Goal: Task Accomplishment & Management: Use online tool/utility

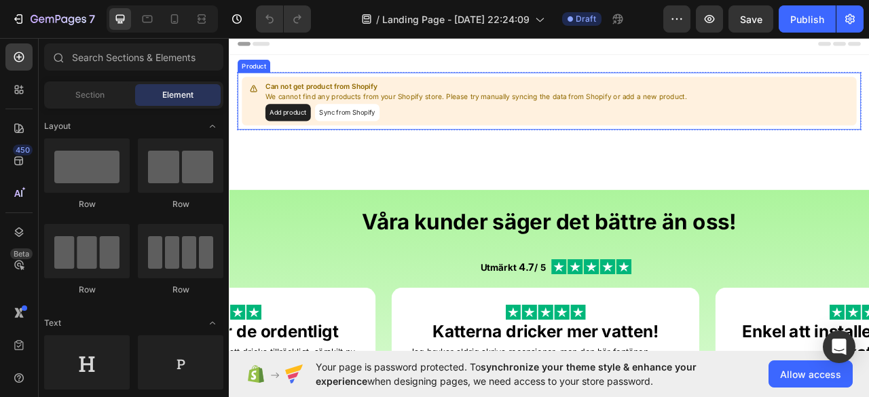
click at [304, 131] on button "Add product" at bounding box center [304, 134] width 58 height 22
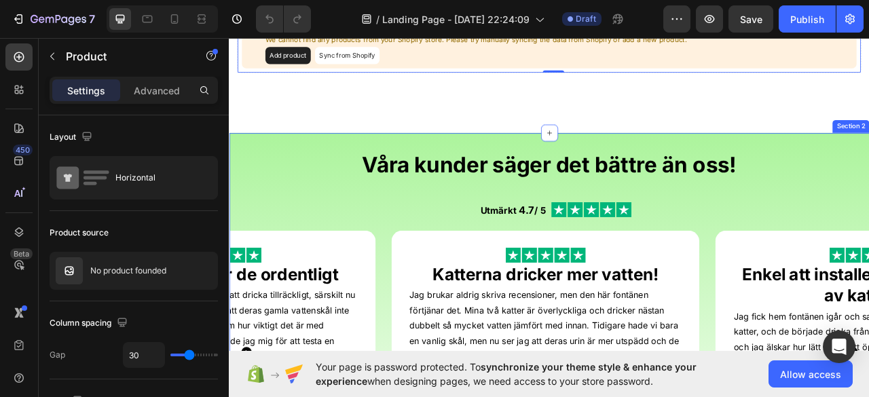
scroll to position [82, 0]
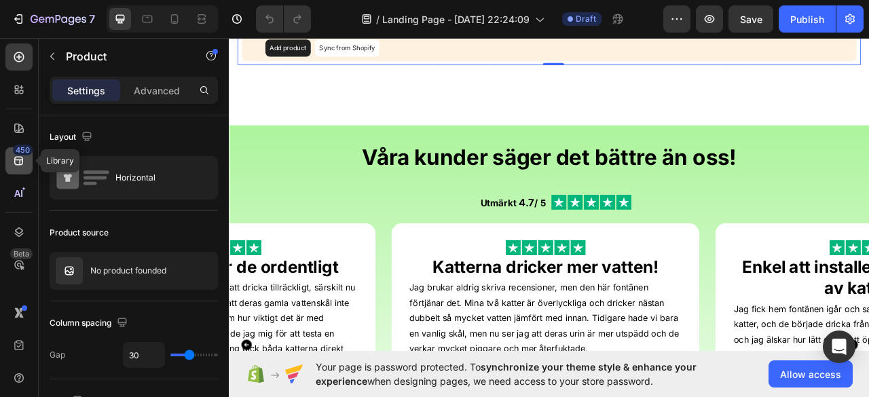
click at [20, 173] on div "450" at bounding box center [18, 160] width 27 height 27
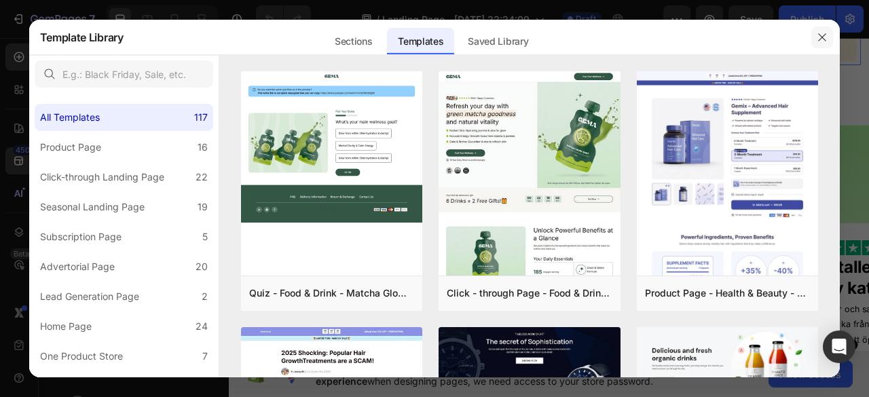
click at [812, 41] on button "button" at bounding box center [822, 37] width 22 height 22
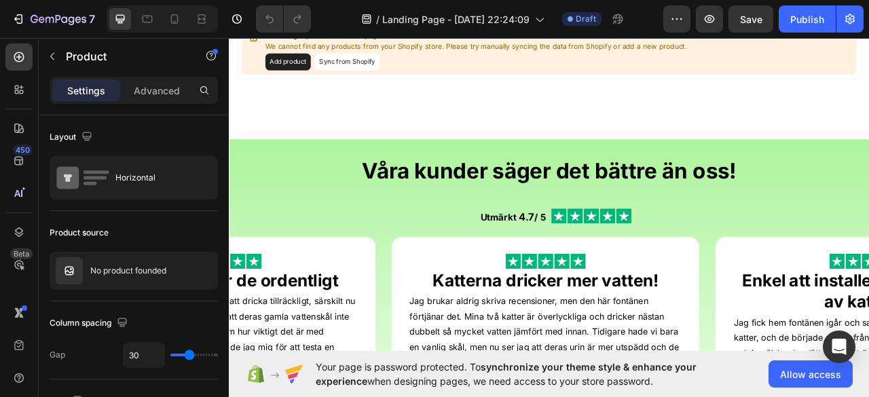
scroll to position [0, 0]
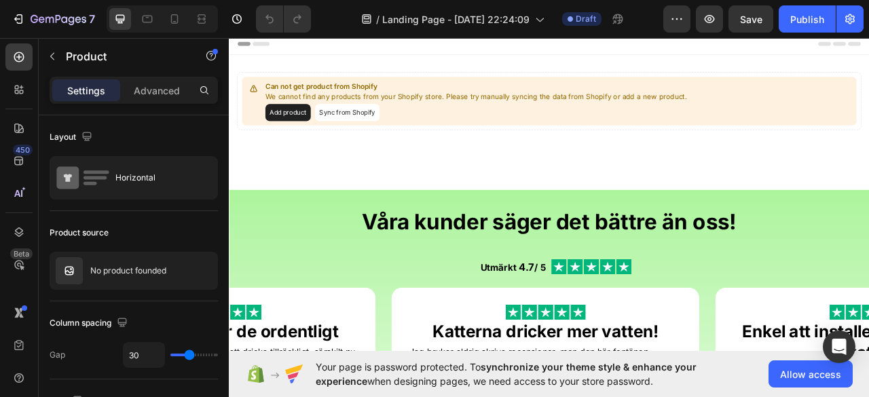
click at [405, 140] on button "Sync from Shopify" at bounding box center [379, 134] width 82 height 22
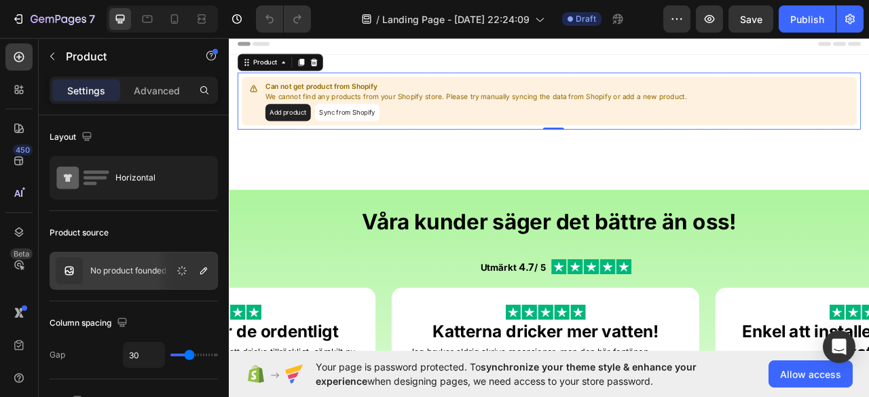
click at [386, 137] on button "Sync from Shopify" at bounding box center [379, 134] width 82 height 22
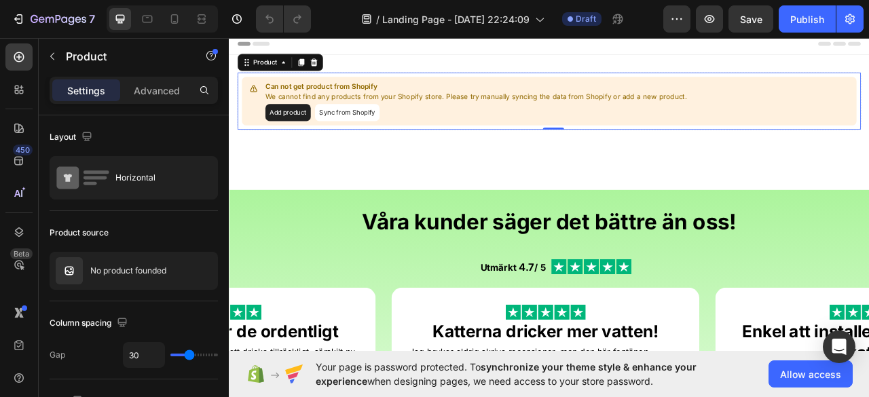
click at [301, 133] on button "Add product" at bounding box center [304, 134] width 58 height 22
click at [301, 132] on button "Add product" at bounding box center [304, 134] width 58 height 22
click at [373, 135] on button "Sync from Shopify" at bounding box center [379, 134] width 82 height 22
click at [296, 129] on button "Add product" at bounding box center [304, 134] width 58 height 22
click at [368, 130] on button "Sync from Shopify" at bounding box center [379, 134] width 82 height 22
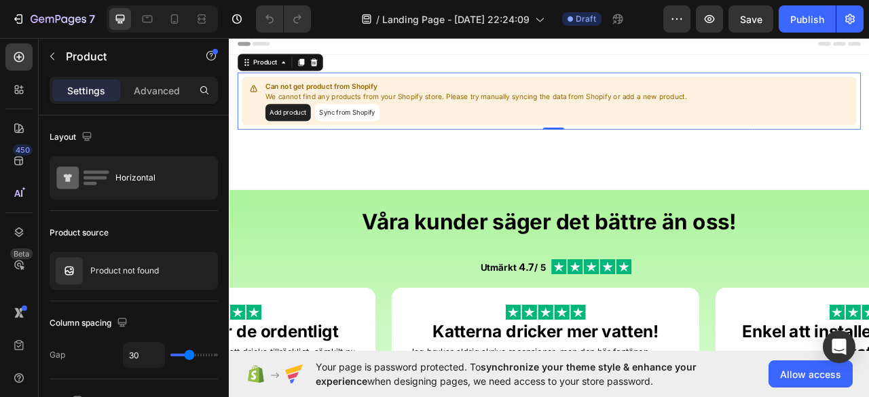
click at [368, 130] on button "Sync from Shopify" at bounding box center [379, 134] width 82 height 22
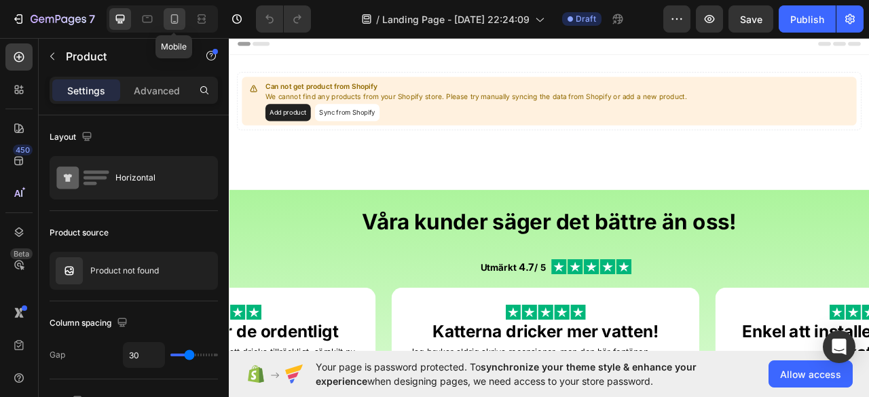
click at [171, 13] on icon at bounding box center [175, 19] width 14 height 14
type input "0"
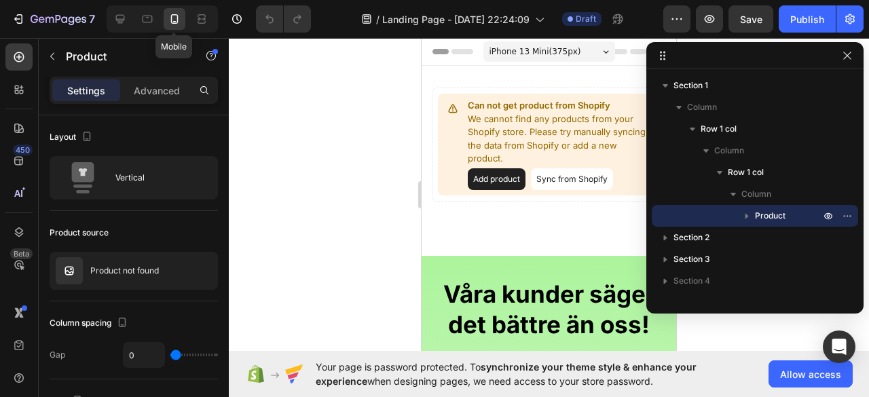
scroll to position [1, 0]
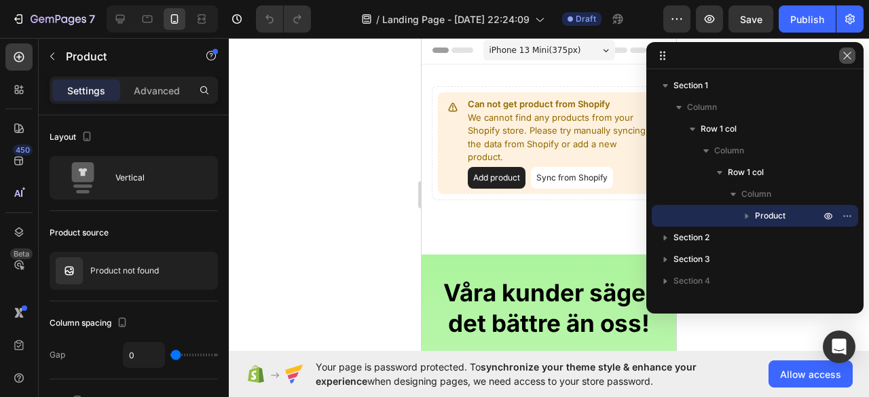
click at [847, 59] on icon "button" at bounding box center [846, 55] width 11 height 11
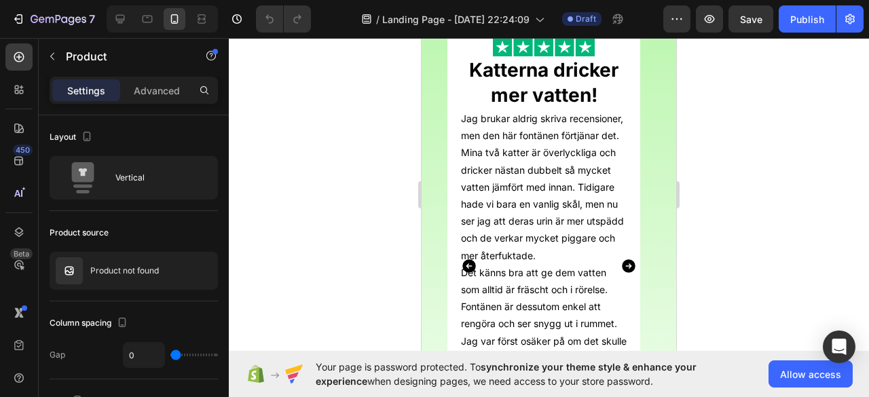
scroll to position [0, 0]
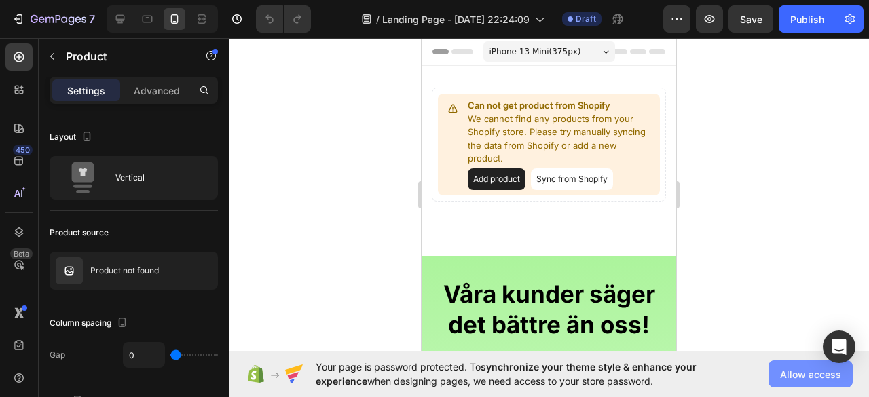
click at [789, 377] on span "Allow access" at bounding box center [810, 374] width 61 height 14
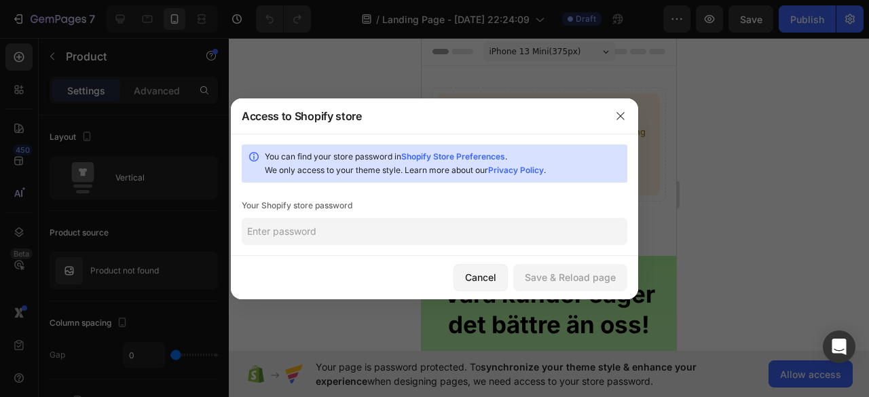
click at [333, 234] on input "text" at bounding box center [434, 231] width 385 height 27
click at [616, 112] on icon "button" at bounding box center [620, 116] width 11 height 11
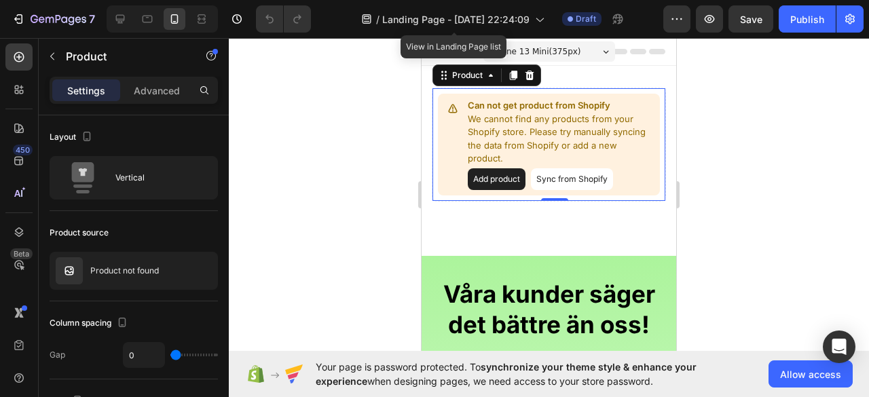
click at [544, 179] on button "Sync from Shopify" at bounding box center [572, 179] width 82 height 22
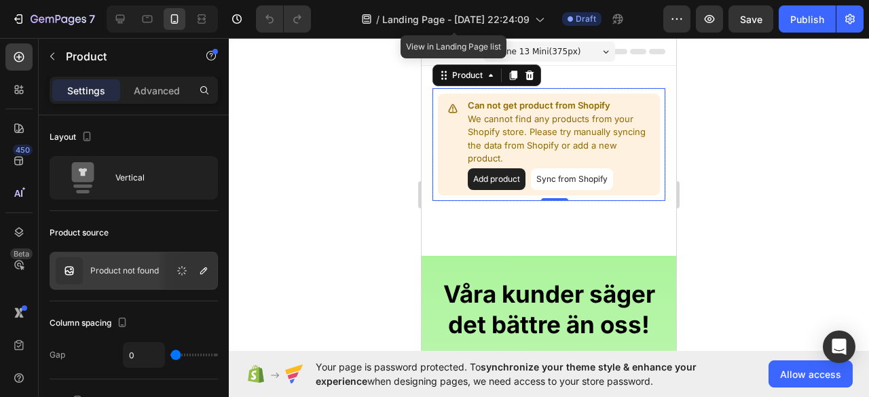
click at [544, 179] on button "Sync from Shopify" at bounding box center [572, 179] width 82 height 22
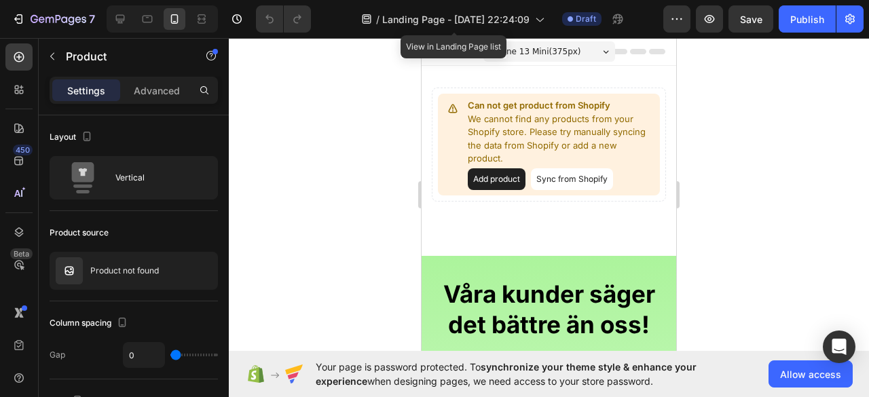
click at [495, 176] on button "Add product" at bounding box center [497, 179] width 58 height 22
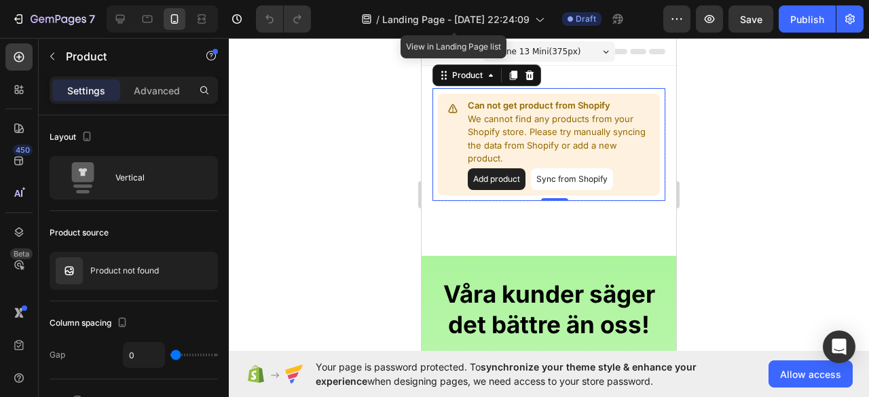
click at [490, 174] on button "Add product" at bounding box center [497, 179] width 58 height 22
click at [575, 178] on button "Sync from Shopify" at bounding box center [572, 179] width 82 height 22
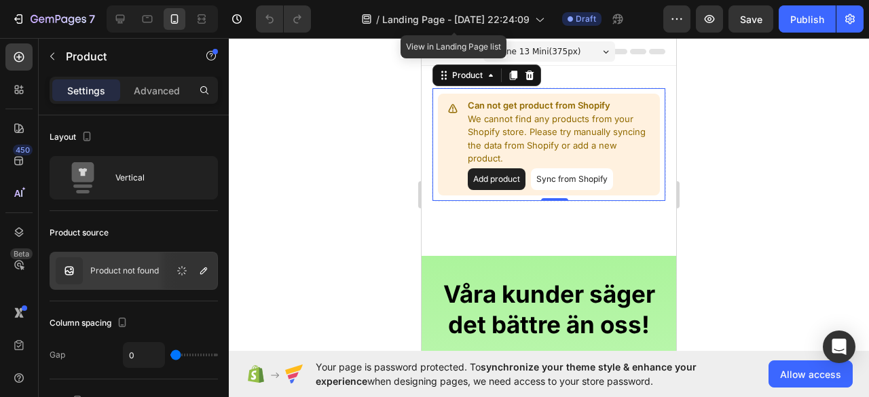
click at [575, 178] on button "Sync from Shopify" at bounding box center [572, 179] width 82 height 22
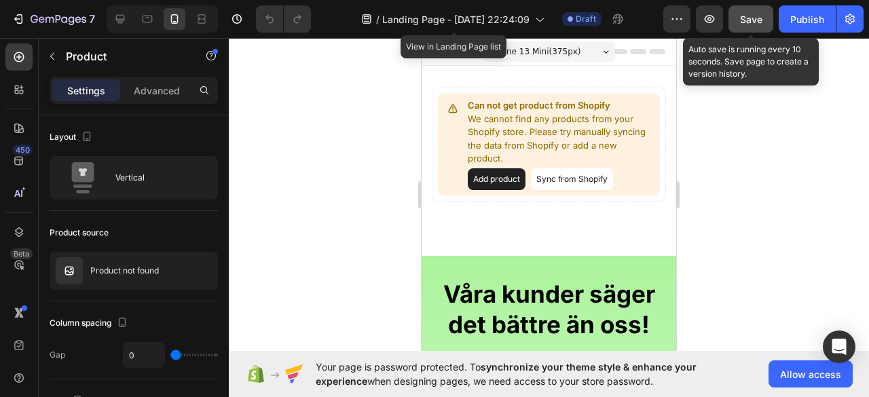
click at [746, 16] on span "Save" at bounding box center [751, 20] width 22 height 12
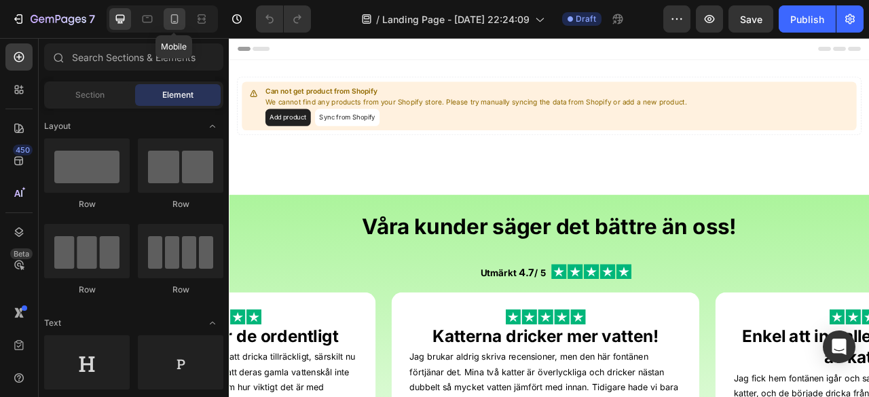
click at [179, 16] on icon at bounding box center [175, 19] width 14 height 14
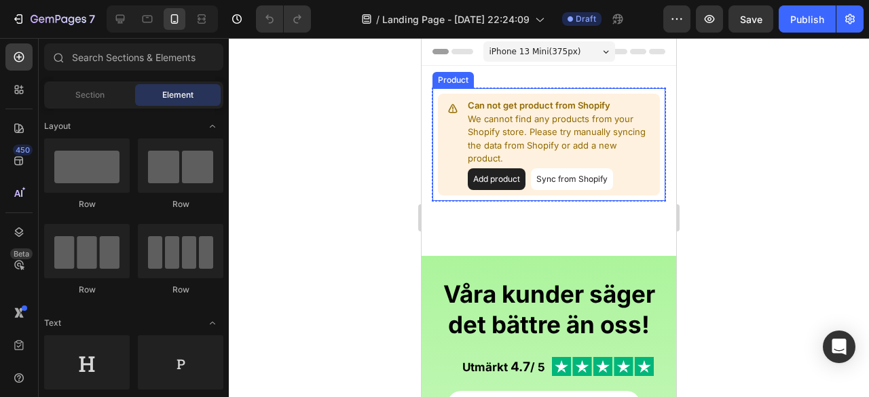
click at [501, 171] on button "Add product" at bounding box center [497, 179] width 58 height 22
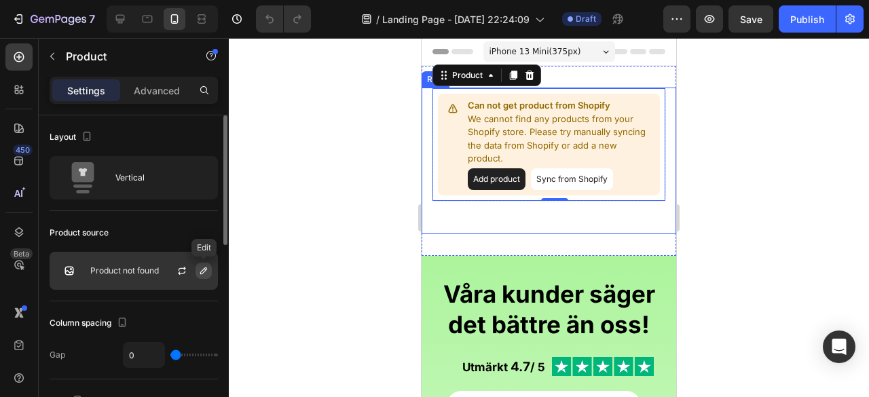
click at [201, 273] on icon "button" at bounding box center [203, 270] width 7 height 7
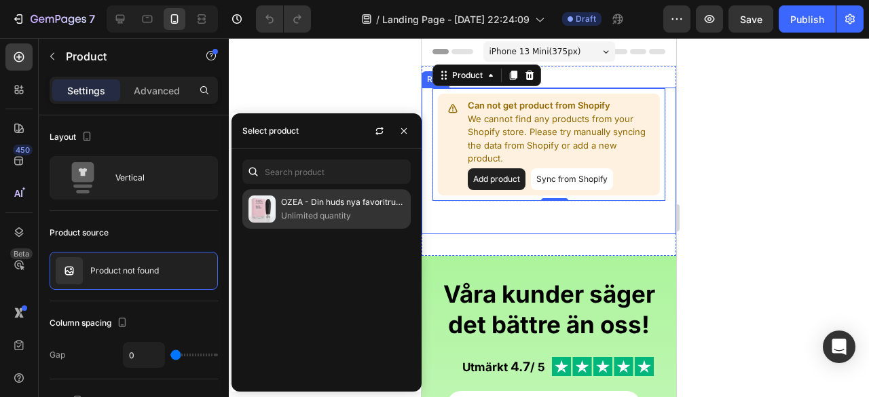
click at [346, 216] on p "Unlimited quantity" at bounding box center [343, 216] width 124 height 14
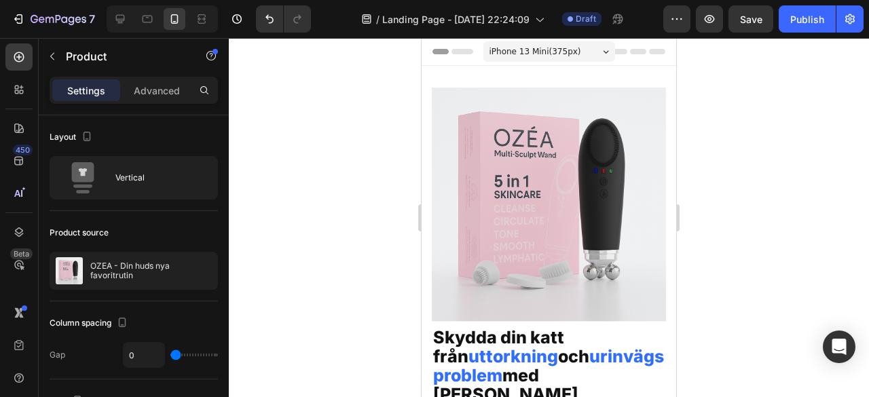
click at [776, 178] on div at bounding box center [549, 217] width 640 height 359
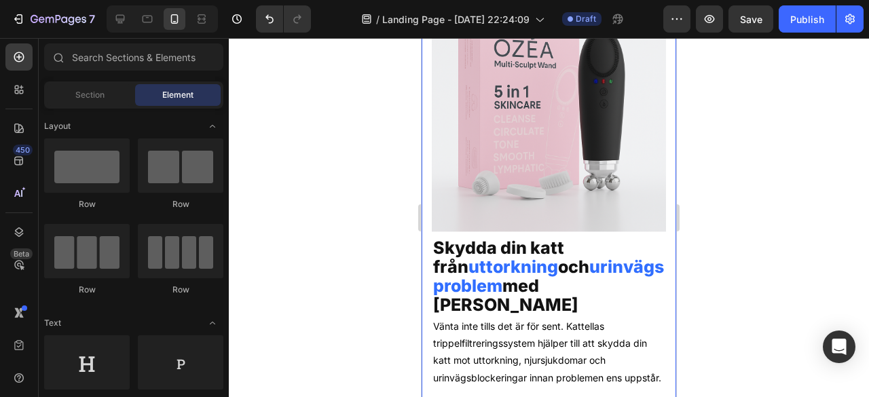
scroll to position [89, 0]
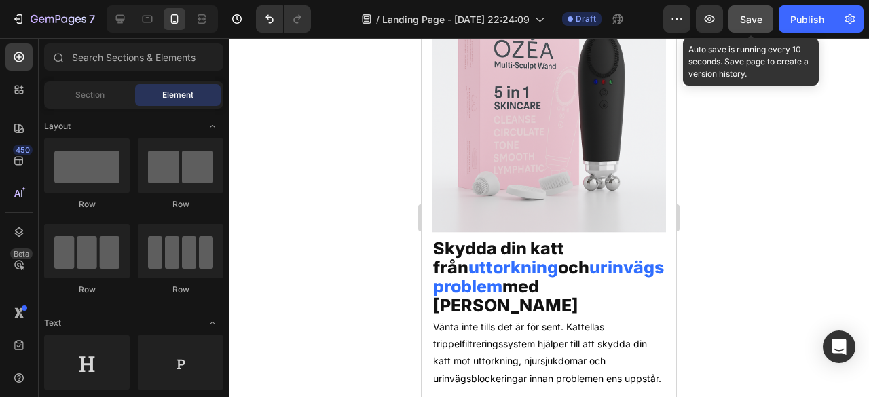
click at [742, 16] on span "Save" at bounding box center [751, 20] width 22 height 12
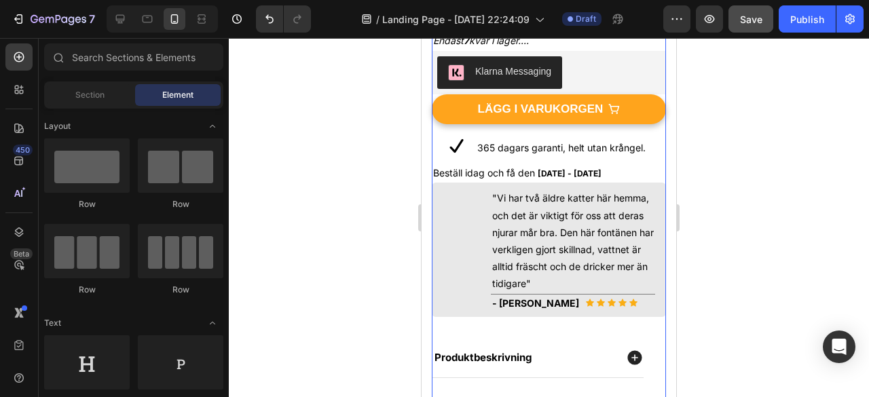
scroll to position [442, 0]
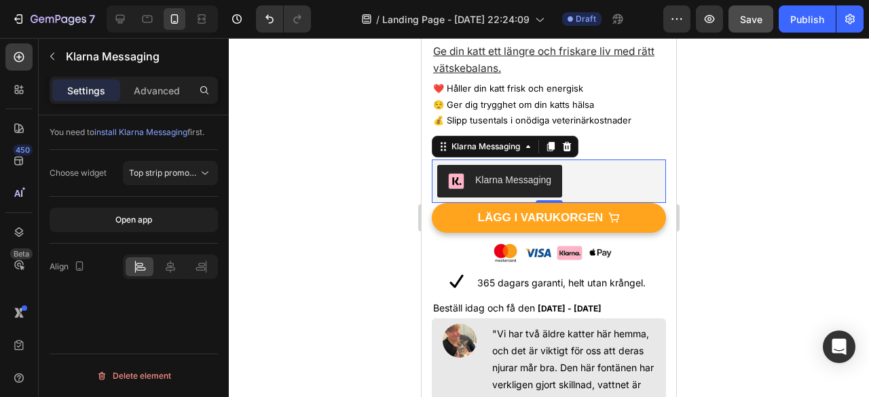
click at [815, 166] on div at bounding box center [549, 217] width 640 height 359
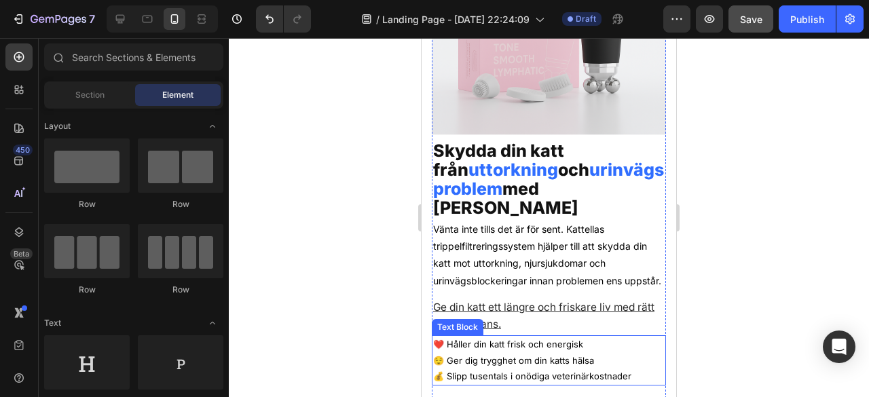
scroll to position [186, 0]
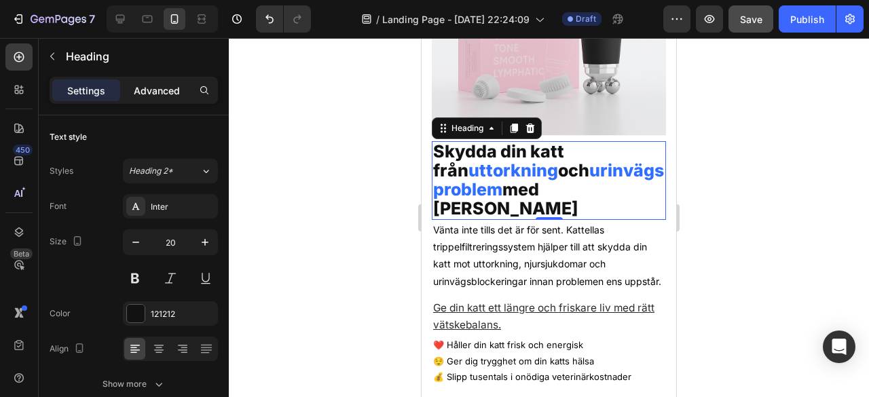
click at [162, 94] on p "Advanced" at bounding box center [157, 90] width 46 height 14
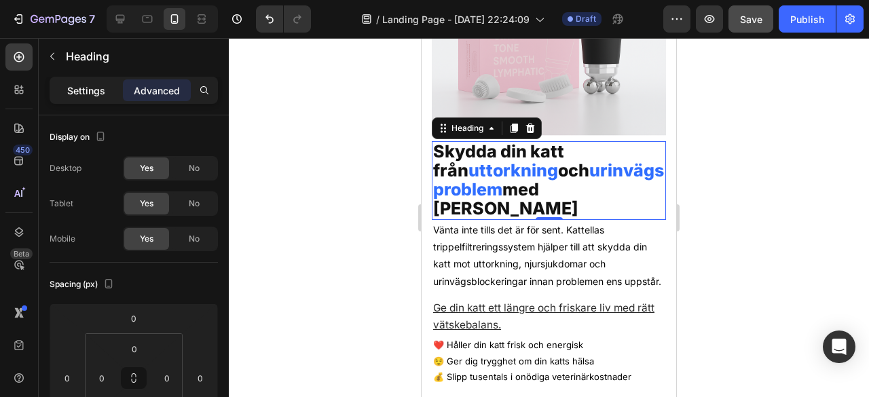
click at [82, 84] on p "Settings" at bounding box center [86, 90] width 38 height 14
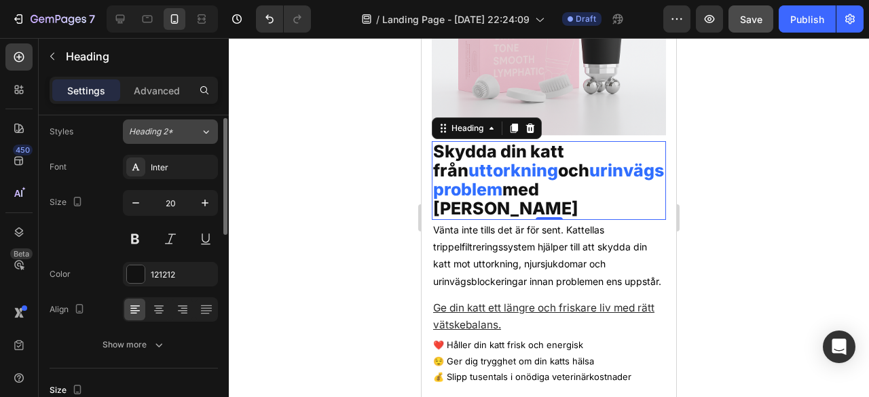
scroll to position [0, 0]
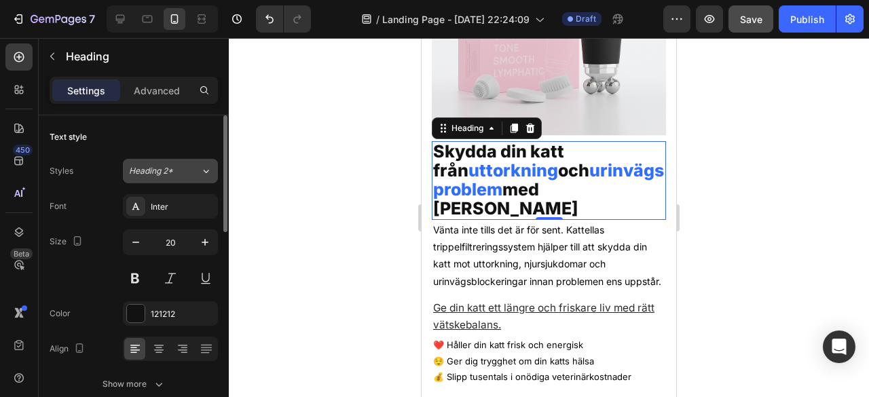
click at [175, 180] on button "Heading 2*" at bounding box center [170, 171] width 95 height 24
click at [194, 147] on div "Text style" at bounding box center [134, 137] width 168 height 22
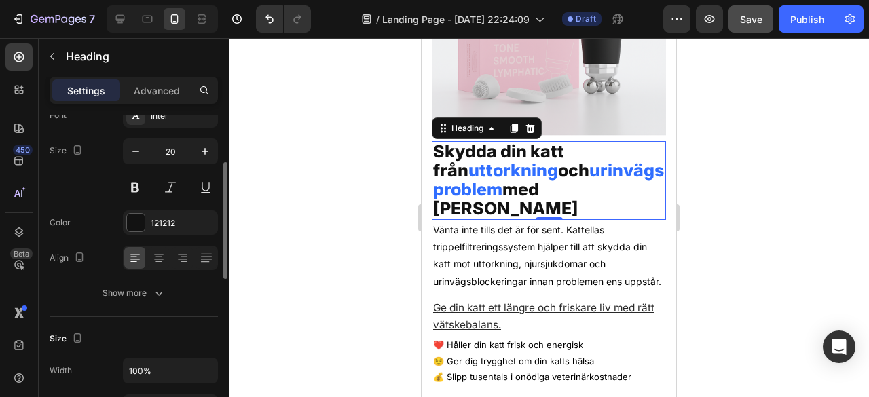
scroll to position [108, 0]
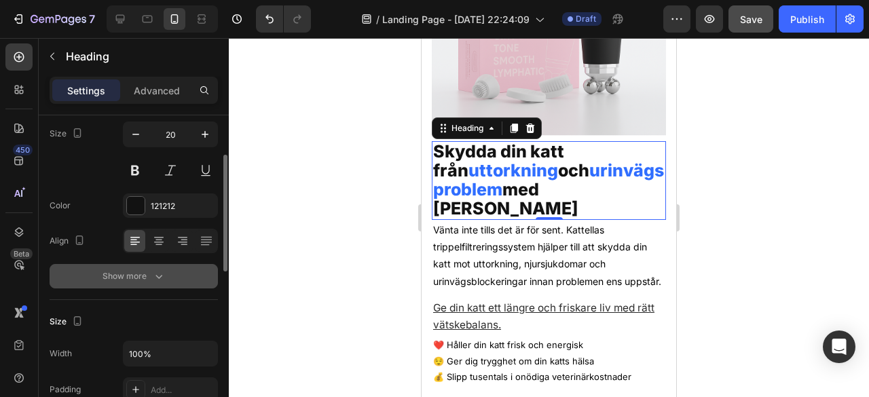
click at [140, 286] on button "Show more" at bounding box center [134, 276] width 168 height 24
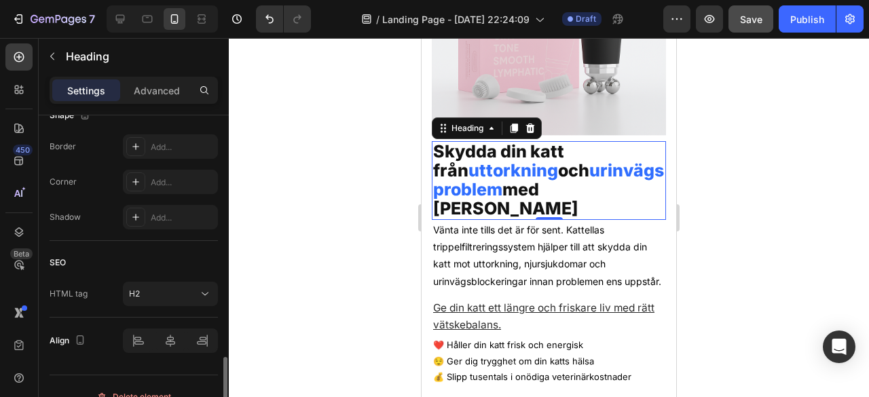
scroll to position [736, 0]
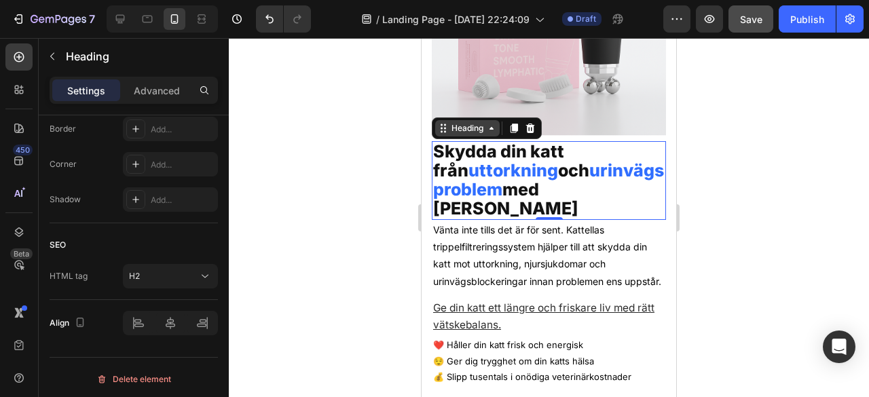
click at [491, 123] on icon at bounding box center [491, 128] width 11 height 11
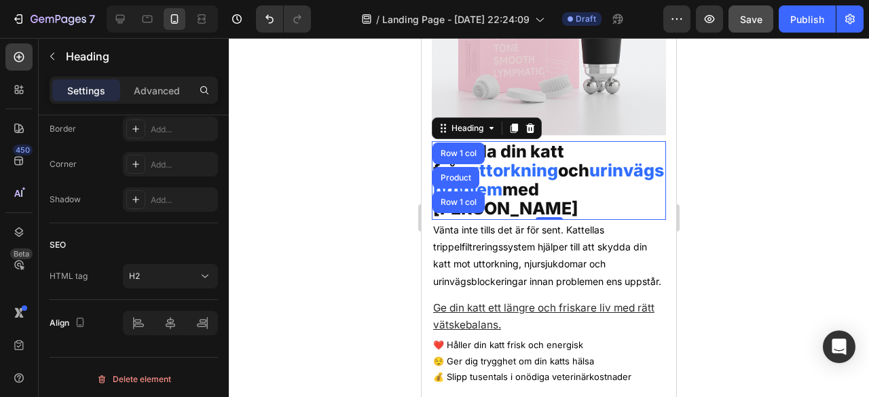
click at [809, 208] on div at bounding box center [549, 217] width 640 height 359
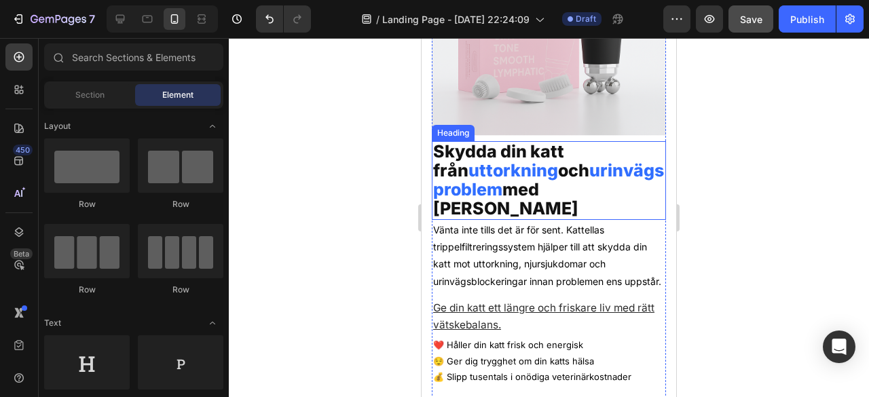
scroll to position [0, 0]
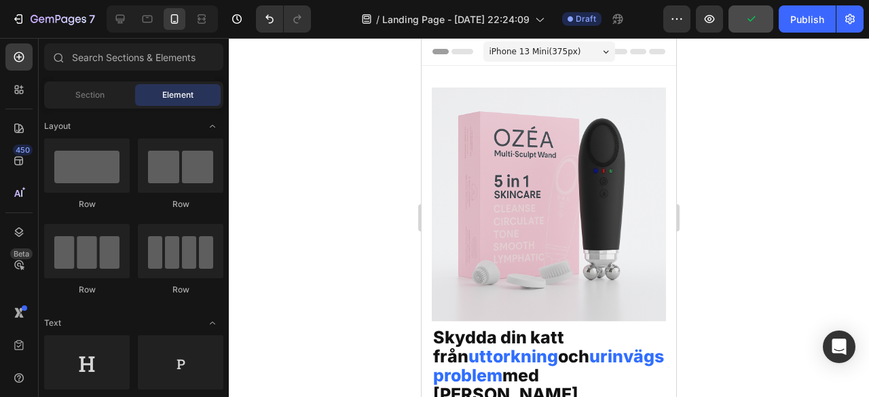
click at [545, 54] on span "iPhone 13 Mini ( 375 px)" at bounding box center [535, 52] width 92 height 14
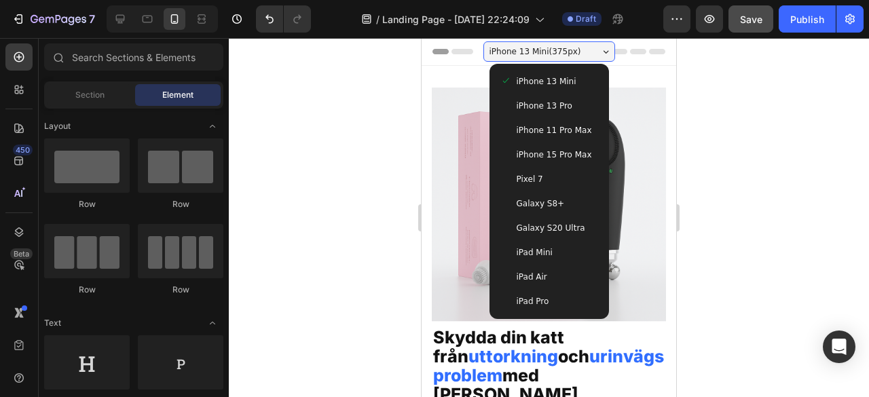
click at [570, 102] on div "iPhone 13 Pro" at bounding box center [549, 106] width 98 height 14
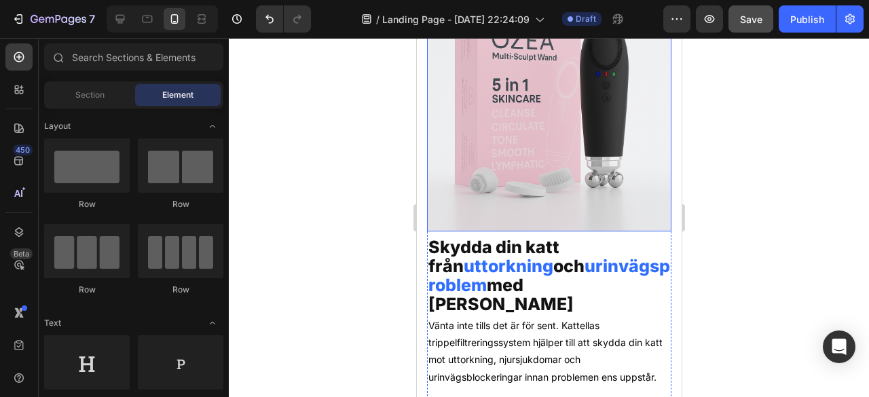
scroll to position [100, 0]
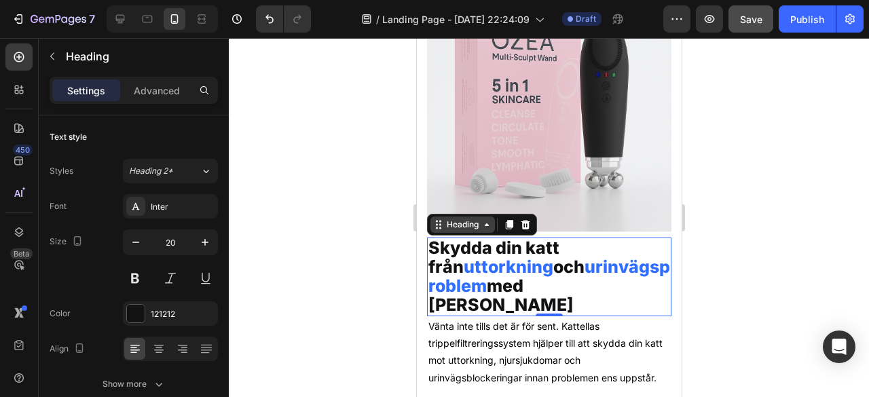
click at [472, 219] on div "Heading" at bounding box center [461, 225] width 37 height 12
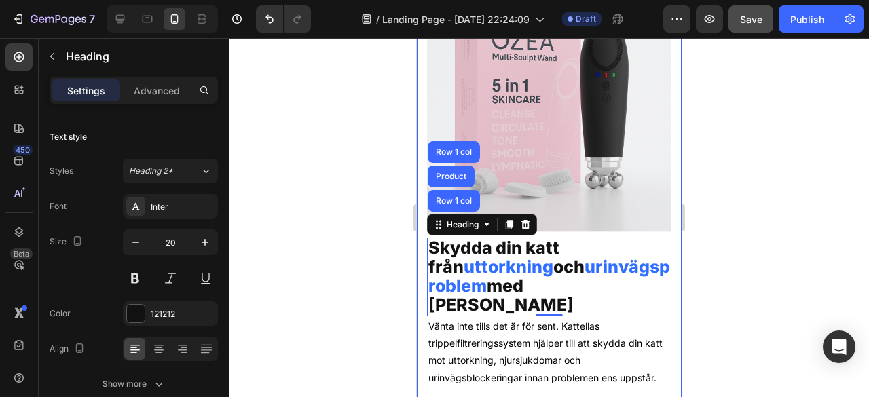
click at [383, 177] on div at bounding box center [549, 217] width 640 height 359
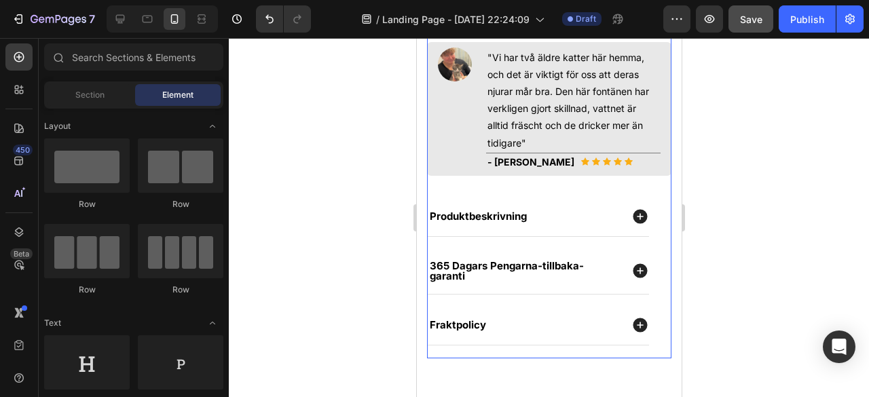
scroll to position [814, 0]
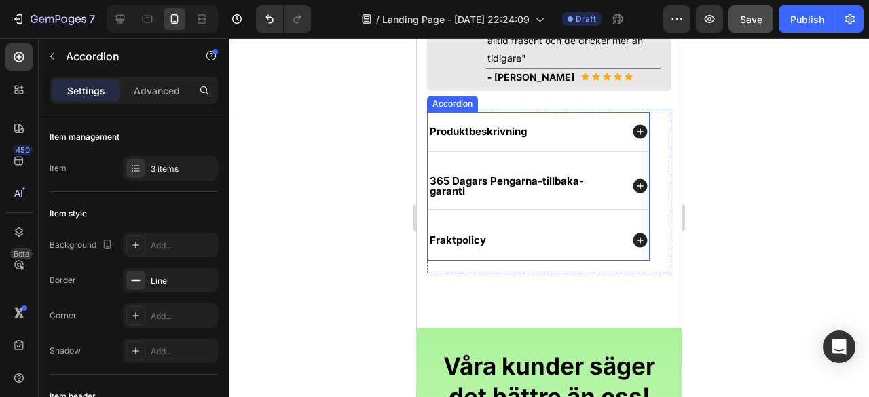
click at [551, 112] on div "Produktbeskrivning" at bounding box center [537, 131] width 221 height 39
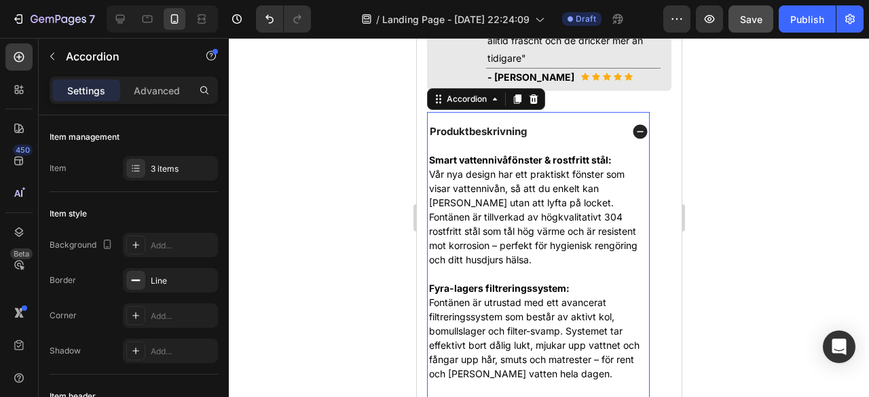
click at [560, 124] on div "Produktbeskrivning" at bounding box center [523, 131] width 193 height 14
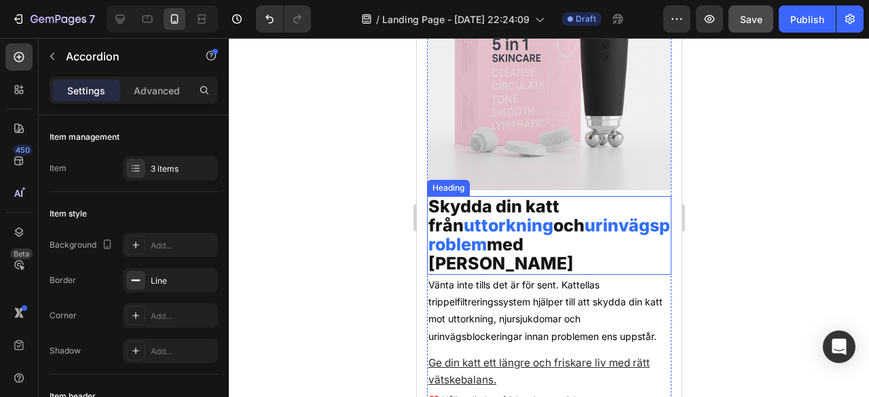
scroll to position [135, 0]
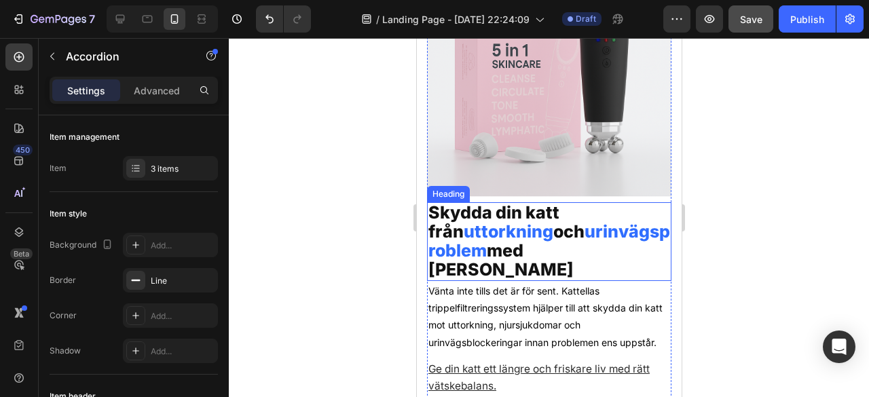
click at [514, 209] on span "Skydda din katt från" at bounding box center [493, 221] width 131 height 39
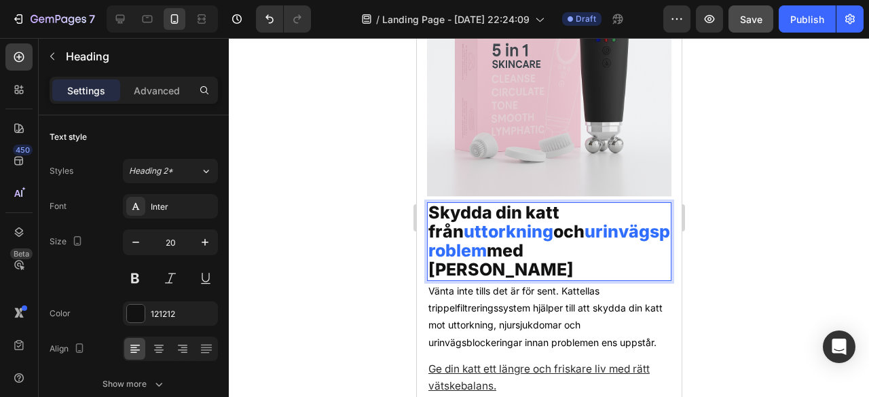
click at [492, 264] on span "med Kattella" at bounding box center [500, 259] width 145 height 39
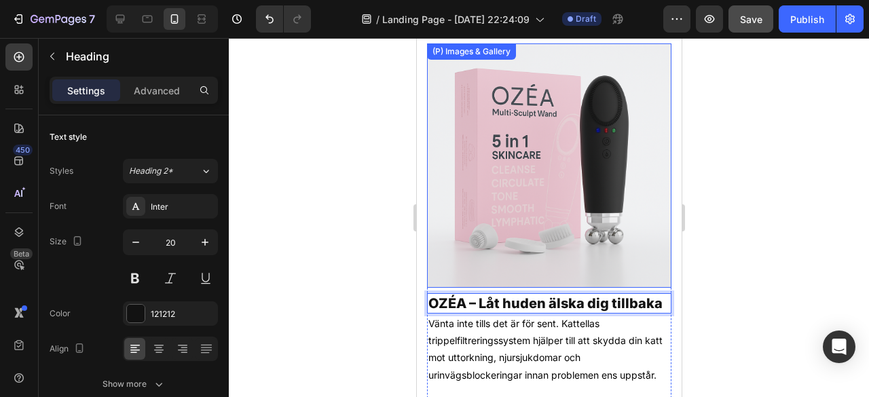
scroll to position [33, 0]
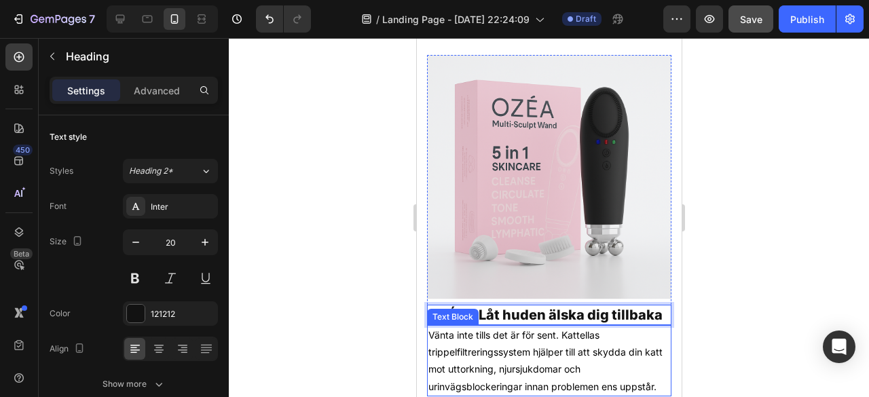
click at [537, 335] on p "Vänta inte tills det är för sent. Kattellas trippelfiltreringssystem hjälper ti…" at bounding box center [549, 360] width 242 height 69
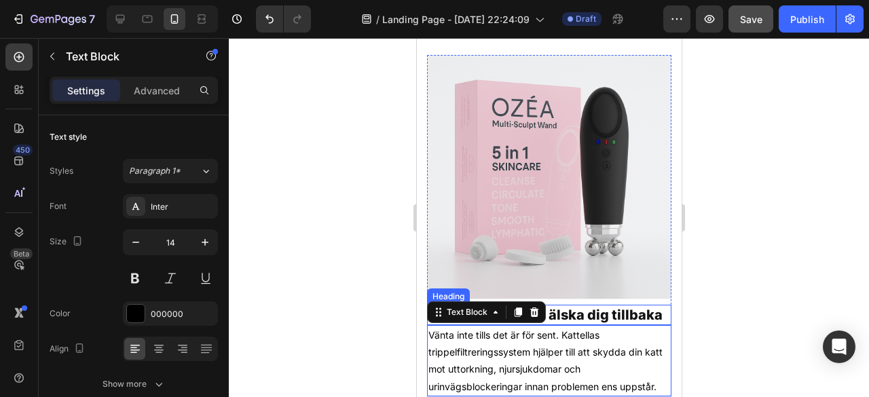
click at [569, 306] on p "OZÉA – Låt huden älska dig tillbaka" at bounding box center [549, 315] width 242 height 18
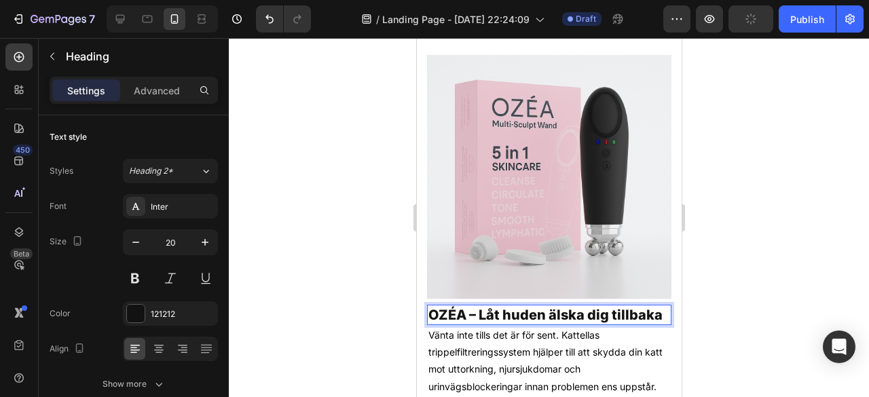
click at [483, 320] on p "OZÉA – Låt huden älska dig tillbaka" at bounding box center [549, 315] width 242 height 18
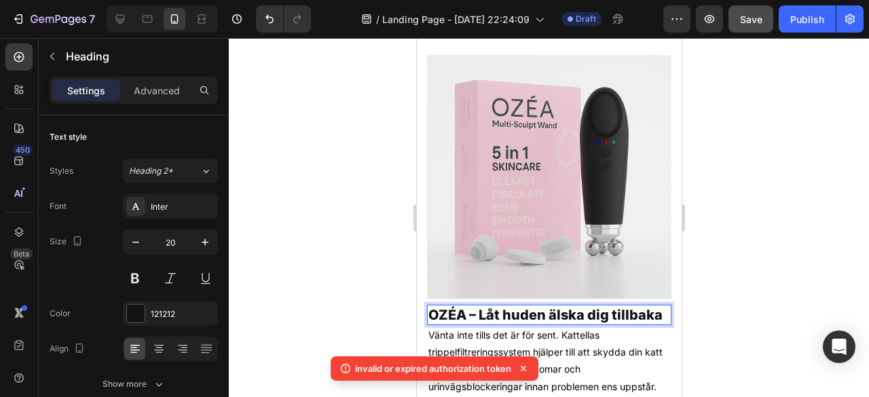
click at [517, 311] on p "OZÉA – Låt huden älska dig tillbaka" at bounding box center [549, 315] width 242 height 18
click at [527, 306] on p "OZÉA – Låt huden älska dig tillbaka" at bounding box center [549, 315] width 242 height 18
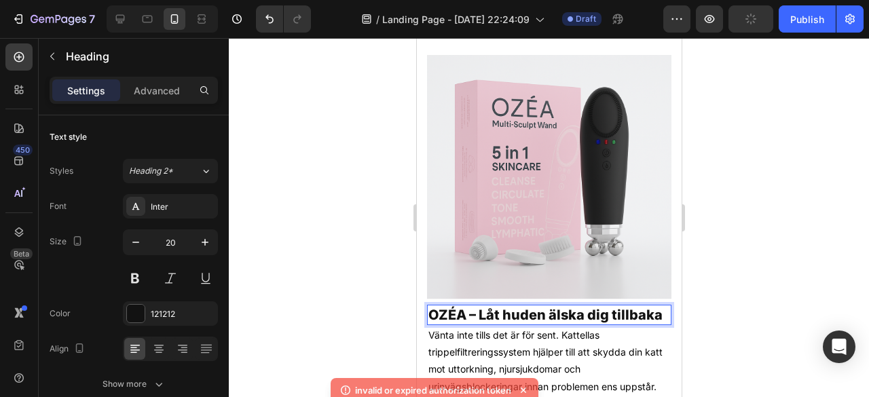
click at [527, 306] on p "OZÉA – Låt huden älska dig tillbaka" at bounding box center [549, 315] width 242 height 18
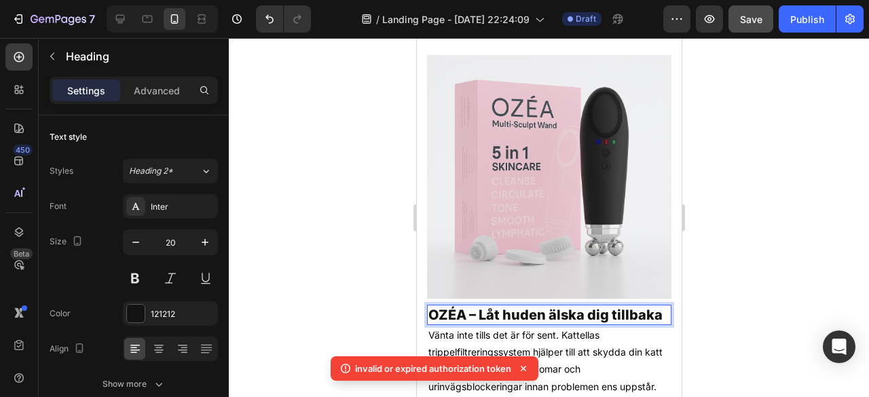
click at [544, 306] on p "OZÉA – Låt huden älska dig tillbaka" at bounding box center [549, 315] width 242 height 18
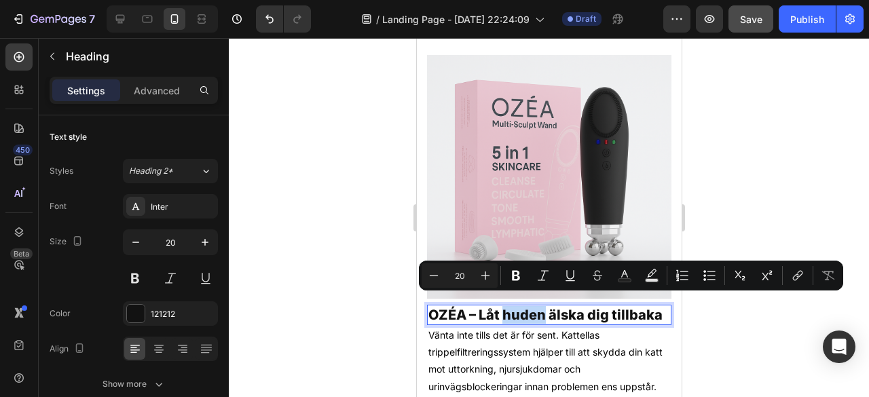
drag, startPoint x: 544, startPoint y: 303, endPoint x: 502, endPoint y: 305, distance: 42.1
click at [502, 306] on p "OZÉA – Låt huden älska dig tillbaka" at bounding box center [549, 315] width 242 height 18
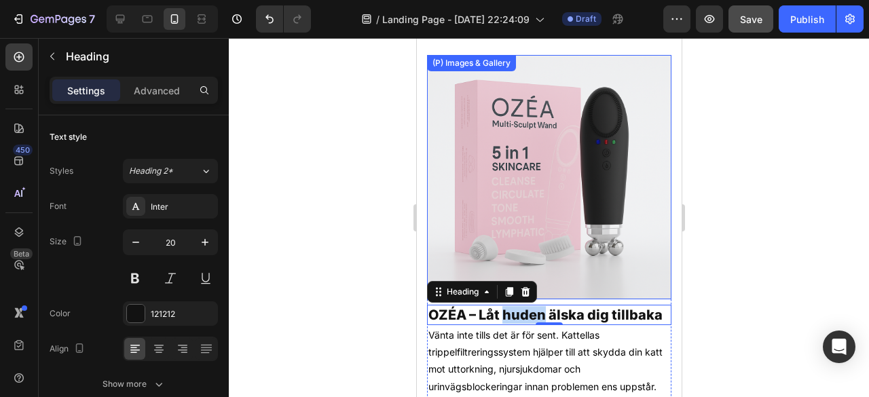
click at [486, 132] on img at bounding box center [548, 177] width 244 height 244
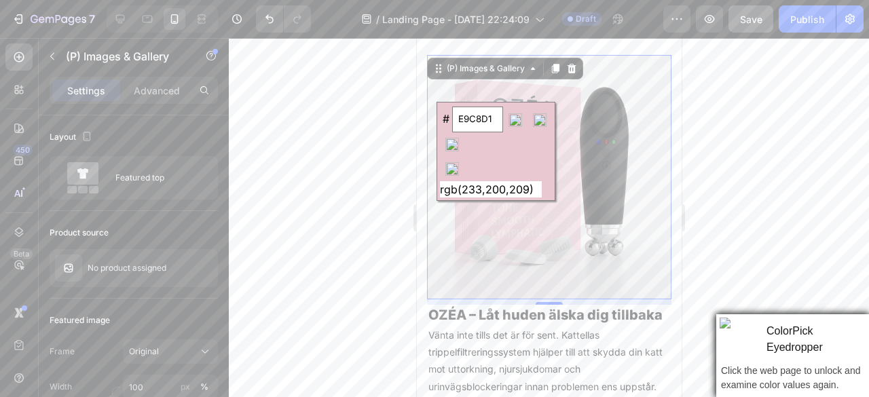
click at [484, 120] on input "E9C8D1" at bounding box center [477, 120] width 51 height 26
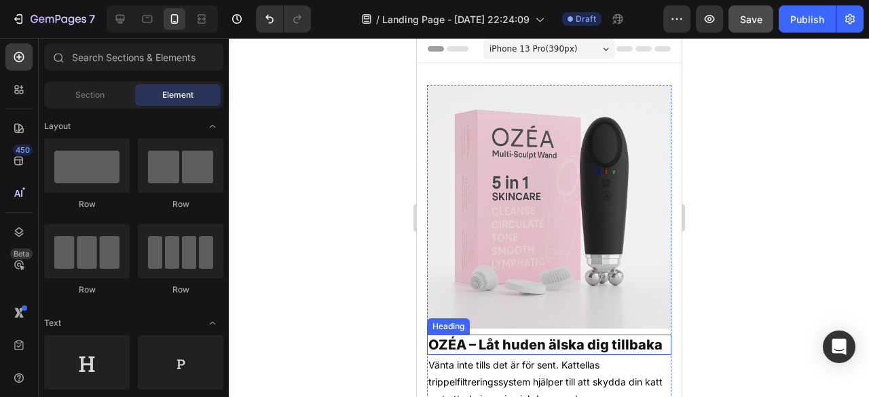
scroll to position [75, 0]
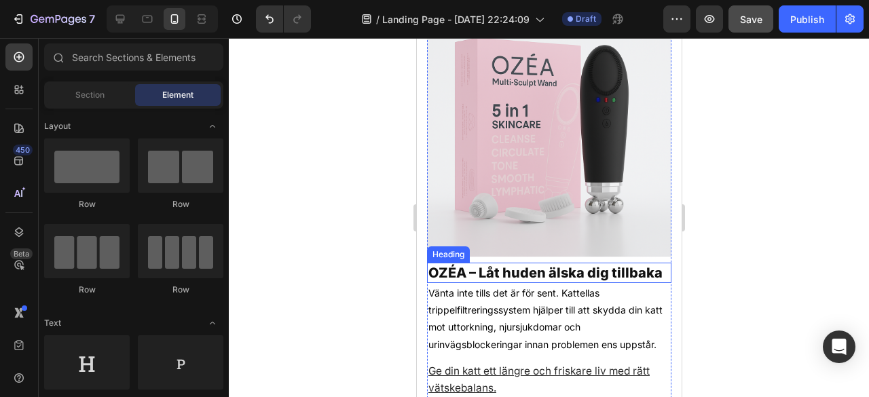
click at [523, 266] on p "OZÉA – Låt huden älska dig tillbaka" at bounding box center [549, 273] width 242 height 18
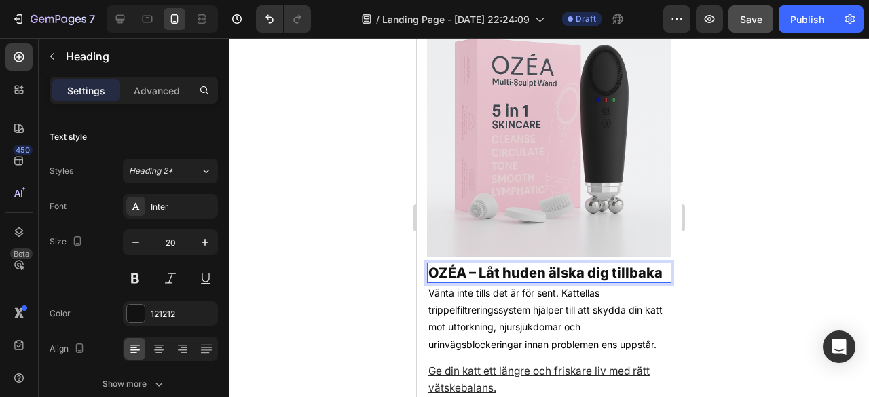
click at [471, 282] on p "OZÉA – Låt huden älska dig tillbaka" at bounding box center [549, 273] width 242 height 18
click at [540, 264] on p "OZÉA – Låt huden älska dig tillbaka" at bounding box center [549, 273] width 242 height 18
click at [546, 264] on p "OZÉA – Låt huden älska dig tillbaka" at bounding box center [549, 273] width 242 height 18
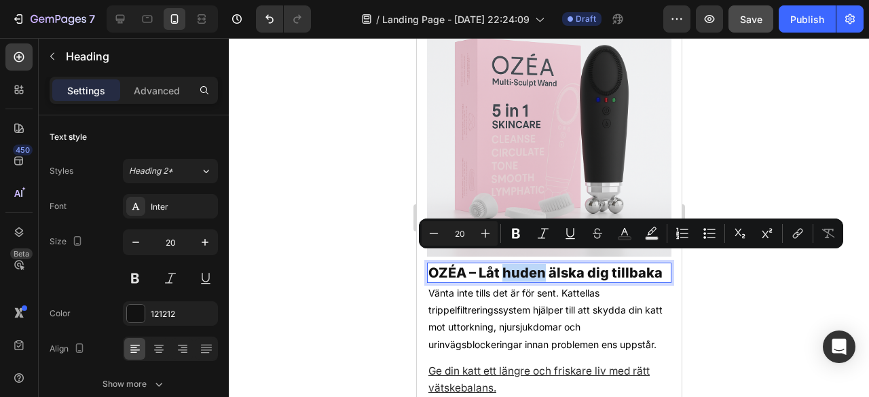
drag, startPoint x: 546, startPoint y: 263, endPoint x: 505, endPoint y: 263, distance: 40.7
click at [505, 264] on p "OZÉA – Låt huden älska dig tillbaka" at bounding box center [549, 273] width 242 height 18
click at [628, 230] on icon "Editor contextual toolbar" at bounding box center [625, 234] width 14 height 14
type input "121212"
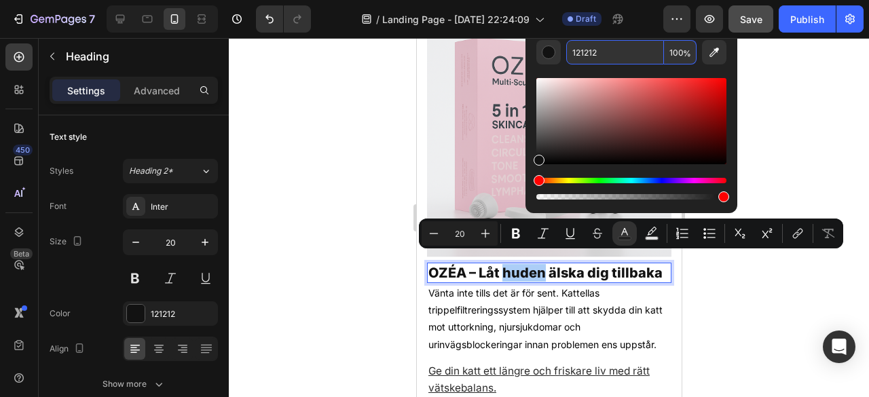
click at [580, 51] on input "121212" at bounding box center [615, 52] width 98 height 24
paste input "E9C8D1"
type input "E9C8D1"
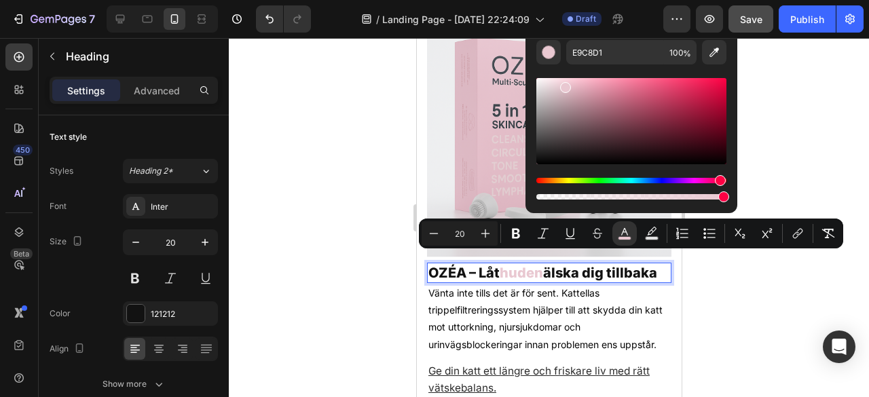
click at [835, 138] on div at bounding box center [549, 217] width 640 height 359
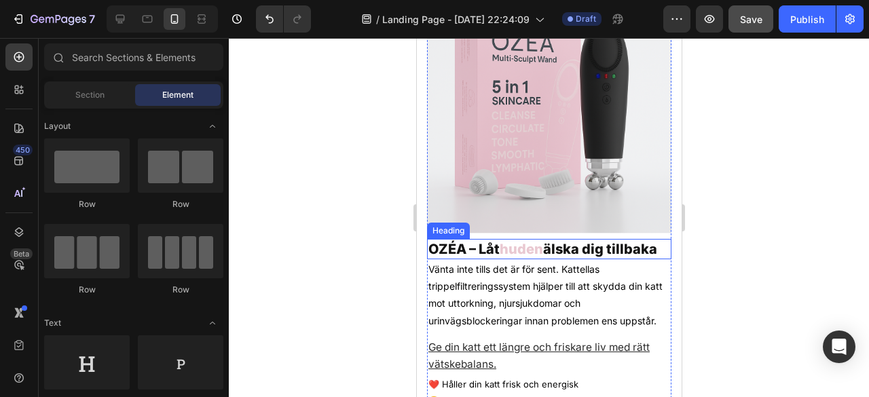
scroll to position [99, 0]
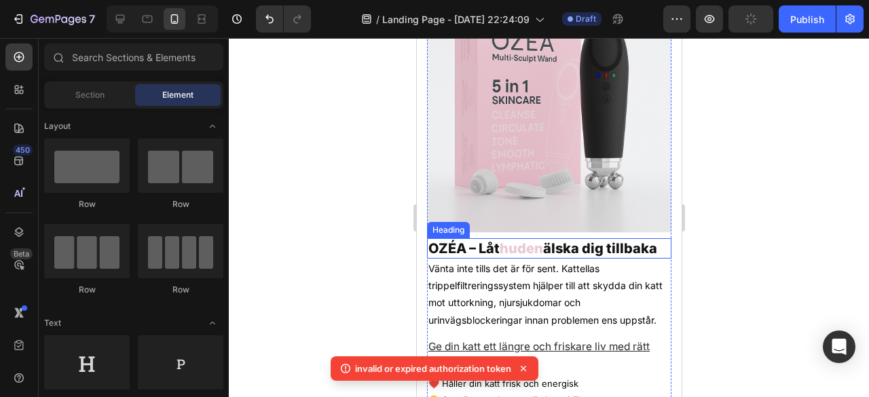
click at [492, 254] on p "OZÉA – Låt huden älska dig tillbaka" at bounding box center [549, 249] width 242 height 18
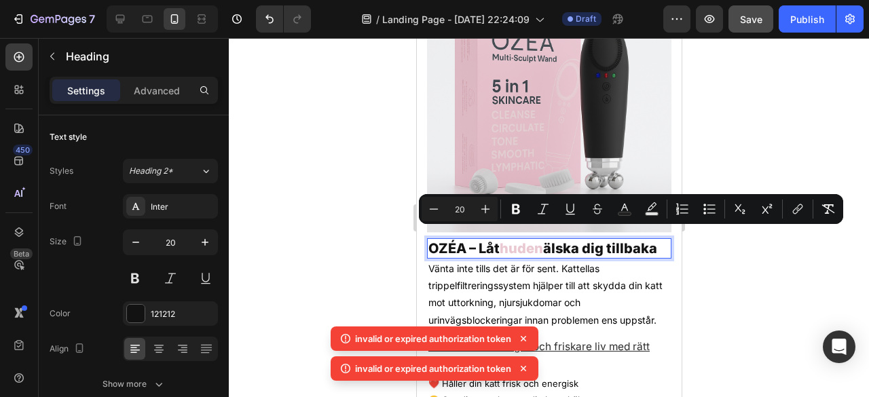
drag, startPoint x: 476, startPoint y: 233, endPoint x: 506, endPoint y: 264, distance: 43.7
click at [506, 257] on p "OZÉA – Låt huden älska dig tillbaka" at bounding box center [549, 249] width 242 height 18
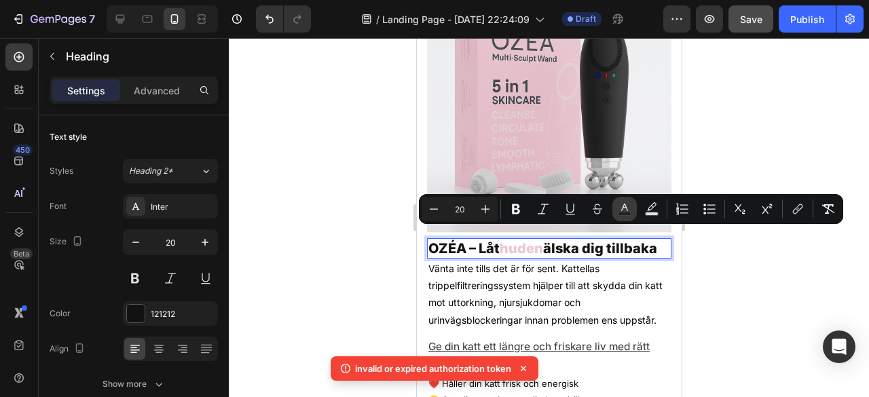
click at [624, 207] on icon "Editor contextual toolbar" at bounding box center [625, 209] width 14 height 14
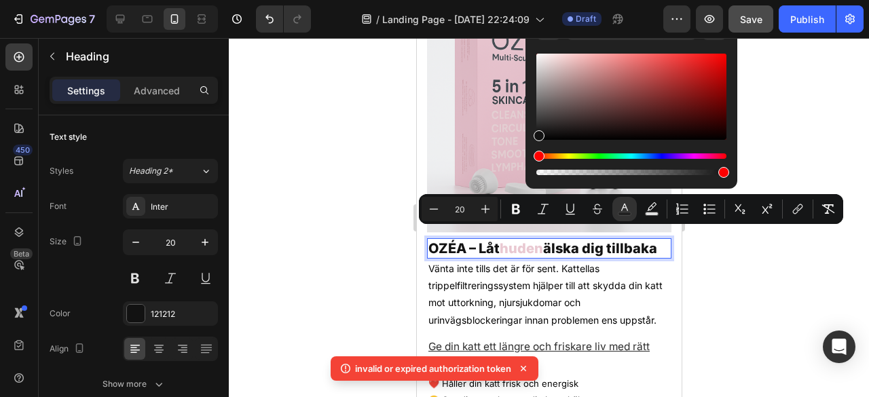
click at [489, 266] on div "Vänta inte tills det är för sent. Kattellas trippelfiltreringssystem hjälper ti…" at bounding box center [548, 294] width 244 height 71
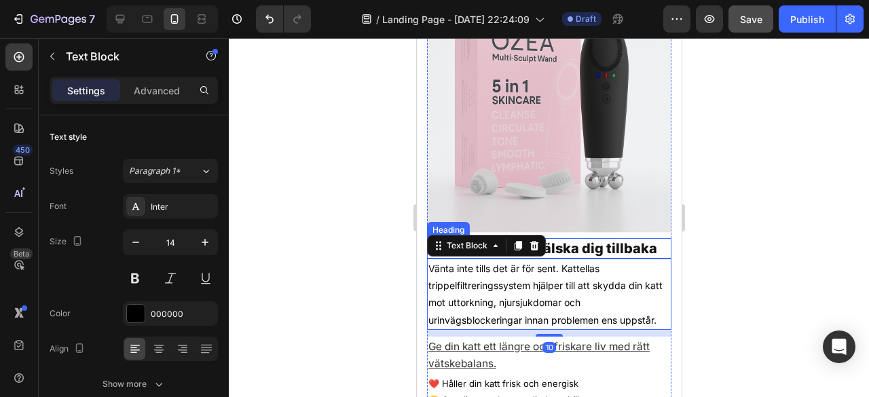
click at [528, 240] on span "huden" at bounding box center [520, 248] width 43 height 16
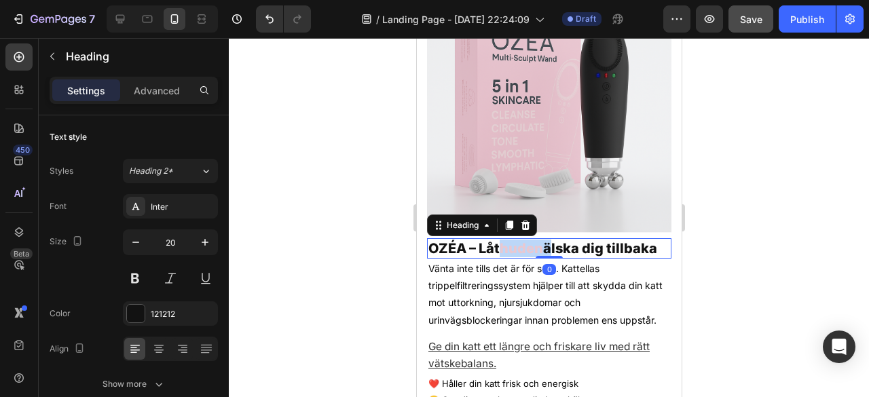
click at [528, 240] on span "huden" at bounding box center [520, 248] width 43 height 16
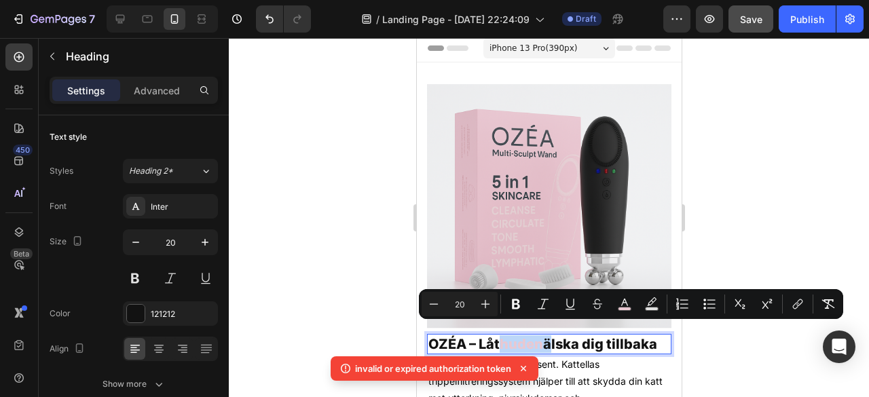
scroll to position [3, 0]
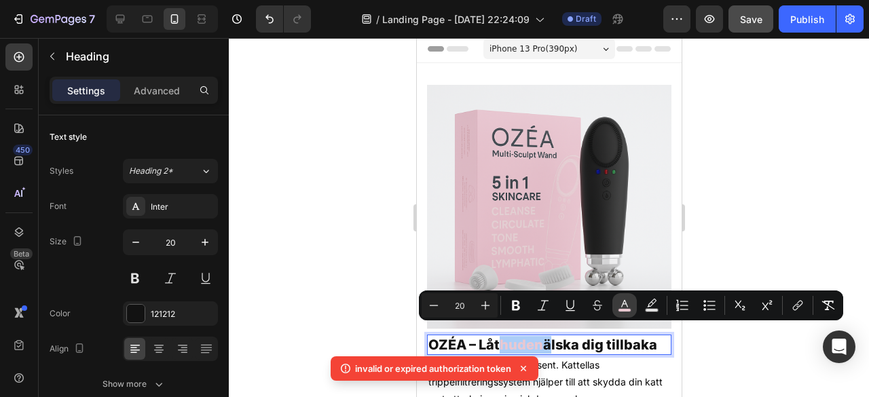
click at [622, 301] on icon "Editor contextual toolbar" at bounding box center [625, 306] width 14 height 14
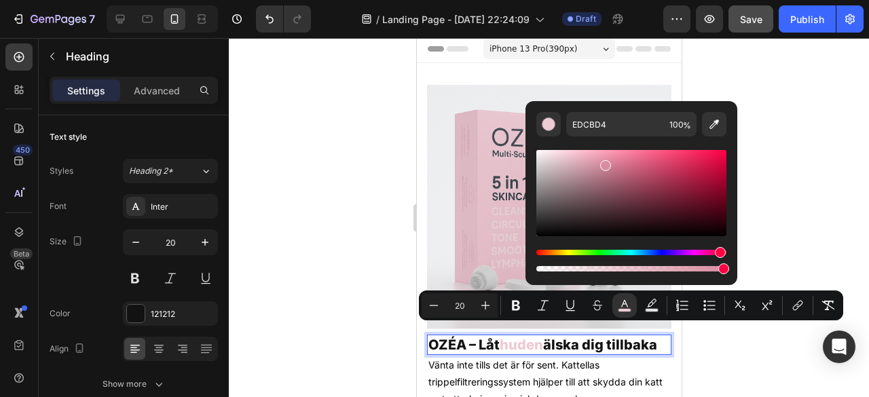
drag, startPoint x: 564, startPoint y: 155, endPoint x: 604, endPoint y: 160, distance: 40.3
click at [604, 160] on div "Editor contextual toolbar" at bounding box center [605, 165] width 11 height 11
drag, startPoint x: 605, startPoint y: 162, endPoint x: 677, endPoint y: 185, distance: 76.0
click at [677, 185] on div "Editor contextual toolbar" at bounding box center [679, 188] width 11 height 11
drag, startPoint x: 680, startPoint y: 184, endPoint x: 617, endPoint y: 148, distance: 72.6
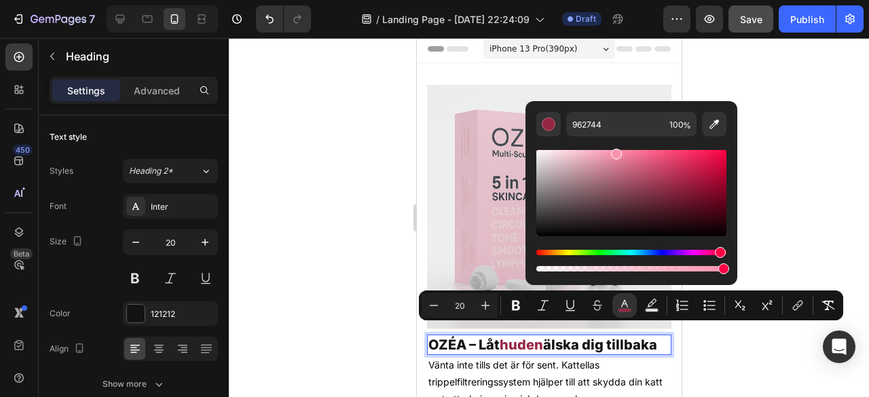
click at [617, 149] on div "Editor contextual toolbar" at bounding box center [616, 154] width 11 height 11
type input "FF93B0"
click at [821, 191] on div at bounding box center [549, 217] width 640 height 359
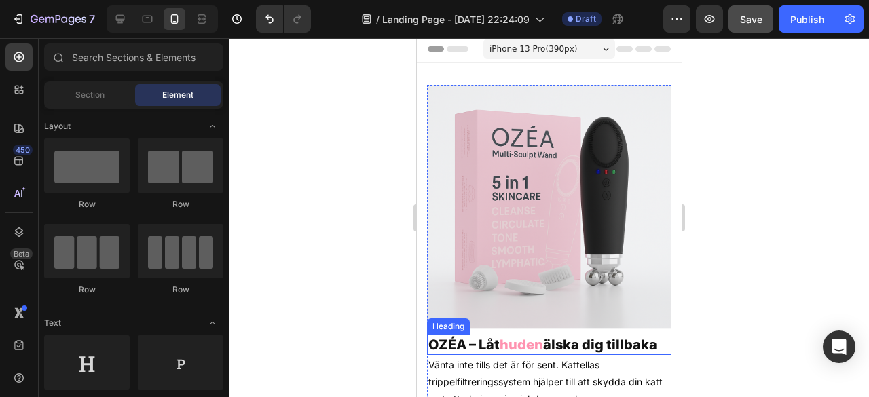
scroll to position [22, 0]
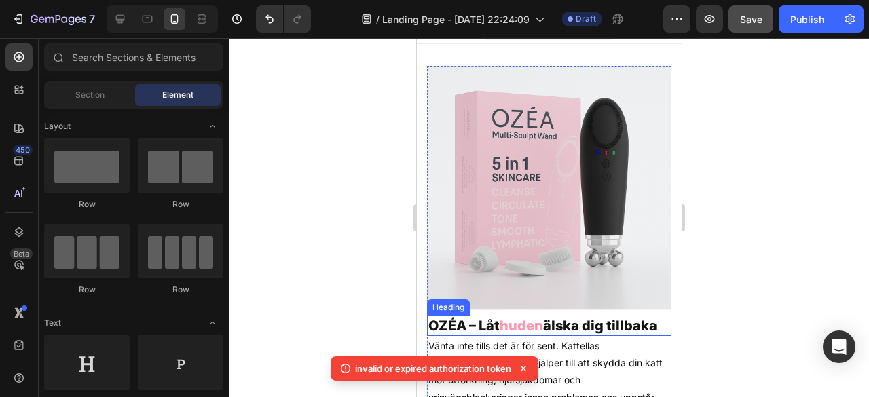
click at [487, 321] on p "OZÉA – Låt huden älska dig tillbaka" at bounding box center [549, 326] width 242 height 18
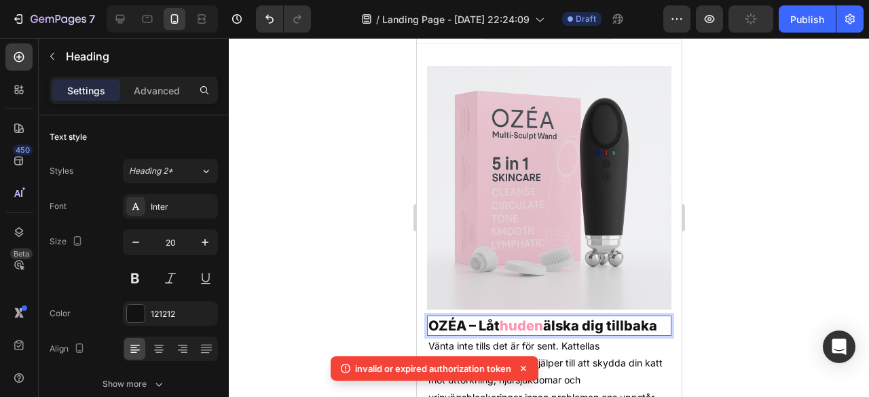
click at [521, 318] on span "huden" at bounding box center [520, 326] width 43 height 16
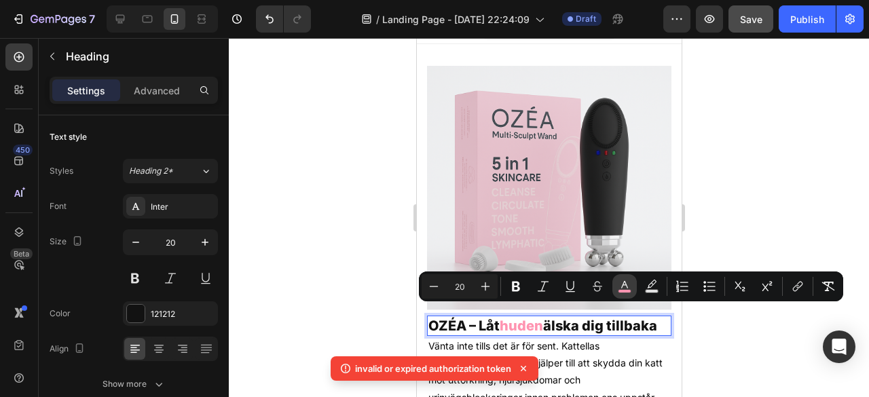
click at [622, 291] on rect "Editor contextual toolbar" at bounding box center [624, 291] width 13 height 3
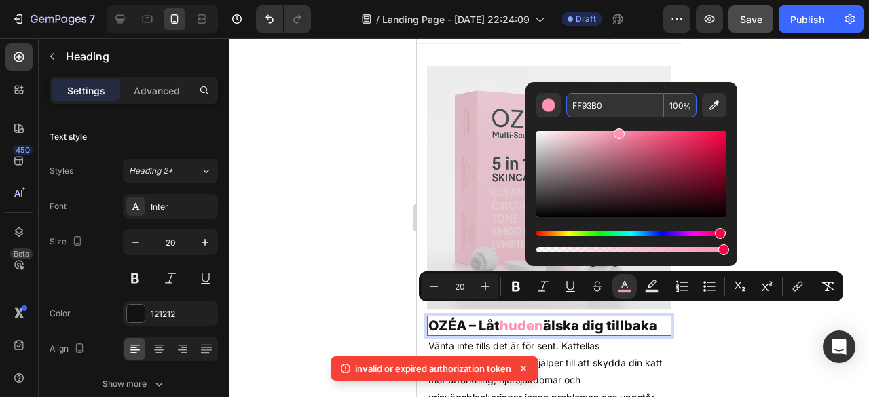
click at [587, 111] on input "FF93B0" at bounding box center [615, 105] width 98 height 24
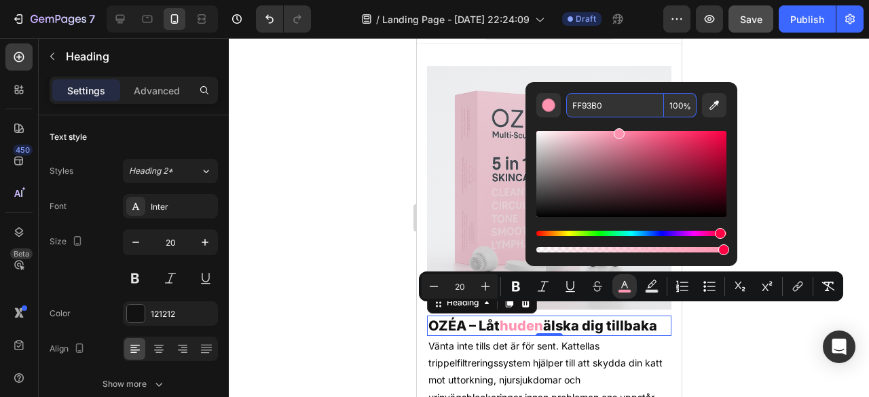
click at [509, 330] on p "OZÉA – Låt huden älska dig tillbaka" at bounding box center [549, 326] width 242 height 18
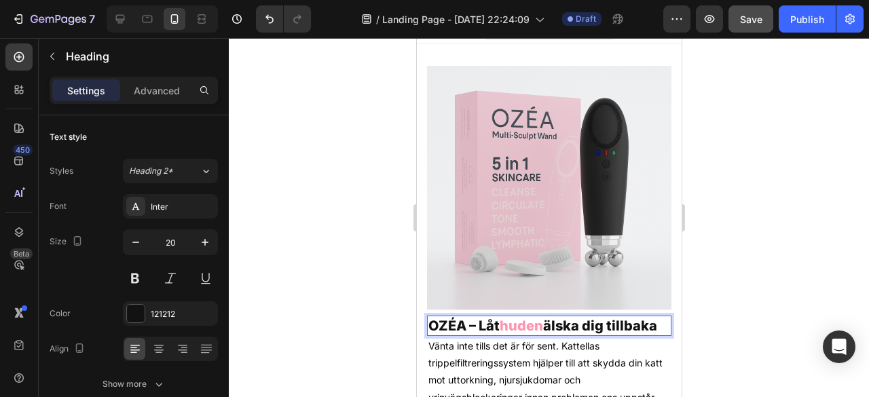
click at [481, 317] on p "OZÉA – Låt huden älska dig tillbaka" at bounding box center [549, 326] width 242 height 18
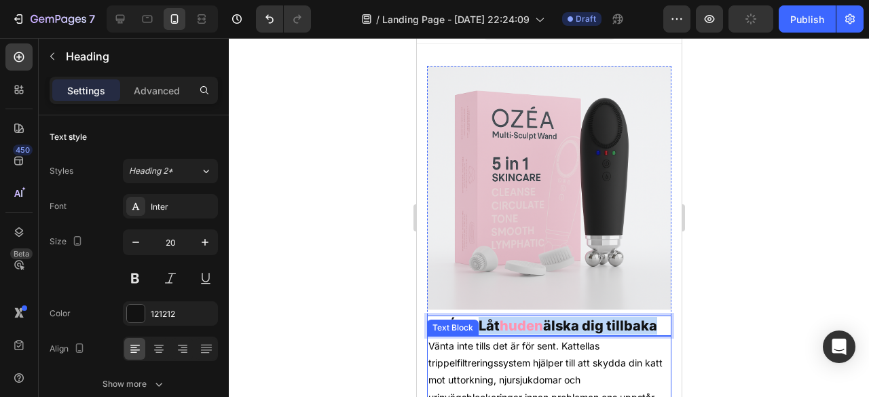
drag, startPoint x: 478, startPoint y: 314, endPoint x: 504, endPoint y: 344, distance: 40.4
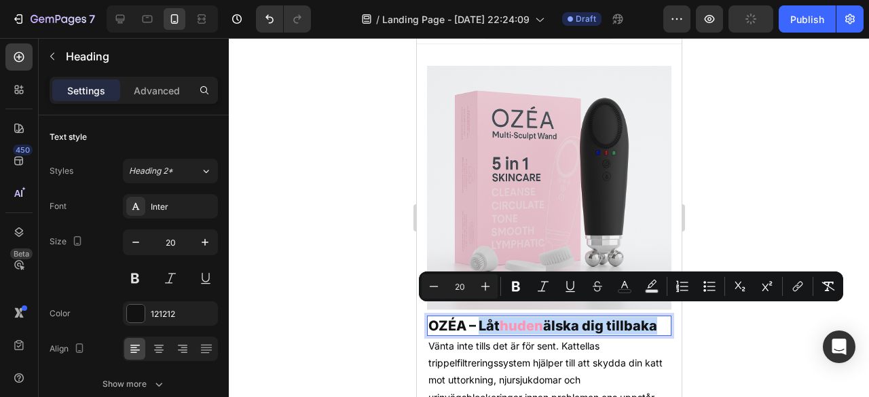
click at [529, 318] on span "huden" at bounding box center [520, 326] width 43 height 16
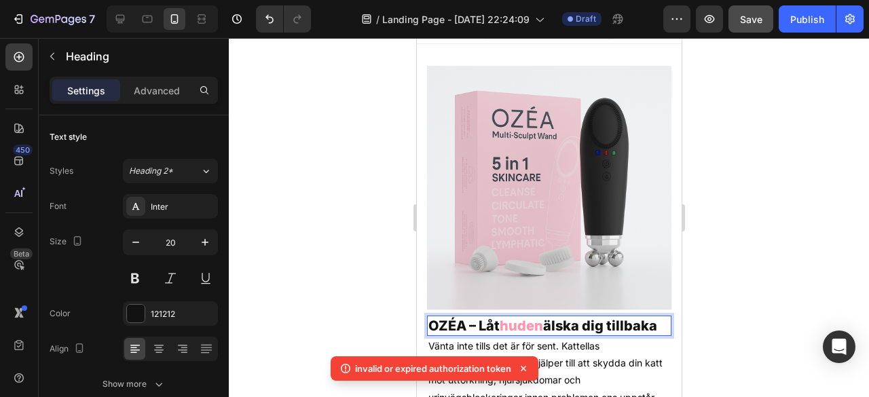
click at [473, 317] on p "OZÉA – Låt huden älska dig tillbaka" at bounding box center [549, 326] width 242 height 18
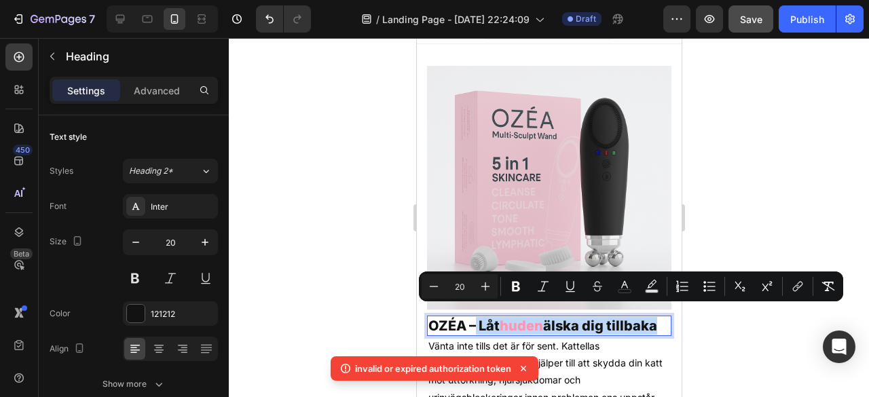
drag, startPoint x: 475, startPoint y: 311, endPoint x: 480, endPoint y: 337, distance: 25.6
click at [480, 335] on p "OZÉA – Låt huden älska dig tillbaka" at bounding box center [549, 326] width 242 height 18
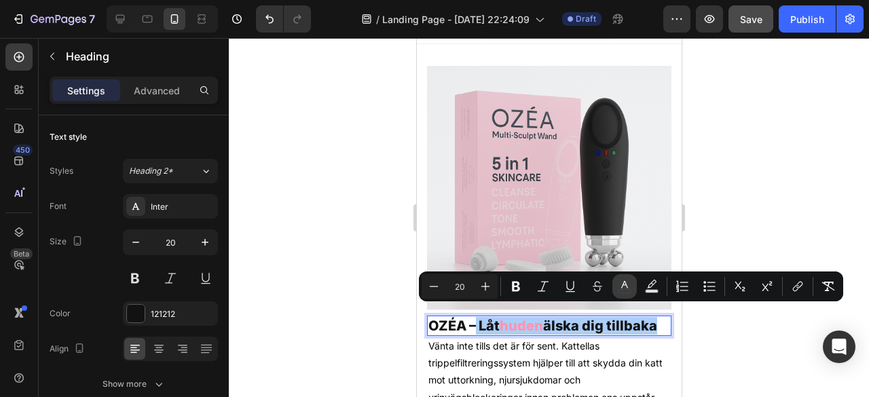
click at [623, 284] on icon "Editor contextual toolbar" at bounding box center [625, 287] width 14 height 14
type input "121212"
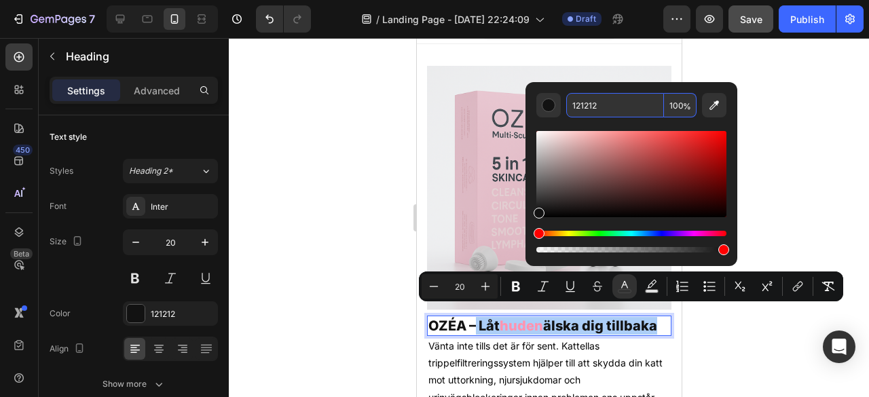
click at [614, 98] on input "121212" at bounding box center [615, 105] width 98 height 24
paste input "FF93B0"
type input "FF93B0"
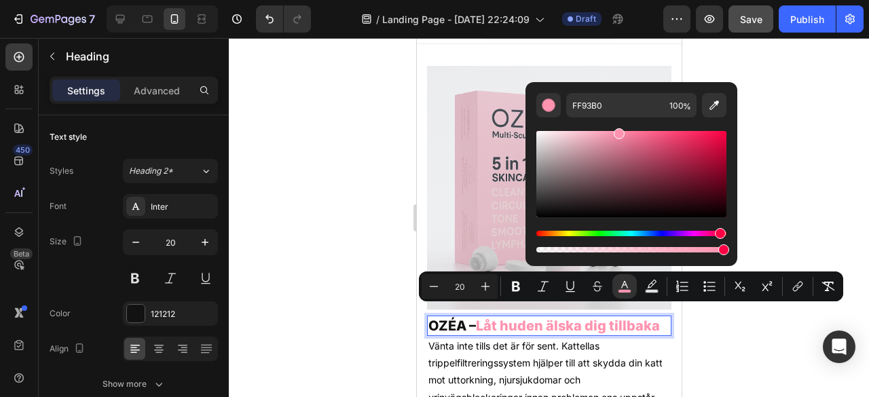
click at [704, 339] on div at bounding box center [549, 217] width 640 height 359
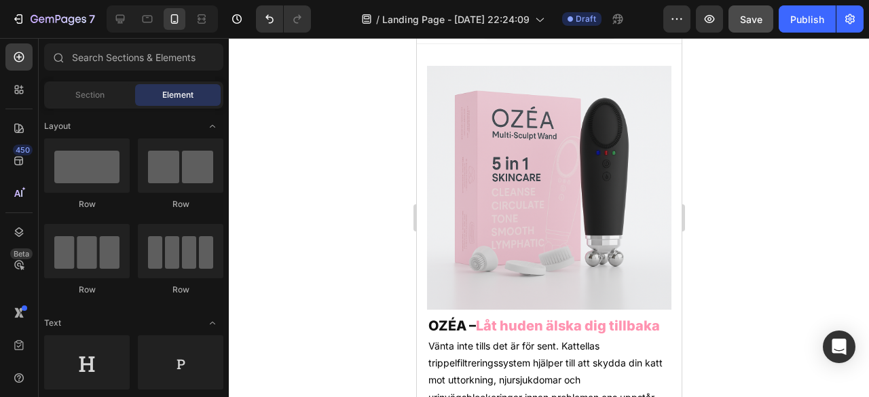
click at [752, 290] on div at bounding box center [549, 217] width 640 height 359
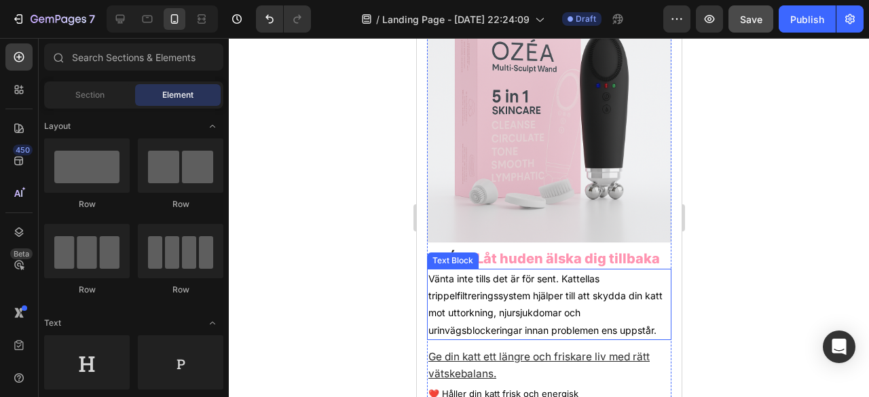
scroll to position [90, 0]
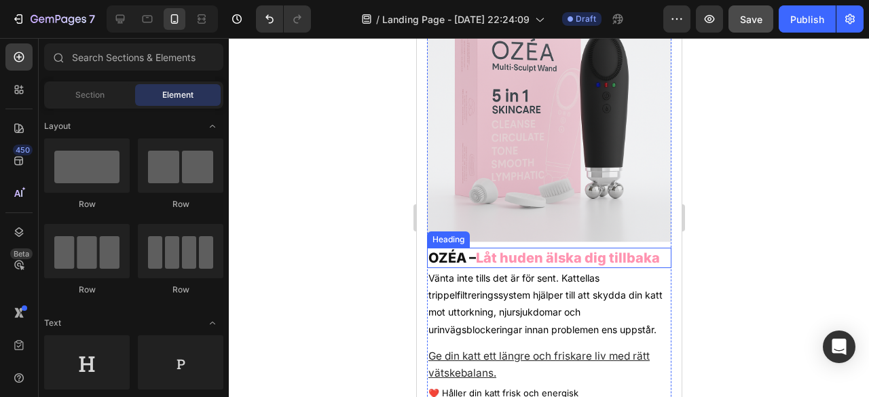
click at [525, 257] on p "OZÉA – Låt huden älska dig tillbaka" at bounding box center [549, 258] width 242 height 18
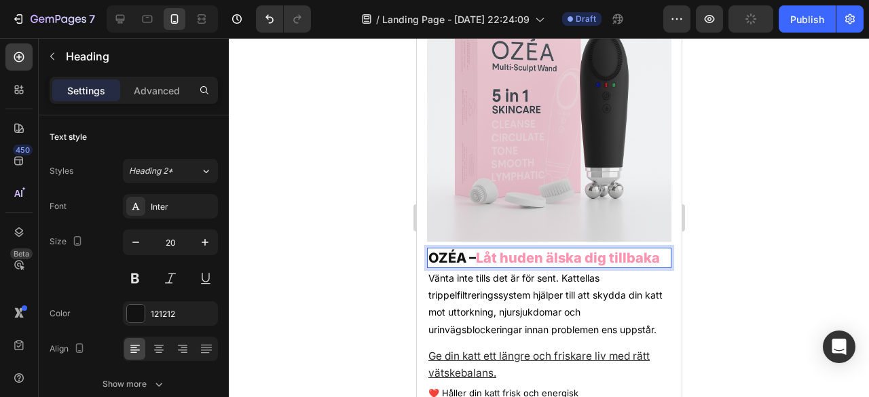
click at [521, 250] on span "Låt huden älska dig tillbaka" at bounding box center [567, 258] width 184 height 16
click at [484, 260] on p "OZÉA – Låt huden älska dig tillbaka" at bounding box center [549, 258] width 242 height 18
drag, startPoint x: 495, startPoint y: 264, endPoint x: 461, endPoint y: 253, distance: 35.6
click at [461, 253] on p "OZÉA – Låt huden älska dig tillbaka" at bounding box center [549, 258] width 242 height 18
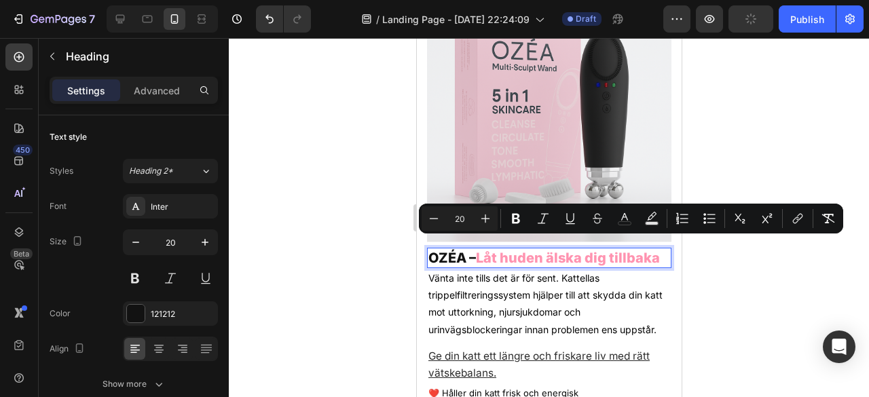
click at [495, 267] on p "OZÉA – Låt huden älska dig tillbaka" at bounding box center [549, 258] width 242 height 18
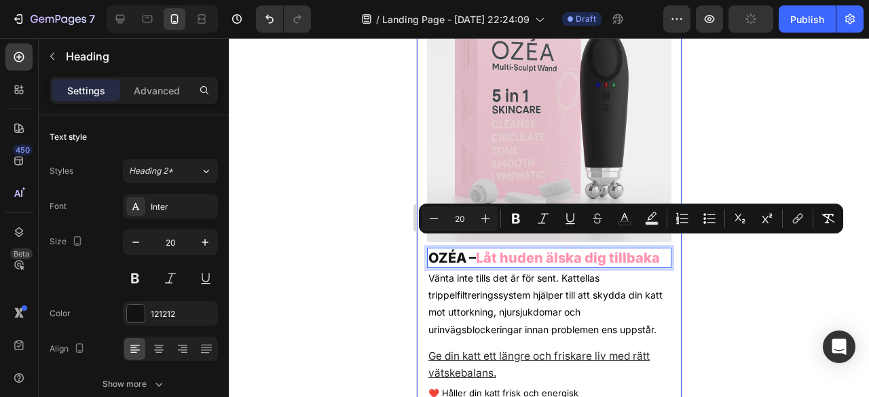
drag, startPoint x: 493, startPoint y: 261, endPoint x: 423, endPoint y: 238, distance: 74.5
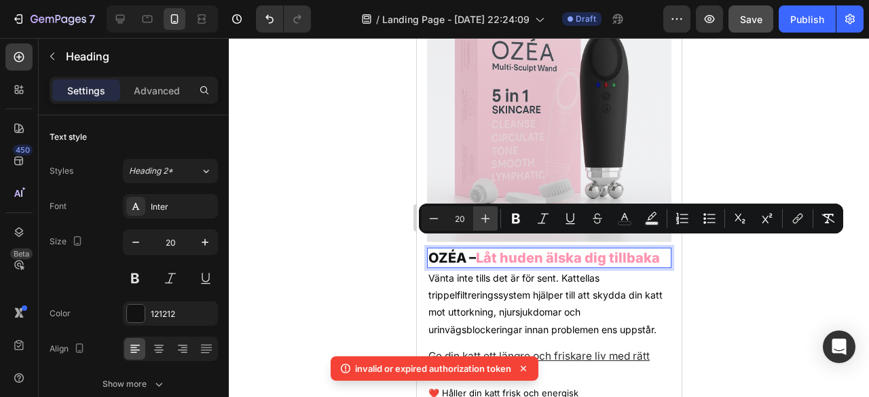
click at [486, 219] on icon "Editor contextual toolbar" at bounding box center [485, 218] width 9 height 9
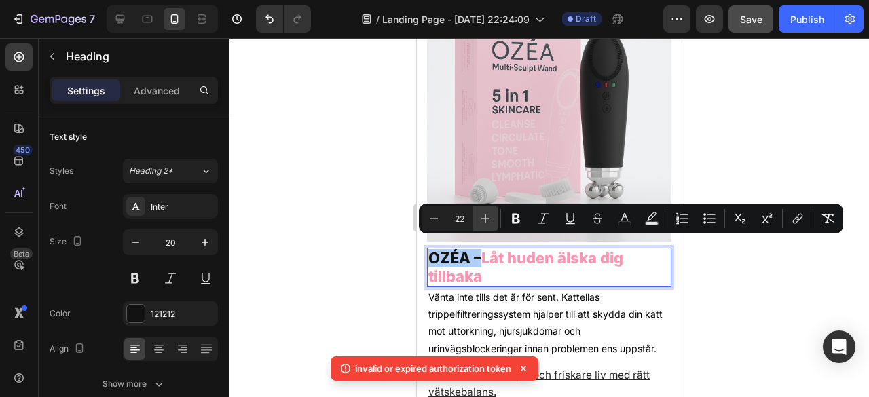
click at [486, 219] on icon "Editor contextual toolbar" at bounding box center [485, 218] width 9 height 9
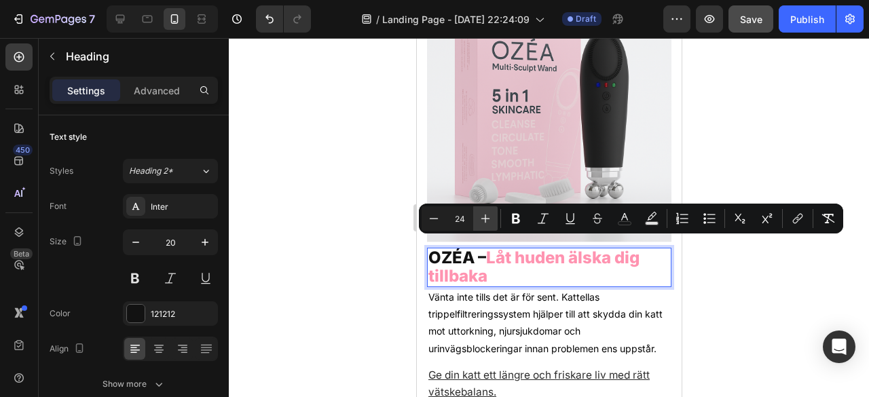
click at [486, 219] on icon "Editor contextual toolbar" at bounding box center [485, 218] width 9 height 9
type input "25"
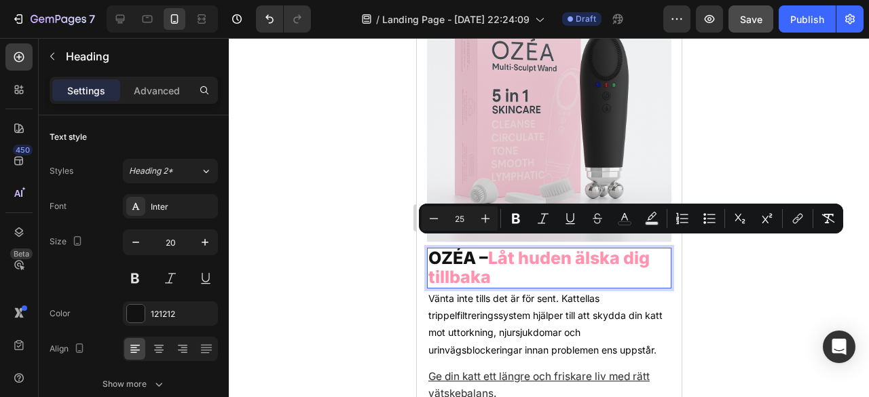
click at [710, 263] on div at bounding box center [549, 217] width 640 height 359
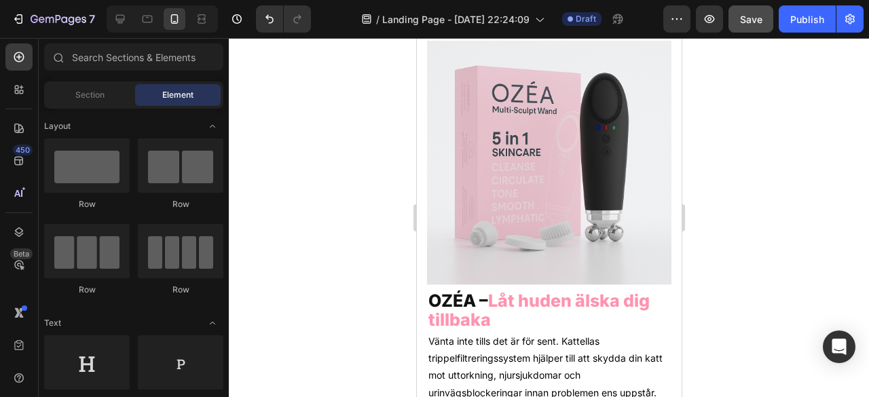
scroll to position [54, 0]
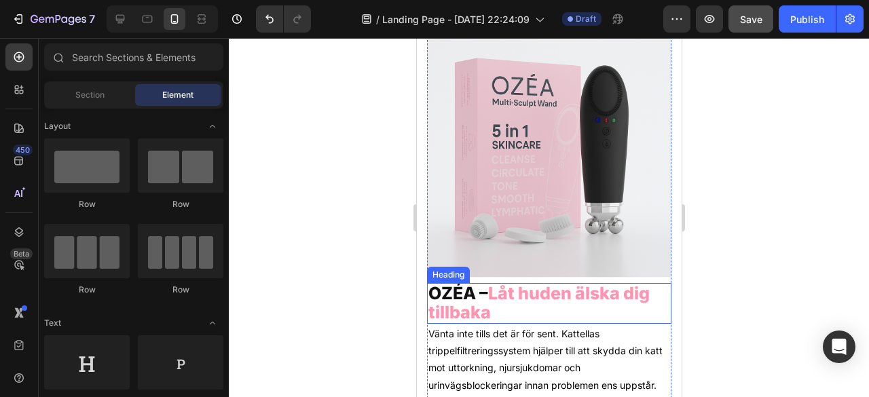
click at [476, 287] on span "OZÉA –" at bounding box center [458, 293] width 60 height 20
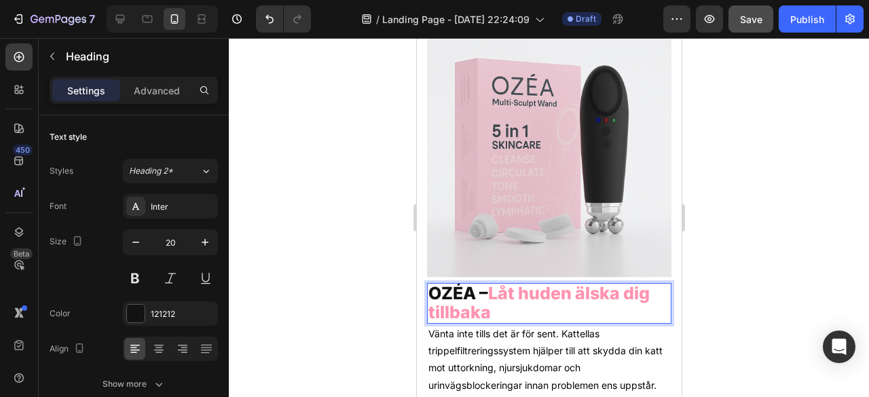
click at [485, 283] on span "OZÉA –" at bounding box center [458, 293] width 60 height 20
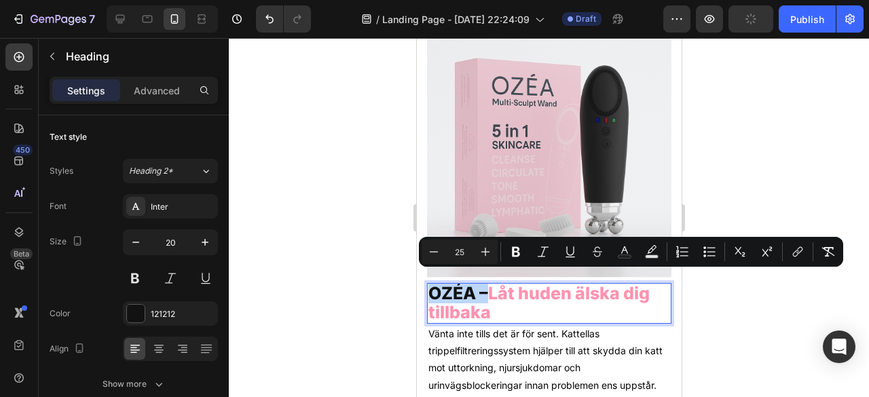
drag, startPoint x: 489, startPoint y: 282, endPoint x: 430, endPoint y: 288, distance: 59.4
click at [430, 288] on p "OZÉA – Låt huden älska dig tillbaka" at bounding box center [549, 303] width 242 height 38
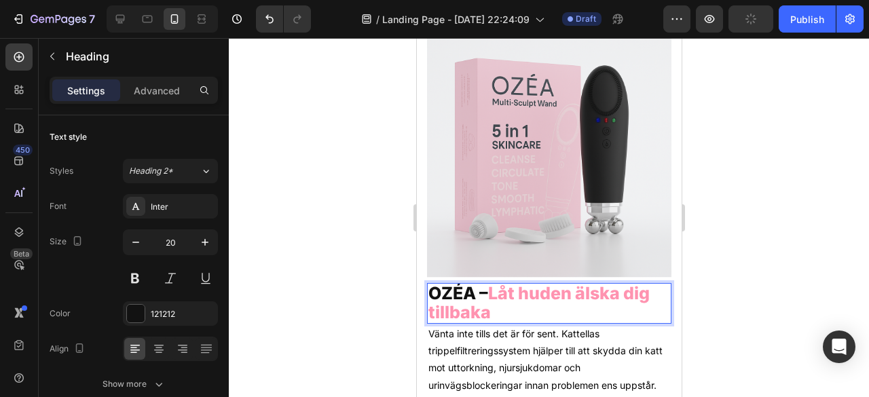
click at [506, 299] on p "OZÉA – Låt huden älska dig tillbaka" at bounding box center [549, 303] width 242 height 38
drag, startPoint x: 506, startPoint y: 299, endPoint x: 401, endPoint y: 268, distance: 108.9
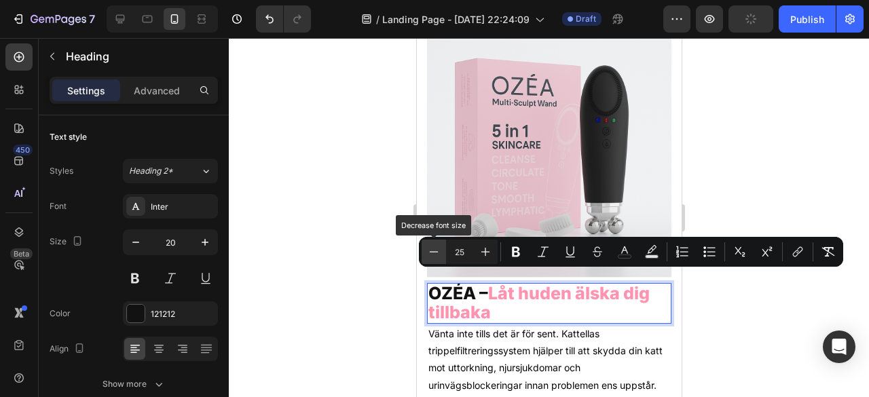
click at [436, 246] on icon "Editor contextual toolbar" at bounding box center [434, 252] width 14 height 14
type input "23"
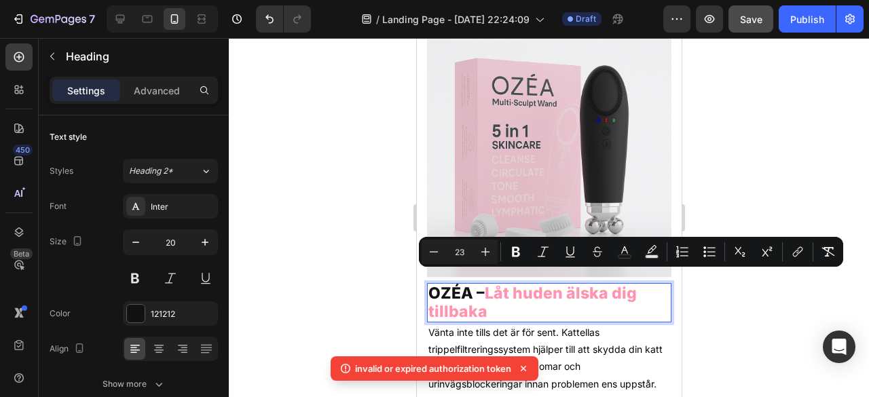
click at [494, 299] on p "OZÉA – Låt huden älska dig tillbaka" at bounding box center [549, 302] width 242 height 37
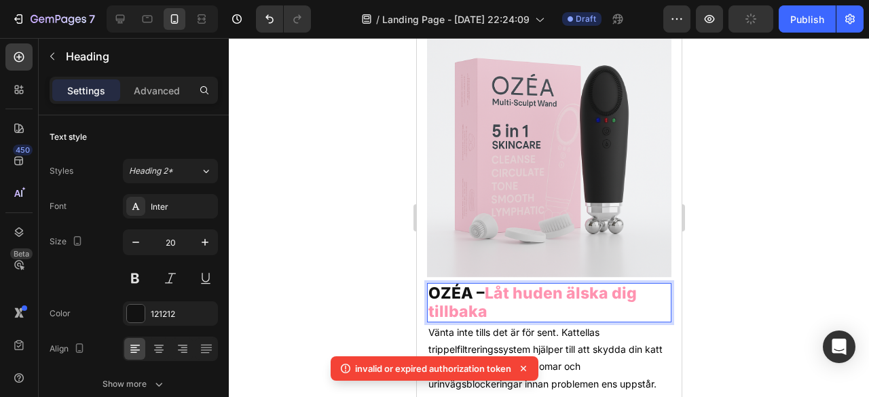
click at [472, 284] on span "OZÉA –" at bounding box center [456, 293] width 56 height 19
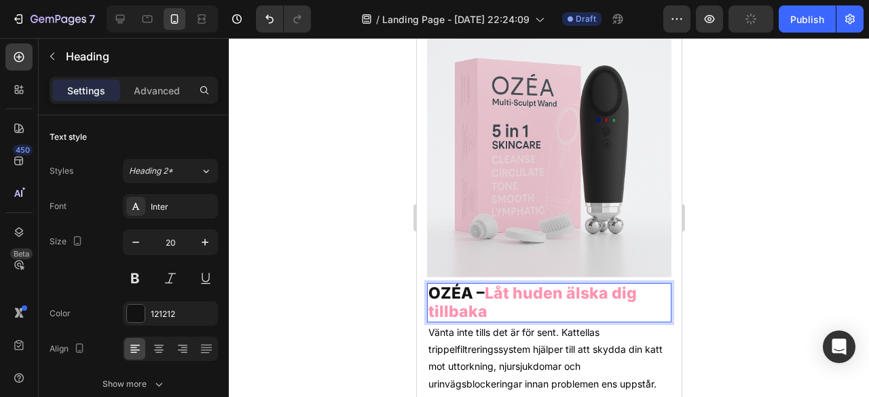
click at [440, 284] on span "OZÉA –" at bounding box center [456, 293] width 56 height 19
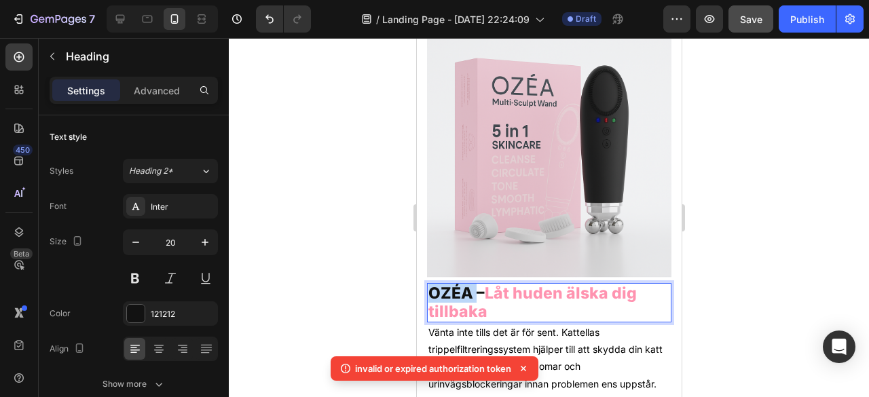
click at [440, 284] on span "OZÉA –" at bounding box center [456, 293] width 56 height 19
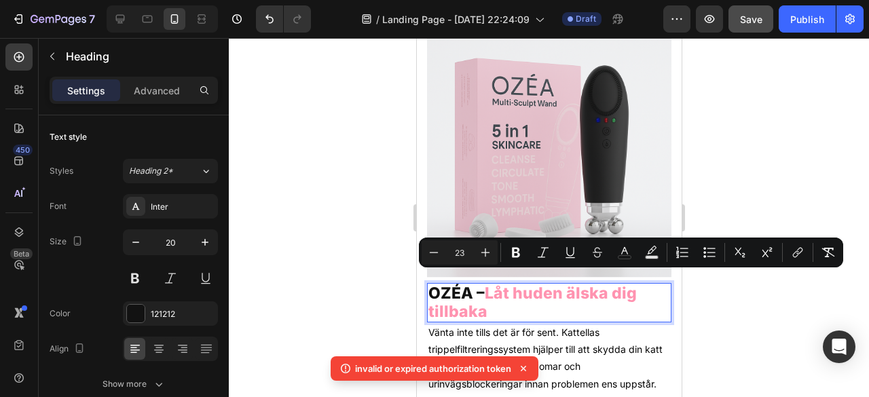
click at [493, 297] on p "OZÉA – Låt huden älska dig tillbaka" at bounding box center [549, 302] width 242 height 37
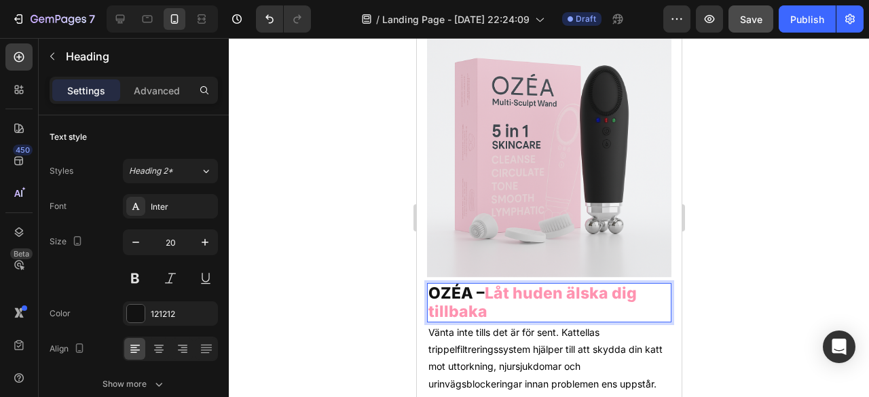
drag, startPoint x: 502, startPoint y: 303, endPoint x: 428, endPoint y: 279, distance: 77.3
click at [428, 284] on p "OZÉA – Låt huden älska dig tillbaka" at bounding box center [549, 302] width 242 height 37
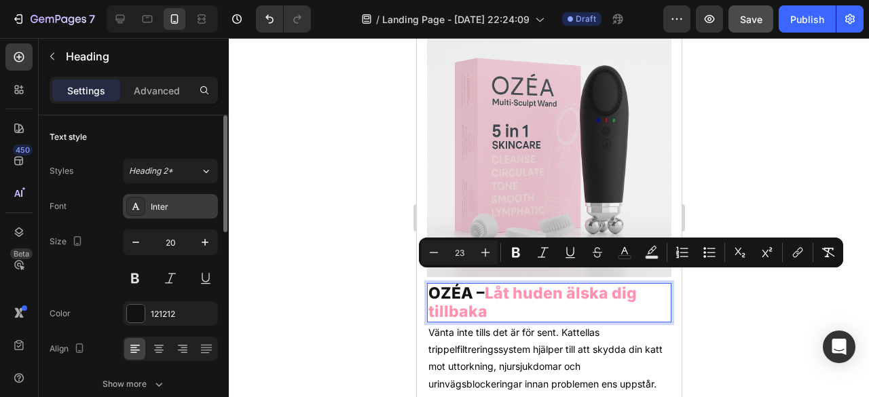
click at [169, 206] on div "Inter" at bounding box center [183, 207] width 64 height 12
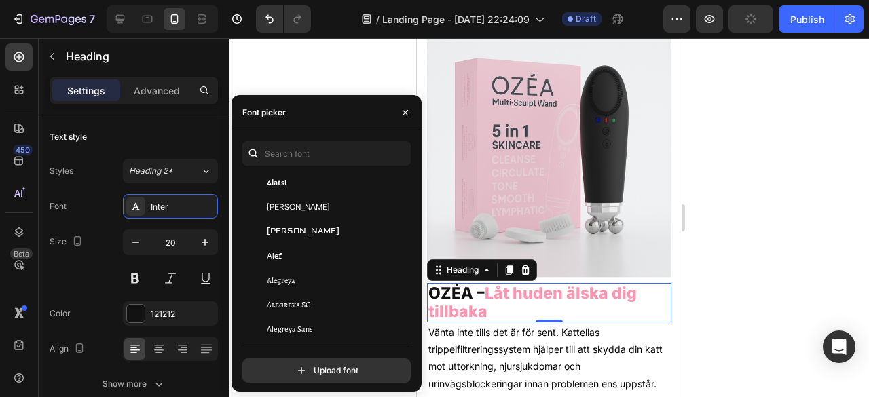
scroll to position [554, 0]
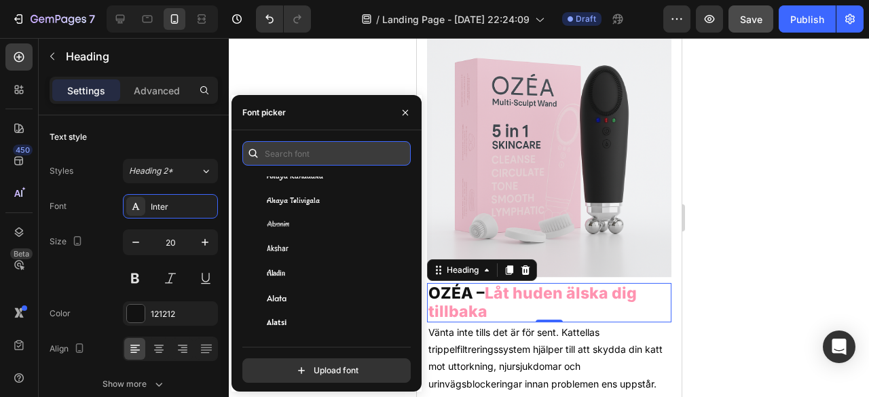
click at [316, 142] on input "text" at bounding box center [326, 153] width 168 height 24
paste input "helvetica neue"
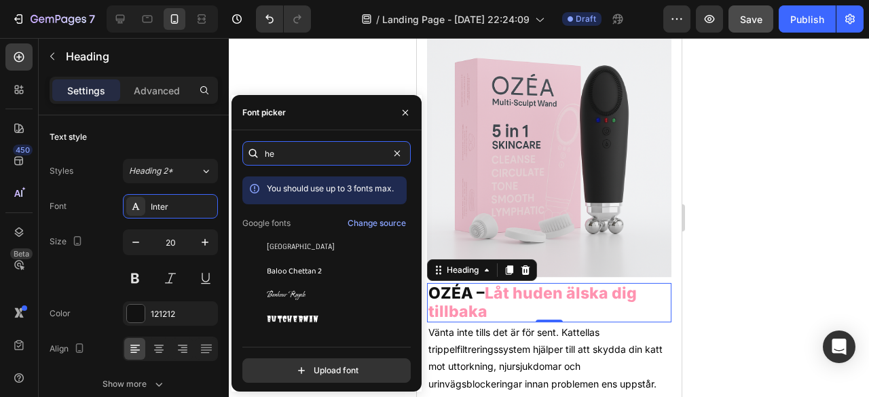
type input "h"
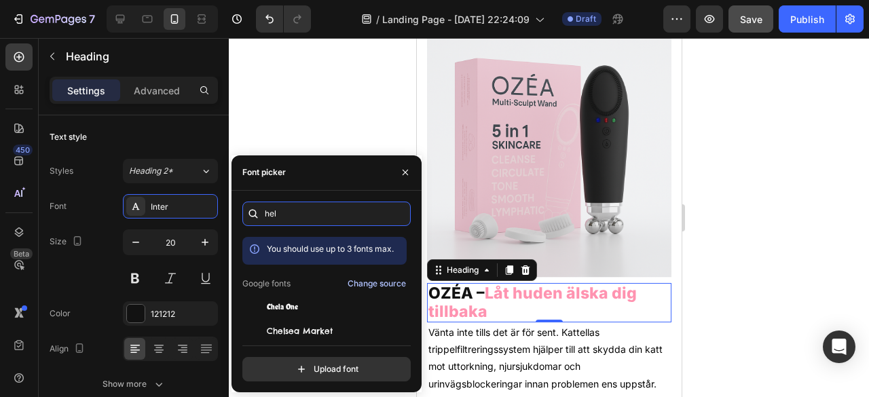
type input "hel"
click at [377, 278] on div "Change source" at bounding box center [376, 284] width 58 height 12
click at [322, 220] on input "hel" at bounding box center [326, 214] width 168 height 24
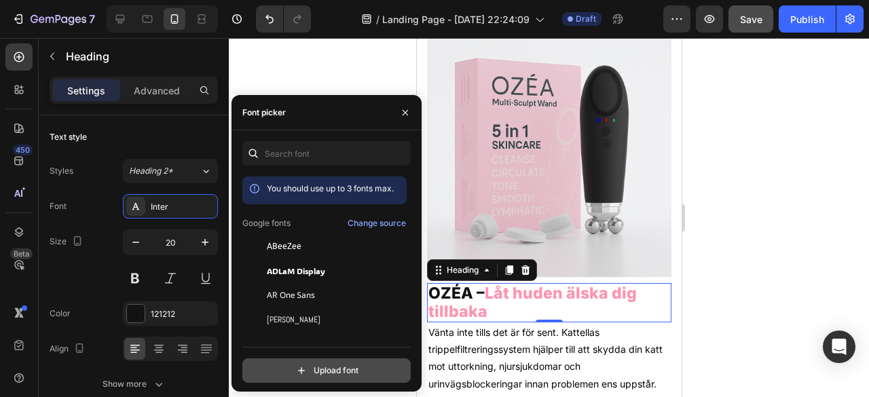
click at [359, 375] on input "file" at bounding box center [355, 370] width 339 height 23
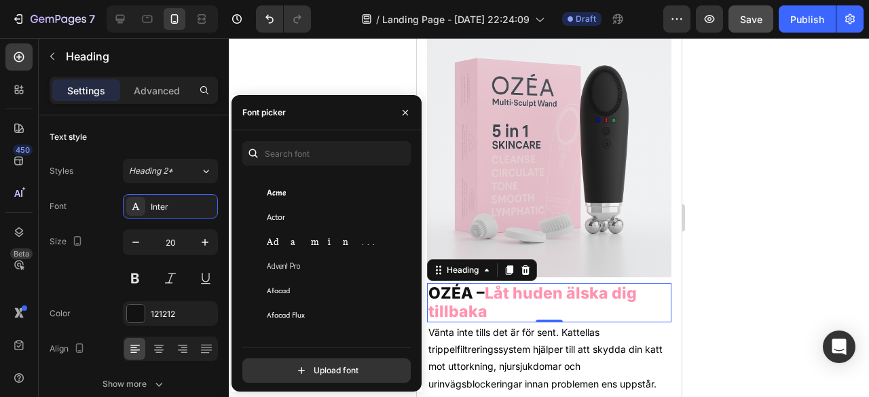
scroll to position [317, 0]
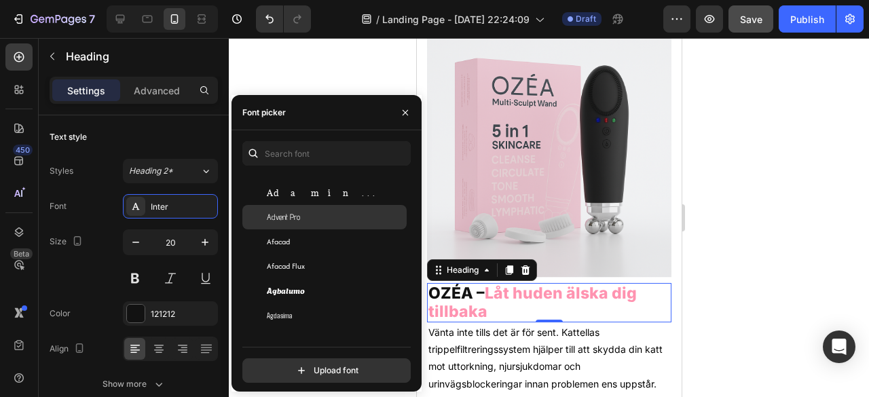
click at [356, 223] on div "Advent Pro" at bounding box center [324, 217] width 164 height 24
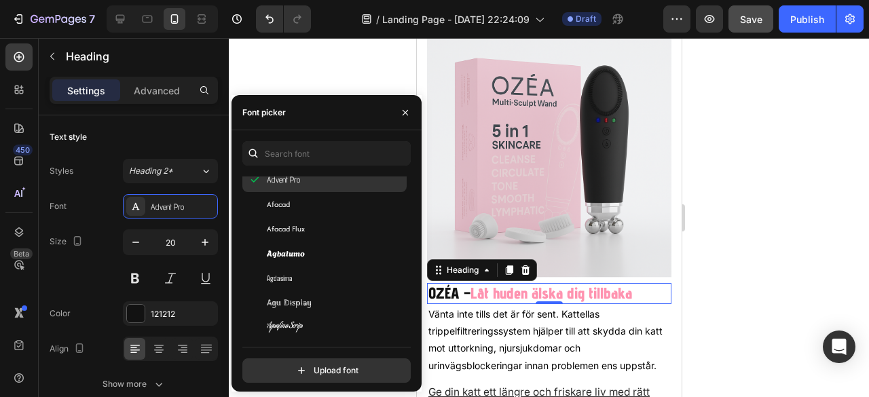
scroll to position [413, 0]
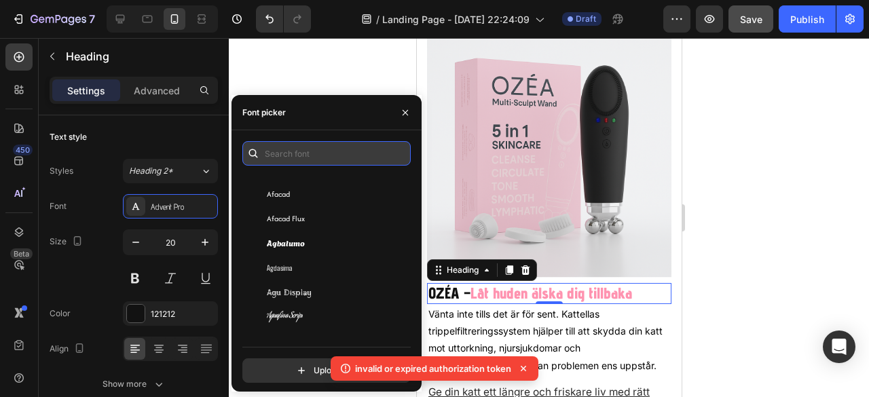
click at [312, 143] on input "text" at bounding box center [326, 153] width 168 height 24
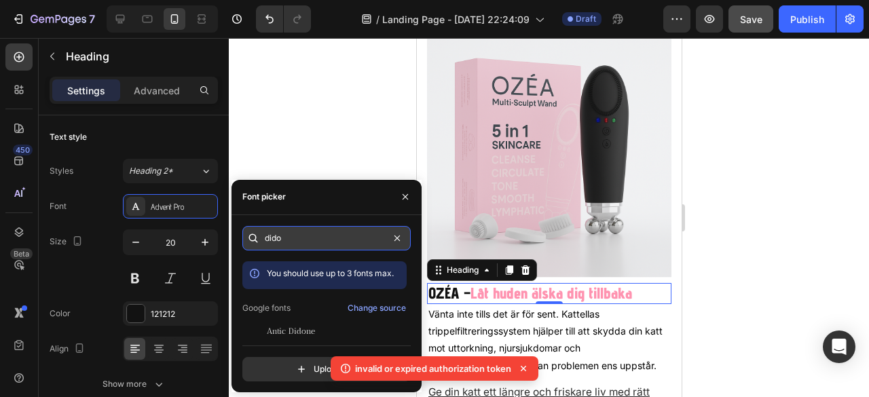
scroll to position [0, 0]
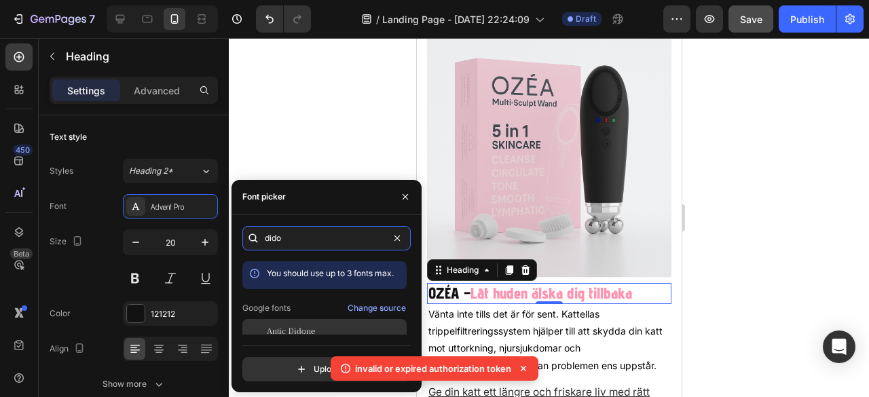
type input "dido"
click at [309, 329] on span "Antic Didone" at bounding box center [291, 331] width 48 height 12
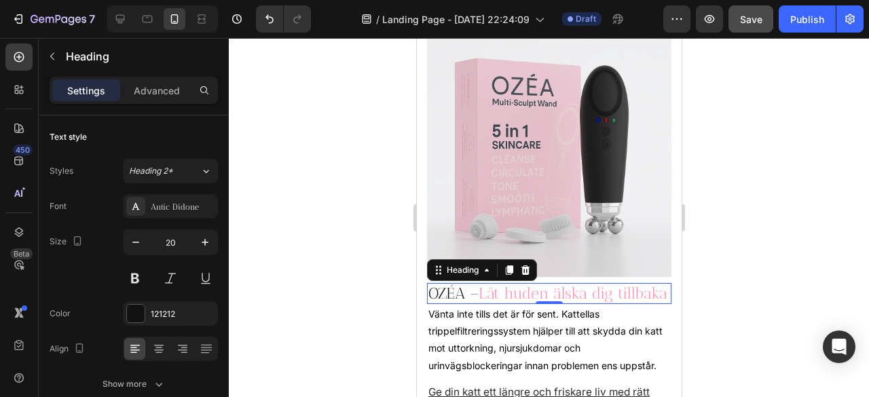
click at [866, 197] on div at bounding box center [549, 217] width 640 height 359
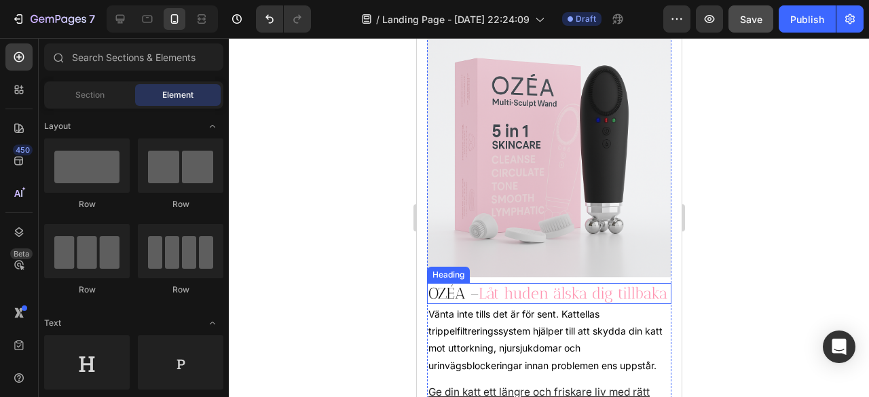
click at [490, 301] on p "⁠⁠⁠⁠⁠⁠⁠ OZÉA – Låt huden älska dig tillbaka" at bounding box center [549, 293] width 242 height 18
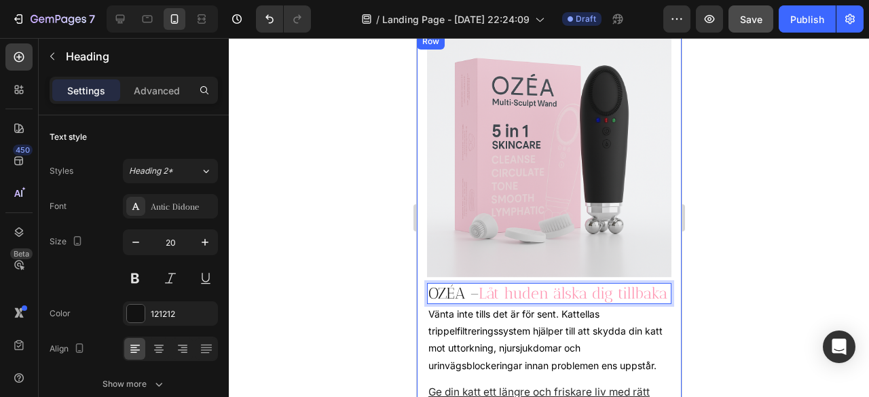
drag, startPoint x: 490, startPoint y: 301, endPoint x: 419, endPoint y: 271, distance: 77.3
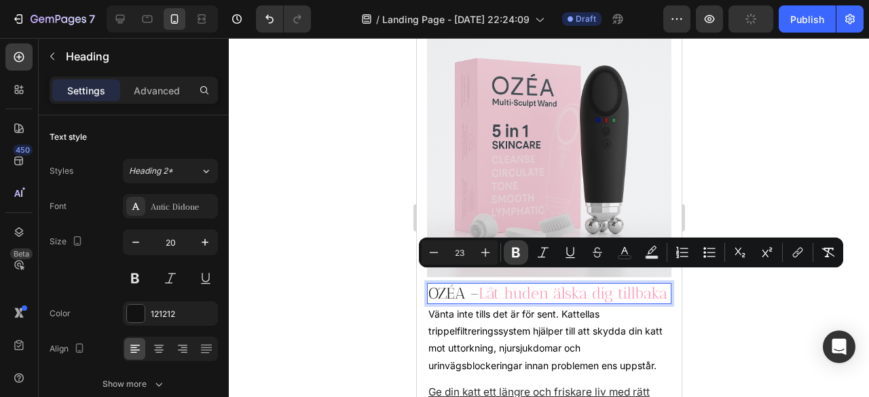
click at [513, 248] on icon "Editor contextual toolbar" at bounding box center [516, 253] width 8 height 10
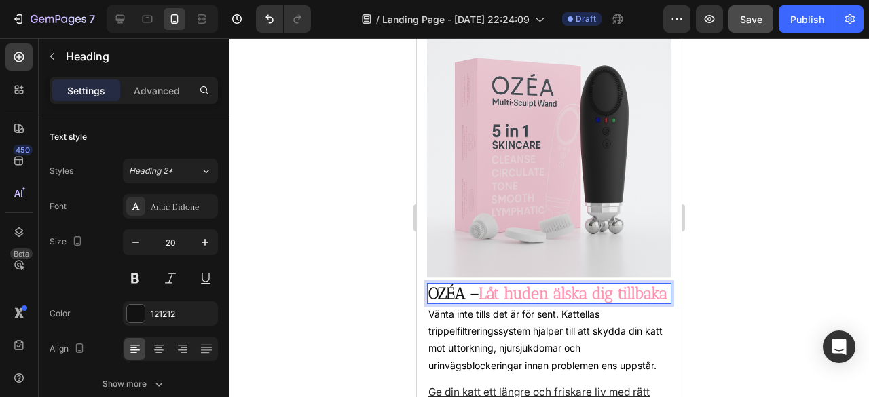
click at [380, 318] on div at bounding box center [549, 217] width 640 height 359
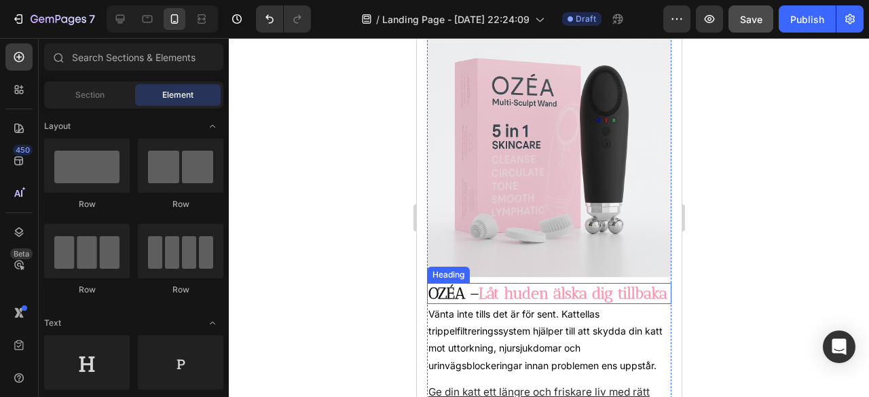
click at [486, 301] on p "⁠⁠⁠⁠⁠⁠⁠ OZÉA – Låt huden älska dig tillbaka" at bounding box center [549, 293] width 242 height 18
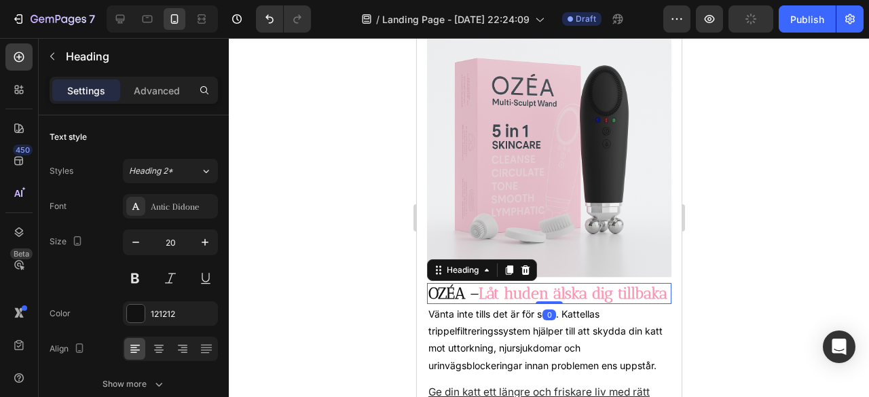
click at [486, 301] on p "OZÉA – Låt huden älska dig tillbaka" at bounding box center [549, 293] width 242 height 18
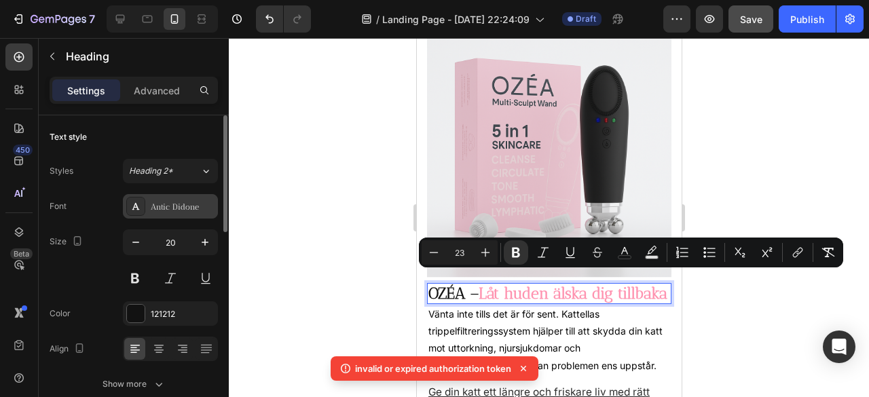
click at [160, 203] on div "Antic Didone" at bounding box center [183, 207] width 64 height 12
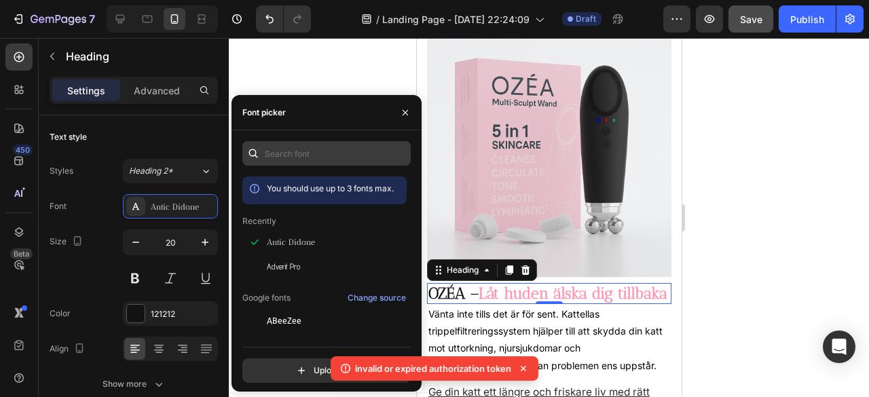
drag, startPoint x: 309, startPoint y: 140, endPoint x: 312, endPoint y: 149, distance: 8.6
click at [312, 149] on div "You should use up to 3 fonts max. Recently Antic Didone Advent Pro Google fonts…" at bounding box center [326, 260] width 190 height 261
click at [312, 149] on input "text" at bounding box center [326, 153] width 168 height 24
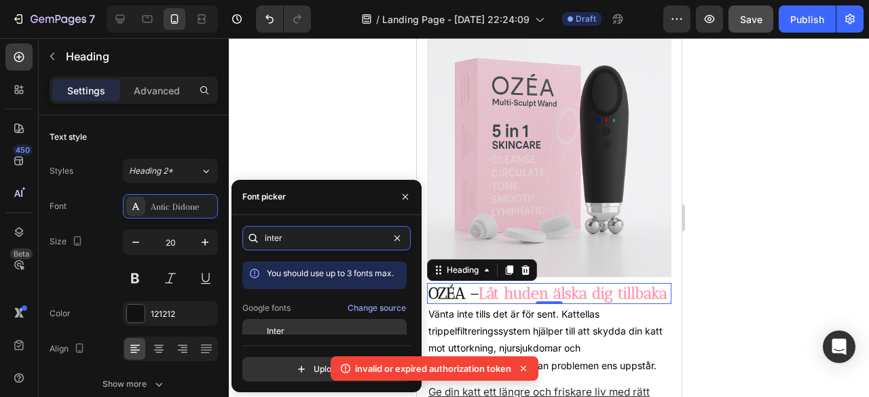
type input "inter"
click at [304, 330] on div "Inter" at bounding box center [335, 331] width 137 height 12
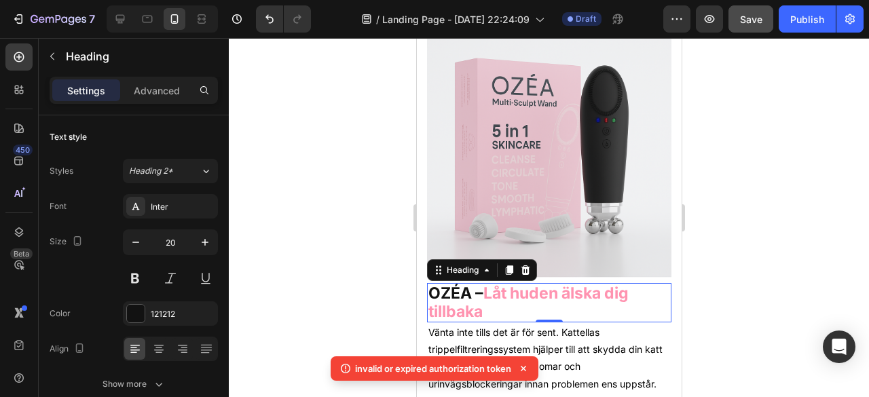
click at [780, 263] on div at bounding box center [549, 217] width 640 height 359
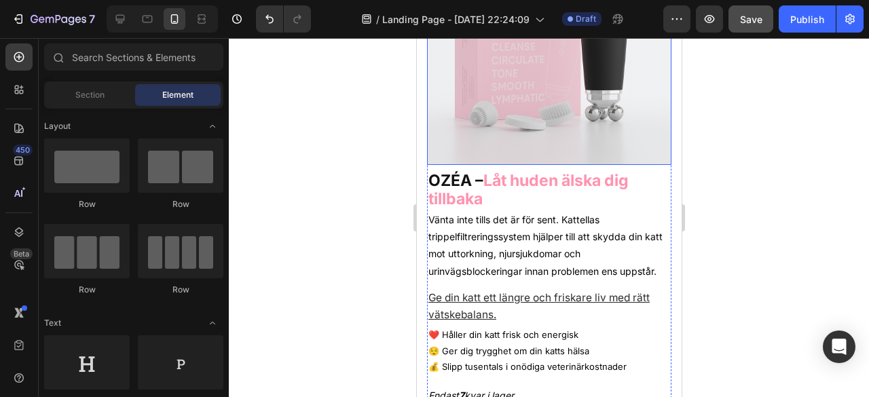
scroll to position [190, 0]
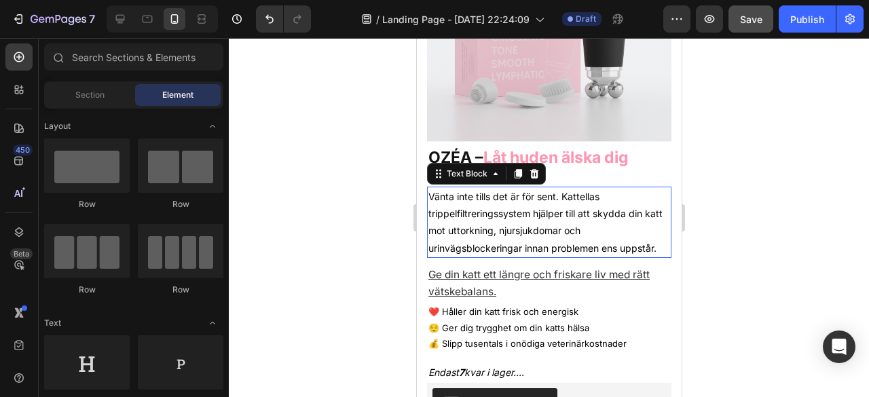
click at [547, 218] on p "Vänta inte tills det är för sent. Kattellas trippelfiltreringssystem hjälper ti…" at bounding box center [549, 222] width 242 height 69
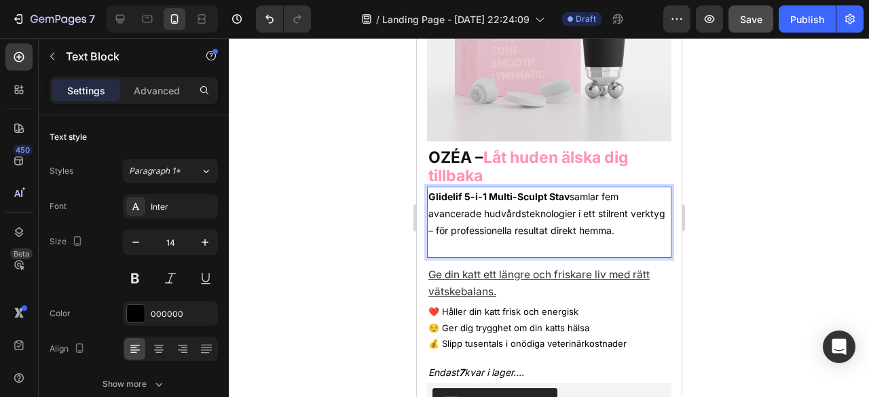
click at [782, 245] on div at bounding box center [549, 217] width 640 height 359
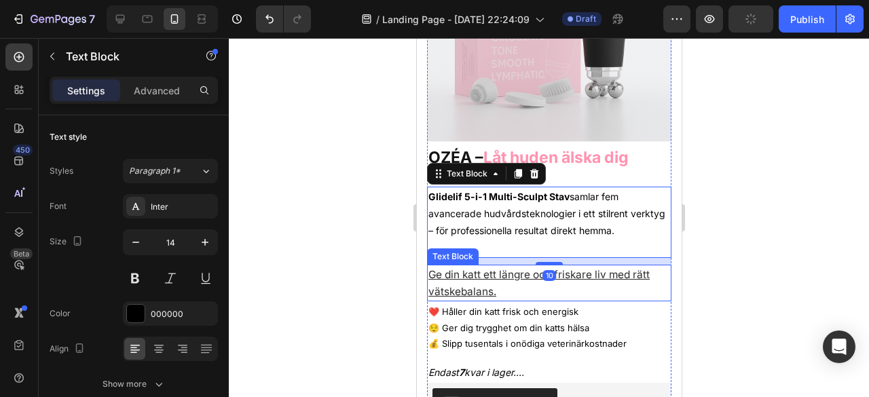
click at [487, 268] on u "Ge din katt ett längre och friskare liv med rätt vätskebalans." at bounding box center [538, 283] width 221 height 30
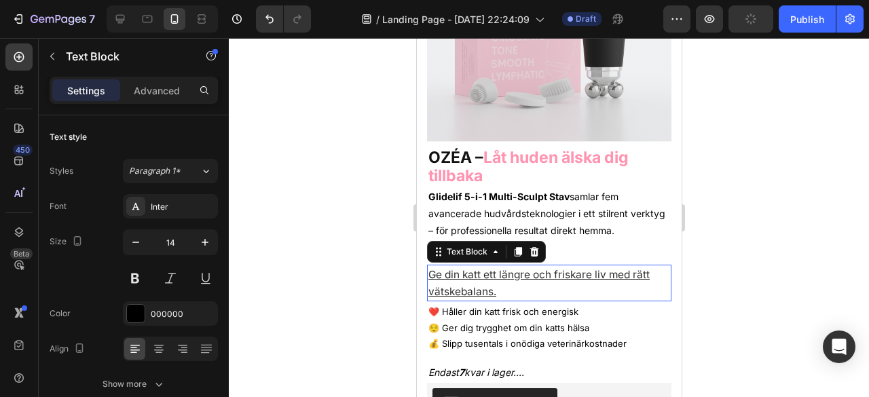
scroll to position [482, 0]
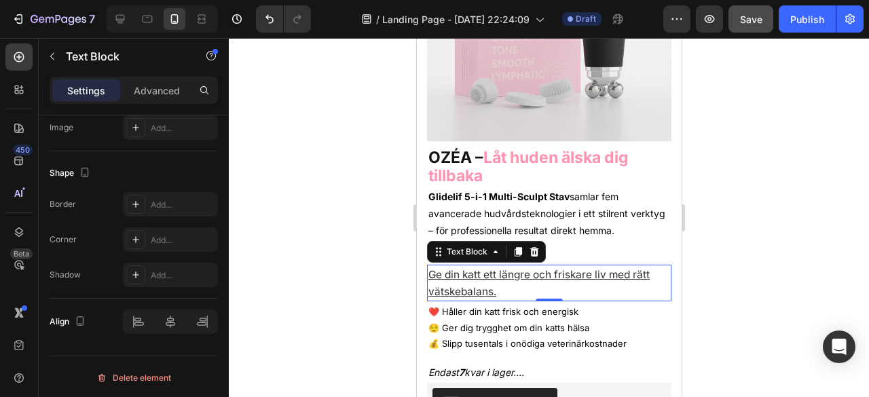
click at [480, 271] on p "Ge din katt ett längre och friskare liv med rätt vätskebalans." at bounding box center [549, 283] width 242 height 34
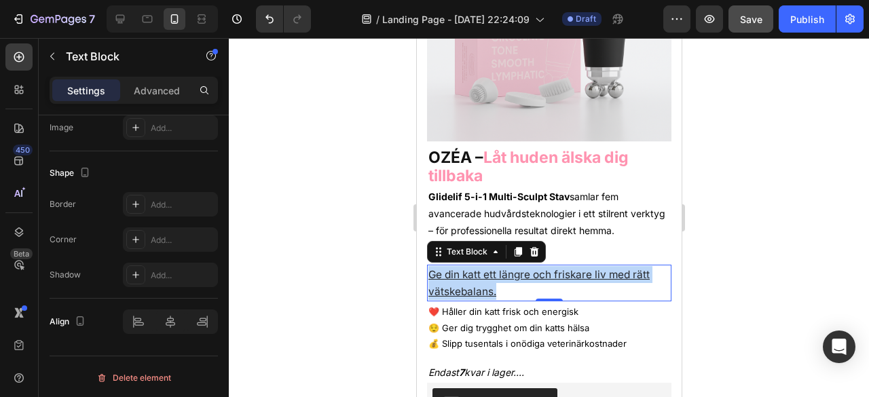
click at [480, 271] on p "Ge din katt ett längre och friskare liv med rätt vätskebalans." at bounding box center [549, 283] width 242 height 34
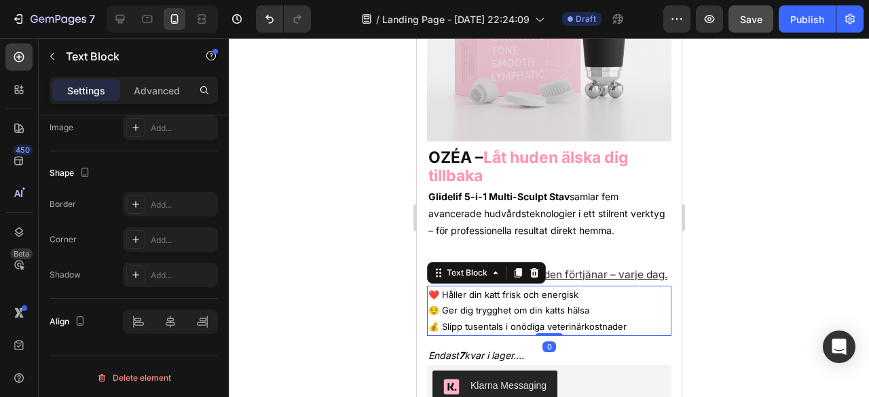
click at [750, 251] on div at bounding box center [549, 217] width 640 height 359
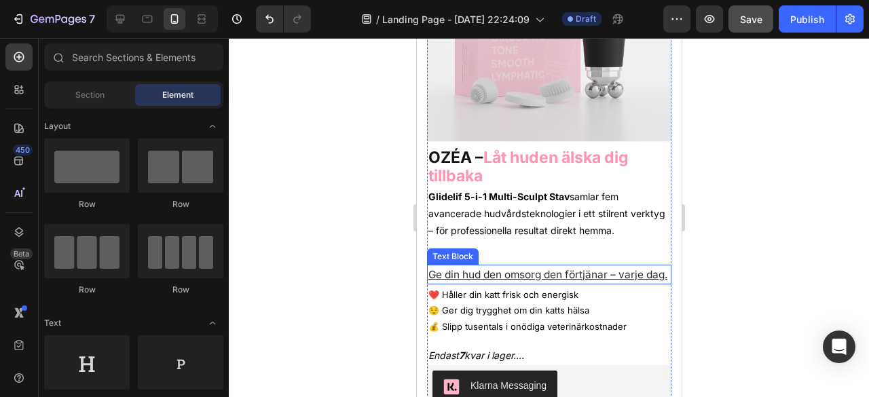
click at [616, 268] on u "Ge din hud den omsorg den förtjänar – varje dag." at bounding box center [547, 274] width 239 height 13
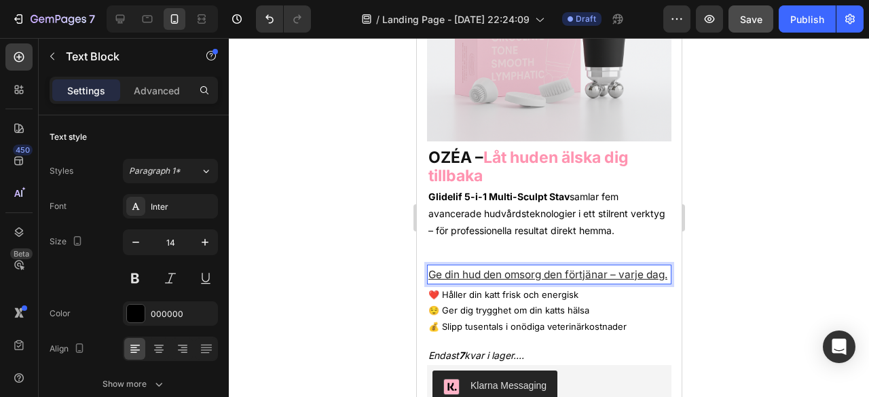
click at [616, 268] on u "Ge din hud den omsorg den förtjänar – varje dag." at bounding box center [547, 274] width 239 height 13
click at [552, 283] on p "Ge din hud den omsorg den förtjänar, varje dag." at bounding box center [549, 274] width 242 height 17
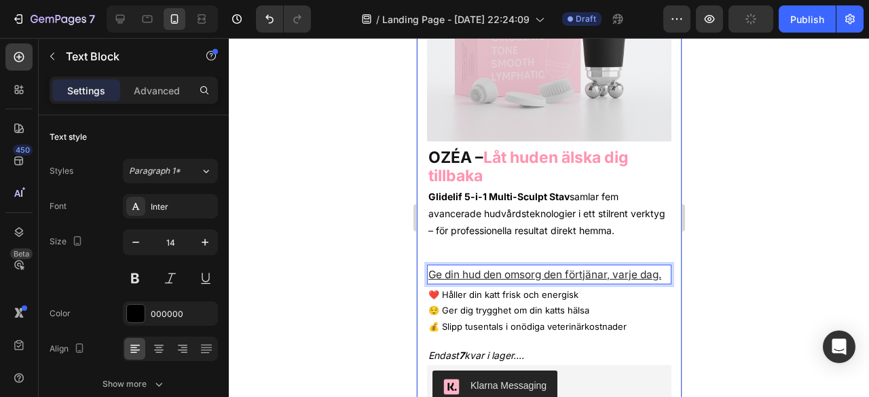
click at [744, 266] on div at bounding box center [549, 217] width 640 height 359
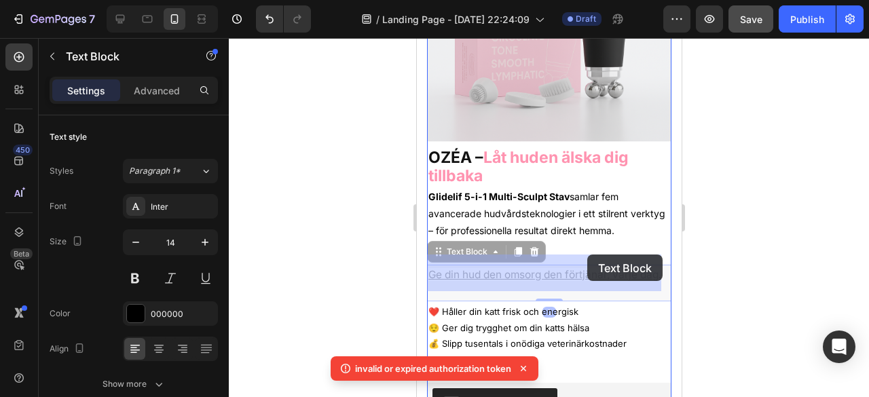
drag, startPoint x: 586, startPoint y: 265, endPoint x: 586, endPoint y: 254, distance: 10.2
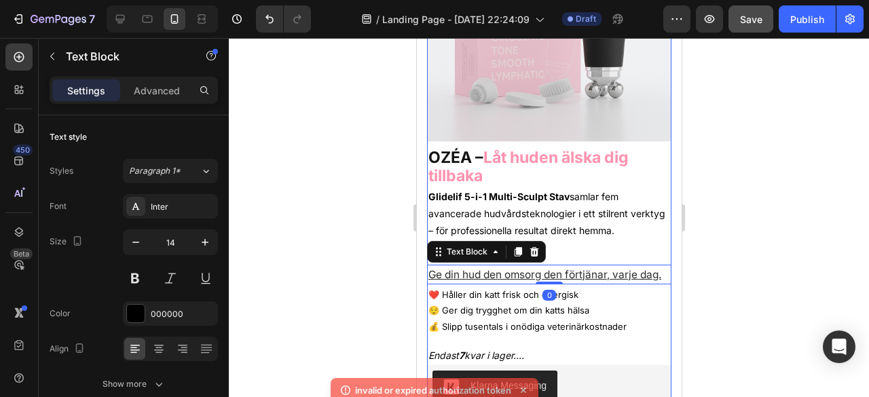
click at [707, 252] on div at bounding box center [549, 217] width 640 height 359
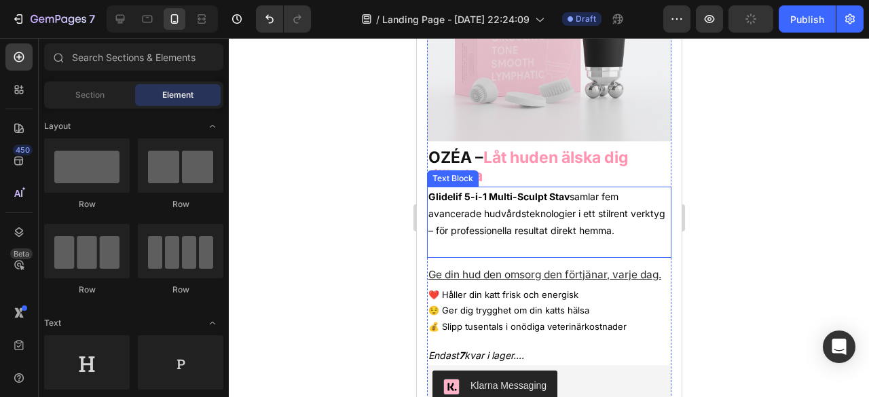
click at [605, 240] on p "Rich Text Editor. Editing area: main" at bounding box center [549, 248] width 242 height 17
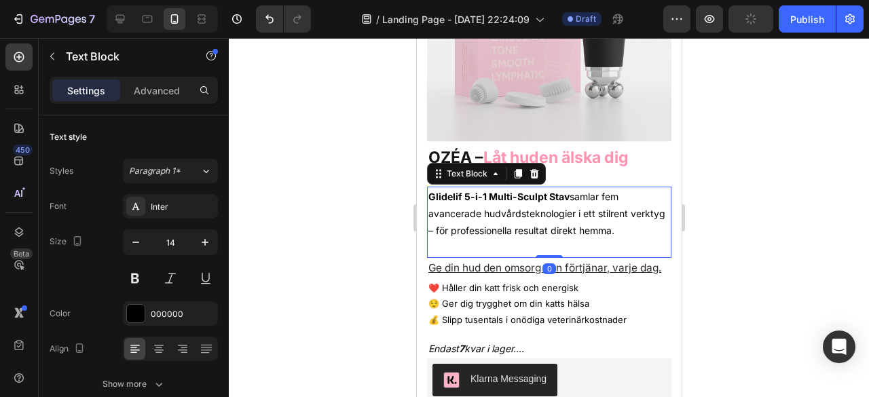
drag, startPoint x: 550, startPoint y: 250, endPoint x: 546, endPoint y: 229, distance: 22.1
click at [546, 229] on div "Glidelif 5-i-1 Multi-Sculpt Stav samlar fem avancerade hudvårdsteknologier i et…" at bounding box center [548, 222] width 244 height 71
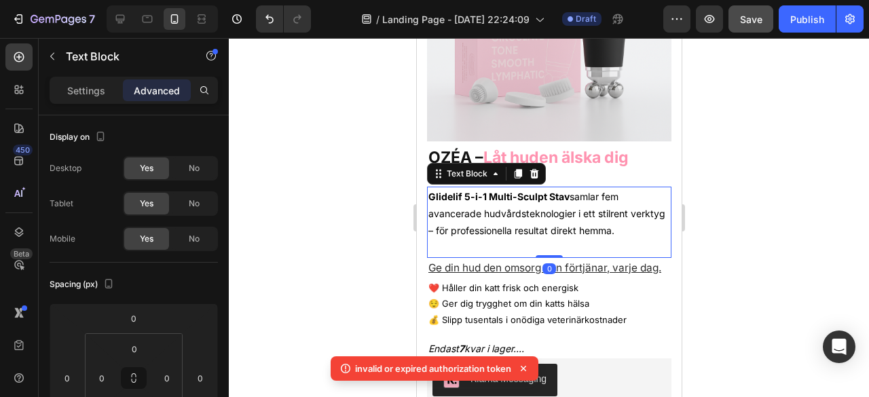
click at [714, 250] on div at bounding box center [549, 217] width 640 height 359
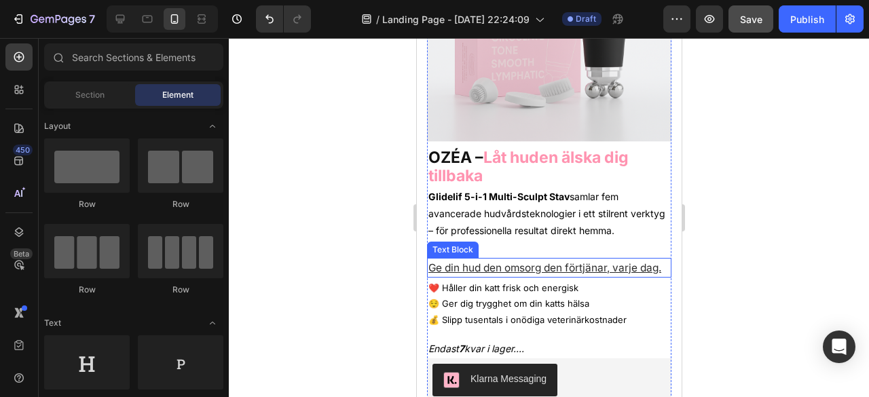
click at [587, 273] on p "Ge din hud den omsorg den förtjänar, varje dag." at bounding box center [549, 267] width 242 height 17
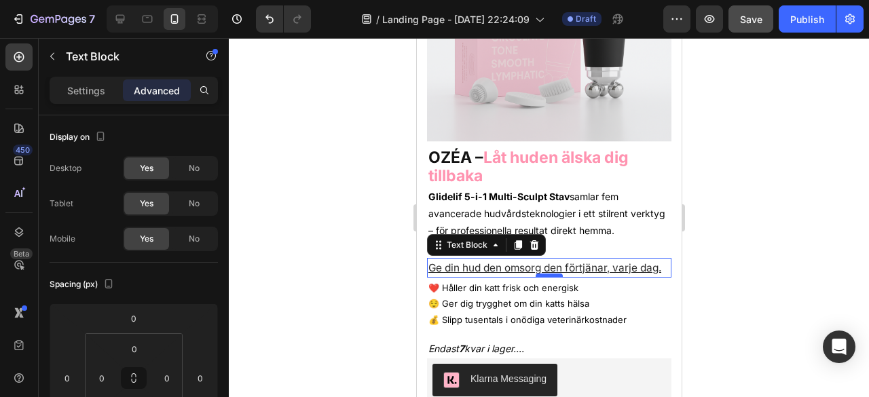
click at [548, 278] on div at bounding box center [548, 275] width 27 height 4
click at [550, 278] on div at bounding box center [548, 275] width 27 height 4
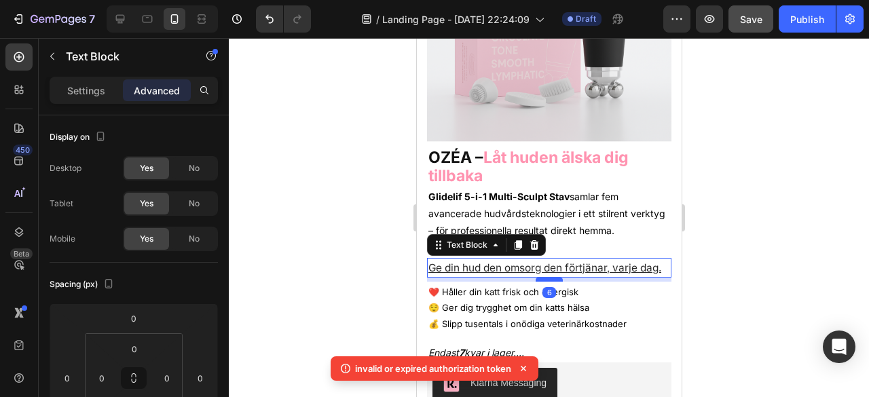
drag, startPoint x: 551, startPoint y: 282, endPoint x: 543, endPoint y: 286, distance: 9.1
click at [543, 282] on div at bounding box center [548, 280] width 27 height 4
type input "6"
click at [727, 313] on div at bounding box center [549, 217] width 640 height 359
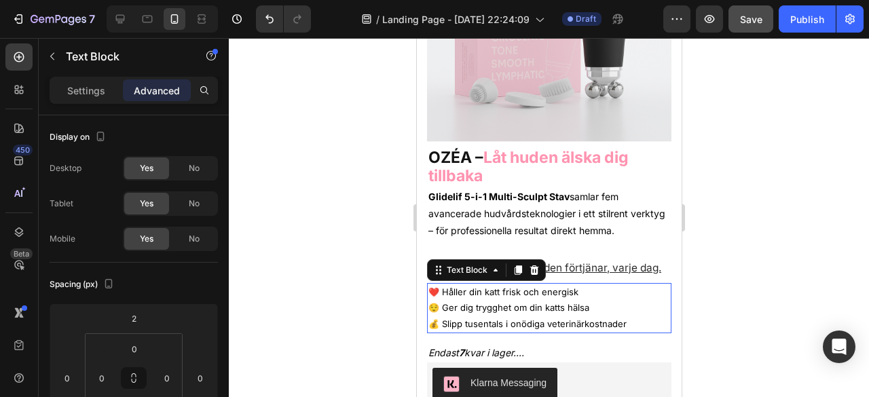
click at [622, 326] on p "❤️ Håller din katt frisk och energisk 😌 Ger dig trygghet om din katts hälsa 💰 S…" at bounding box center [549, 308] width 242 height 48
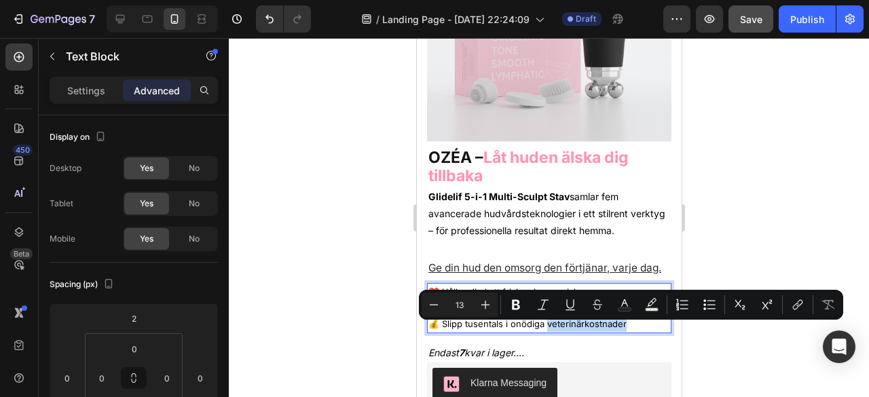
click at [622, 326] on p "❤️ Håller din katt frisk och energisk 😌 Ger dig trygghet om din katts hälsa 💰 S…" at bounding box center [549, 308] width 242 height 48
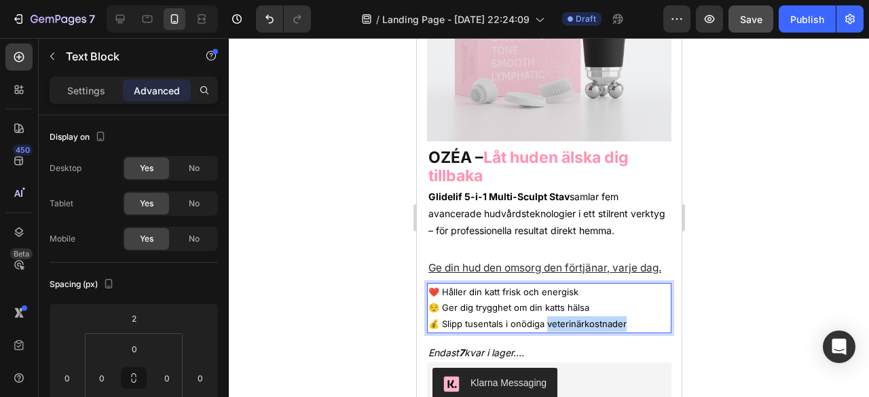
click at [622, 326] on p "❤️ Håller din katt frisk och energisk 😌 Ger dig trygghet om din katts hälsa 💰 S…" at bounding box center [549, 308] width 242 height 48
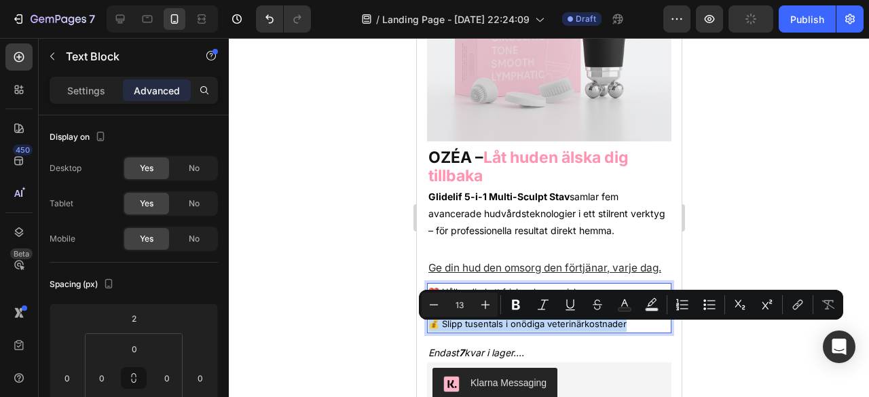
click at [625, 326] on p "❤️ Håller din katt frisk och energisk 😌 Ger dig trygghet om din katts hälsa 💰 S…" at bounding box center [549, 308] width 242 height 48
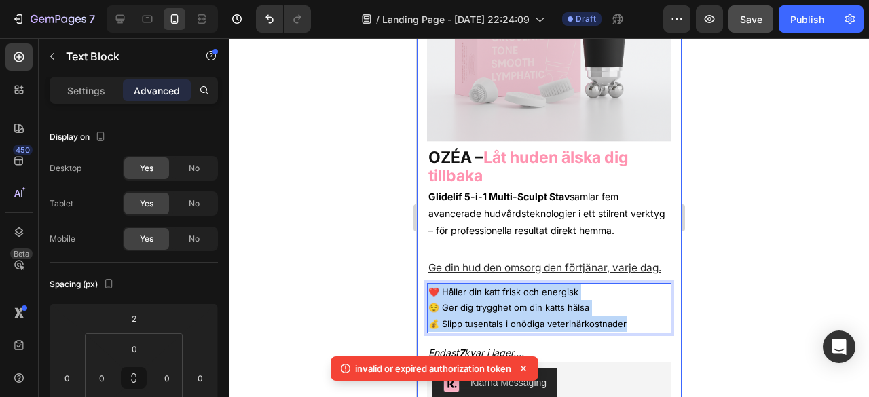
drag, startPoint x: 625, startPoint y: 326, endPoint x: 418, endPoint y: 300, distance: 208.7
click at [418, 300] on div "Product Images Row (P) Images & Gallery ⁠⁠⁠⁠⁠⁠⁠ OZÉA – Låt huden älska dig till…" at bounding box center [548, 384] width 265 height 973
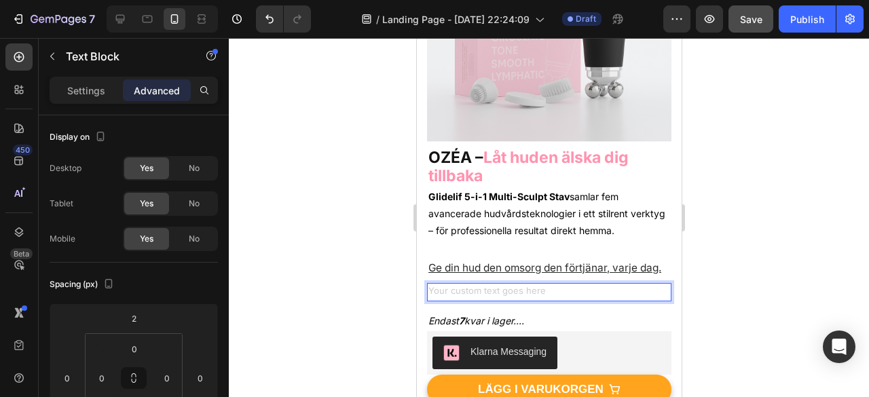
click at [523, 298] on div "Rich Text Editor. Editing area: main" at bounding box center [548, 292] width 244 height 18
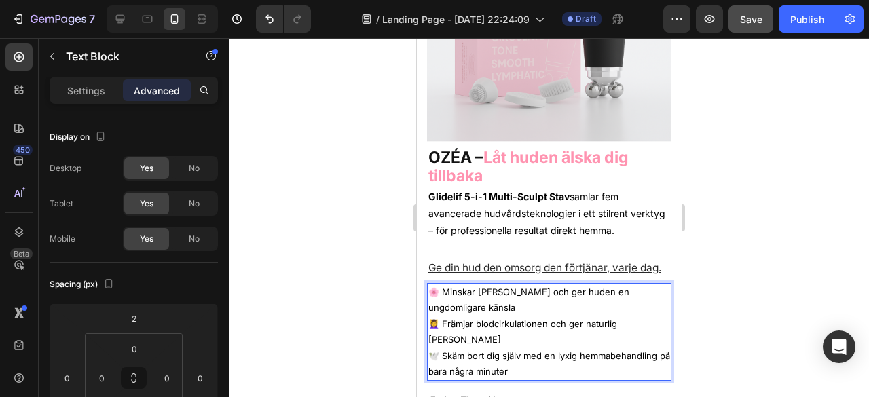
click at [776, 267] on div at bounding box center [549, 217] width 640 height 359
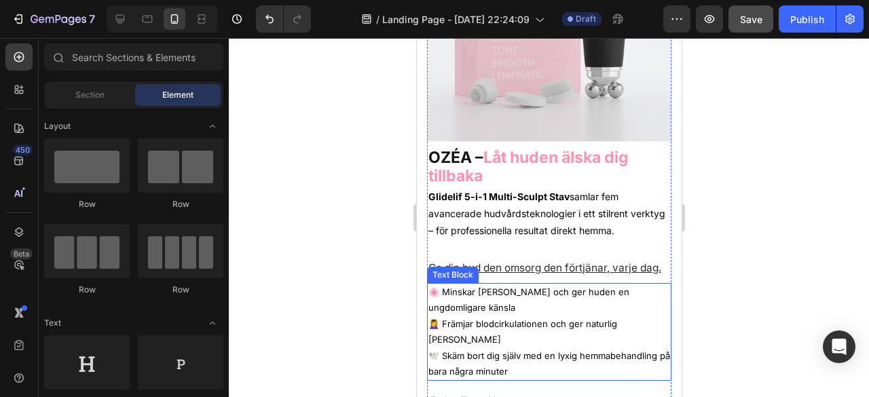
click at [478, 324] on p "💆‍♀️ Främjar blodcirkulationen och ger naturlig lyster" at bounding box center [549, 332] width 242 height 32
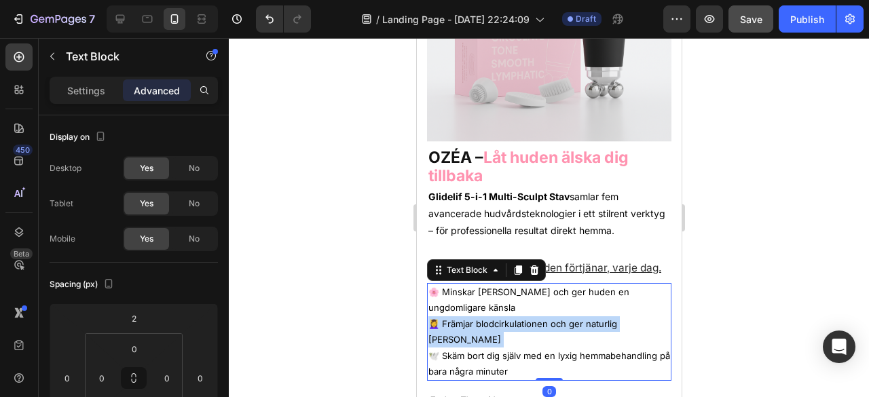
click at [478, 324] on p "💆‍♀️ Främjar blodcirkulationen och ger naturlig lyster" at bounding box center [549, 332] width 242 height 32
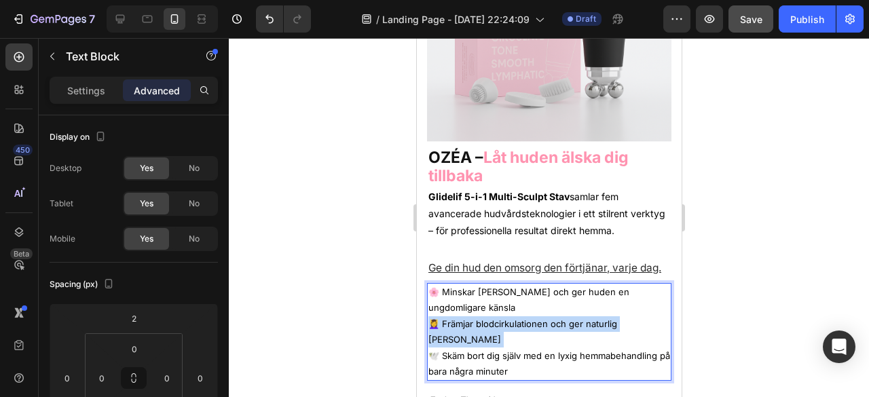
click at [478, 324] on p "💆‍♀️ Främjar blodcirkulationen och ger naturlig lyster" at bounding box center [549, 332] width 242 height 32
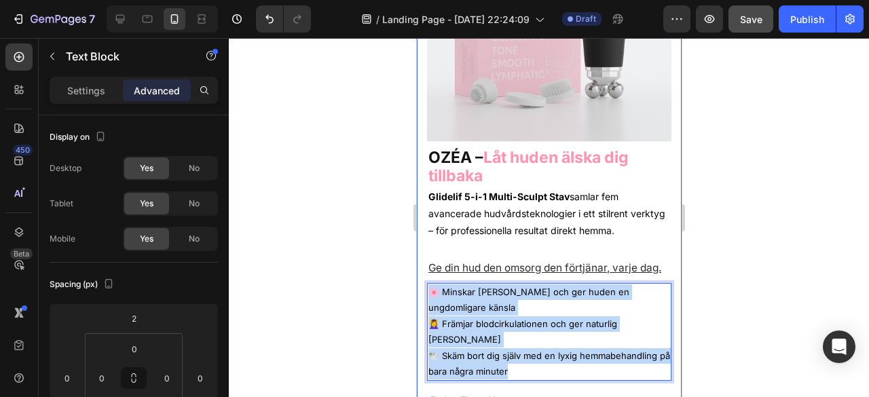
drag, startPoint x: 548, startPoint y: 365, endPoint x: 419, endPoint y: 299, distance: 144.8
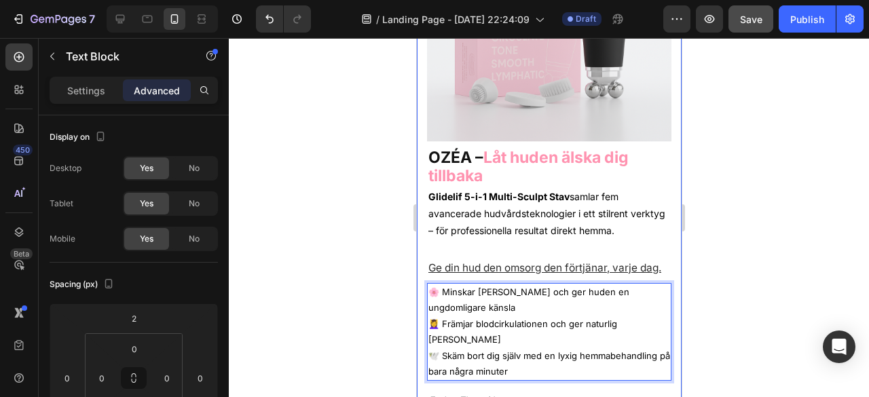
scroll to position [190, 0]
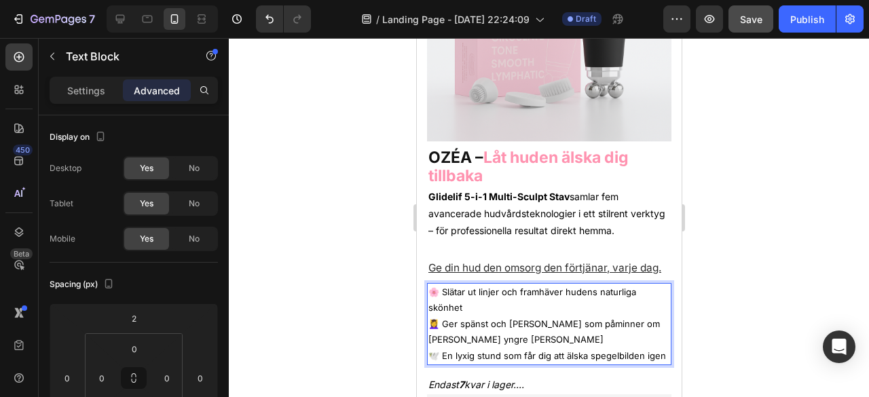
click at [723, 271] on div at bounding box center [549, 217] width 640 height 359
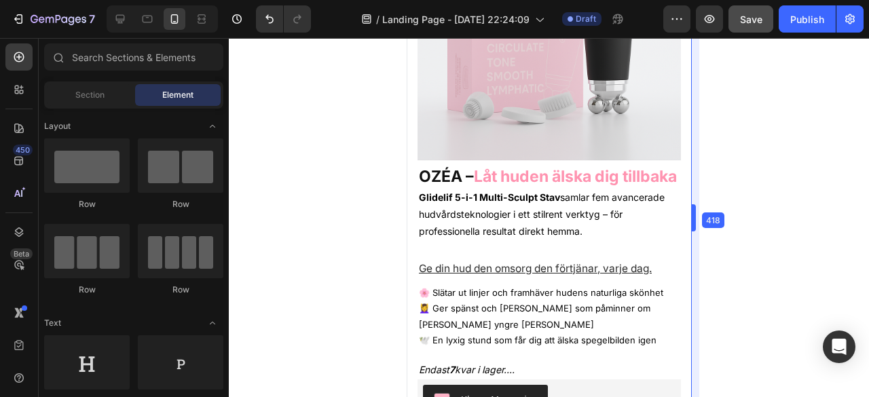
drag, startPoint x: 686, startPoint y: 219, endPoint x: 704, endPoint y: 227, distance: 19.8
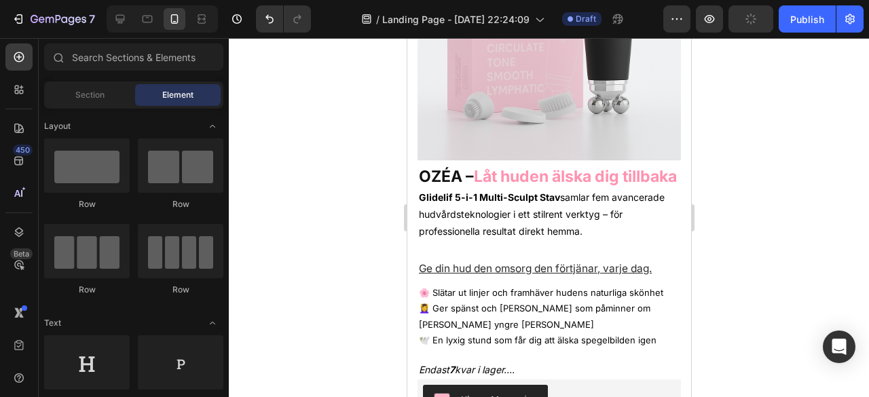
click at [797, 234] on div at bounding box center [549, 217] width 640 height 359
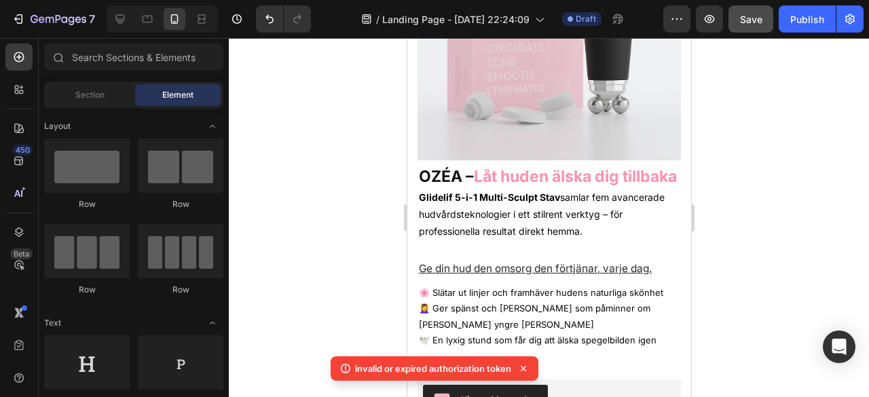
click at [797, 234] on div at bounding box center [549, 217] width 640 height 359
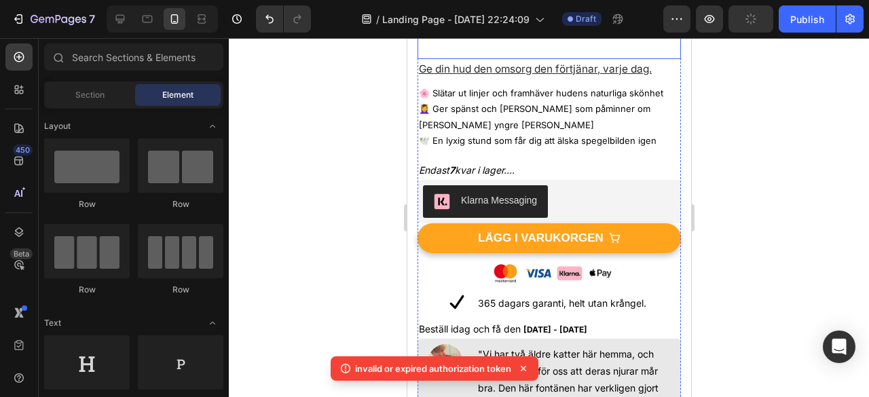
scroll to position [388, 0]
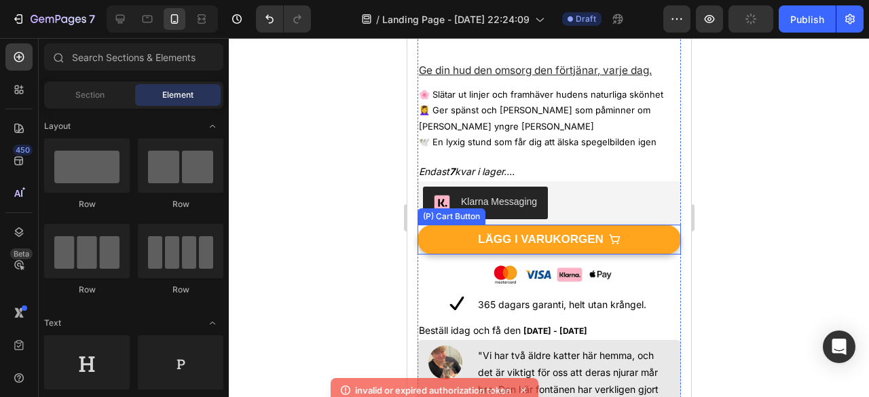
click at [649, 225] on button "LÄGG I VARUKORGEN" at bounding box center [548, 240] width 263 height 30
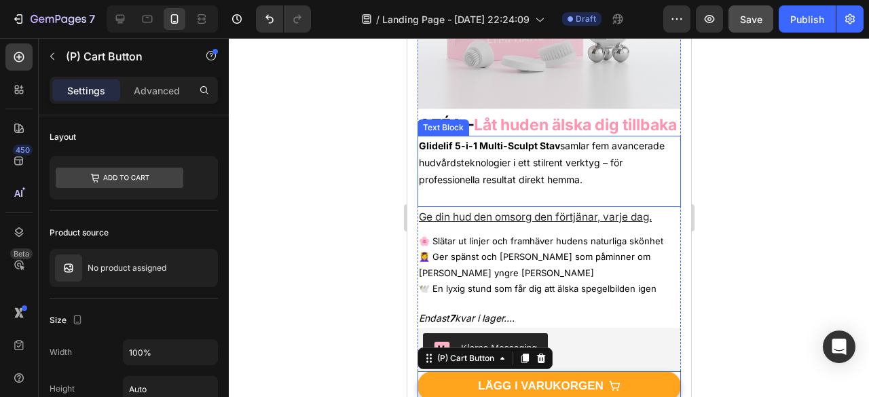
scroll to position [233, 0]
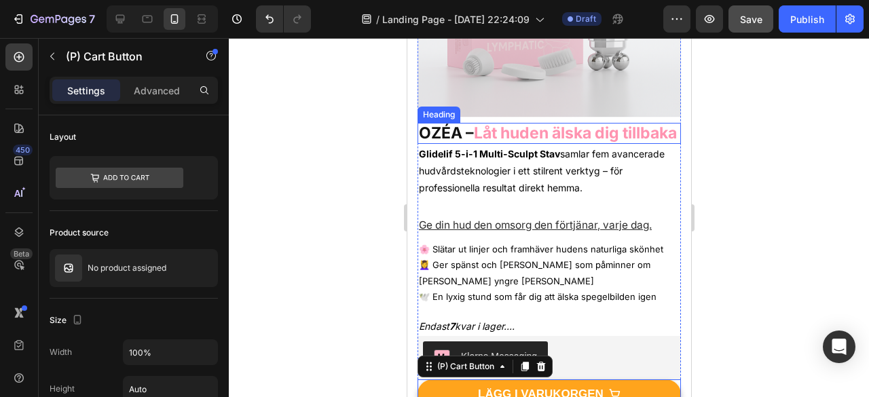
click at [521, 124] on strong "Låt huden älska dig tillbaka" at bounding box center [574, 133] width 203 height 19
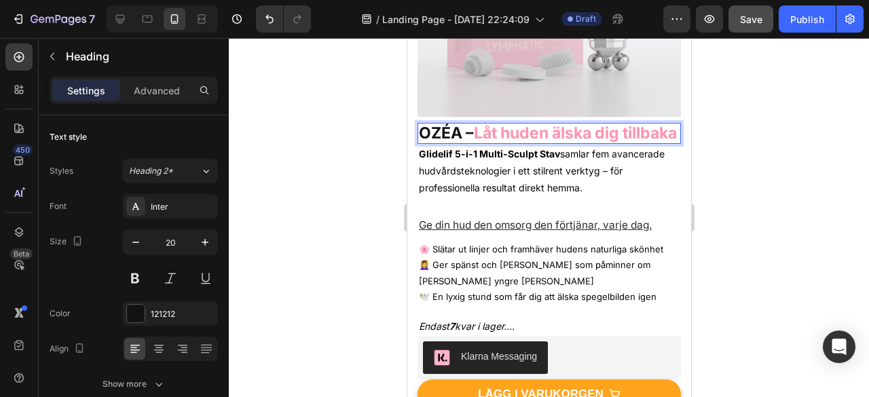
click at [521, 124] on strong "Låt huden älska dig tillbaka" at bounding box center [574, 133] width 203 height 19
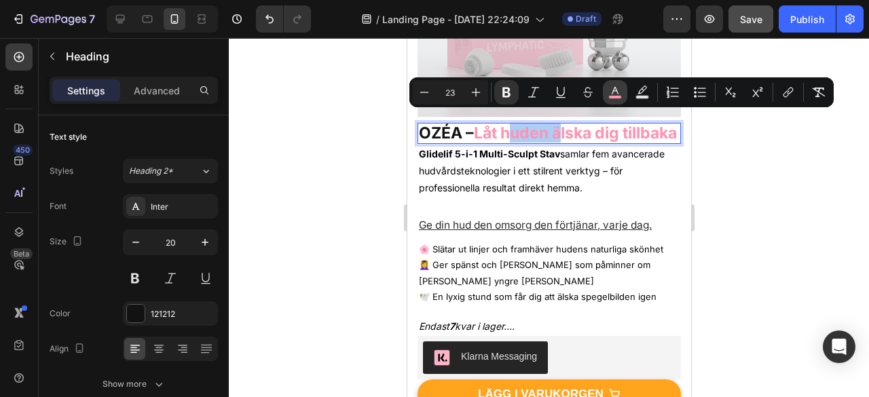
click at [609, 87] on icon "Editor contextual toolbar" at bounding box center [615, 93] width 14 height 14
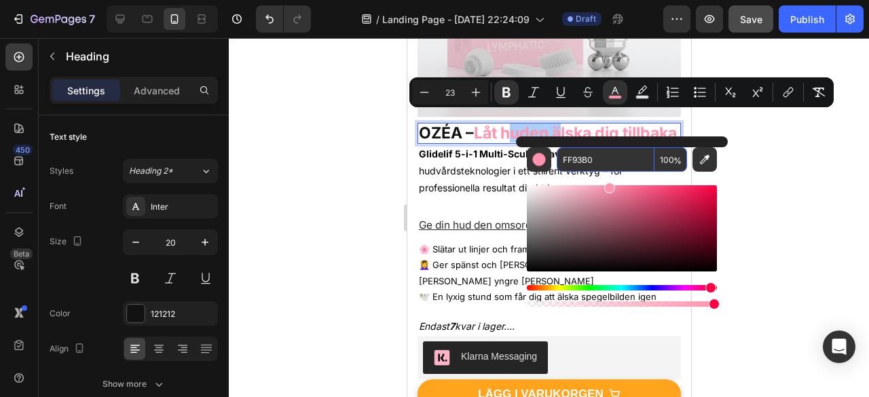
click at [573, 157] on input "FF93B0" at bounding box center [605, 159] width 98 height 24
click at [790, 243] on div at bounding box center [549, 217] width 640 height 359
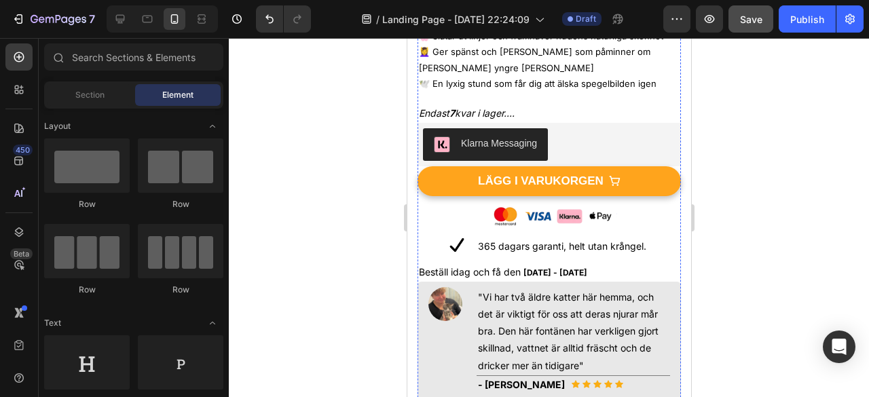
scroll to position [448, 0]
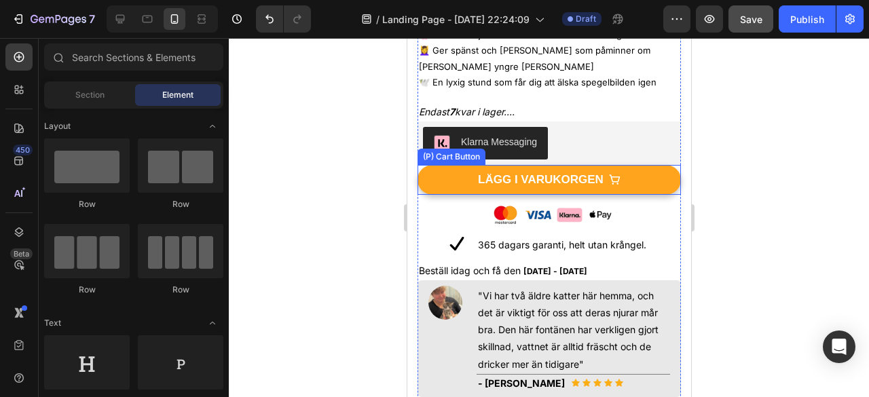
click at [613, 178] on span "LÄGG I VARUKORGEN" at bounding box center [614, 179] width 12 height 15
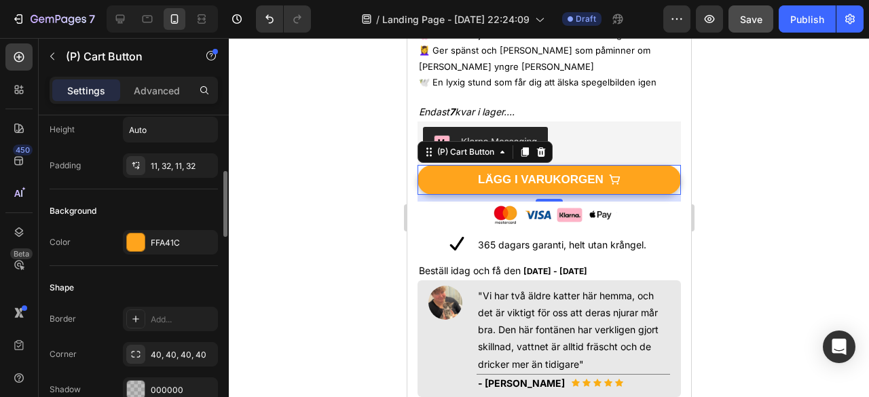
scroll to position [261, 0]
click at [154, 237] on div "FFA41C" at bounding box center [170, 241] width 39 height 12
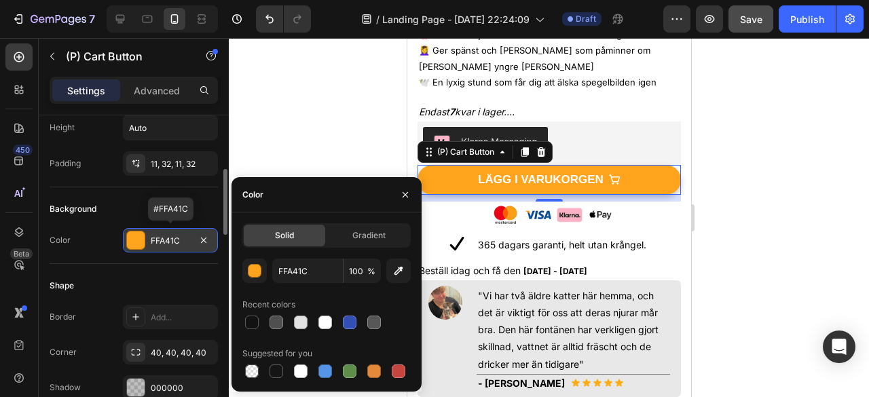
click at [181, 242] on div "FFA41C" at bounding box center [170, 241] width 39 height 12
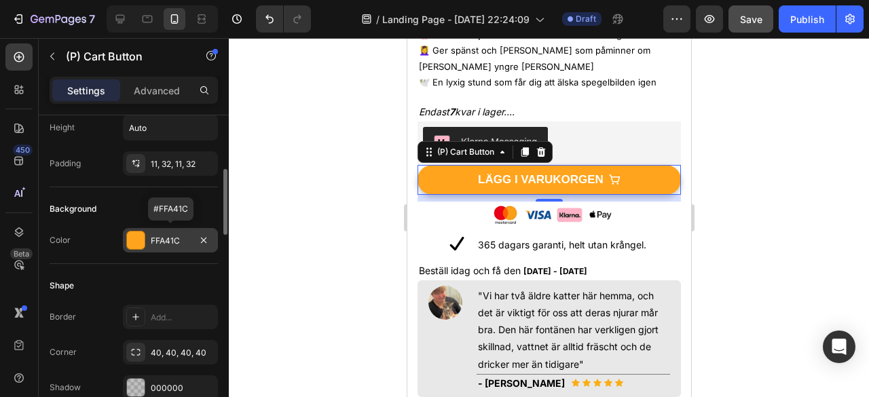
click at [181, 242] on div "FFA41C" at bounding box center [170, 241] width 39 height 12
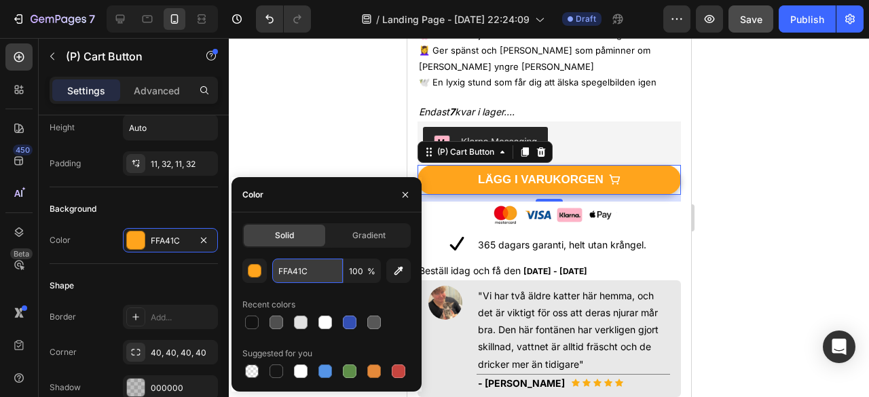
click at [318, 269] on input "FFA41C" at bounding box center [307, 271] width 71 height 24
paste input "93B0"
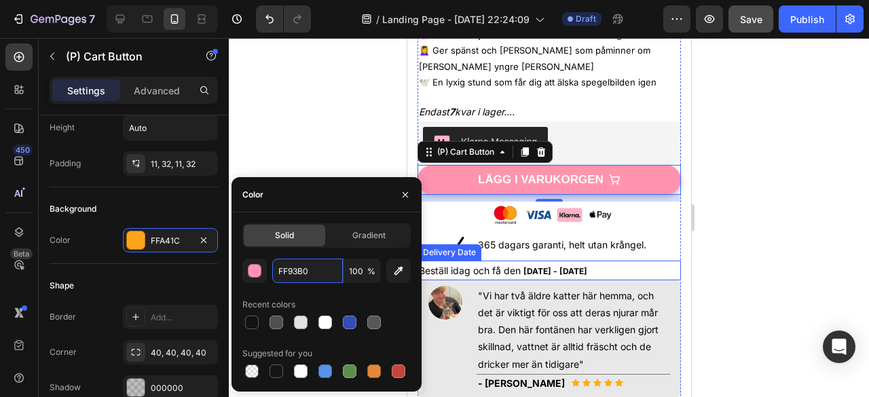
type input "FF93B0"
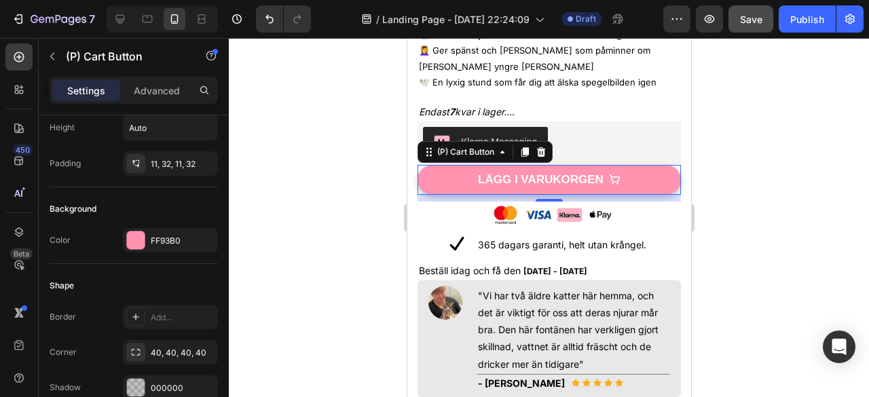
click at [726, 221] on div at bounding box center [549, 217] width 640 height 359
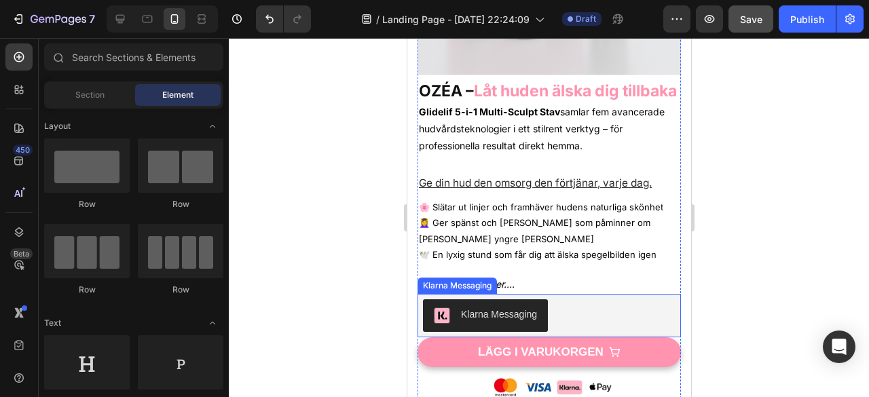
scroll to position [251, 0]
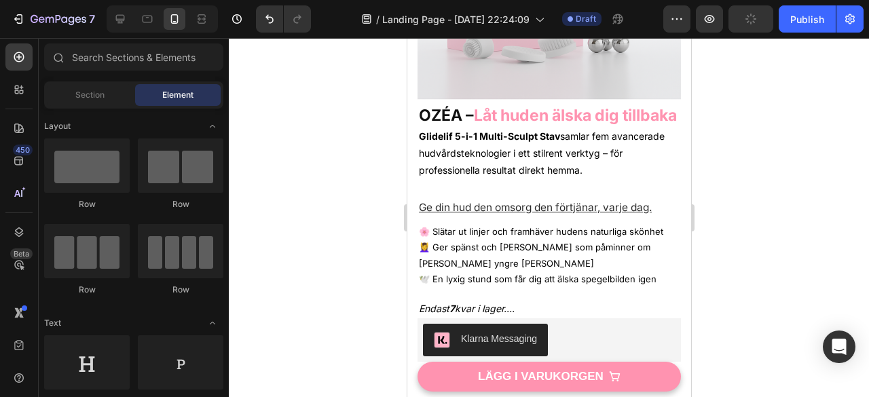
click at [713, 305] on div at bounding box center [549, 217] width 640 height 359
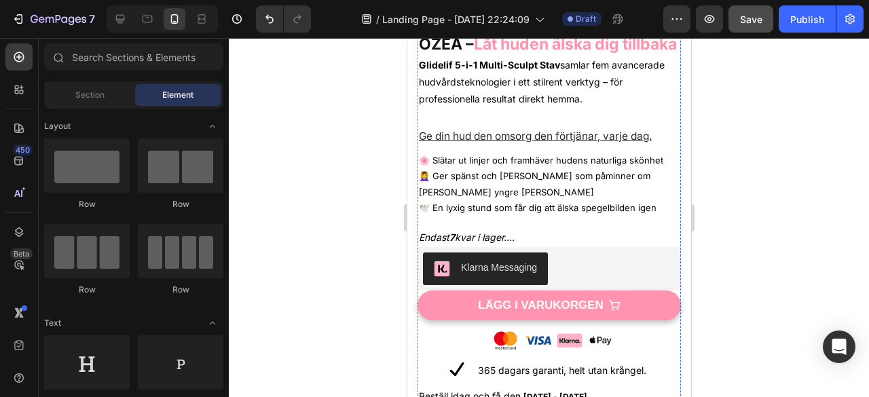
scroll to position [315, 0]
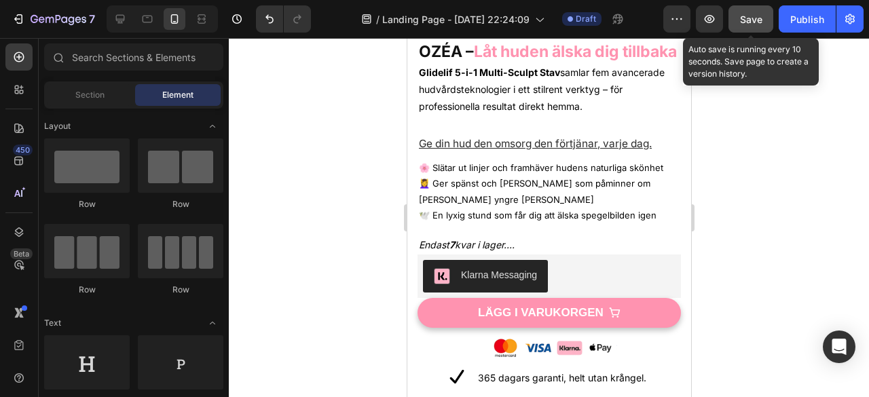
click at [756, 28] on button "Save" at bounding box center [750, 18] width 45 height 27
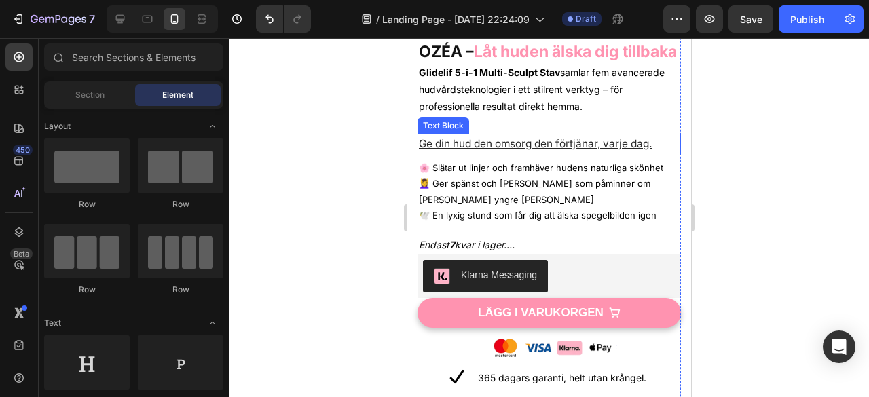
scroll to position [181, 0]
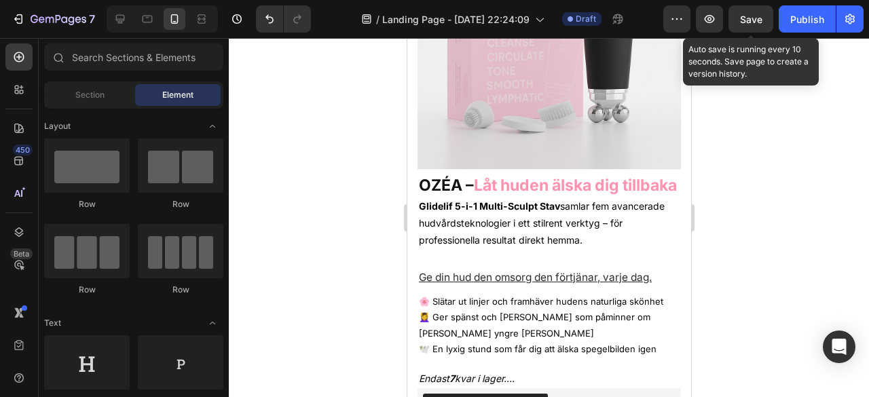
click at [749, 20] on span "Save" at bounding box center [751, 20] width 22 height 12
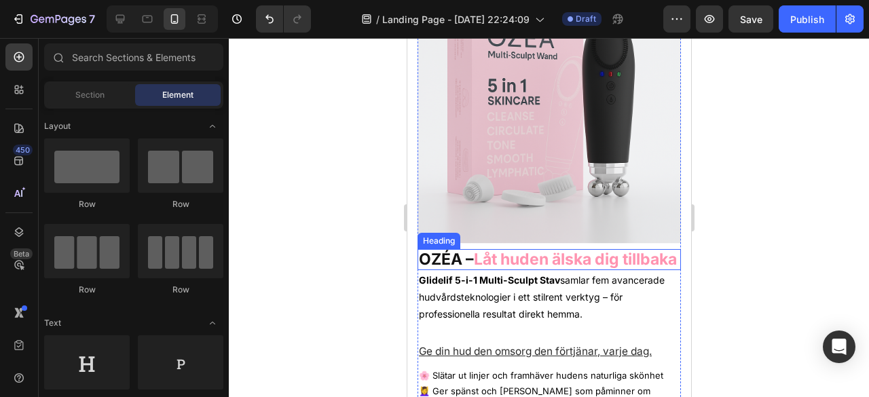
scroll to position [107, 0]
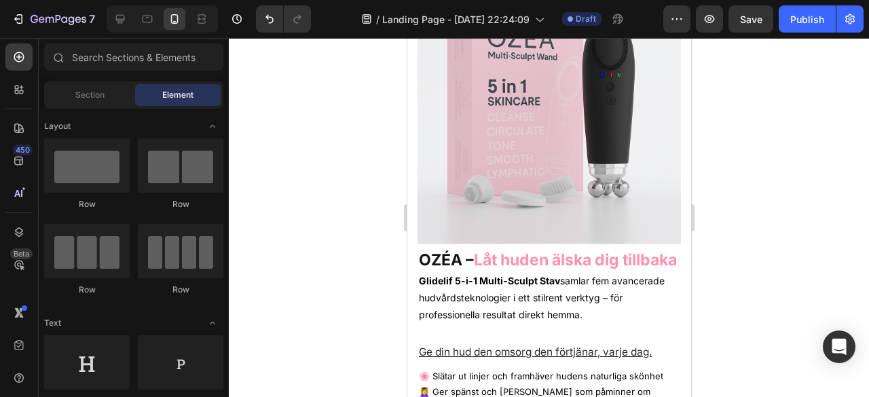
click at [754, 96] on div at bounding box center [549, 217] width 640 height 359
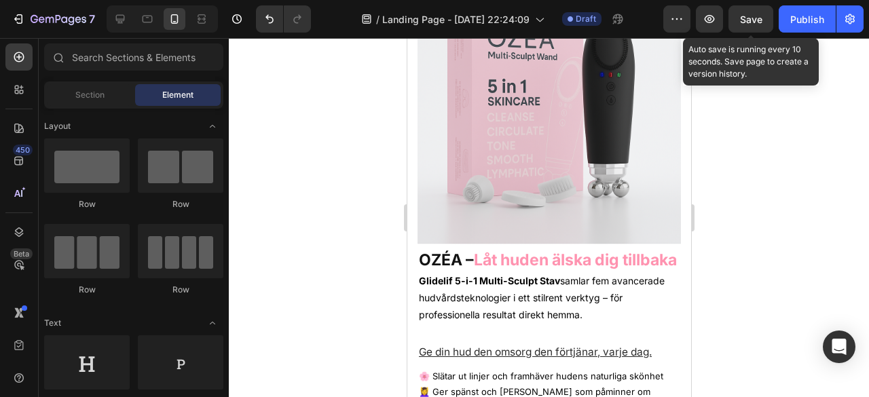
click at [744, 24] on span "Save" at bounding box center [751, 20] width 22 height 12
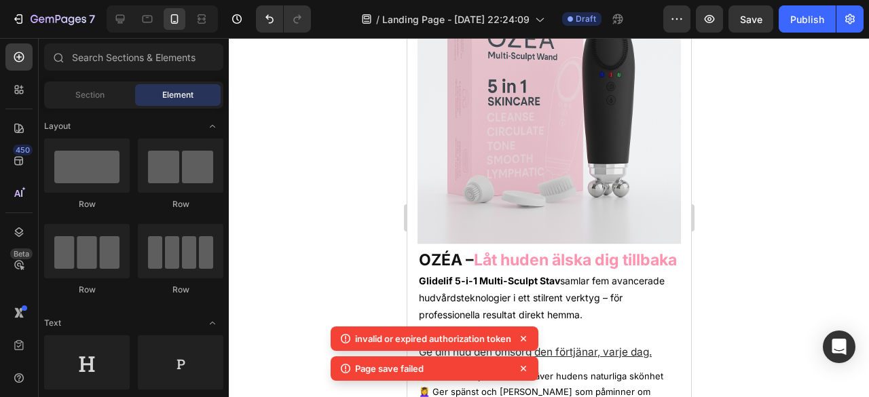
click at [521, 339] on icon at bounding box center [523, 339] width 14 height 14
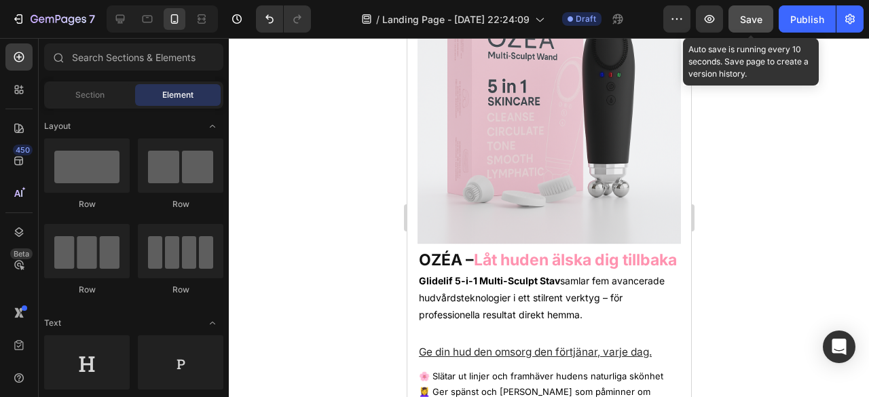
click at [751, 29] on button "Save" at bounding box center [750, 18] width 45 height 27
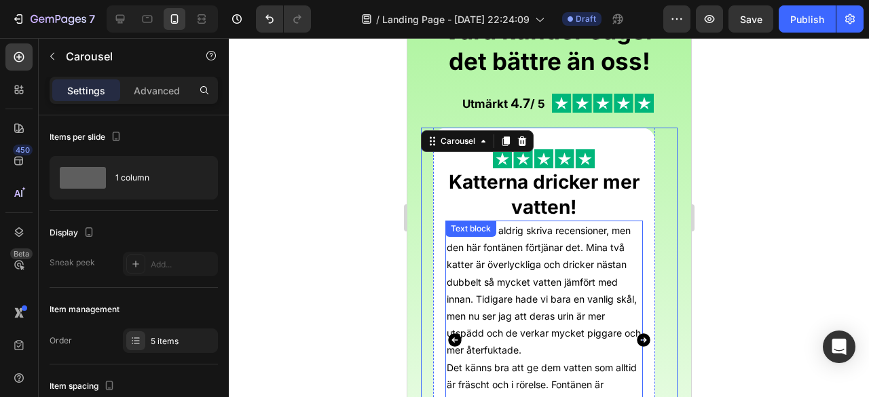
scroll to position [1109, 0]
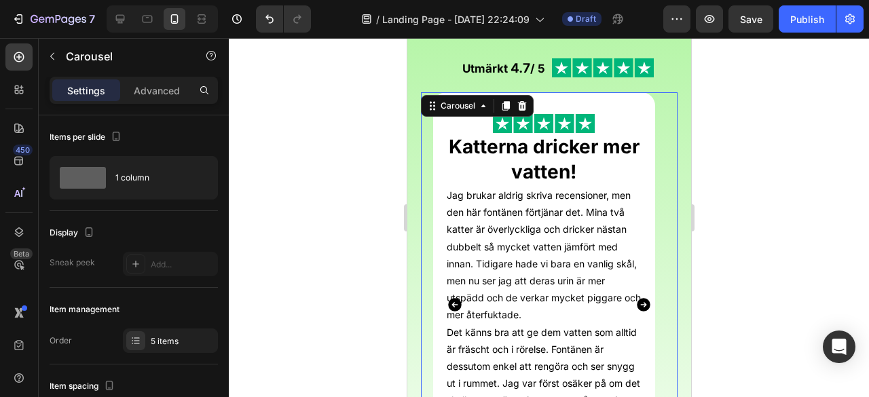
click at [784, 188] on div at bounding box center [549, 217] width 640 height 359
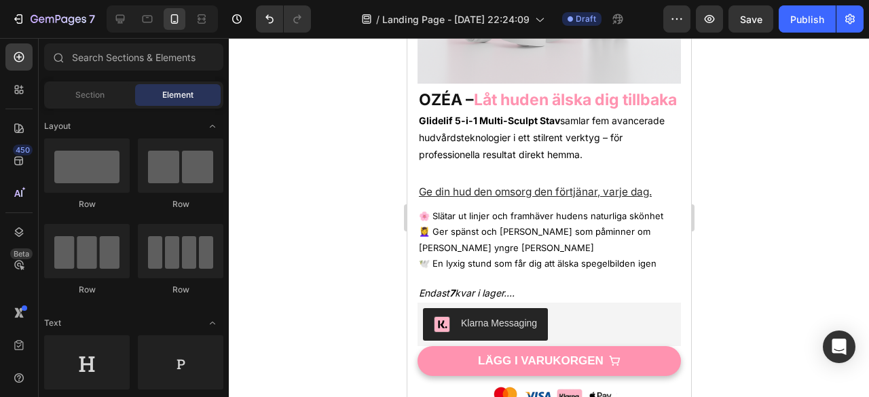
scroll to position [267, 0]
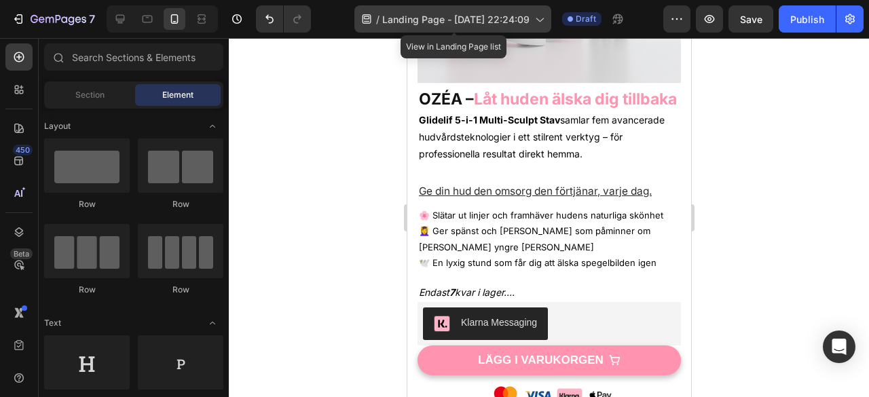
click at [529, 22] on span "Landing Page - [DATE] 22:24:09" at bounding box center [455, 19] width 147 height 14
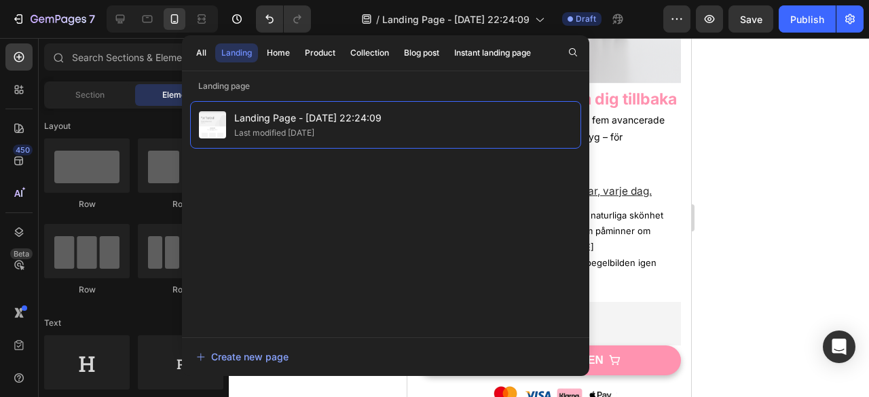
click at [741, 164] on div at bounding box center [549, 217] width 640 height 359
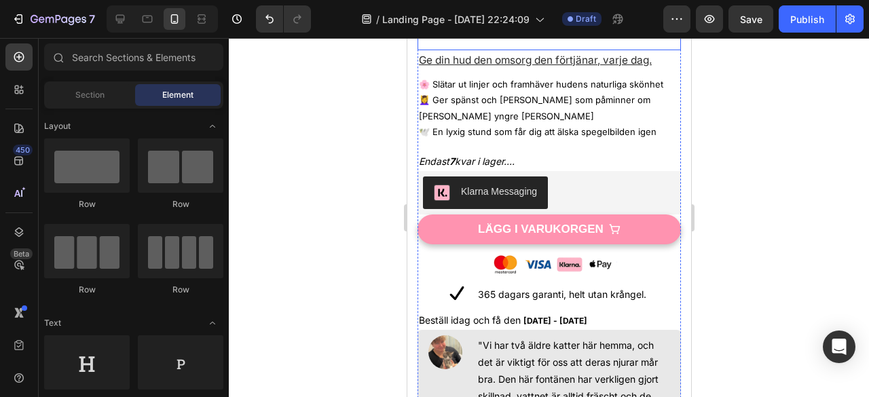
scroll to position [399, 0]
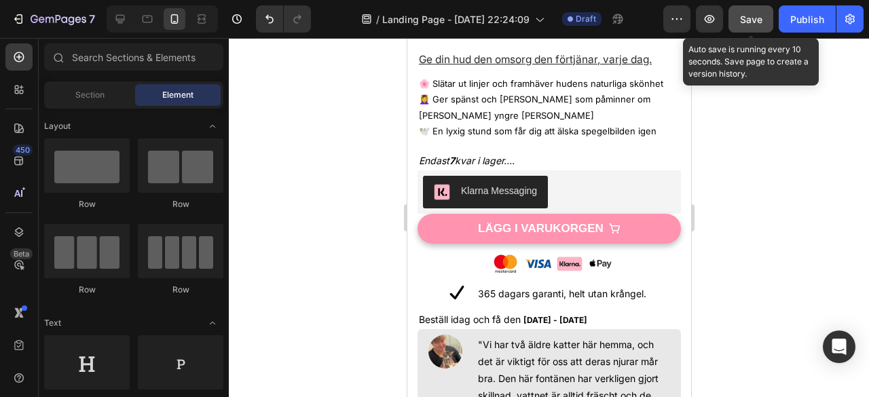
click at [738, 18] on button "Save" at bounding box center [750, 18] width 45 height 27
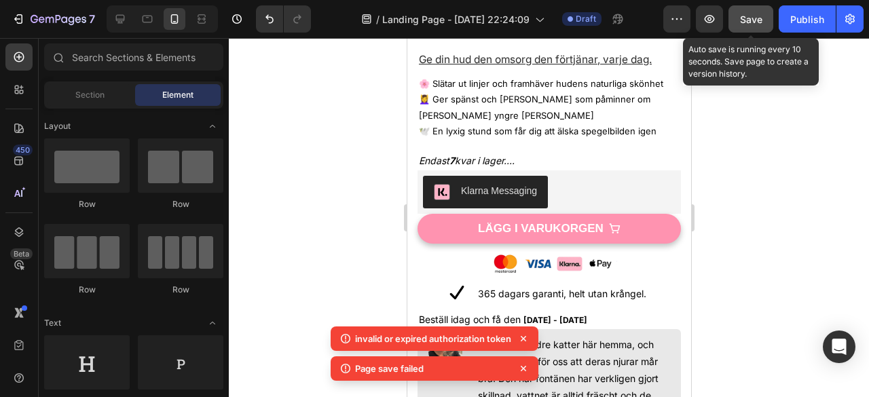
click at [740, 18] on span "Save" at bounding box center [751, 20] width 22 height 12
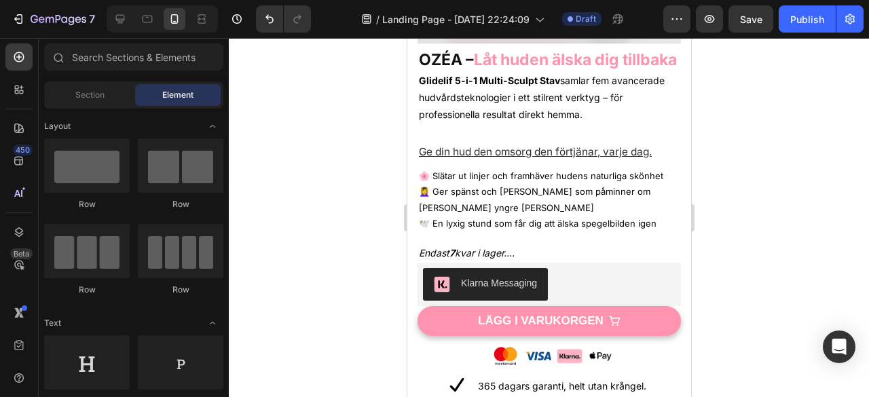
scroll to position [285, 0]
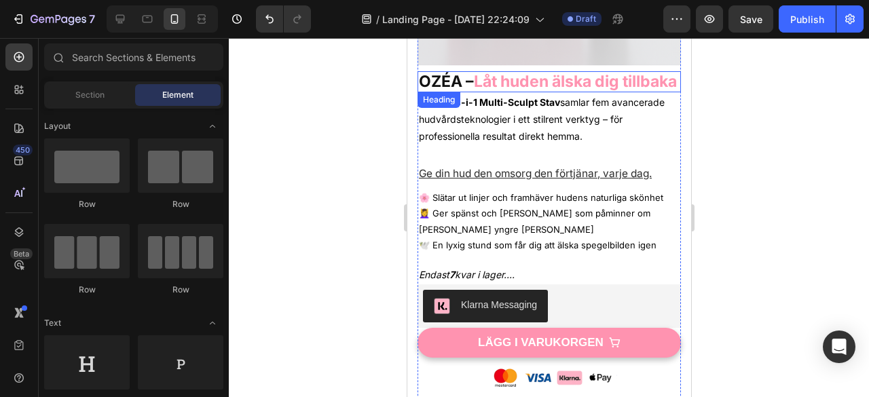
click at [499, 90] on h2 "OZÉA – Låt huden älska dig tillbaka" at bounding box center [548, 81] width 263 height 21
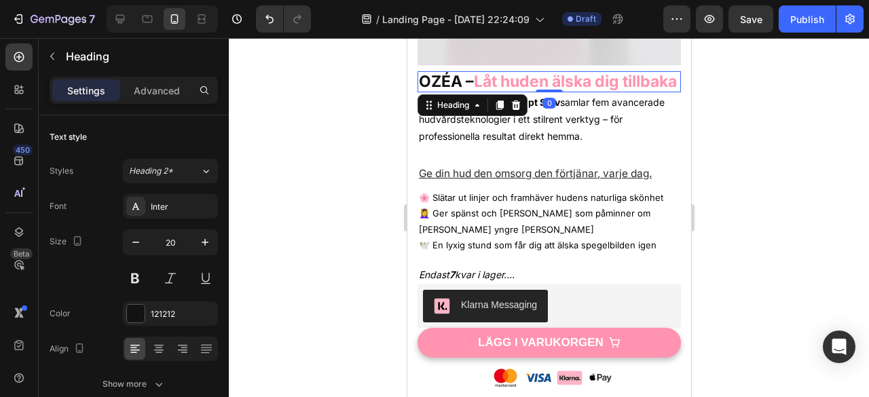
click at [476, 90] on h2 "OZÉA – Låt huden älska dig tillbaka" at bounding box center [548, 81] width 263 height 21
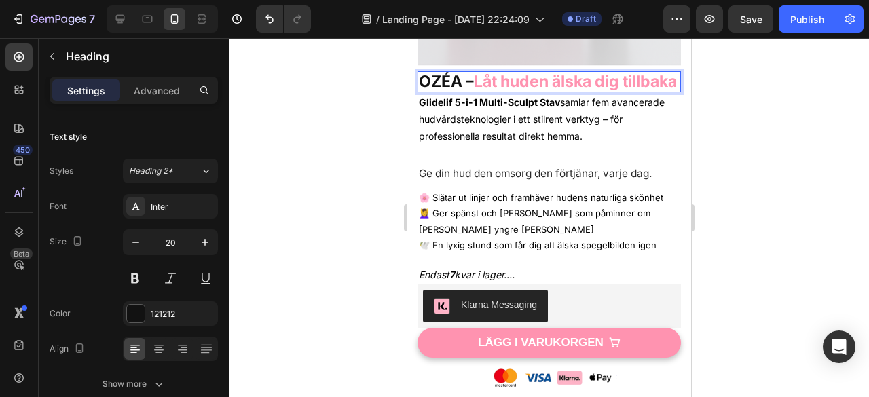
click at [476, 90] on p "OZÉA – Låt huden älska dig tillbaka" at bounding box center [548, 82] width 261 height 18
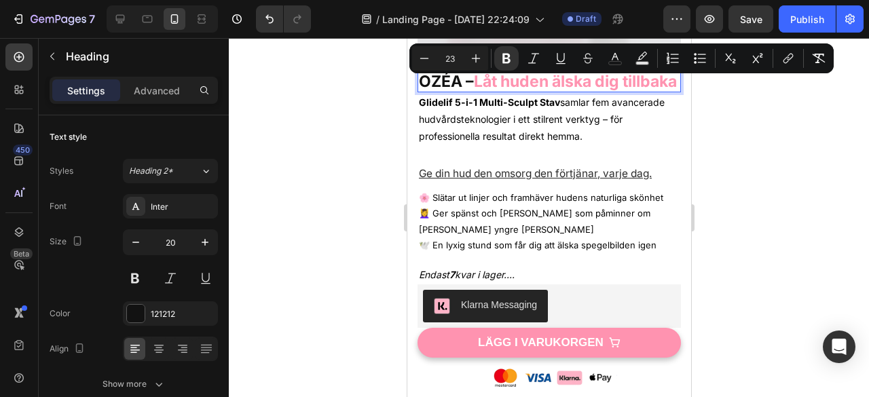
drag, startPoint x: 476, startPoint y: 90, endPoint x: 447, endPoint y: 84, distance: 29.8
click at [447, 84] on p "OZÉA – Låt huden älska dig tillbaka" at bounding box center [548, 82] width 261 height 18
copy p "OZÉA – Låt huden älska dig tillbaka"
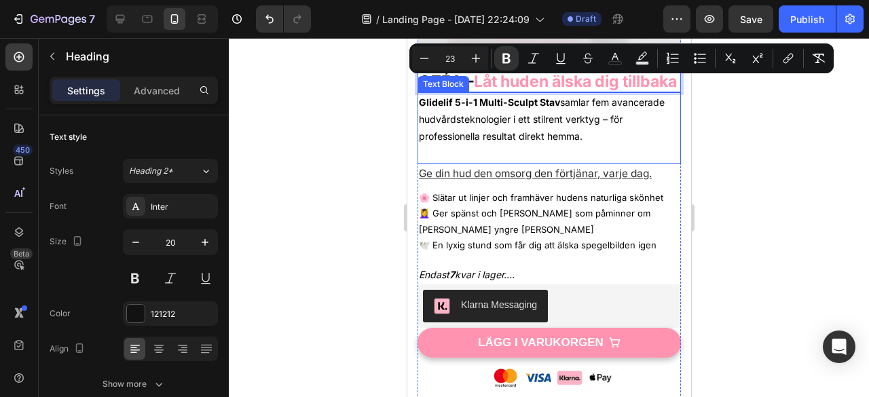
click at [471, 128] on p "Glidelif 5-i-1 Multi-Sculpt Stav samlar fem avancerade hudvårdsteknologier i et…" at bounding box center [548, 120] width 261 height 52
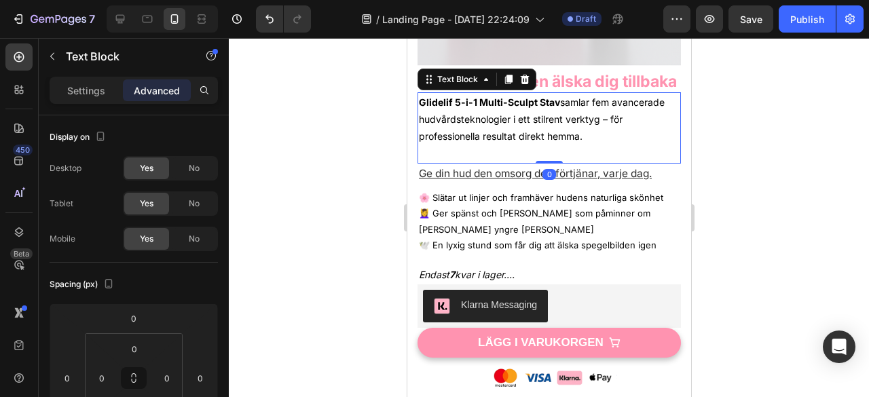
click at [474, 128] on p "Glidelif 5-i-1 Multi-Sculpt Stav samlar fem avancerade hudvårdsteknologier i et…" at bounding box center [548, 120] width 261 height 52
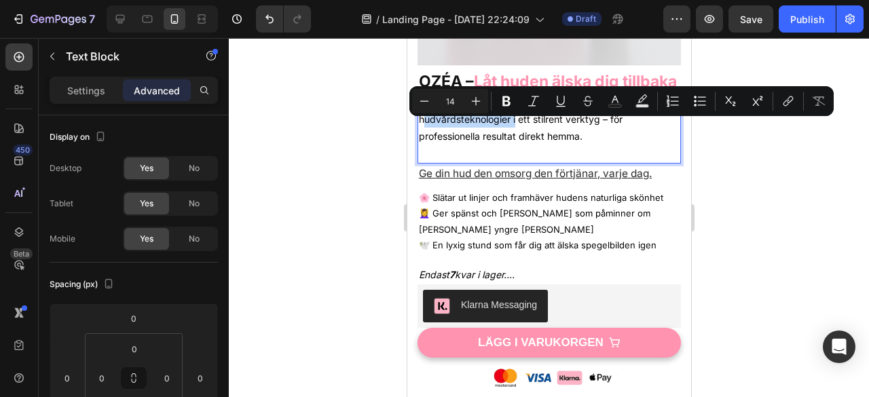
click at [474, 128] on p "Glidelif 5-i-1 Multi-Sculpt Stav samlar fem avancerade hudvårdsteknologier i et…" at bounding box center [548, 120] width 261 height 52
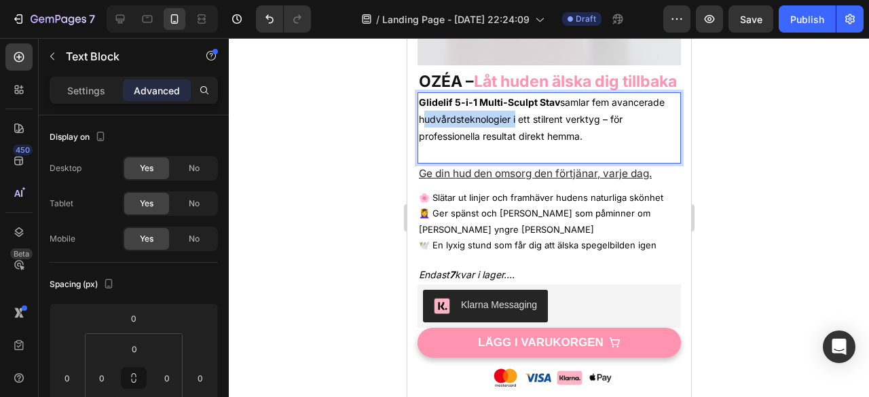
click at [474, 128] on p "Glidelif 5-i-1 Multi-Sculpt Stav samlar fem avancerade hudvårdsteknologier i et…" at bounding box center [548, 120] width 261 height 52
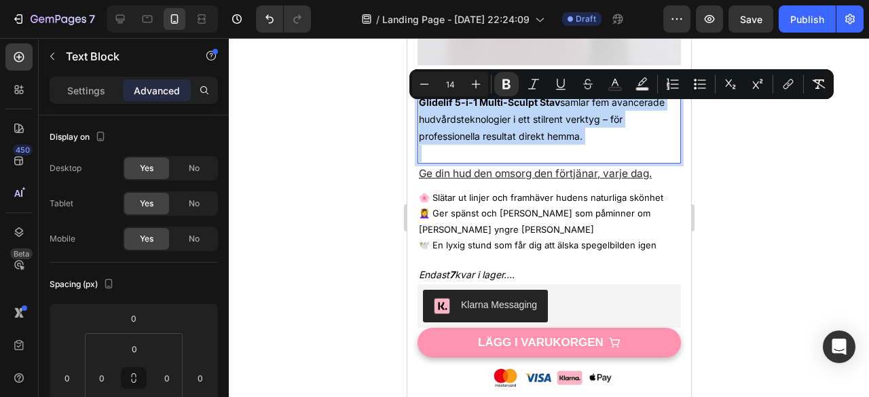
copy p "Glidelif 5-i-1 Multi-Sculpt Stav samlar fem avancerade hudvårdsteknologier i et…"
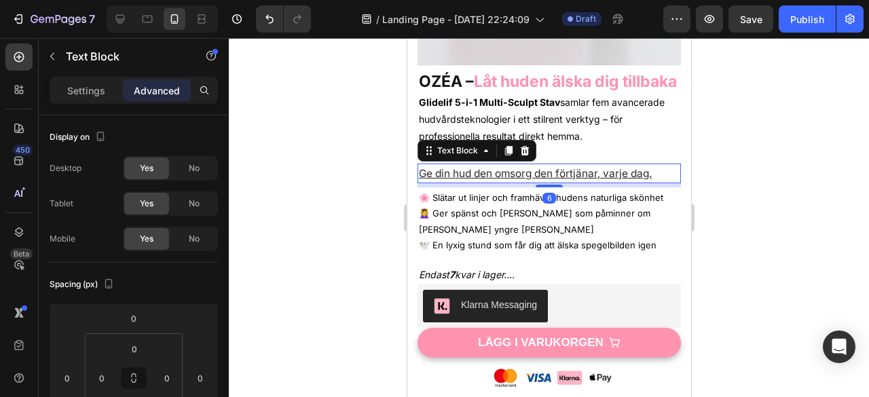
scroll to position [261, 0]
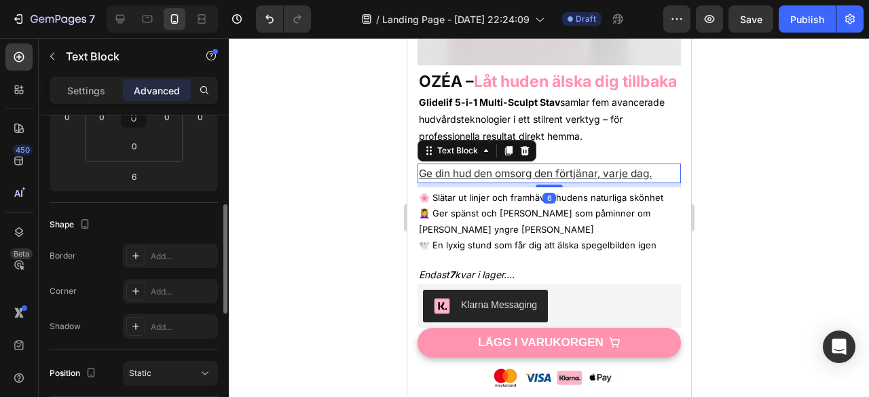
click at [529, 178] on u "Ge din hud den omsorg den förtjänar, varje dag." at bounding box center [534, 173] width 233 height 13
click at [521, 176] on u "Ge din hud den omsorg den förtjänar, varje dag." at bounding box center [534, 173] width 233 height 13
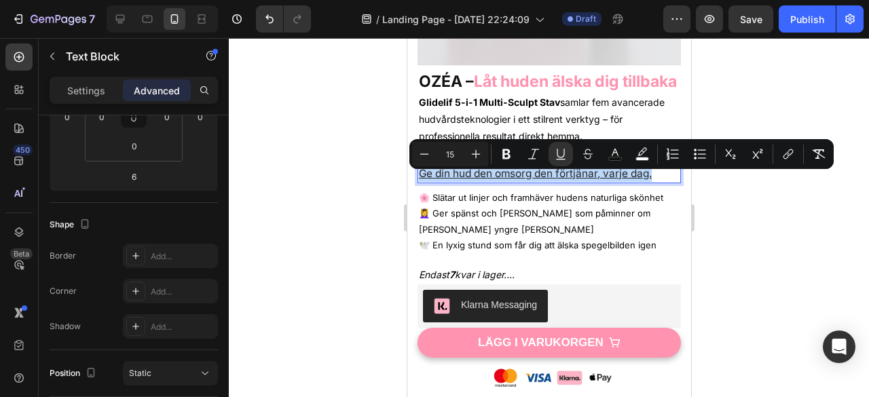
click at [521, 176] on u "Ge din hud den omsorg den förtjänar, varje dag." at bounding box center [534, 173] width 233 height 13
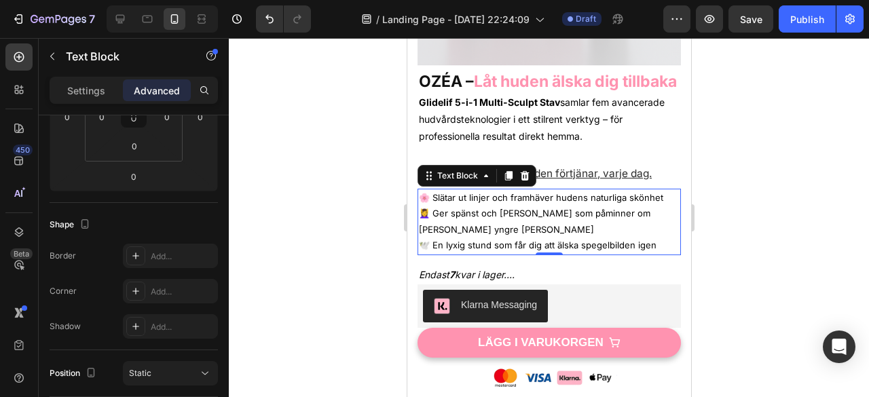
click at [566, 223] on p "💆‍♀️ Ger spänst och glöd som påminner om dina yngre dagar" at bounding box center [548, 222] width 261 height 32
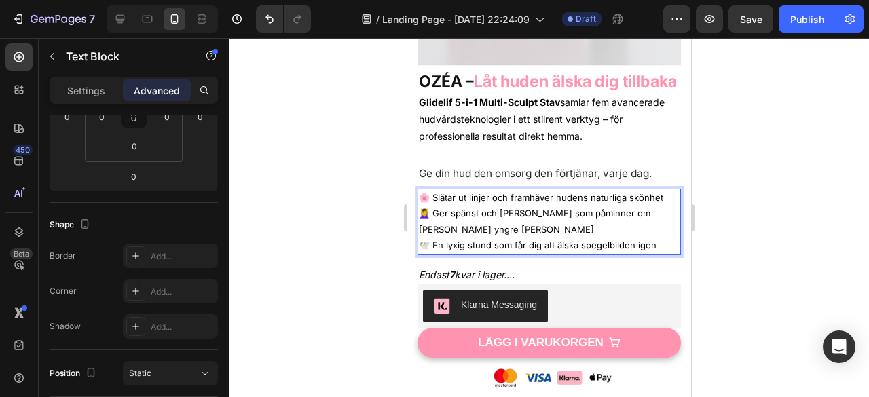
click at [566, 223] on p "💆‍♀️ Ger spänst och glöd som påminner om dina yngre dagar" at bounding box center [548, 222] width 261 height 32
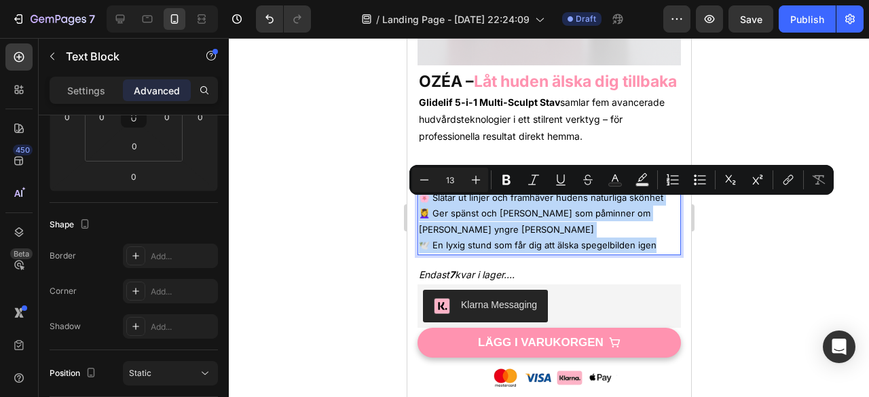
copy div "🌸 Slätar ut linjer och framhäver hudens naturliga skönhet 💆‍♀️ Ger spänst och g…"
click at [532, 225] on p "💆‍♀️ Ger spänst och glöd som påminner om dina yngre dagar" at bounding box center [548, 222] width 261 height 32
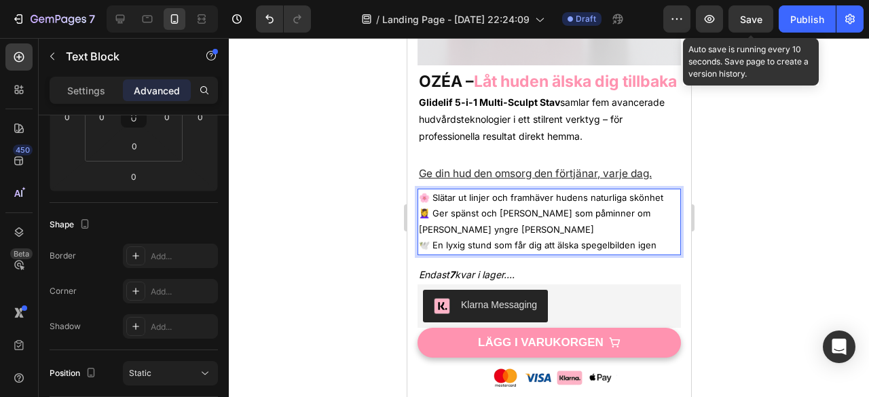
click at [749, 22] on span "Save" at bounding box center [751, 20] width 22 height 12
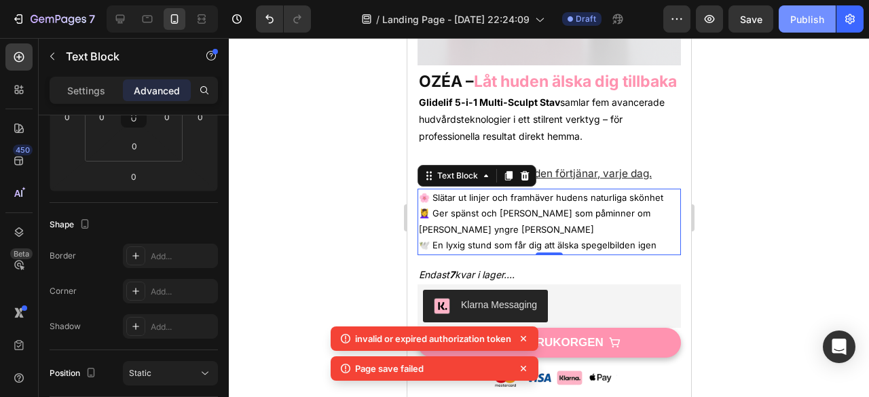
drag, startPoint x: 749, startPoint y: 22, endPoint x: 812, endPoint y: 16, distance: 62.8
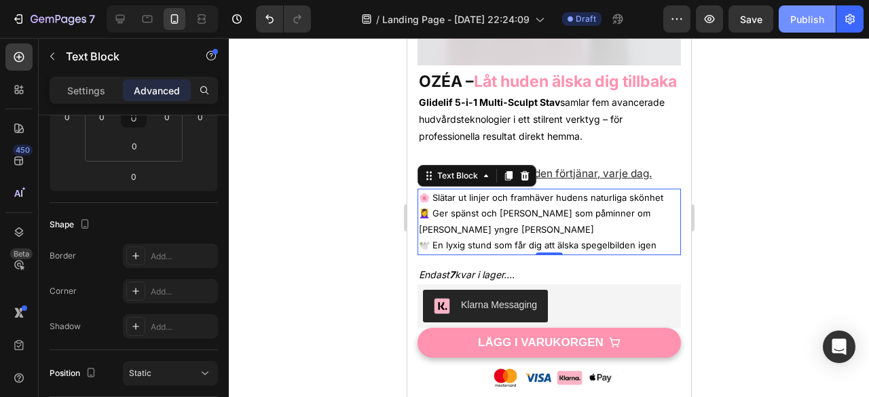
click at [802, 19] on div "Publish" at bounding box center [807, 19] width 34 height 14
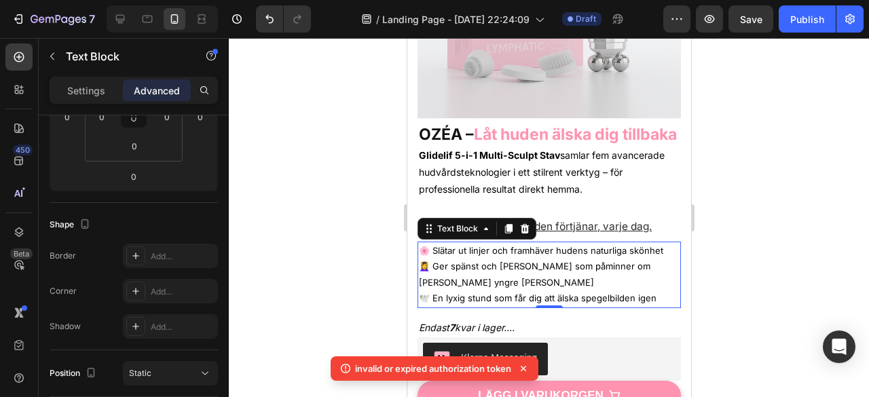
scroll to position [232, 0]
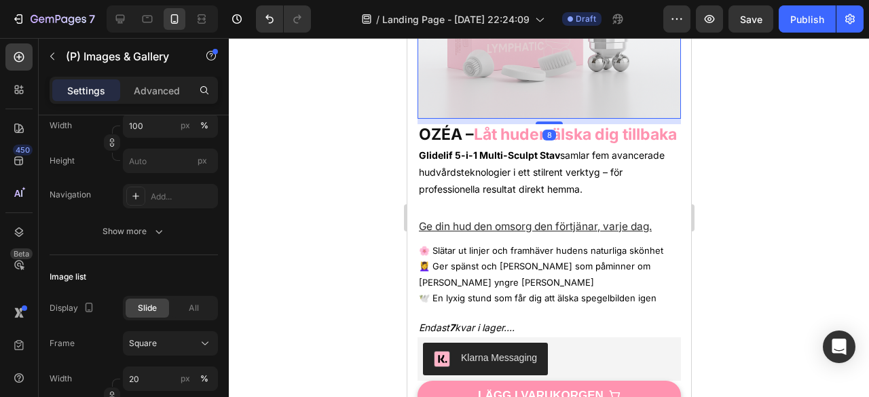
scroll to position [0, 0]
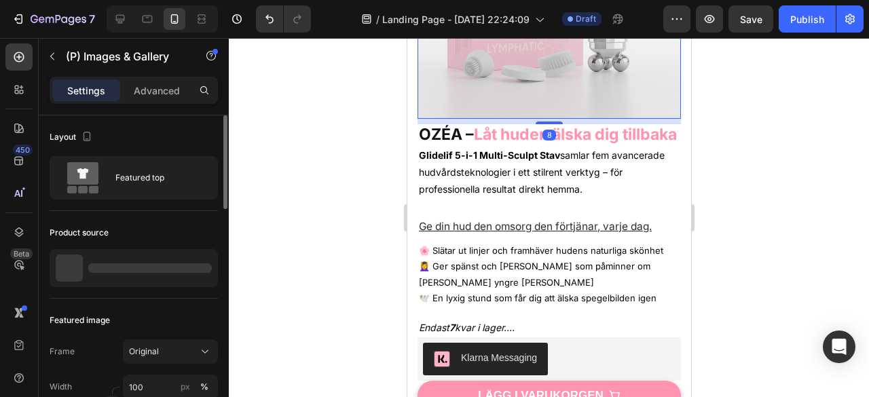
drag, startPoint x: 717, startPoint y: 324, endPoint x: 708, endPoint y: 323, distance: 8.2
click at [708, 323] on div at bounding box center [549, 217] width 640 height 359
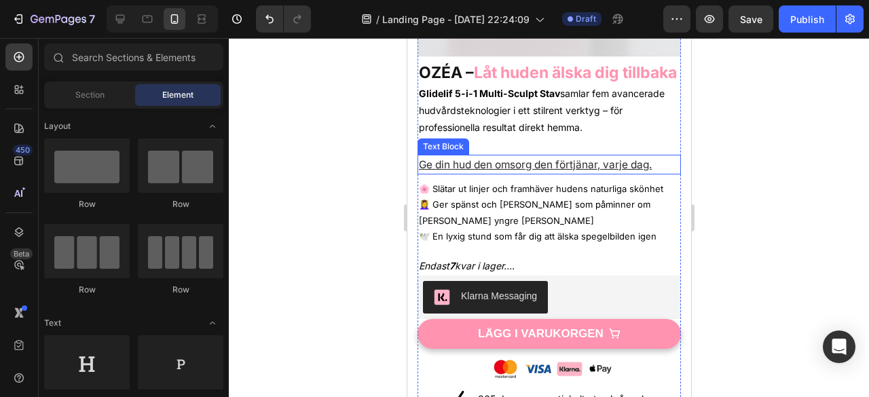
scroll to position [357, 0]
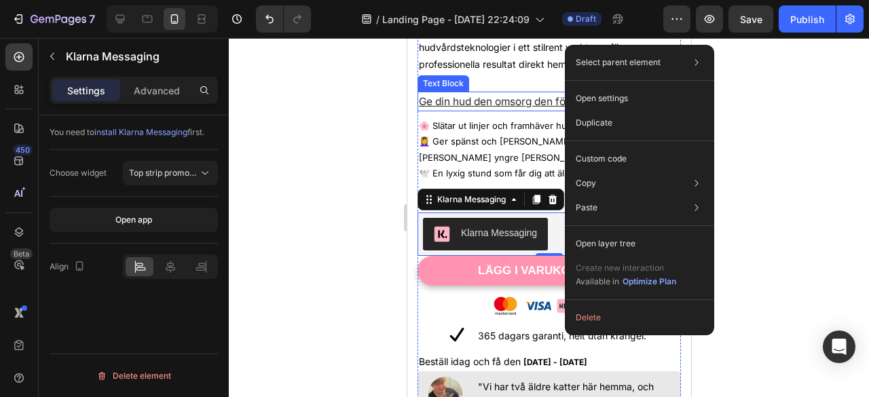
click at [503, 108] on u "Ge din hud den omsorg den förtjänar, varje dag." at bounding box center [534, 101] width 233 height 13
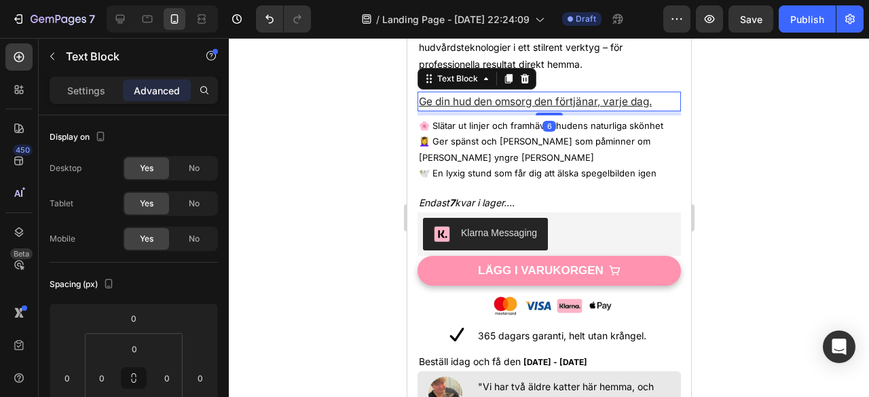
click at [503, 108] on u "Ge din hud den omsorg den förtjänar, varje dag." at bounding box center [534, 101] width 233 height 13
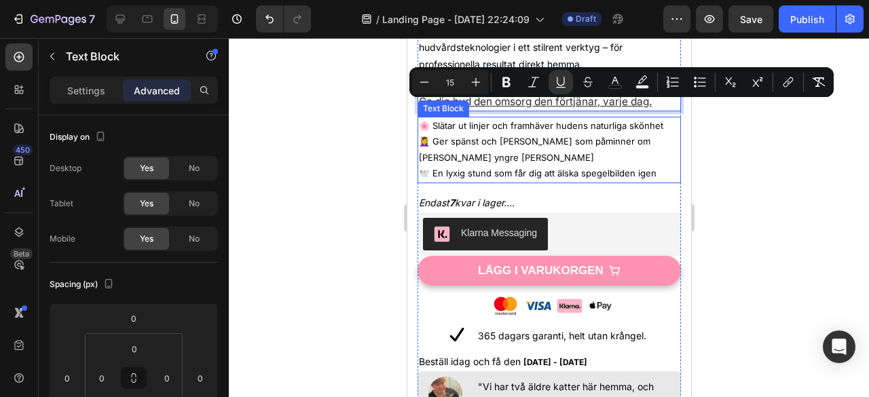
click at [483, 166] on p "🕊️ En lyxig stund som får dig att älska spegelbilden igen" at bounding box center [548, 174] width 261 height 16
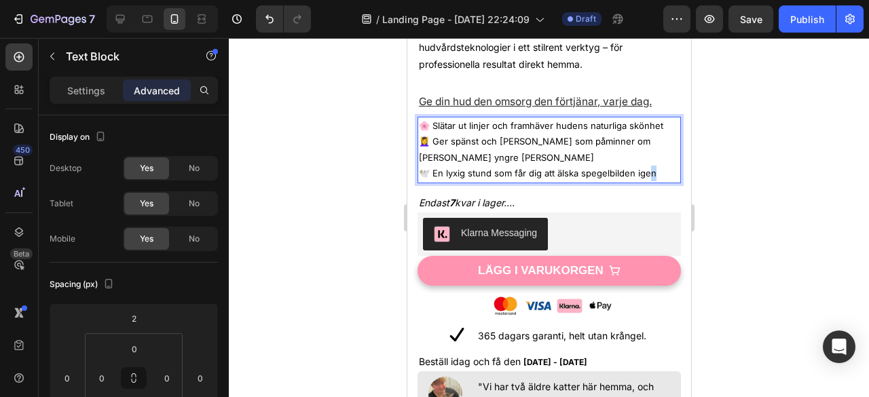
drag, startPoint x: 656, startPoint y: 165, endPoint x: 645, endPoint y: 164, distance: 10.2
click at [645, 166] on p "🕊️ En lyxig stund som får dig att älska spegelbilden igen" at bounding box center [548, 174] width 261 height 16
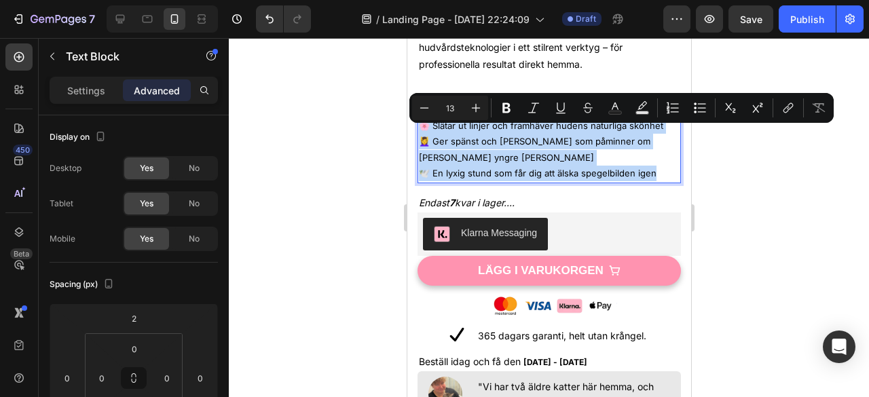
copy div "🌸 Slätar ut linjer och framhäver hudens naturliga skönhet 💆‍♀️ Ger spänst och g…"
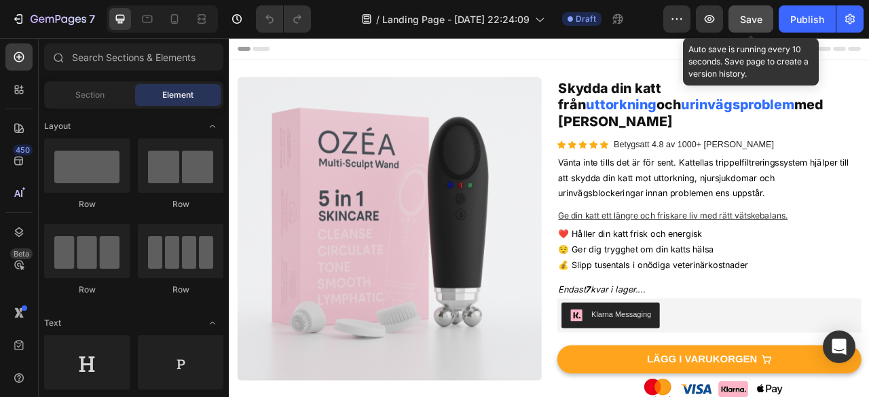
click at [739, 13] on button "Save" at bounding box center [750, 18] width 45 height 27
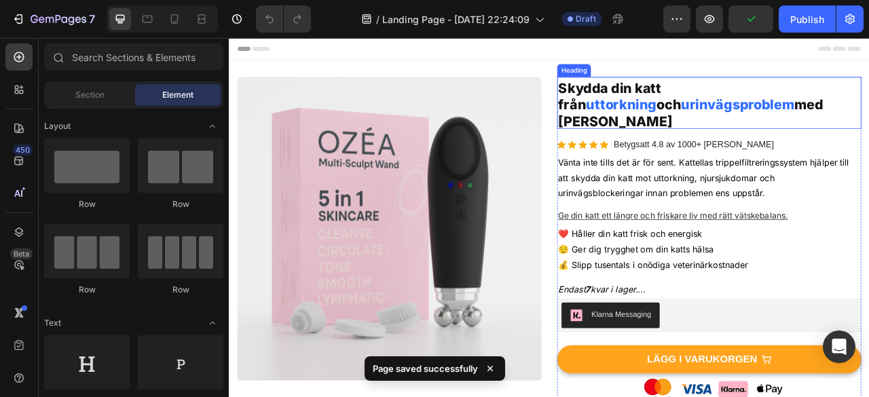
click at [776, 108] on span "Skydda din katt från" at bounding box center [712, 112] width 131 height 41
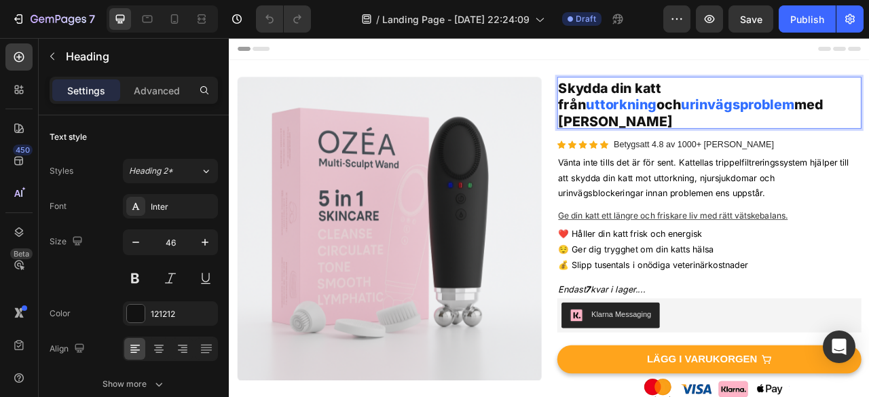
click at [732, 106] on span "Skydda din katt från" at bounding box center [712, 112] width 131 height 41
click at [177, 18] on icon at bounding box center [174, 19] width 7 height 10
type input "20"
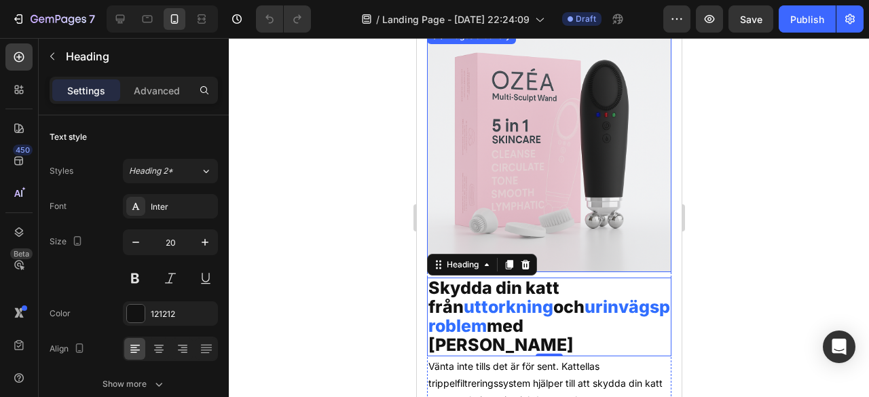
scroll to position [241, 0]
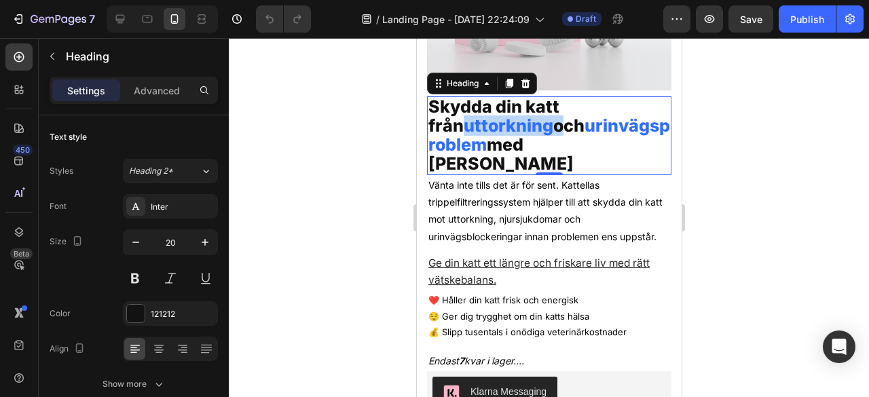
click at [470, 115] on span "uttorkning" at bounding box center [508, 125] width 90 height 20
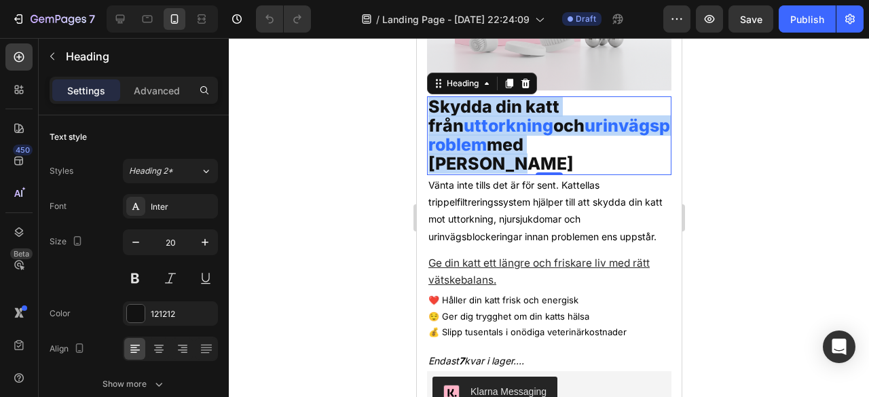
click at [470, 115] on span "uttorkning" at bounding box center [508, 125] width 90 height 20
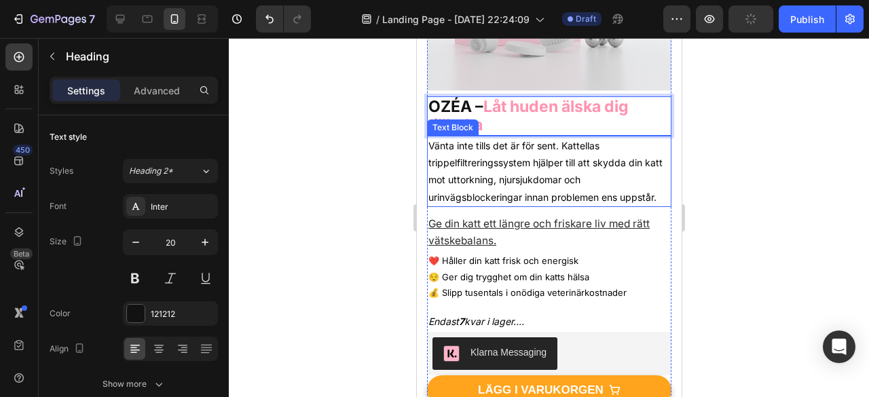
click at [486, 149] on p "Vänta inte tills det är för sent. Kattellas trippelfiltreringssystem hjälper ti…" at bounding box center [549, 171] width 242 height 69
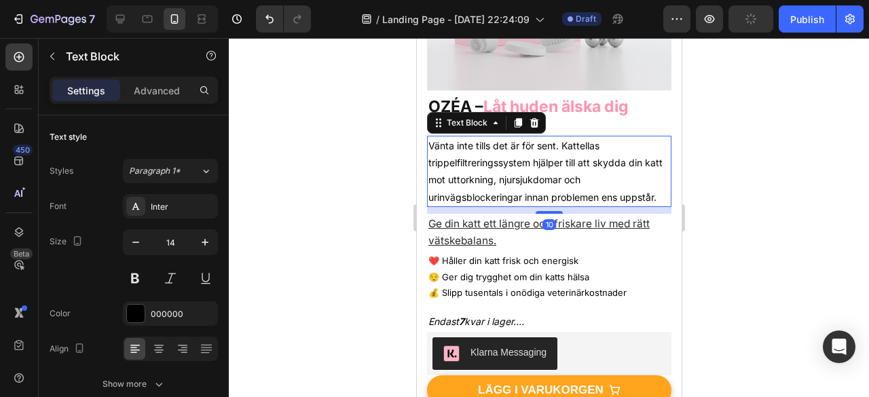
click at [486, 149] on p "Vänta inte tills det är för sent. Kattellas trippelfiltreringssystem hjälper ti…" at bounding box center [549, 171] width 242 height 69
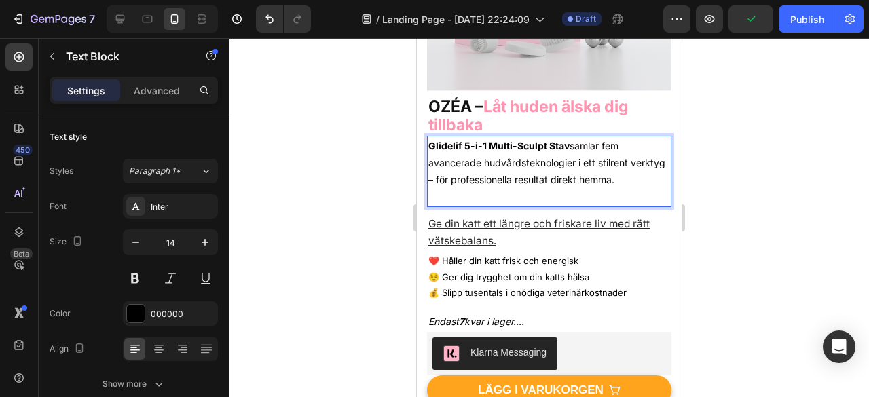
click at [550, 189] on p "Rich Text Editor. Editing area: main" at bounding box center [549, 197] width 242 height 17
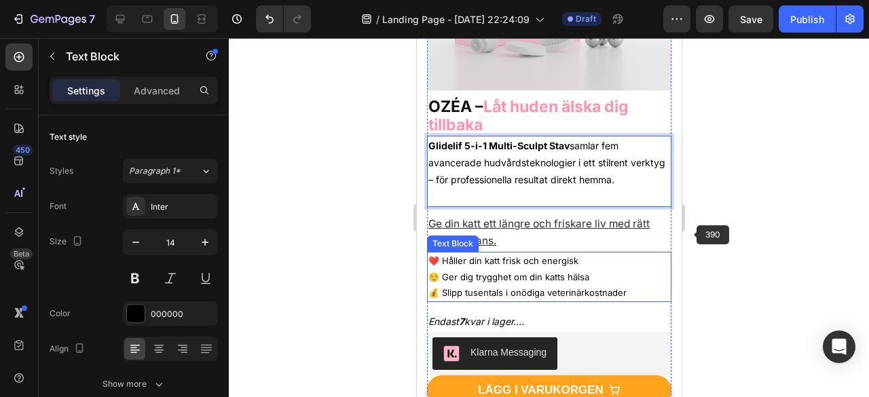
click at [651, 253] on p "❤️ Håller din katt frisk och energisk 😌 Ger dig trygghet om din katts hälsa 💰 S…" at bounding box center [549, 277] width 242 height 48
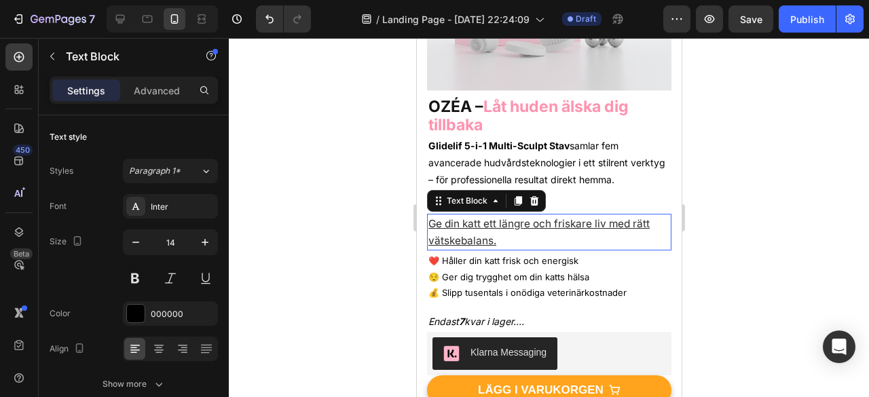
click at [578, 217] on u "Ge din katt ett längre och friskare liv med rätt vätskebalans." at bounding box center [538, 232] width 221 height 30
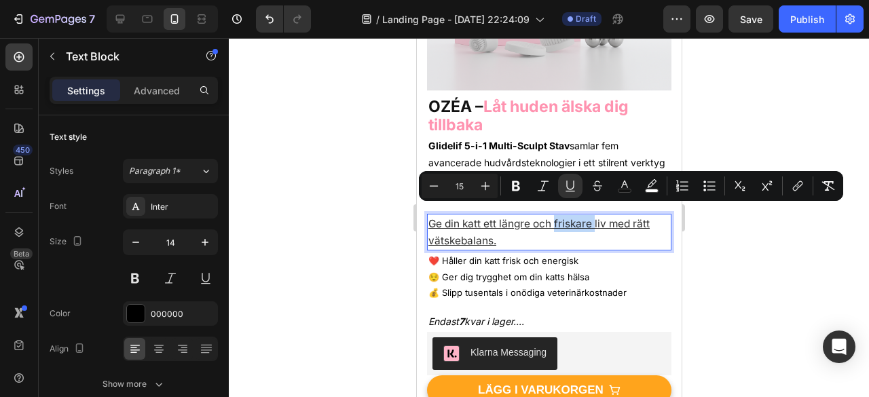
click at [579, 217] on u "Ge din katt ett längre och friskare liv med rätt vätskebalans." at bounding box center [538, 232] width 221 height 30
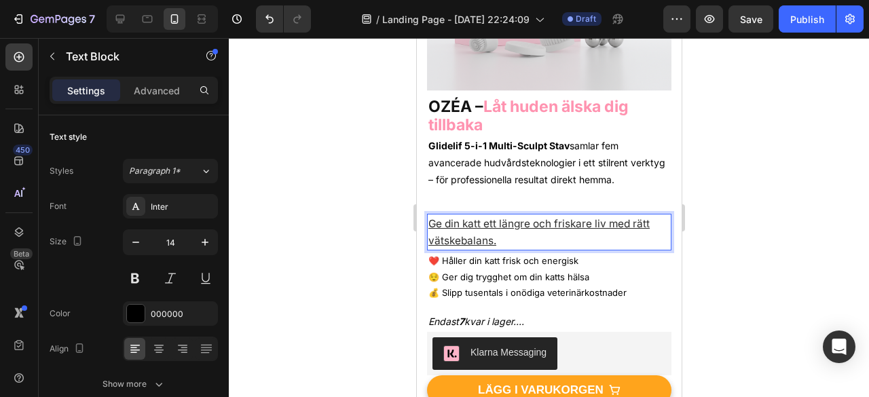
click at [536, 217] on u "Ge din katt ett längre och friskare liv med rätt vätskebalans." at bounding box center [538, 232] width 221 height 30
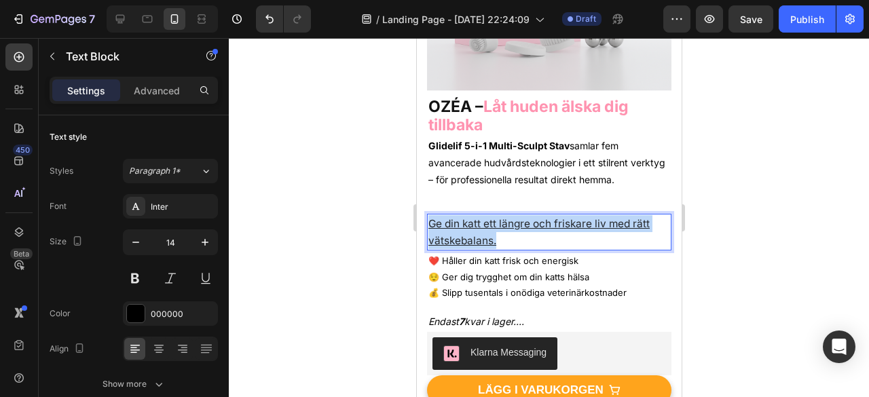
click at [536, 217] on u "Ge din katt ett längre och friskare liv med rätt vätskebalans." at bounding box center [538, 232] width 221 height 30
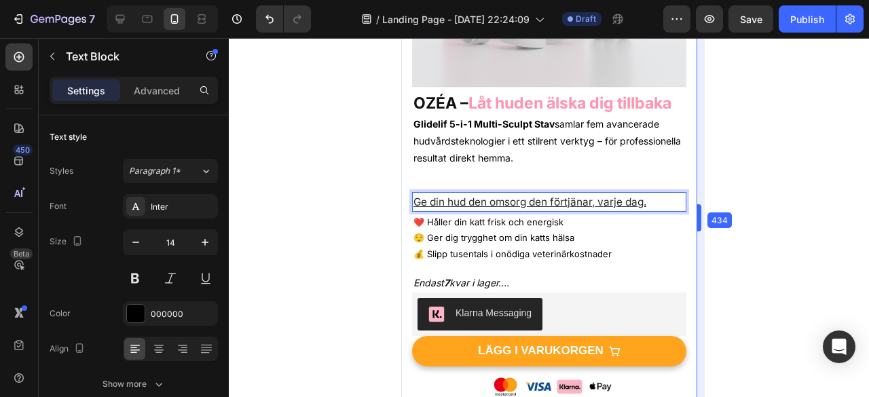
drag, startPoint x: 685, startPoint y: 224, endPoint x: 713, endPoint y: 237, distance: 30.1
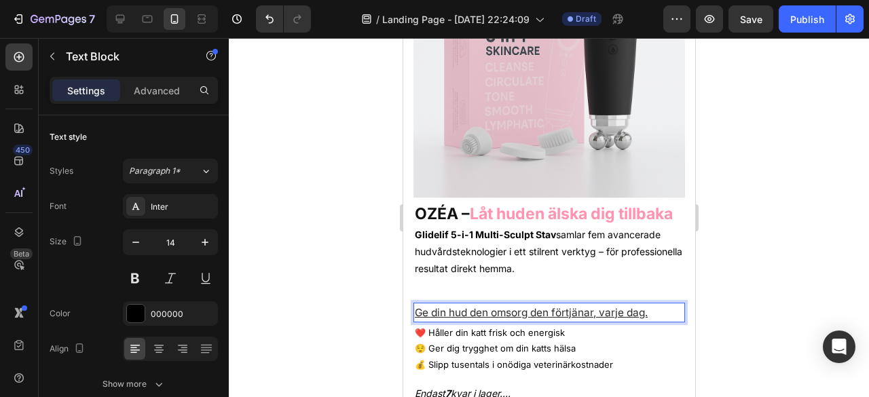
scroll to position [0, 0]
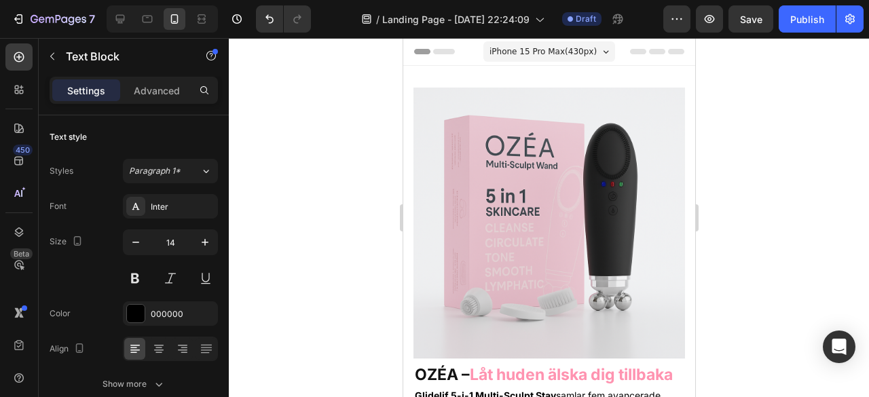
click at [599, 190] on img at bounding box center [548, 223] width 271 height 271
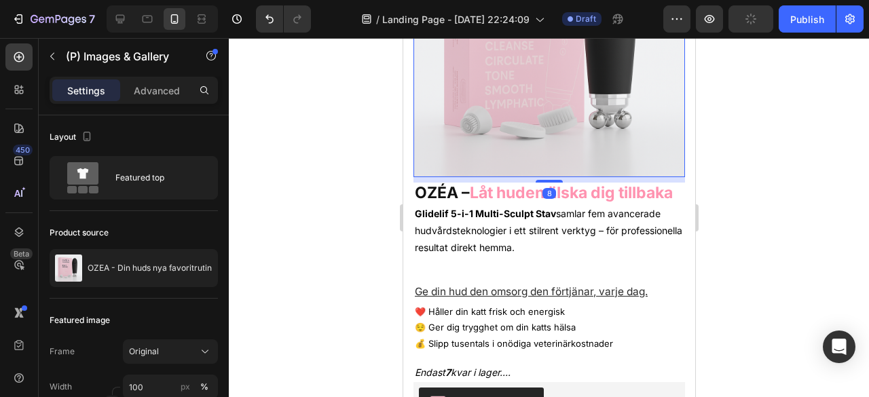
scroll to position [221, 0]
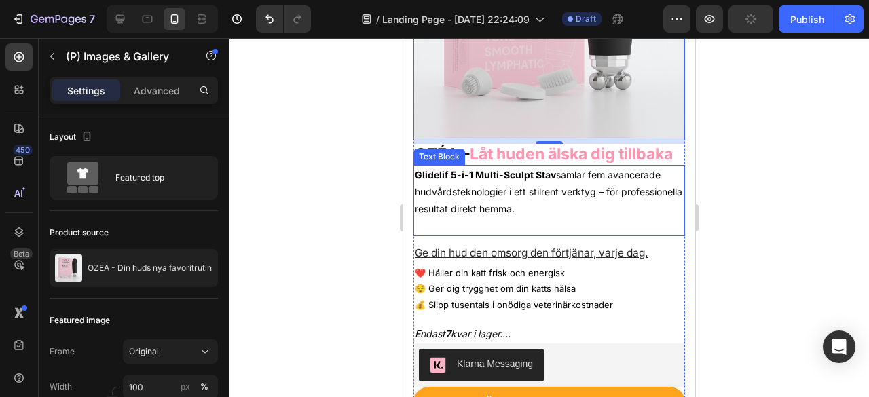
click at [548, 235] on p "Rich Text Editor. Editing area: main" at bounding box center [548, 226] width 269 height 17
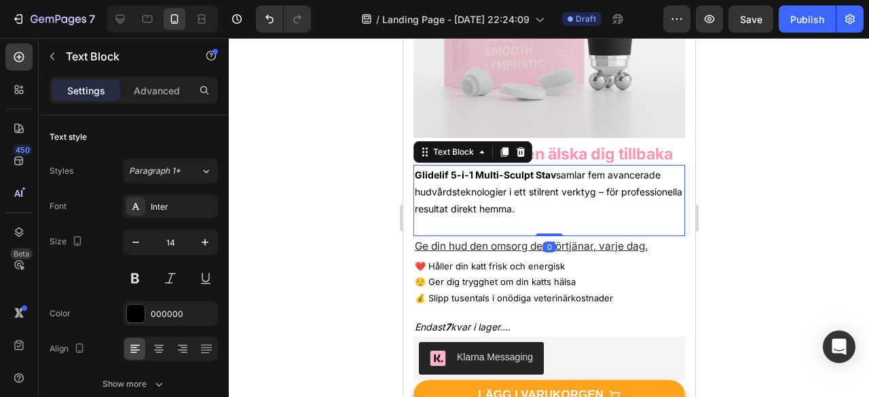
drag, startPoint x: 540, startPoint y: 248, endPoint x: 542, endPoint y: 228, distance: 19.8
click at [542, 228] on div "Glidelif 5-i-1 Multi-Sculpt Stav samlar fem avancerade hudvårdsteknologier i et…" at bounding box center [548, 200] width 271 height 71
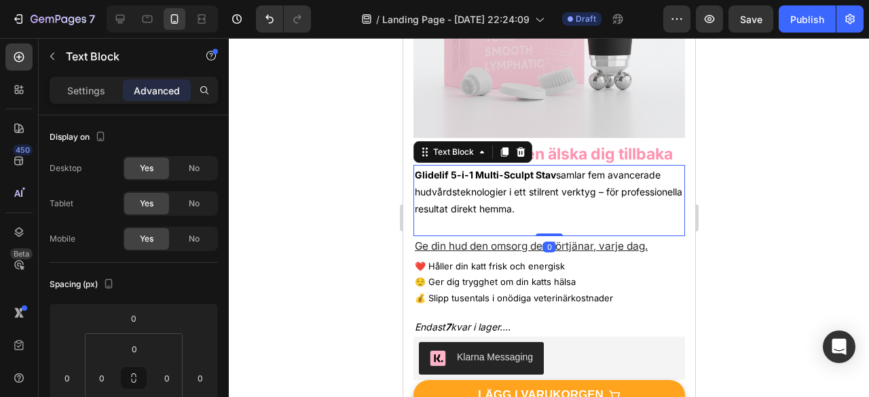
click at [585, 216] on p "Glidelif 5-i-1 Multi-Sculpt Stav samlar fem avancerade hudvårdsteknologier i et…" at bounding box center [548, 192] width 269 height 52
click at [547, 230] on p "Rich Text Editor. Editing area: main" at bounding box center [548, 226] width 269 height 17
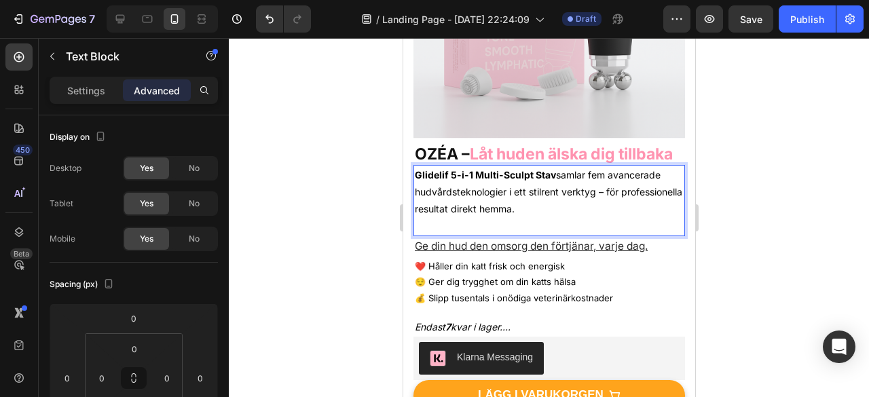
click at [817, 215] on div at bounding box center [549, 217] width 640 height 359
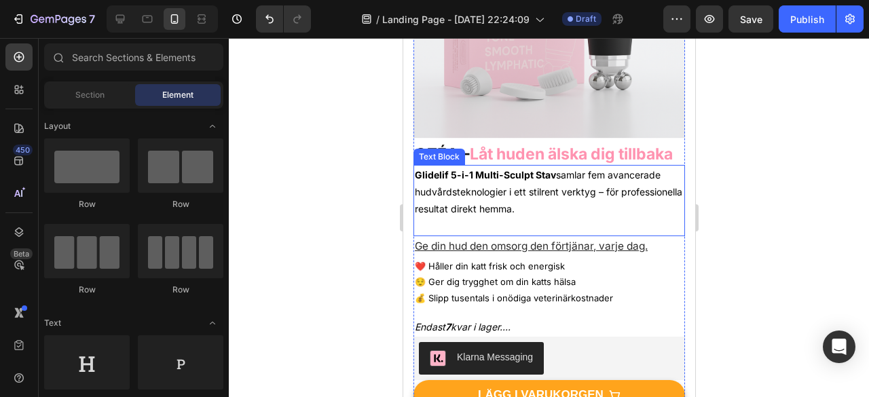
click at [574, 200] on p "Glidelif 5-i-1 Multi-Sculpt Stav samlar fem avancerade hudvårdsteknologier i et…" at bounding box center [548, 192] width 269 height 52
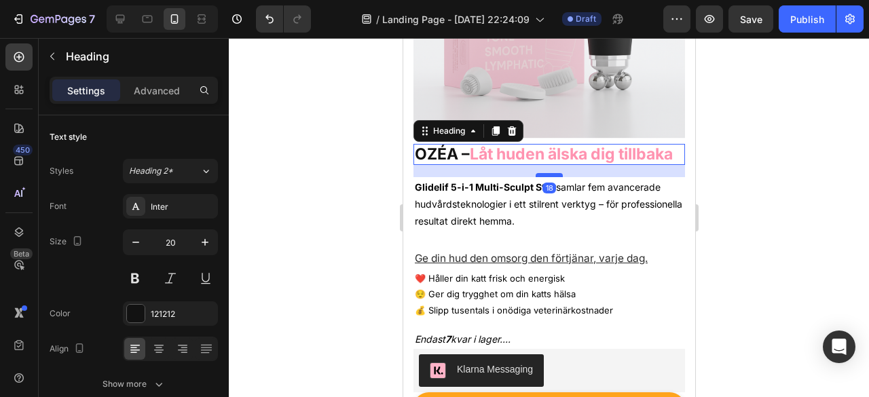
drag, startPoint x: 540, startPoint y: 169, endPoint x: 540, endPoint y: 181, distance: 11.5
click at [540, 177] on div at bounding box center [548, 175] width 27 height 4
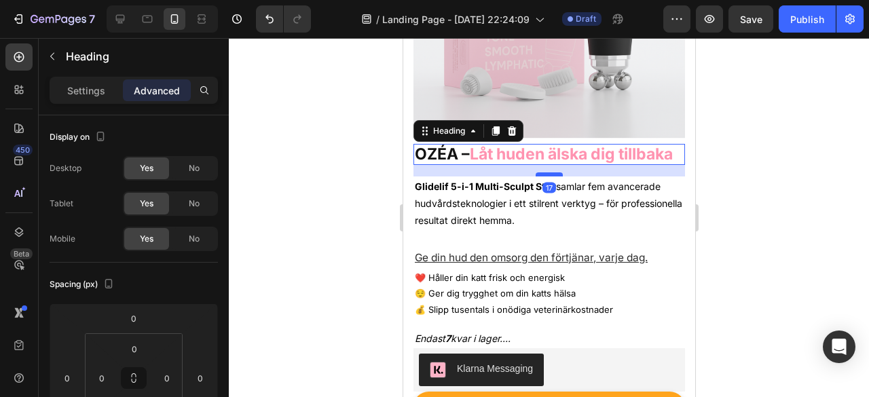
click at [540, 176] on div at bounding box center [548, 174] width 27 height 4
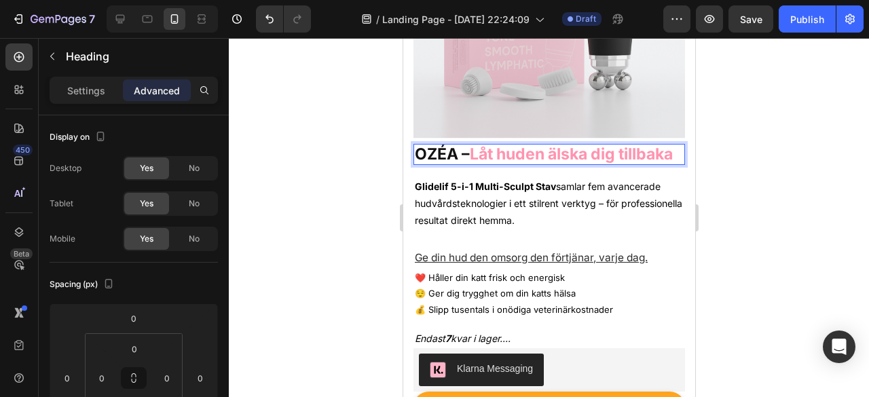
drag, startPoint x: 729, startPoint y: 158, endPoint x: 242, endPoint y: 189, distance: 487.6
click at [729, 158] on div at bounding box center [549, 217] width 640 height 359
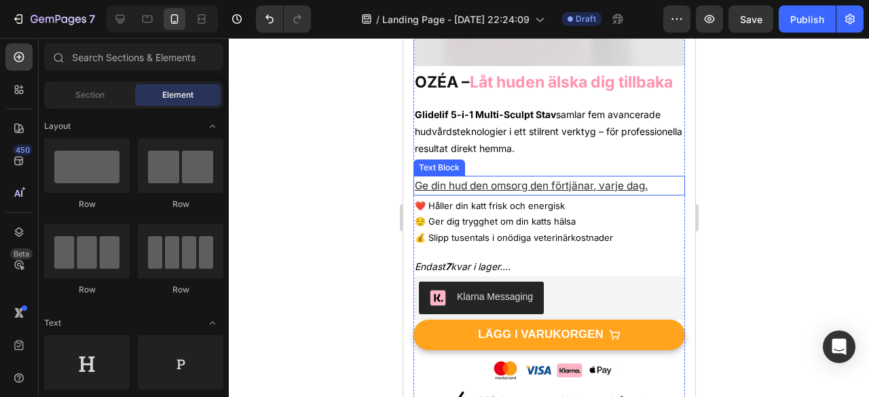
scroll to position [305, 0]
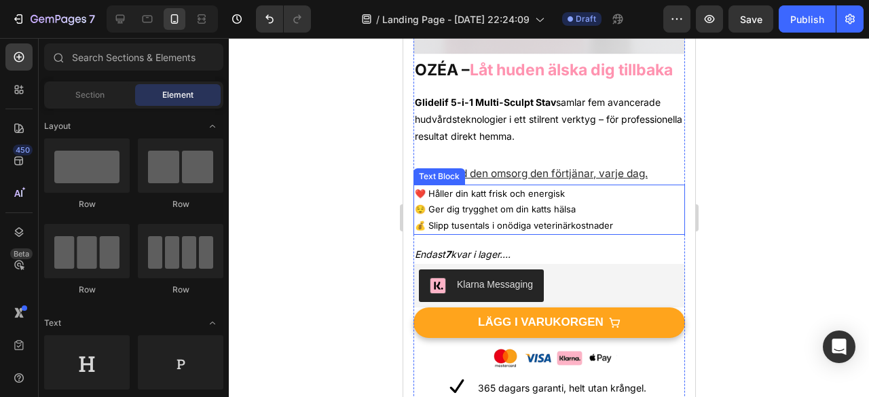
click at [512, 231] on p "❤️ Håller din katt frisk och energisk 😌 Ger dig trygghet om din katts hälsa 💰 S…" at bounding box center [548, 210] width 269 height 48
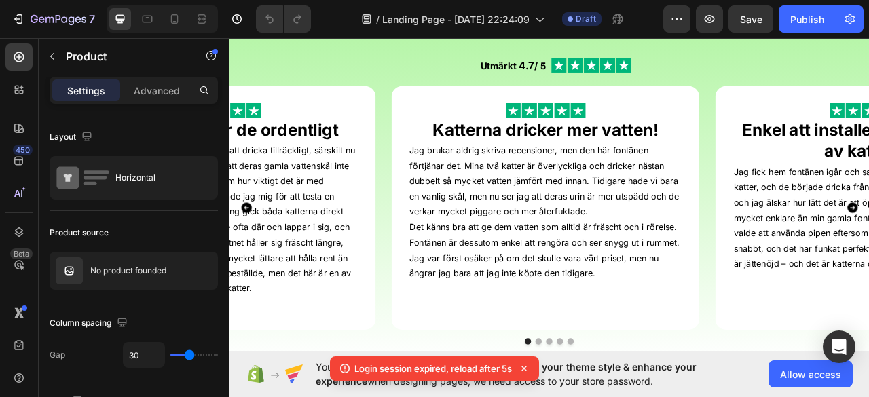
scroll to position [100, 0]
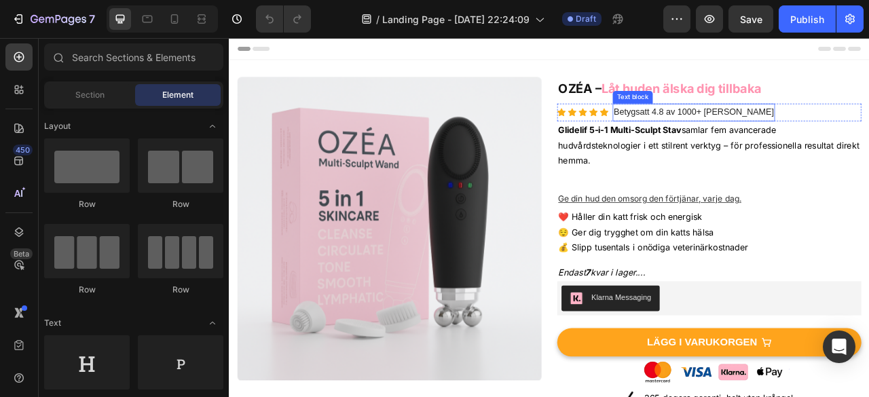
click at [774, 127] on p "Betygsatt 4.8 av 1000+ [PERSON_NAME]" at bounding box center [820, 133] width 204 height 20
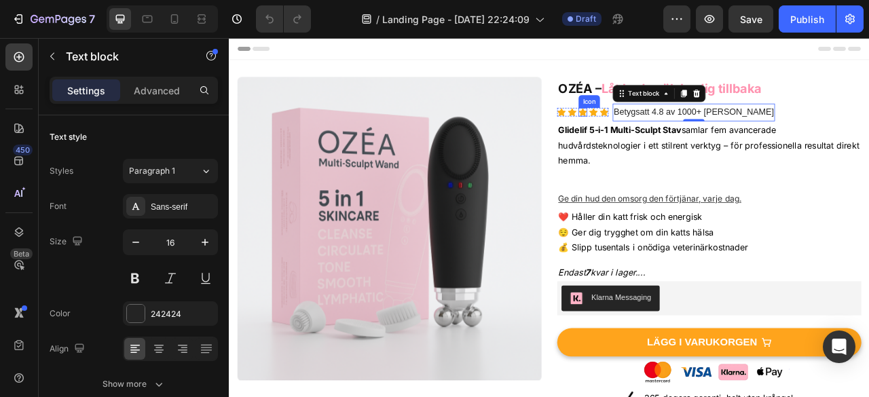
click at [673, 130] on icon at bounding box center [678, 133] width 11 height 10
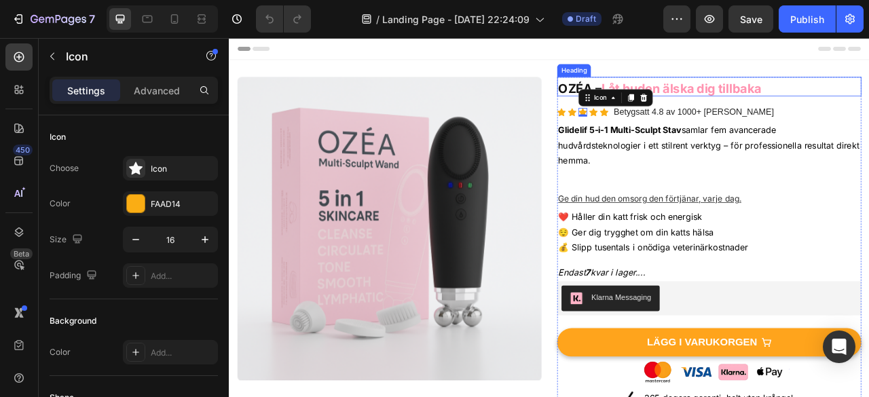
click at [836, 102] on strong "Låt huden älska dig tillbaka" at bounding box center [803, 102] width 203 height 19
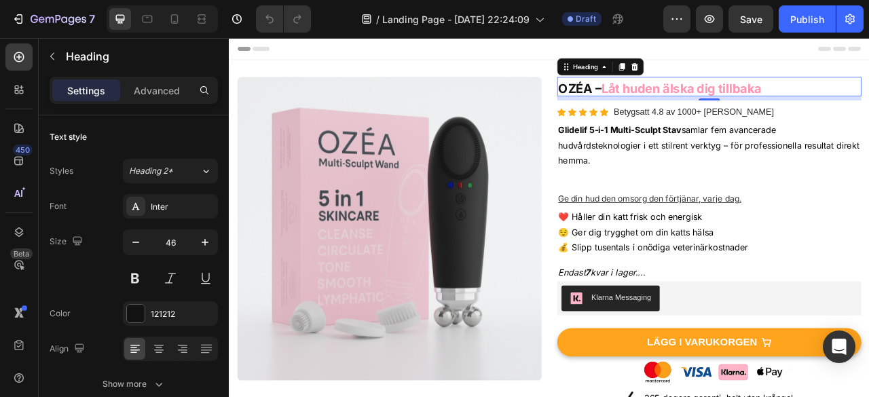
click at [786, 102] on strong "Låt huden älska dig tillbaka" at bounding box center [803, 102] width 203 height 19
click at [802, 99] on strong "Låt huden älska dig tillbaka" at bounding box center [803, 102] width 203 height 19
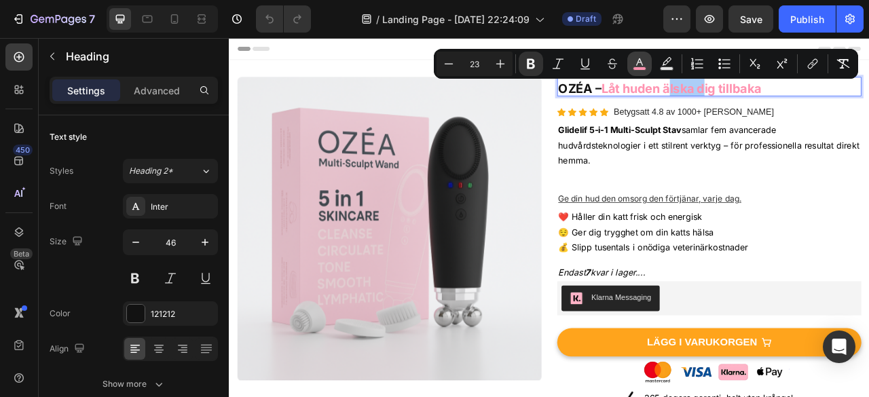
click at [632, 64] on icon "Editor contextual toolbar" at bounding box center [639, 64] width 14 height 14
type input "FF93B0"
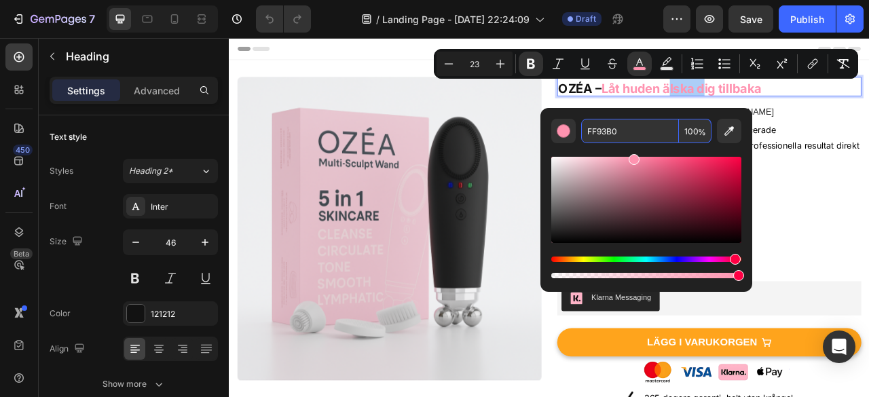
click at [601, 134] on input "FF93B0" at bounding box center [630, 131] width 98 height 24
copy strong "älska"
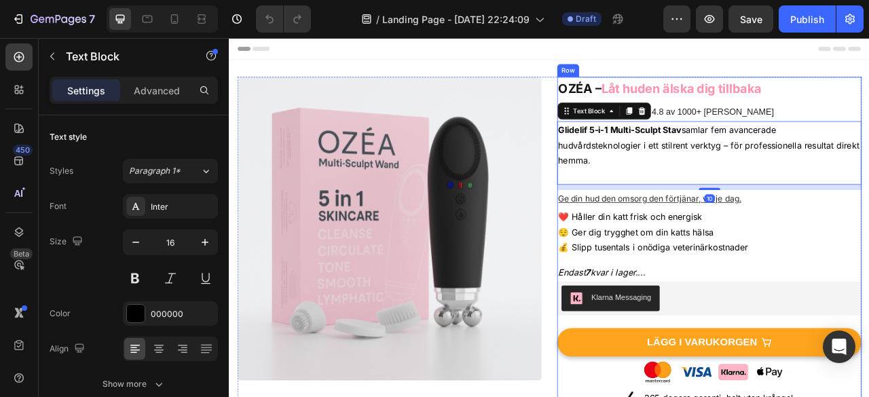
click at [868, 121] on div "Icon Icon Icon Icon Icon Icon List Hoz Betygsatt 4.8 av 1000+ Nöjda Kattägare T…" at bounding box center [839, 132] width 387 height 22
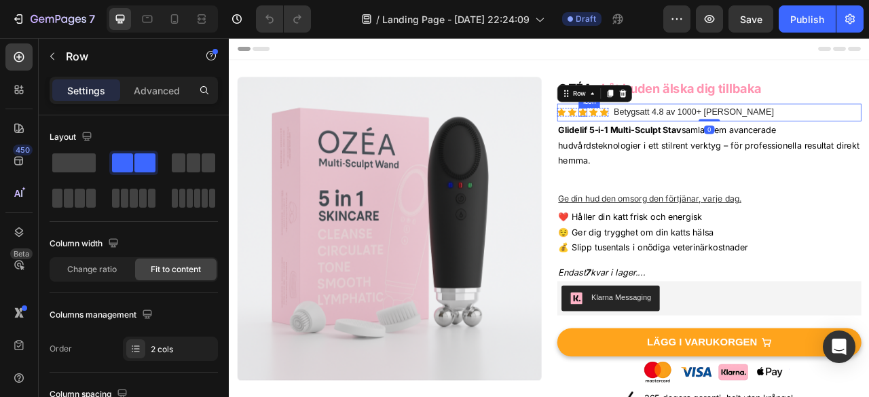
click at [673, 131] on icon at bounding box center [678, 132] width 11 height 11
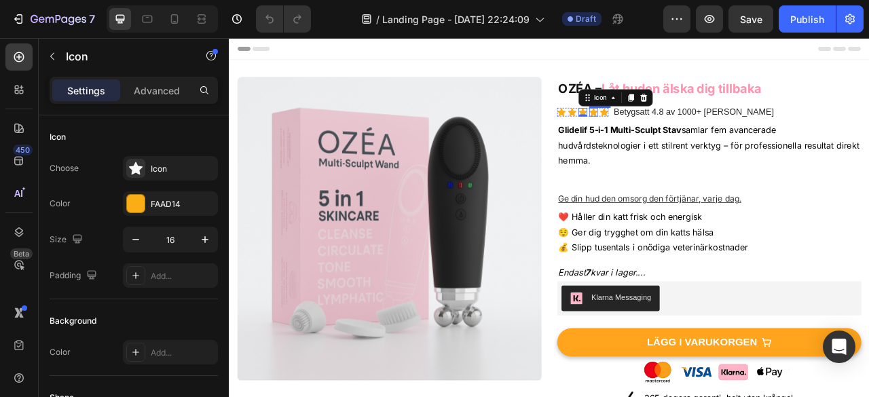
click at [691, 134] on icon at bounding box center [692, 132] width 11 height 11
click at [691, 134] on div "0" at bounding box center [692, 137] width 14 height 11
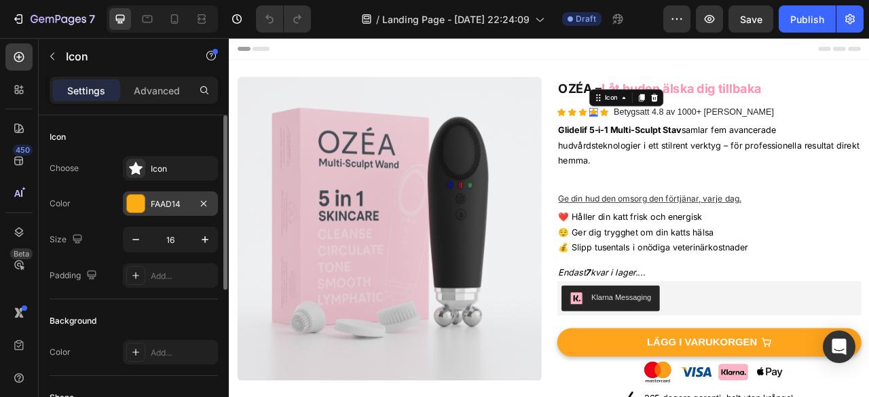
click at [164, 205] on div "FAAD14" at bounding box center [170, 204] width 39 height 12
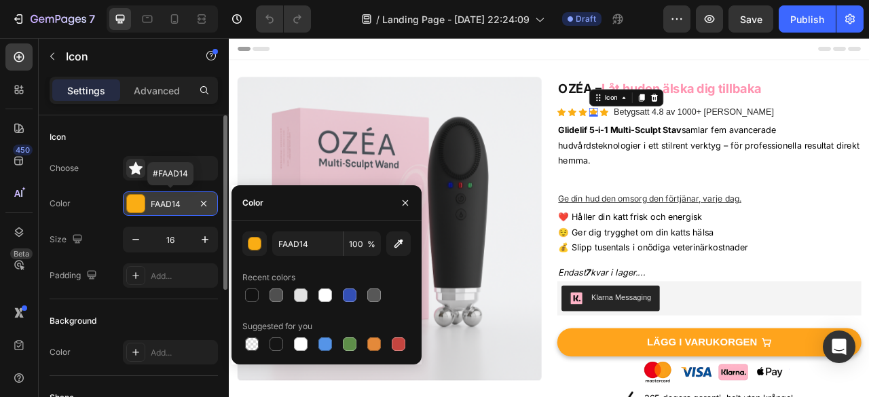
click at [164, 205] on div "FAAD14" at bounding box center [170, 204] width 39 height 12
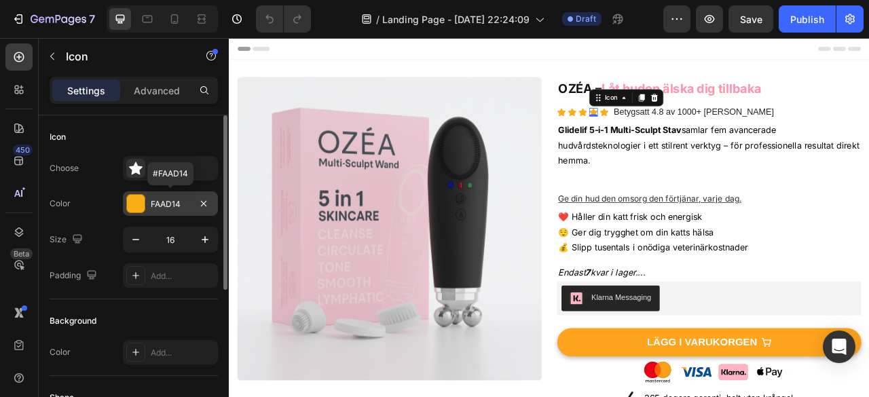
click at [159, 199] on div "FAAD14" at bounding box center [170, 204] width 39 height 12
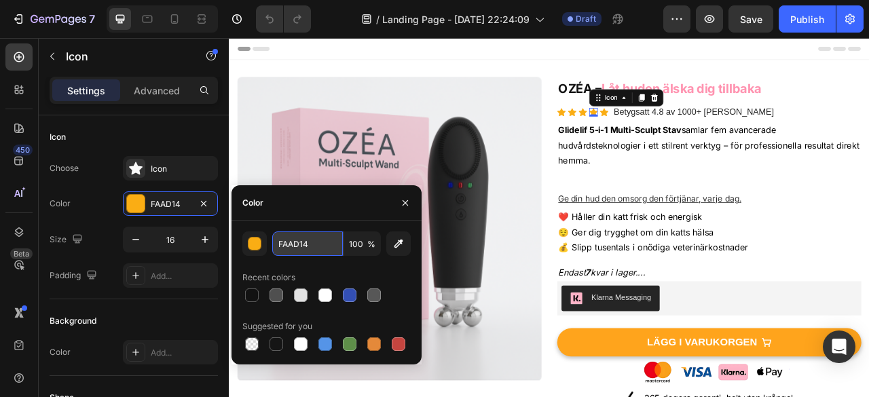
click at [297, 240] on input "FAAD14" at bounding box center [307, 243] width 71 height 24
paste input "F93B0"
type input "FF93B0"
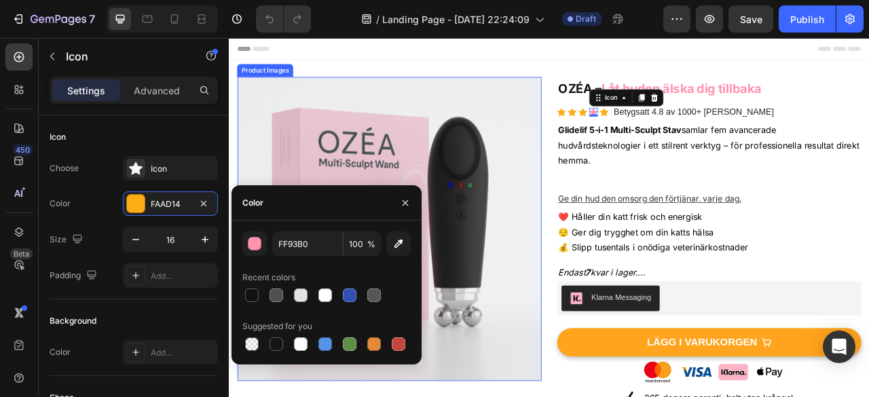
click at [553, 276] on img at bounding box center [432, 281] width 387 height 387
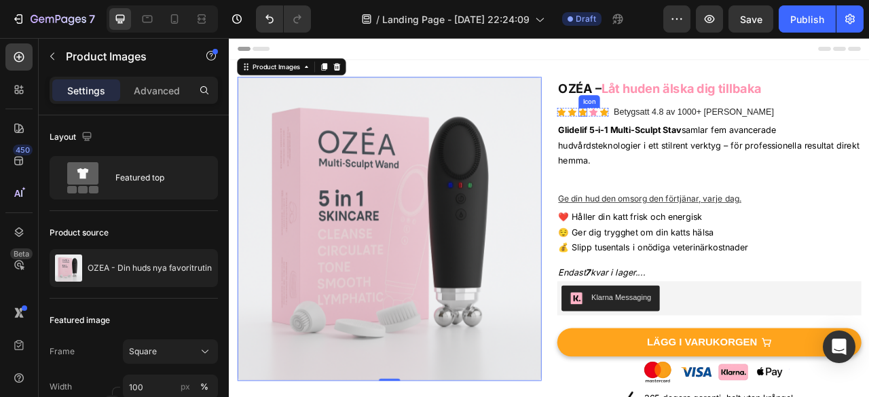
click at [673, 132] on icon at bounding box center [678, 133] width 11 height 10
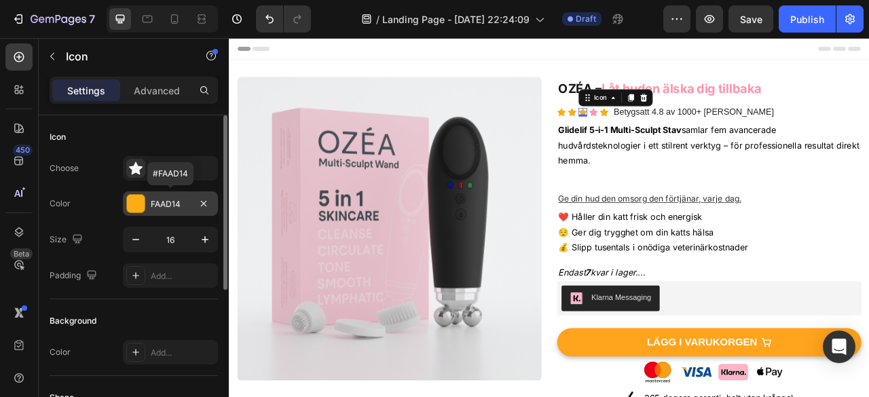
click at [164, 200] on div "FAAD14" at bounding box center [170, 204] width 39 height 12
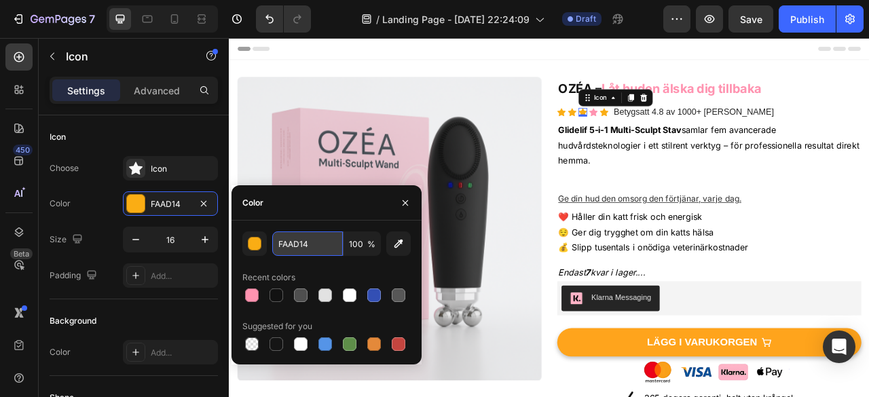
click at [297, 240] on input "FAAD14" at bounding box center [307, 243] width 71 height 24
paste input "F93B0"
type input "FF93B0"
click at [660, 129] on icon at bounding box center [665, 132] width 11 height 11
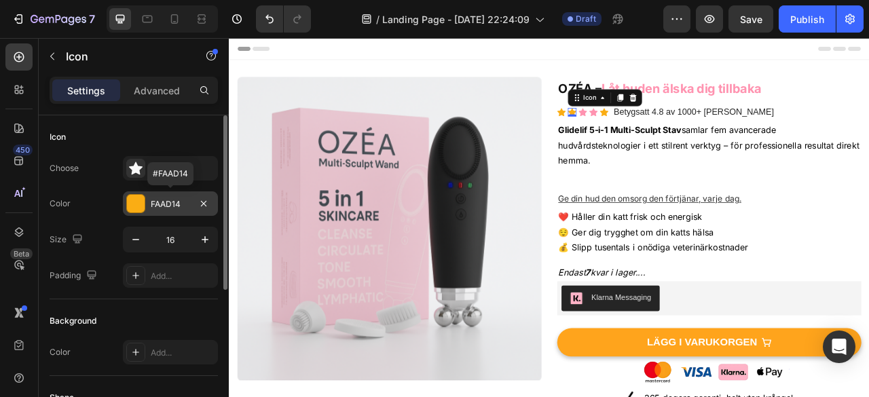
click at [163, 203] on div "FAAD14" at bounding box center [170, 204] width 39 height 12
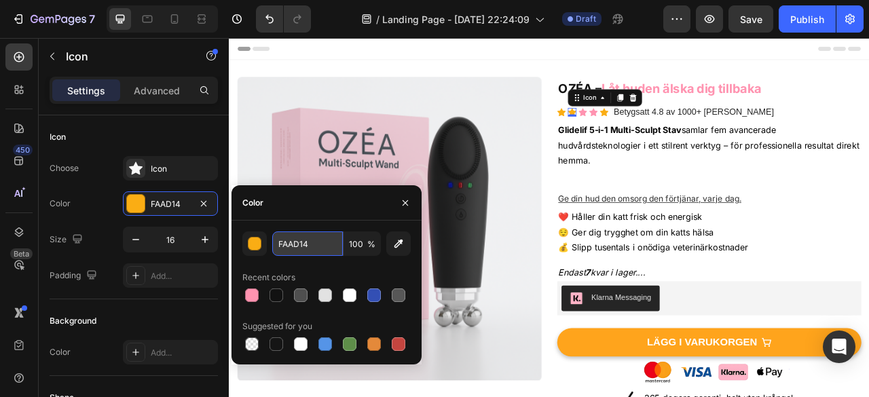
click at [299, 241] on input "FAAD14" at bounding box center [307, 243] width 71 height 24
paste input "F93B0"
type input "FF93B0"
click at [647, 132] on icon at bounding box center [651, 133] width 11 height 10
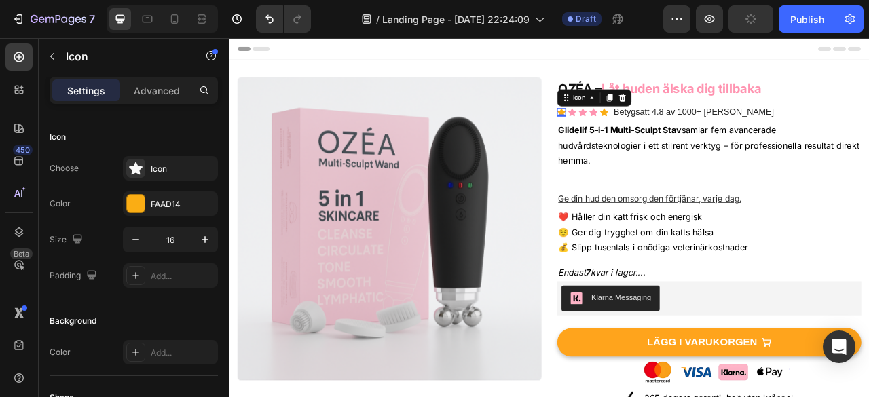
click at [647, 132] on div "0" at bounding box center [652, 137] width 14 height 11
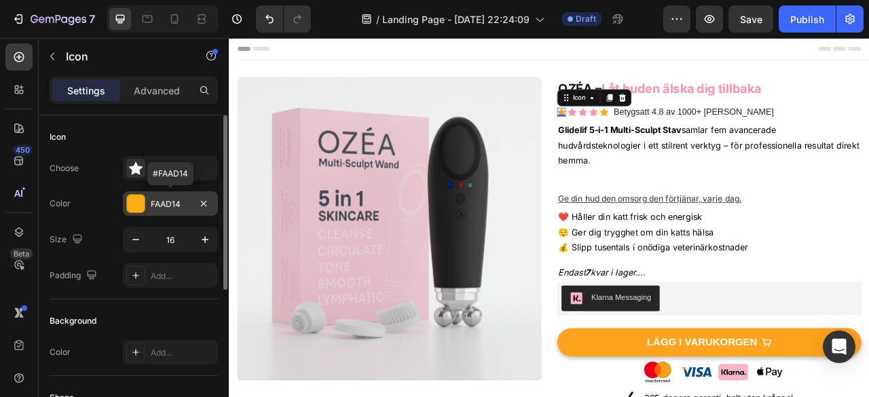
click at [174, 203] on div "FAAD14" at bounding box center [170, 204] width 39 height 12
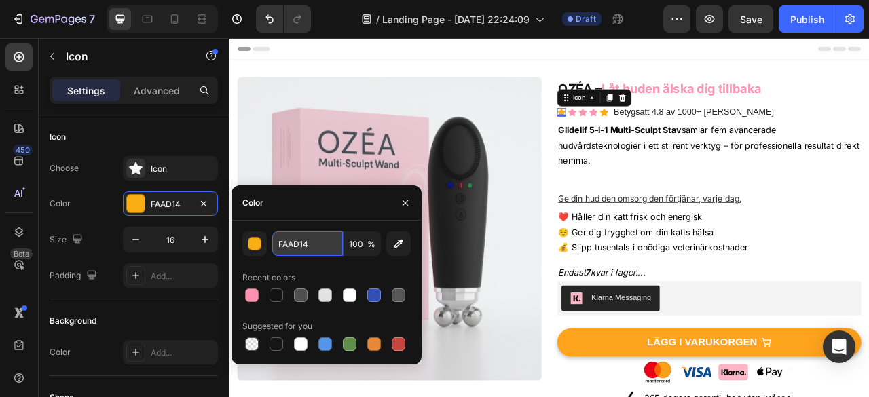
click at [290, 241] on input "FAAD14" at bounding box center [307, 243] width 71 height 24
paste input "F93B0"
type input "FF93B0"
click at [705, 131] on icon at bounding box center [705, 133] width 11 height 10
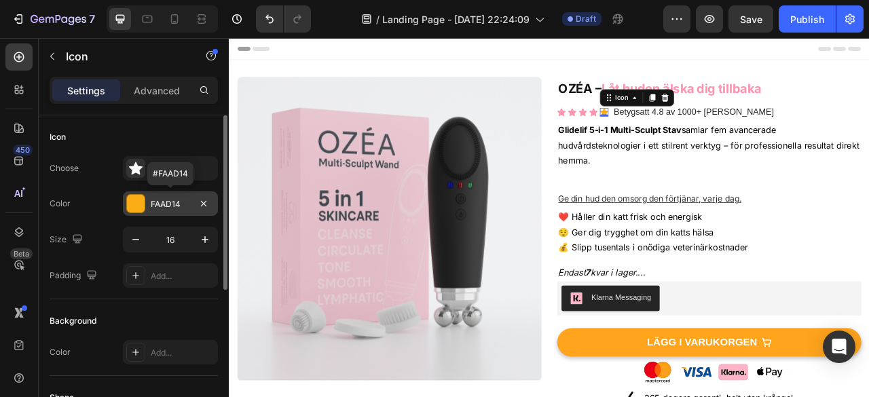
click at [167, 201] on div "FAAD14" at bounding box center [170, 204] width 39 height 12
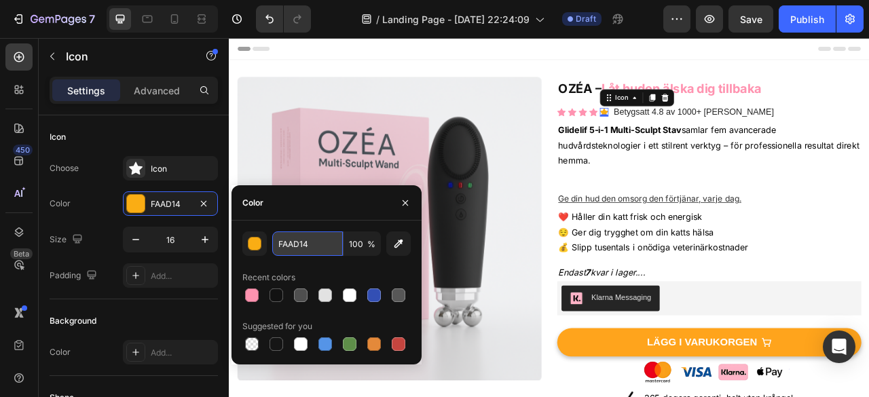
click at [297, 238] on input "FAAD14" at bounding box center [307, 243] width 71 height 24
paste input "F93B0"
type input "FF93B0"
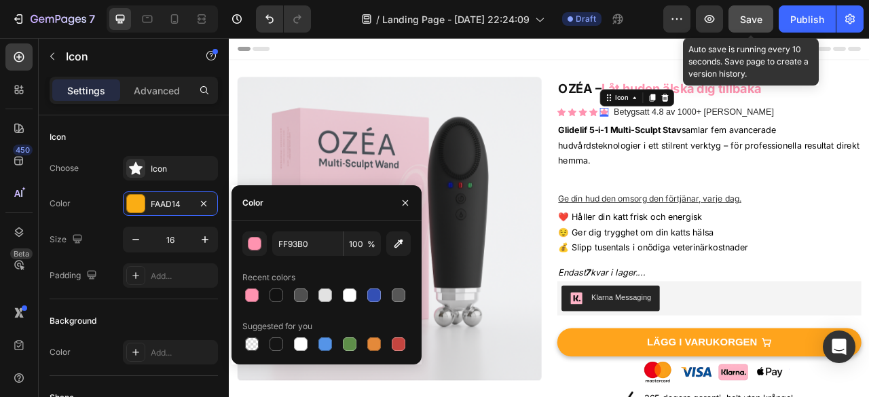
click at [748, 26] on button "Save" at bounding box center [750, 18] width 45 height 27
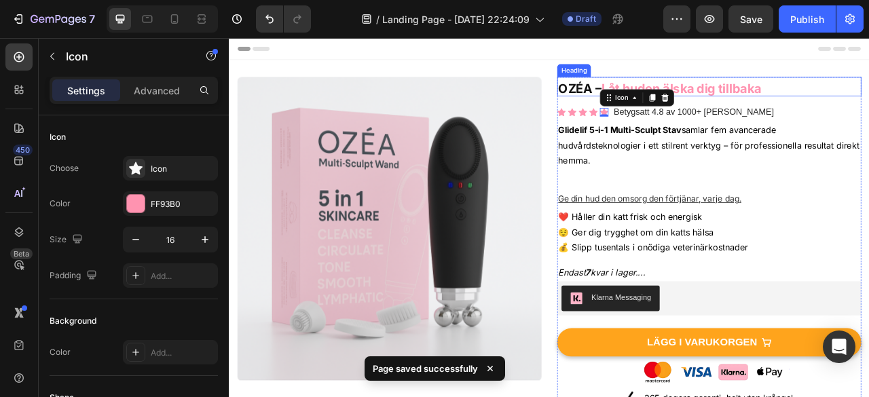
click at [868, 107] on p "⁠⁠⁠⁠⁠⁠⁠ OZÉA – Låt huden älska dig tillbaka" at bounding box center [839, 100] width 384 height 22
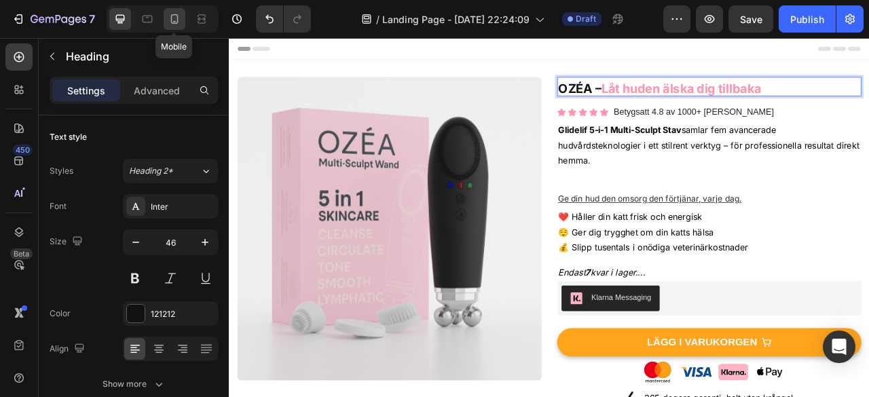
click at [168, 20] on icon at bounding box center [175, 19] width 14 height 14
type input "20"
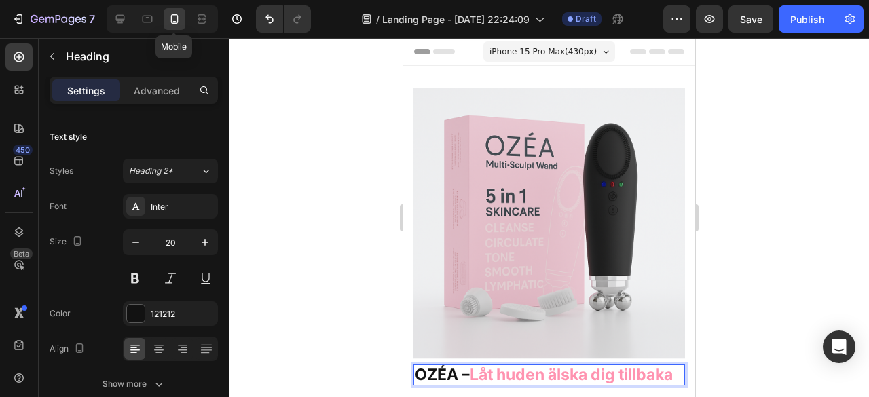
click at [168, 20] on icon at bounding box center [175, 19] width 14 height 14
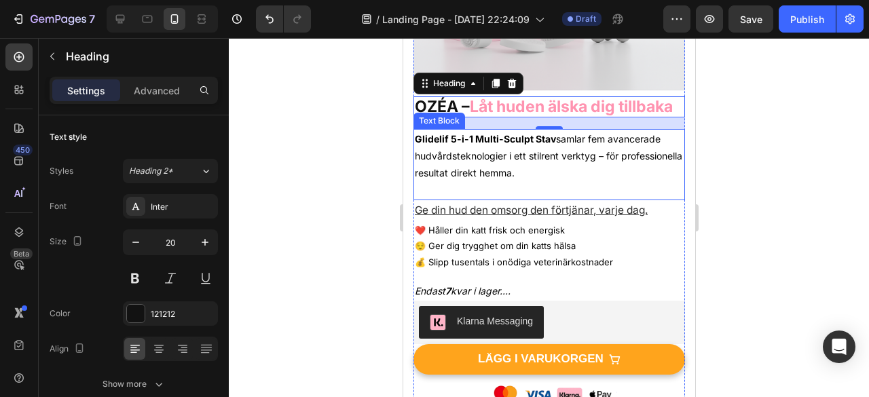
scroll to position [278, 0]
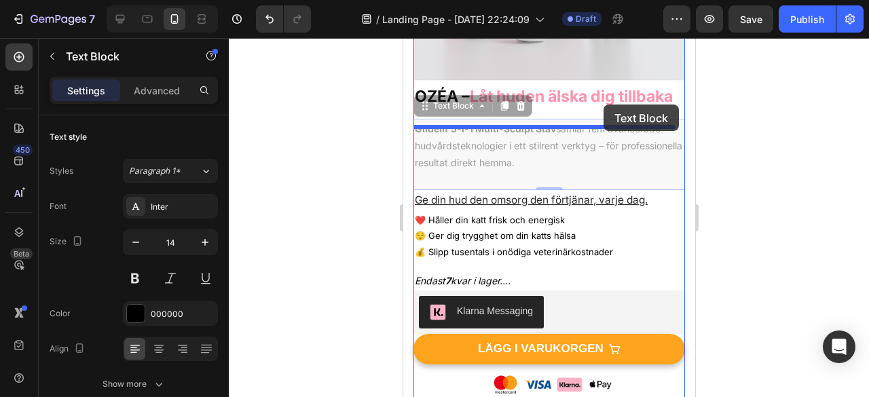
drag, startPoint x: 464, startPoint y: 137, endPoint x: 598, endPoint y: 101, distance: 138.4
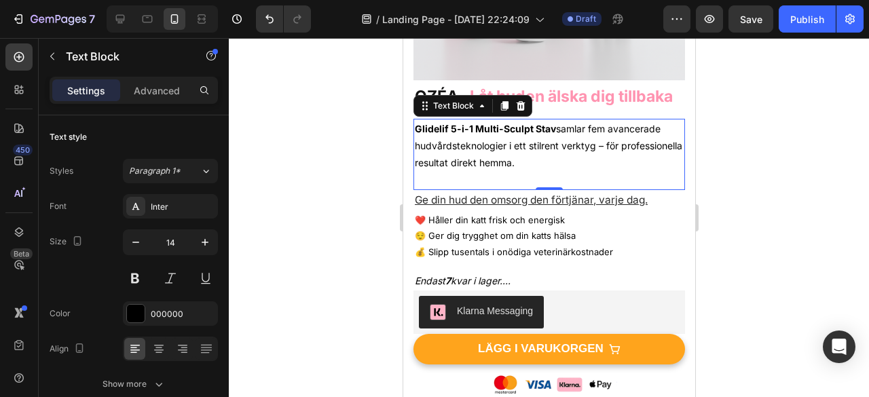
click at [590, 172] on p "Glidelif 5-i-1 Multi-Sculpt Stav samlar fem avancerade hudvårdsteknologier i et…" at bounding box center [548, 146] width 269 height 52
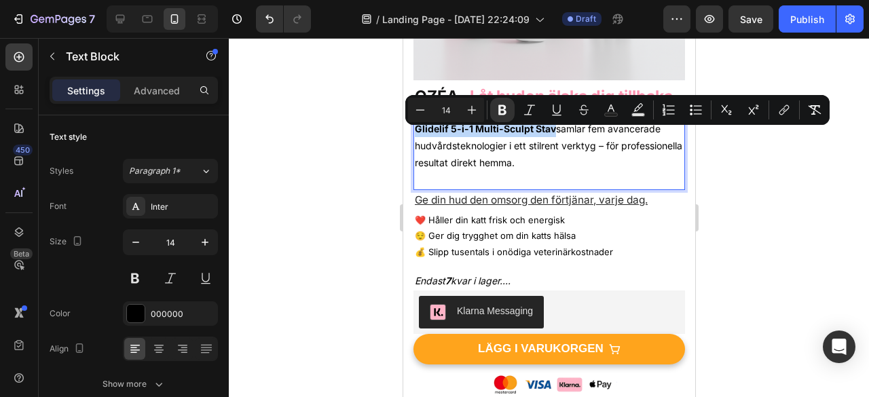
drag, startPoint x: 554, startPoint y: 132, endPoint x: 414, endPoint y: 139, distance: 140.0
click at [414, 139] on p "Glidelif 5-i-1 Multi-Sculpt Stav samlar fem avancerade hudvårdsteknologier i et…" at bounding box center [548, 146] width 269 height 52
click at [609, 105] on icon "Editor contextual toolbar" at bounding box center [611, 110] width 14 height 14
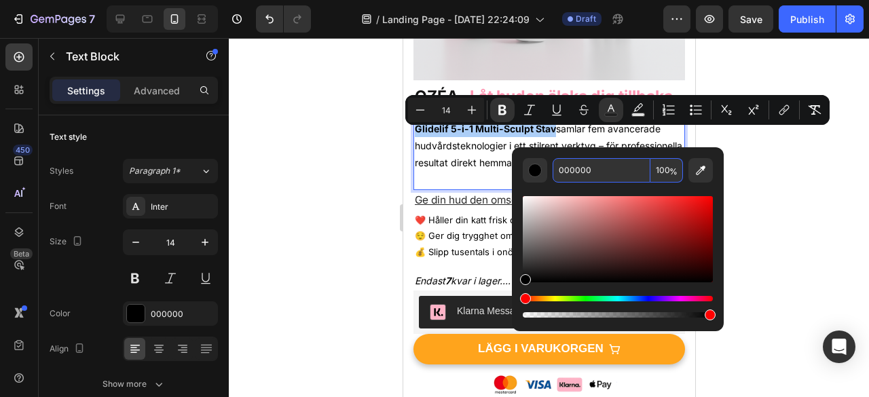
click at [578, 165] on input "000000" at bounding box center [601, 170] width 98 height 24
paste input "FF93B"
type input "FF93B0"
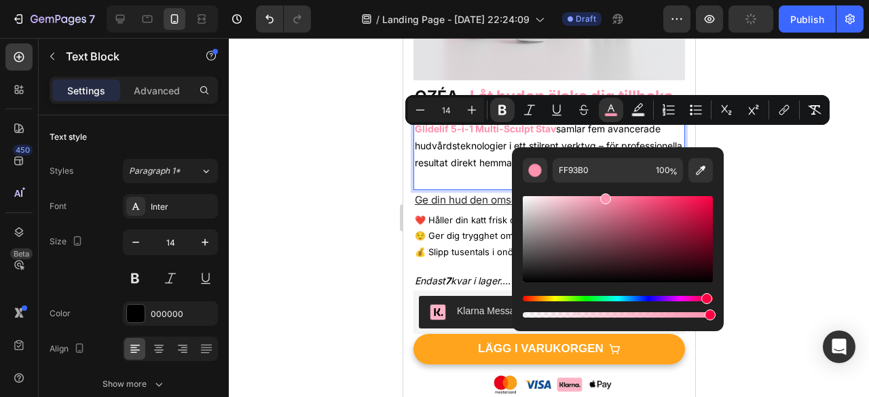
click at [761, 165] on div at bounding box center [549, 217] width 640 height 359
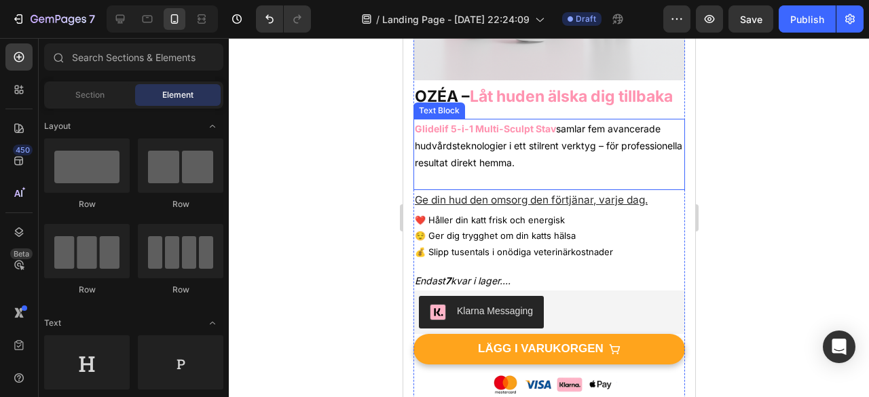
click at [468, 134] on strong "Glidelif 5-i-1 Multi-Sculpt Stav" at bounding box center [484, 129] width 141 height 12
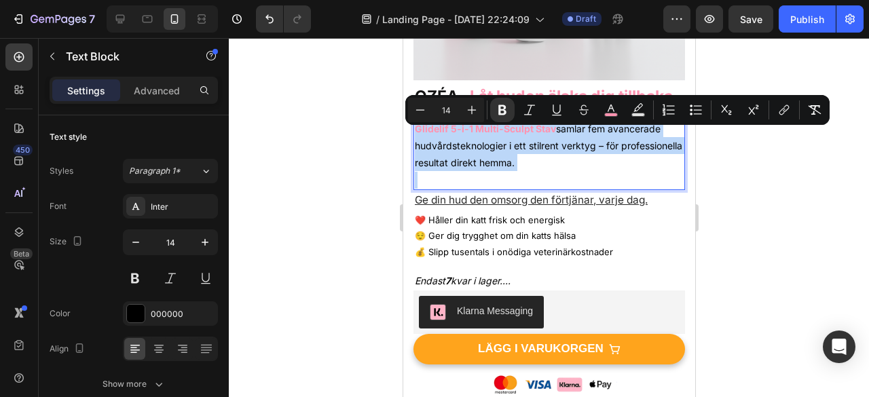
click at [468, 134] on strong "Glidelif 5-i-1 Multi-Sculpt Stav" at bounding box center [484, 129] width 141 height 12
click at [542, 149] on p "Glidelif 5-i-1 Multi-Sculpt Stav samlar fem avancerade hudvårdsteknologier i et…" at bounding box center [548, 146] width 269 height 52
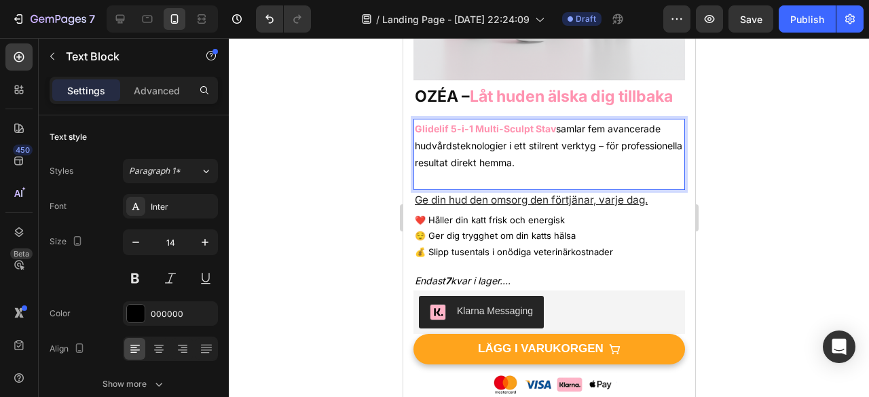
click at [505, 134] on strong "Glidelif 5-i-1 Multi-Sculpt Stav" at bounding box center [484, 129] width 141 height 12
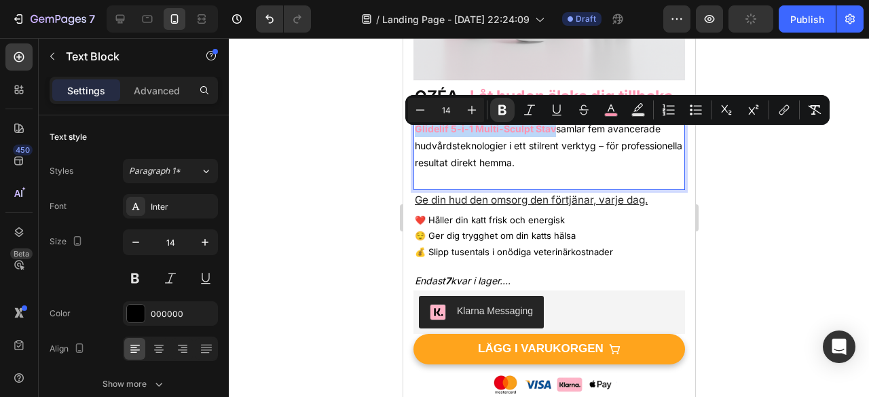
drag, startPoint x: 553, startPoint y: 135, endPoint x: 414, endPoint y: 139, distance: 139.2
click at [414, 139] on p "Glidelif 5-i-1 Multi-Sculpt Stav samlar fem avancerade hudvårdsteknologier i et…" at bounding box center [548, 146] width 269 height 52
click at [609, 108] on icon "Editor contextual toolbar" at bounding box center [610, 108] width 7 height 7
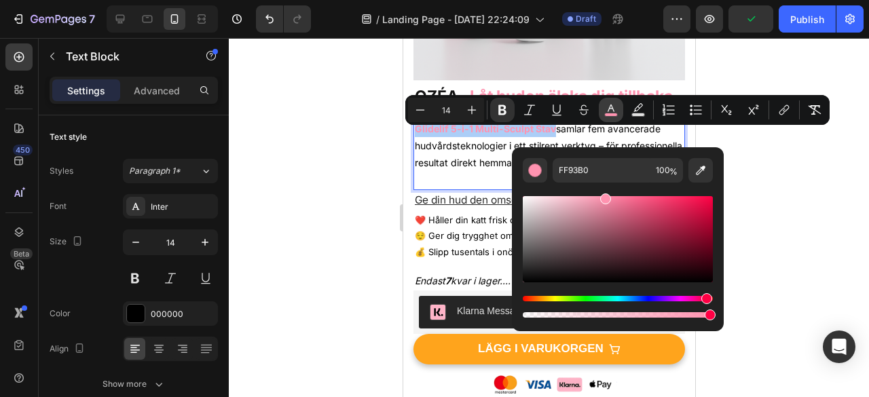
click at [609, 108] on icon "Editor contextual toolbar" at bounding box center [610, 108] width 7 height 7
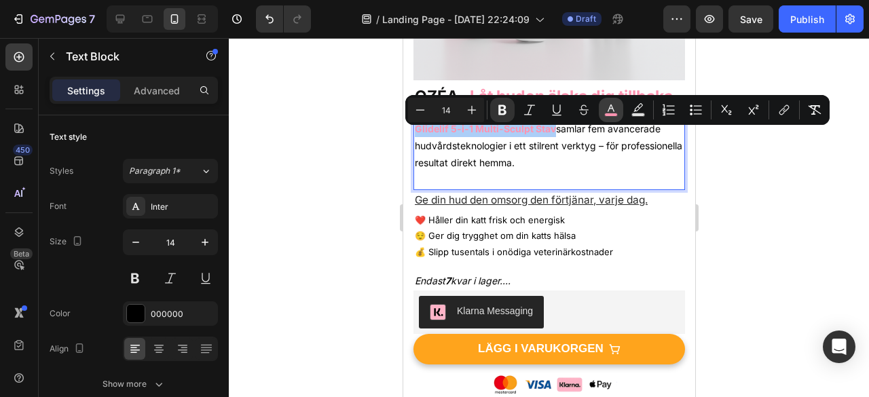
click at [613, 109] on icon "Editor contextual toolbar" at bounding box center [611, 110] width 14 height 14
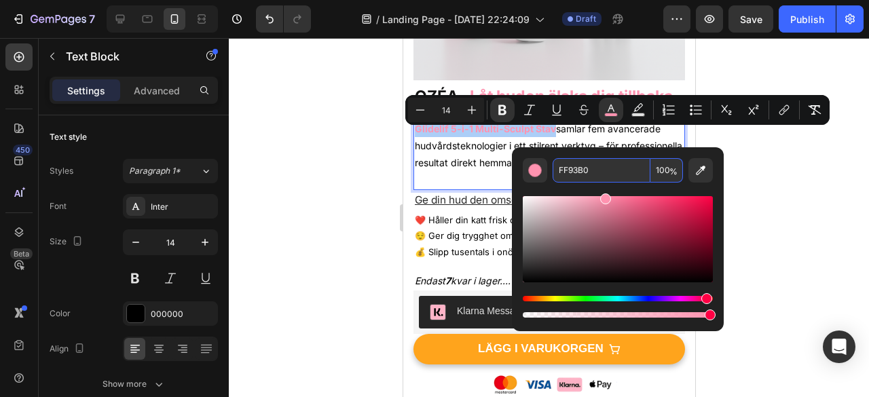
click at [580, 174] on input "FF93B0" at bounding box center [601, 170] width 98 height 24
type input "121212"
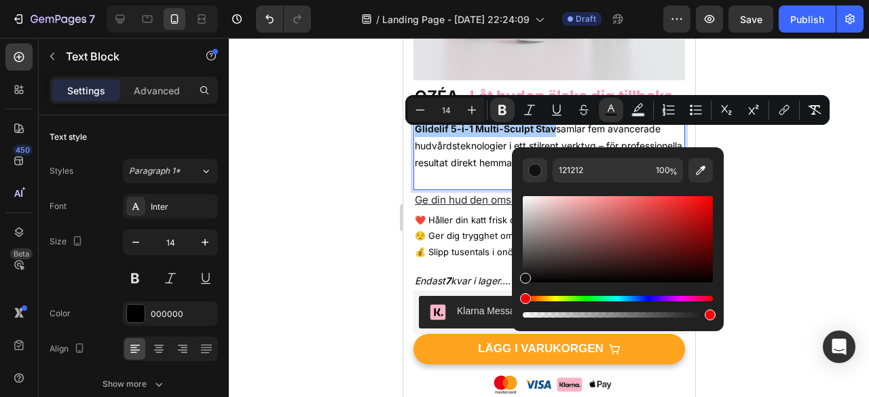
click at [755, 170] on div at bounding box center [549, 217] width 640 height 359
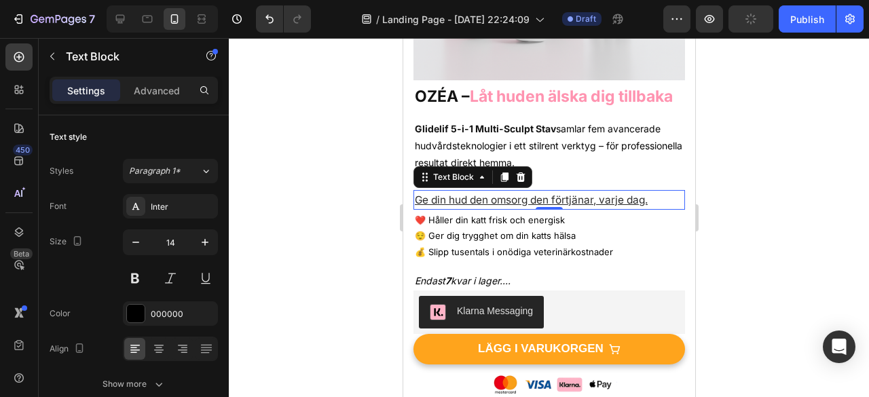
click at [505, 208] on p "Ge din hud den omsorg den förtjänar, varje dag." at bounding box center [548, 199] width 269 height 17
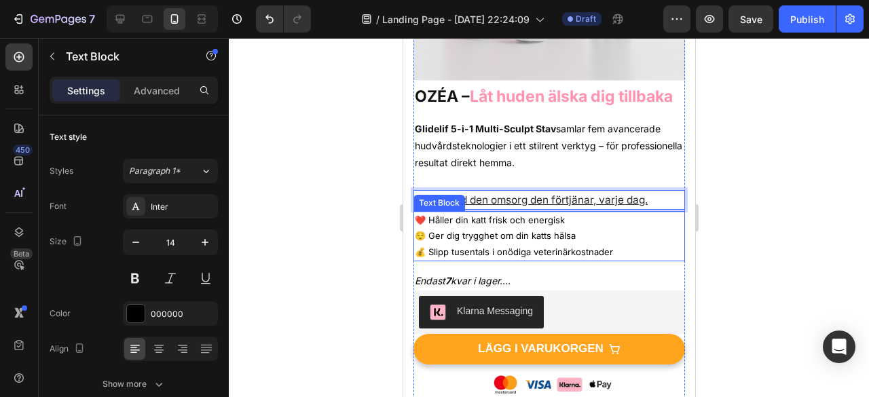
click at [556, 224] on p "❤️ Håller din katt frisk och energisk 😌 Ger dig trygghet om din katts hälsa 💰 S…" at bounding box center [548, 236] width 269 height 48
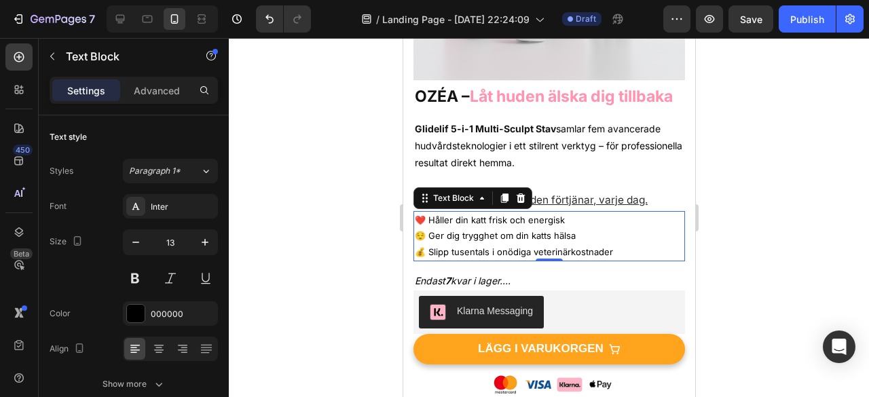
click at [613, 259] on p "❤️ Håller din katt frisk och energisk 😌 Ger dig trygghet om din katts hälsa 💰 S…" at bounding box center [548, 236] width 269 height 48
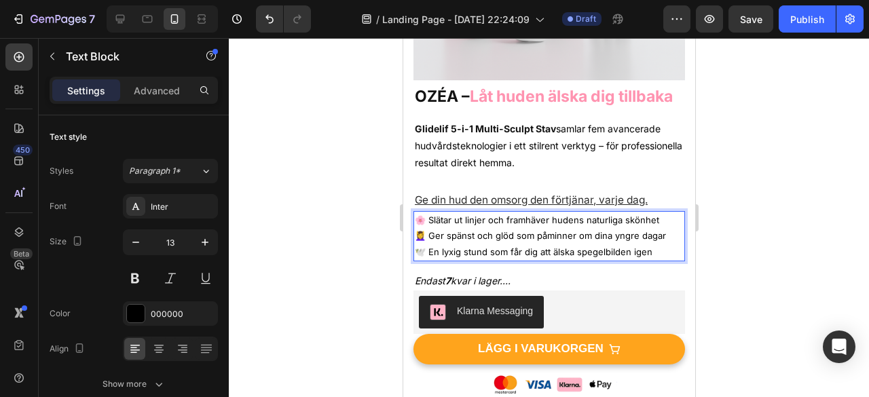
click at [725, 240] on div at bounding box center [549, 217] width 640 height 359
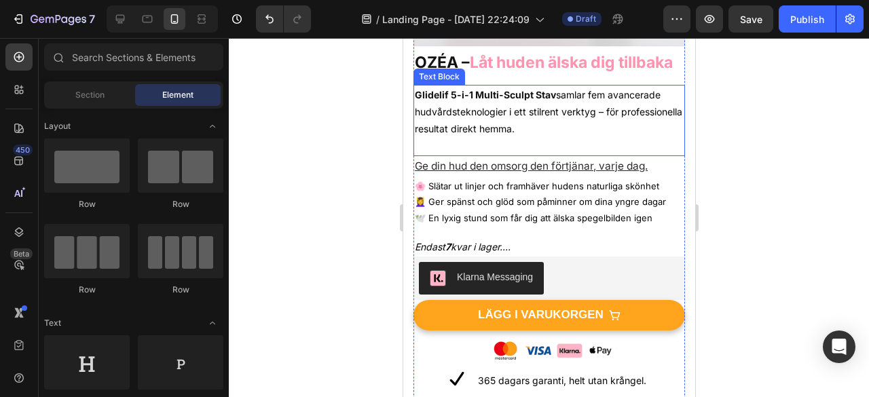
scroll to position [324, 0]
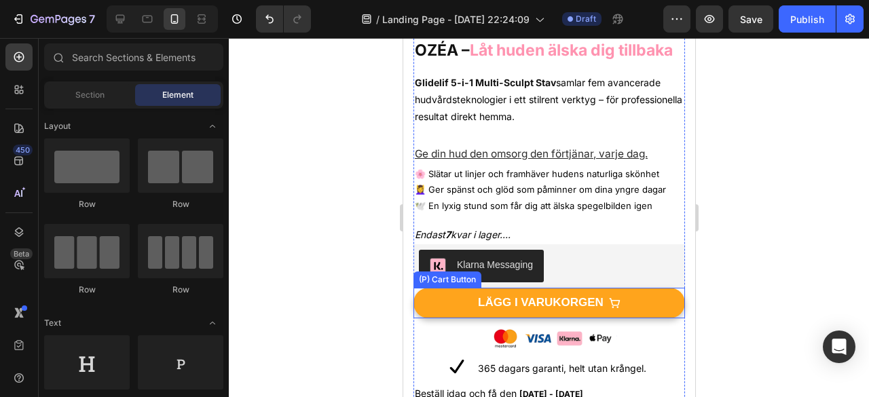
click at [638, 316] on button "LÄGG I VARUKORGEN" at bounding box center [548, 303] width 271 height 30
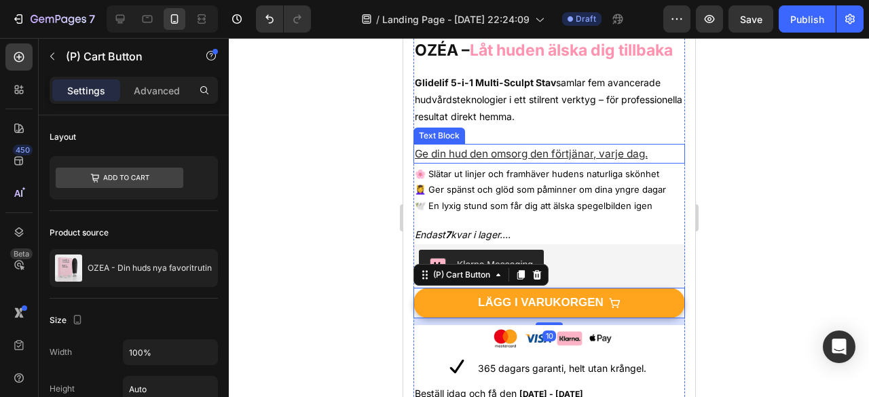
scroll to position [204, 0]
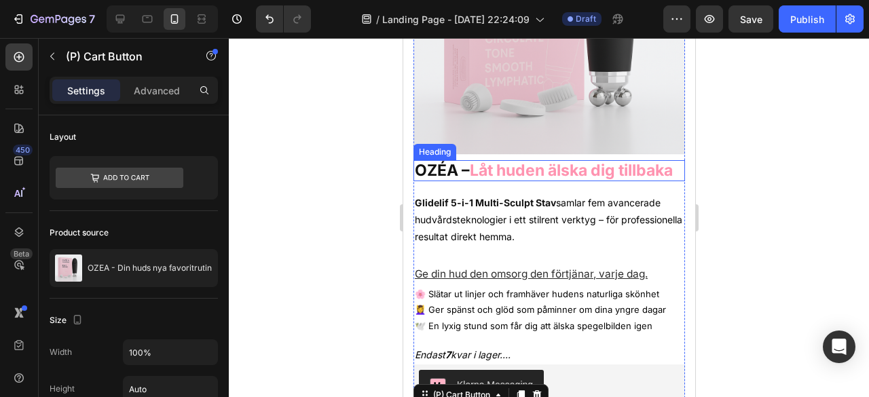
click at [578, 161] on strong "Låt huden älska dig tillbaka" at bounding box center [570, 170] width 203 height 19
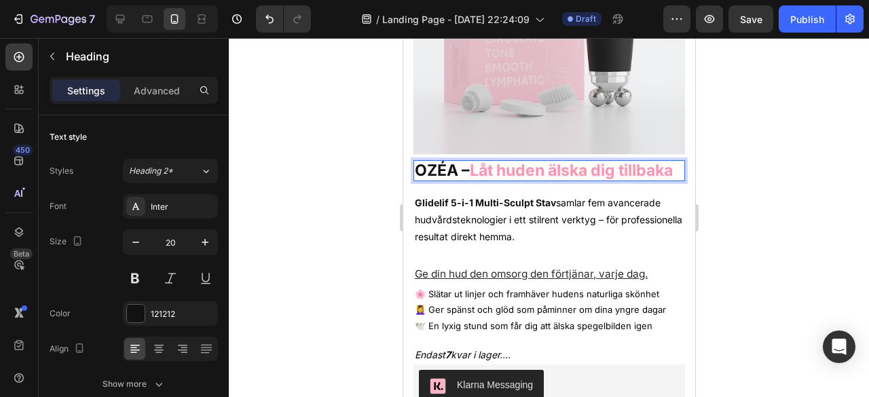
click at [578, 161] on strong "Låt huden älska dig tillbaka" at bounding box center [570, 170] width 203 height 19
click at [579, 161] on strong "Låt huden älska dig tillbaka" at bounding box center [570, 170] width 203 height 19
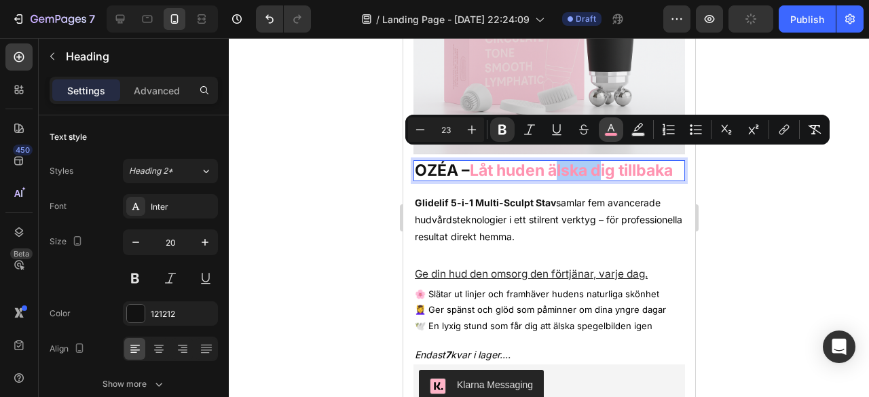
click at [615, 127] on icon "Editor contextual toolbar" at bounding box center [611, 130] width 14 height 14
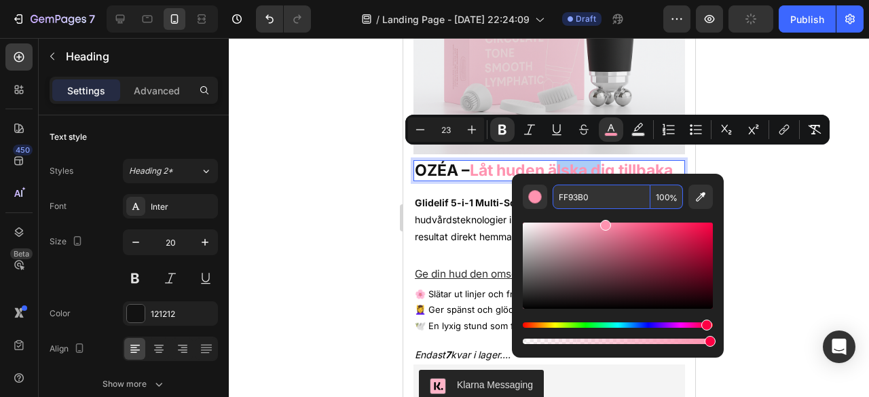
click at [573, 204] on input "FF93B0" at bounding box center [601, 197] width 98 height 24
click at [355, 244] on div at bounding box center [549, 217] width 640 height 359
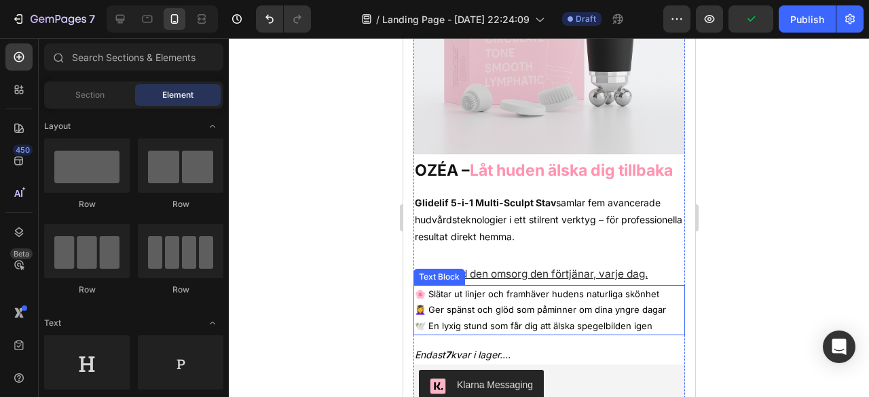
scroll to position [415, 0]
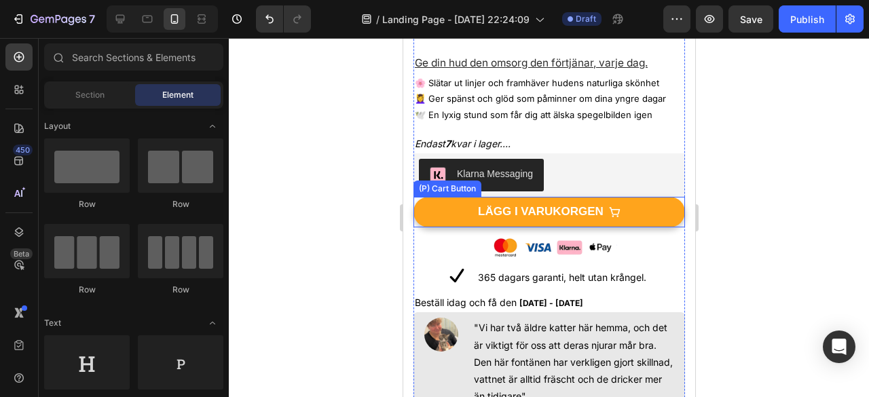
click at [649, 225] on button "LÄGG I VARUKORGEN" at bounding box center [548, 212] width 271 height 30
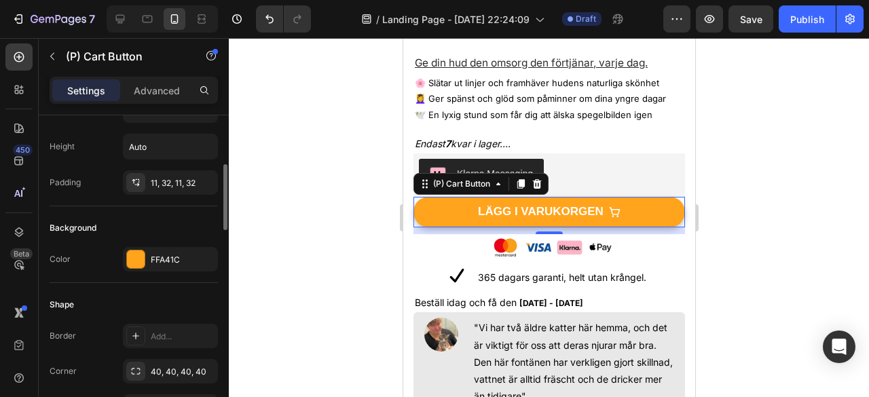
scroll to position [242, 0]
click at [176, 249] on div "FFA41C" at bounding box center [170, 260] width 95 height 24
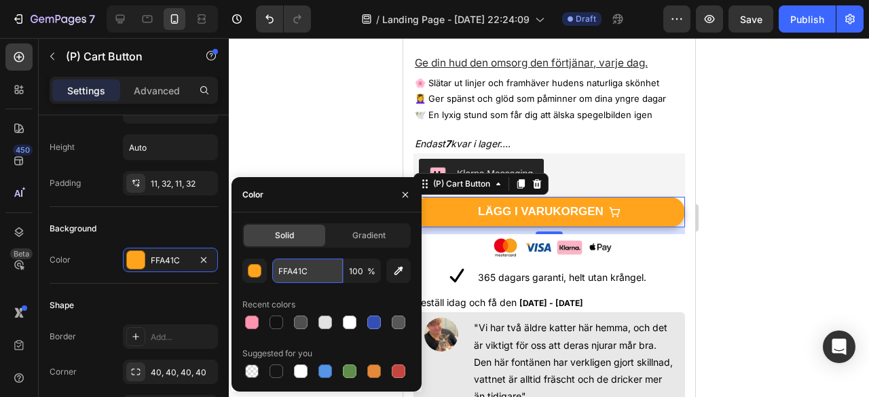
click at [308, 264] on input "FFA41C" at bounding box center [307, 271] width 71 height 24
paste input "93B0"
type input "FF93B0"
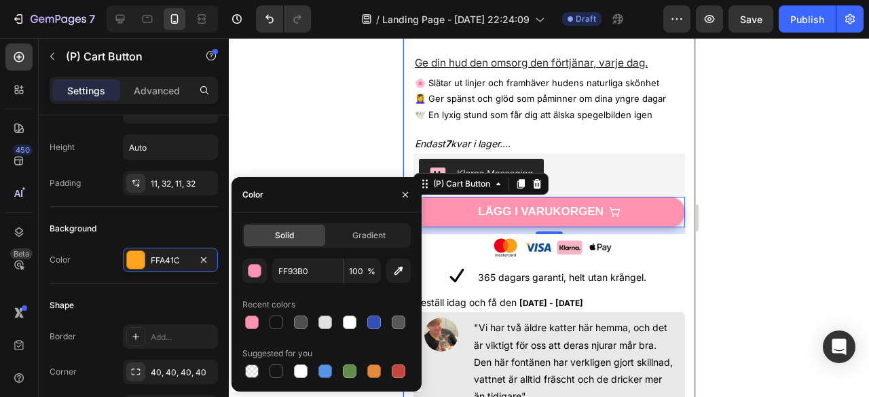
click at [713, 269] on div at bounding box center [549, 217] width 640 height 359
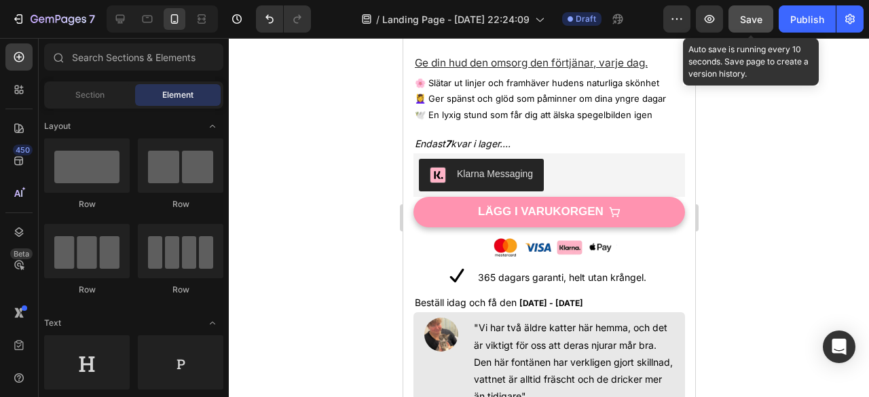
click at [762, 20] on span "Save" at bounding box center [751, 20] width 22 height 12
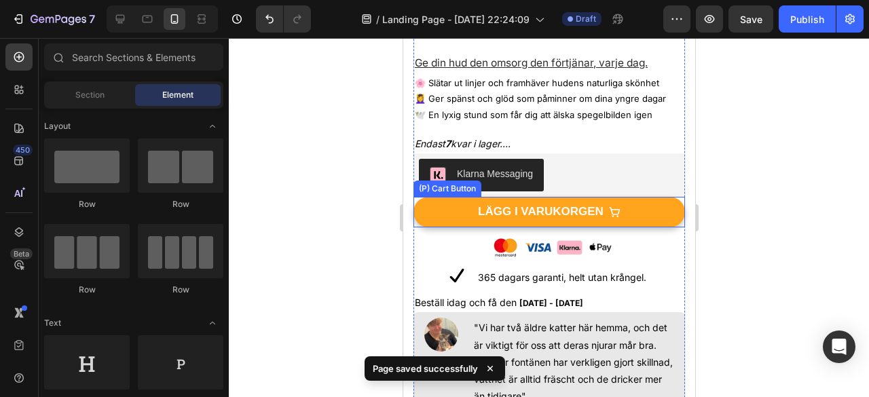
click at [442, 222] on button "LÄGG I VARUKORGEN" at bounding box center [548, 212] width 271 height 30
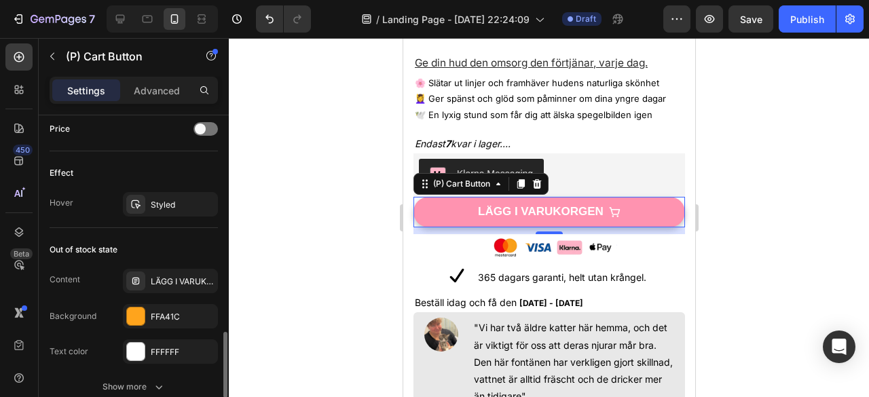
scroll to position [1052, 0]
click at [170, 309] on div "FFA41C" at bounding box center [170, 315] width 39 height 12
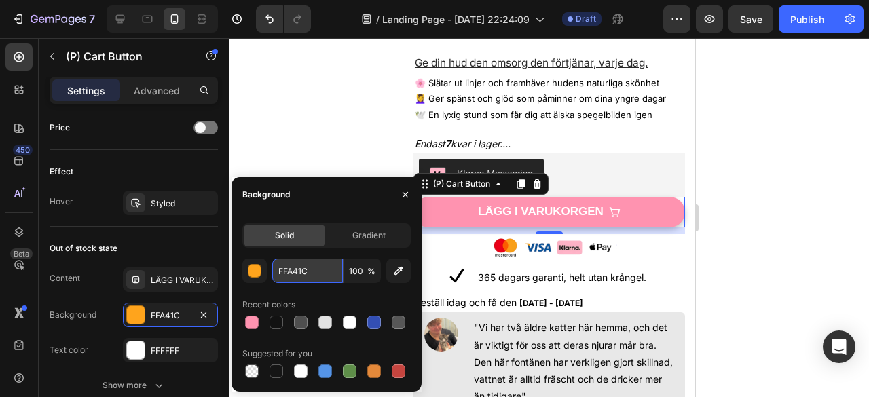
click at [296, 270] on input "FFA41C" at bounding box center [307, 271] width 71 height 24
click at [250, 328] on div at bounding box center [252, 323] width 14 height 14
type input "FF93B0"
click at [727, 241] on div at bounding box center [549, 217] width 640 height 359
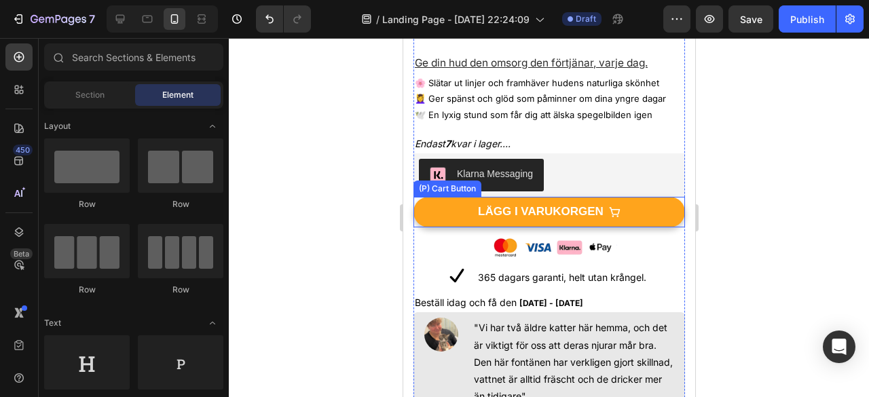
click at [445, 219] on button "LÄGG I VARUKORGEN" at bounding box center [548, 212] width 271 height 30
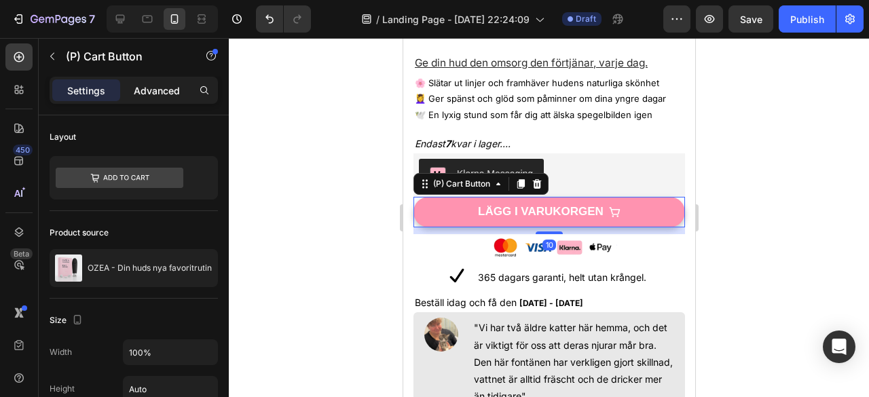
click at [143, 87] on p "Advanced" at bounding box center [157, 90] width 46 height 14
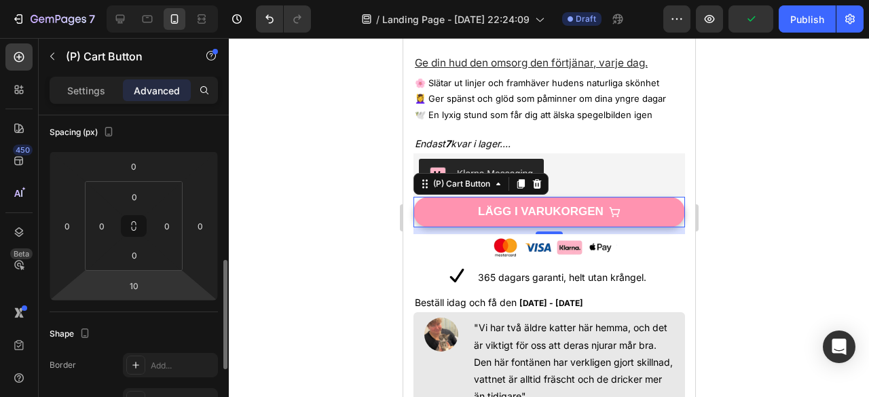
scroll to position [140, 0]
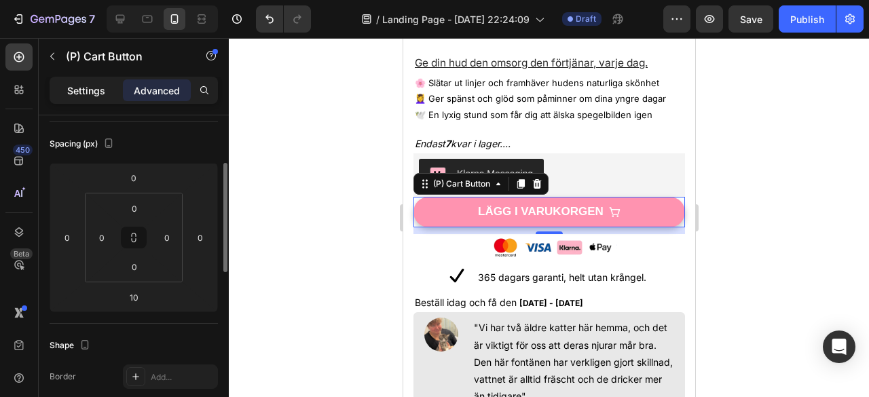
click at [105, 91] on div "Settings" at bounding box center [86, 90] width 68 height 22
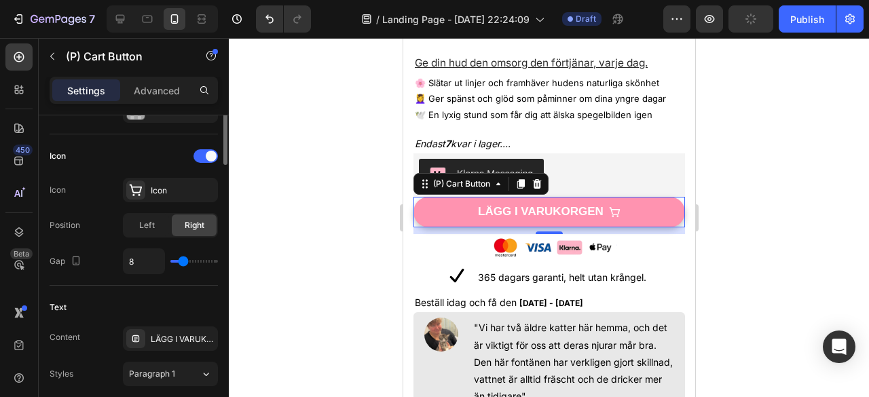
scroll to position [432, 0]
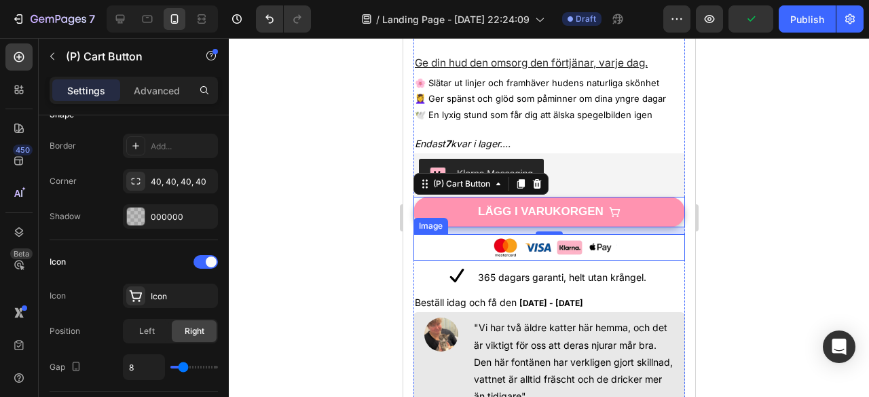
click at [751, 269] on div at bounding box center [549, 217] width 640 height 359
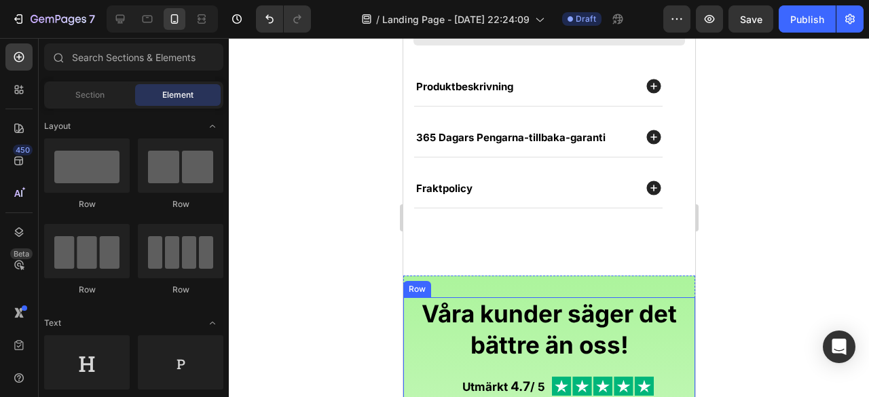
scroll to position [733, 0]
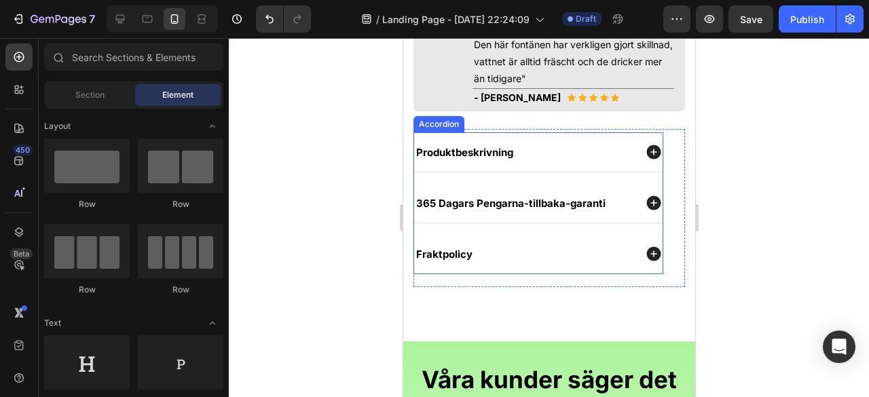
click at [622, 210] on div "365 Dagars Pengarna-tillbaka-garanti" at bounding box center [523, 203] width 220 height 14
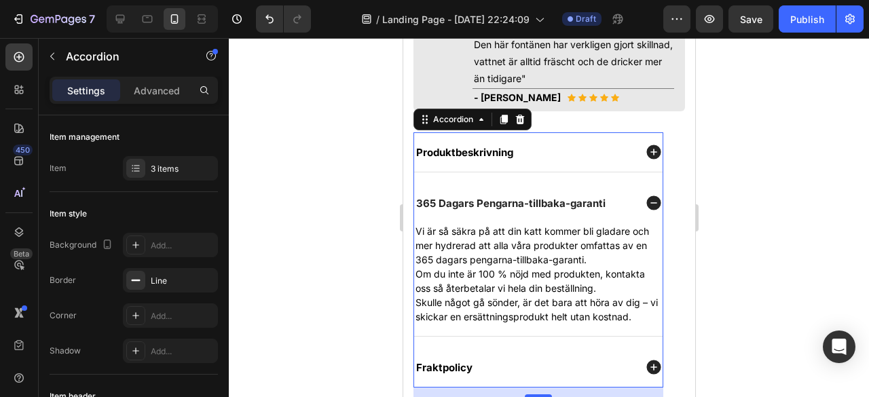
click at [543, 159] on div "Produktbeskrivning" at bounding box center [523, 152] width 220 height 14
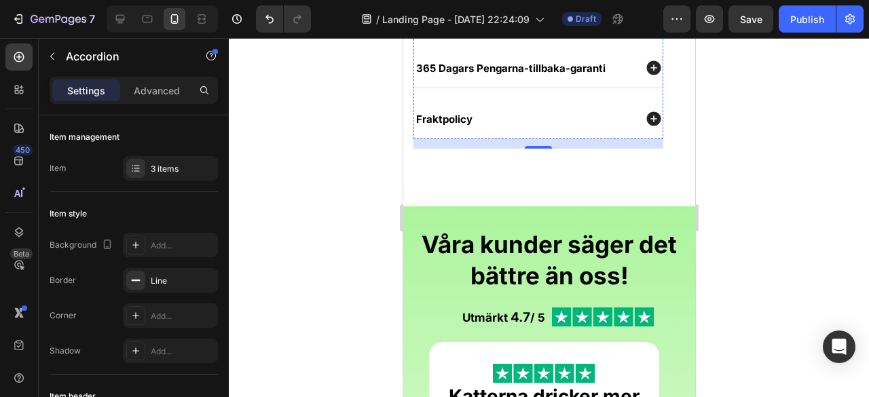
scroll to position [1353, 0]
click at [491, 126] on div "Fraktpolicy" at bounding box center [523, 118] width 220 height 14
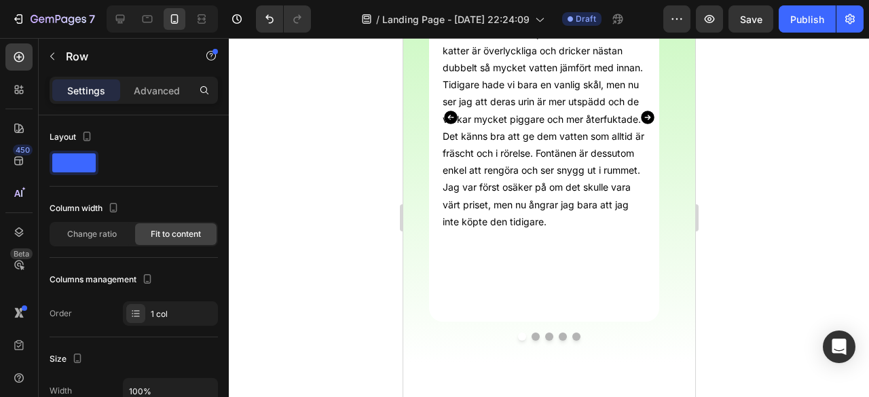
click at [491, 173] on p "Det känns bra att ge dem vatten som alltid är fräscht och i rörelse. Fontänen ä…" at bounding box center [543, 179] width 203 height 102
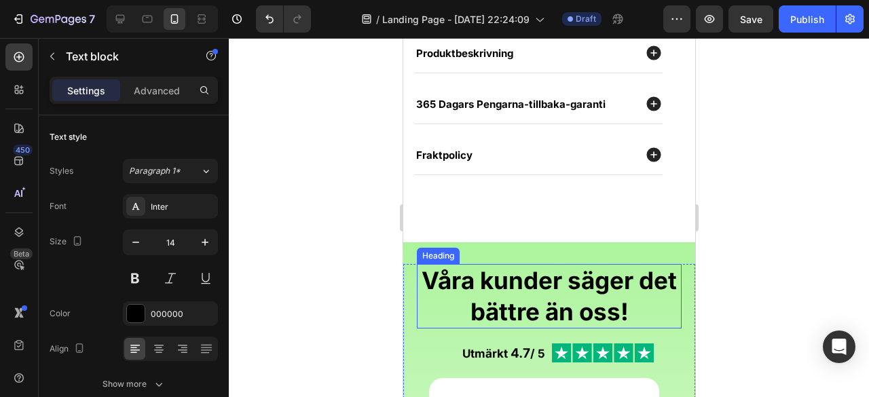
scroll to position [836, 0]
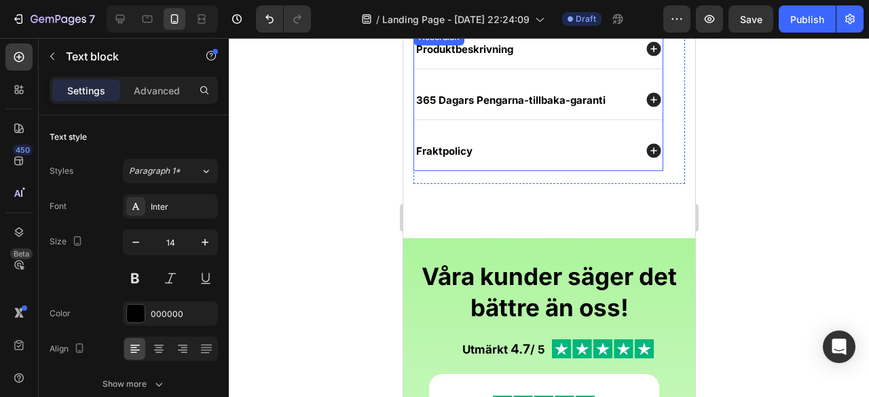
click at [493, 151] on div "Fraktpolicy" at bounding box center [523, 151] width 220 height 14
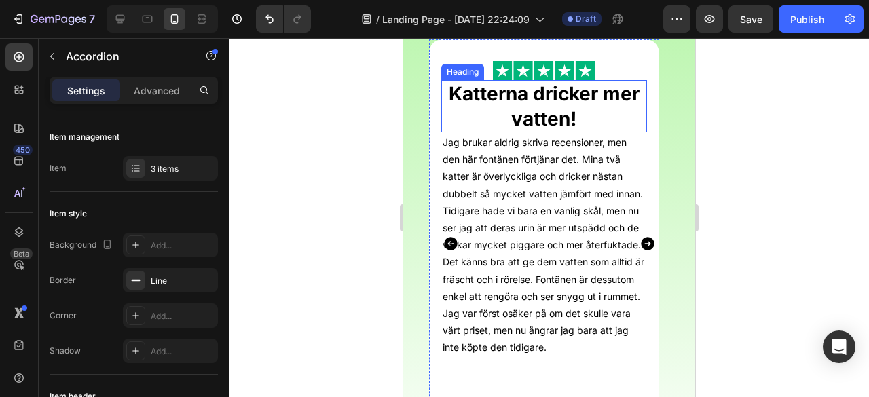
scroll to position [1236, 0]
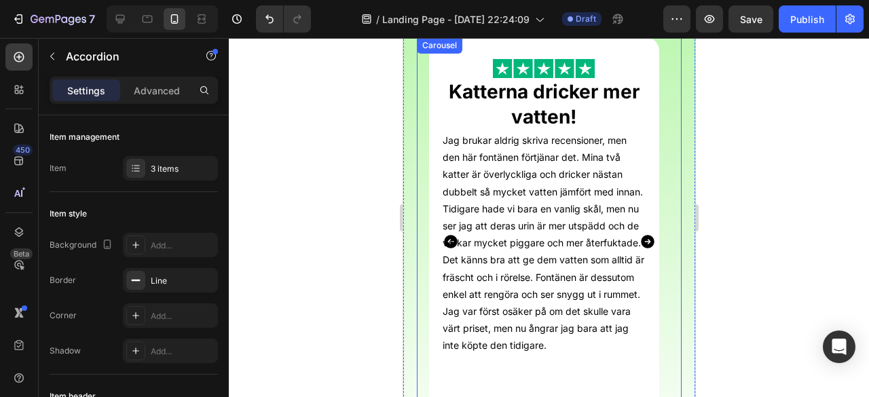
click at [640, 243] on icon "Carousel Next Arrow" at bounding box center [647, 242] width 14 height 14
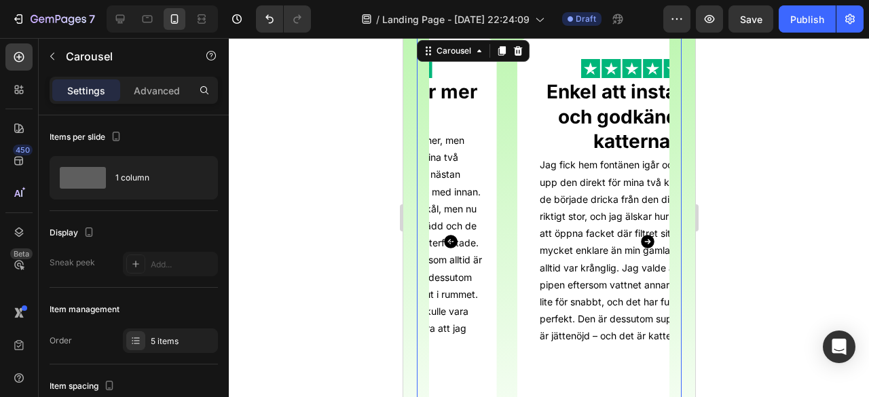
click at [640, 243] on icon "Carousel Next Arrow" at bounding box center [647, 242] width 14 height 14
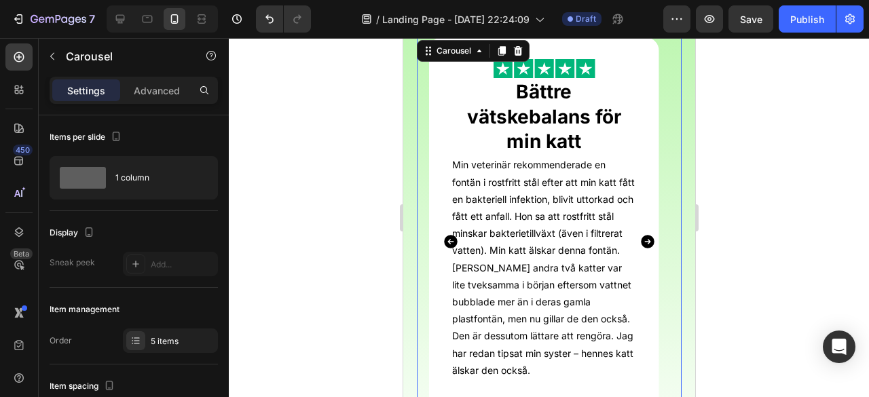
click at [640, 243] on icon "Carousel Next Arrow" at bounding box center [647, 242] width 14 height 14
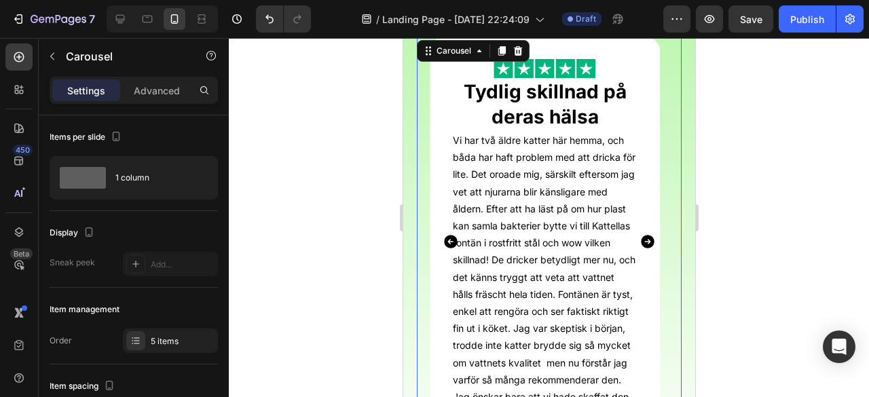
click at [640, 245] on icon "Carousel Next Arrow" at bounding box center [647, 242] width 14 height 14
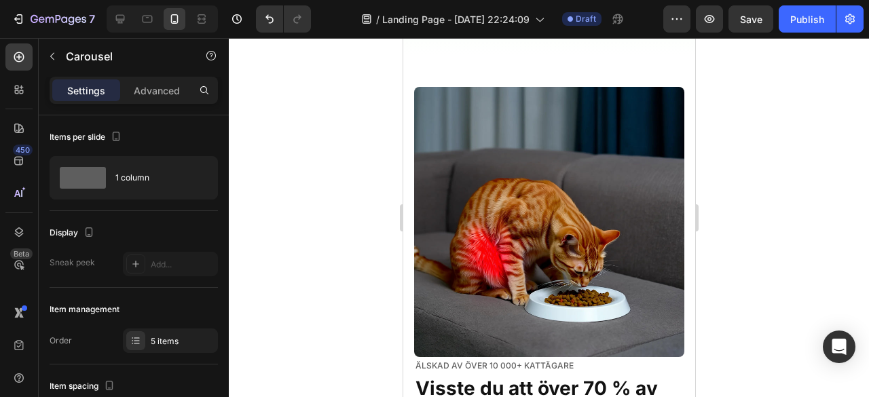
scroll to position [1701, 0]
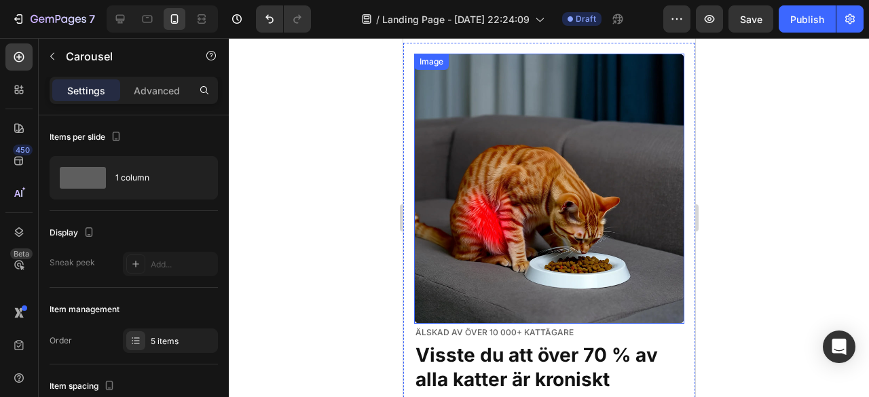
click at [535, 199] on img at bounding box center [548, 189] width 270 height 270
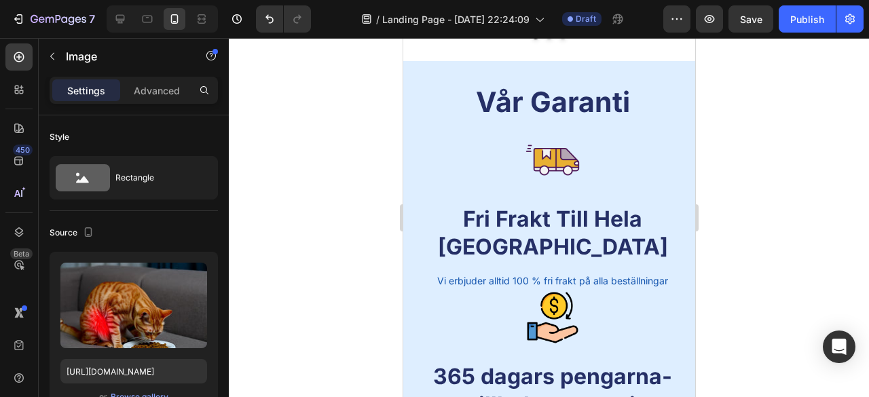
scroll to position [4554, 0]
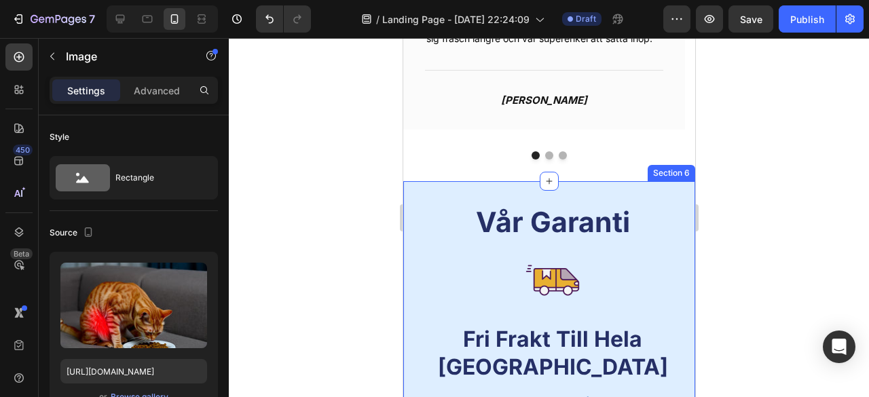
click at [472, 254] on div at bounding box center [551, 280] width 285 height 54
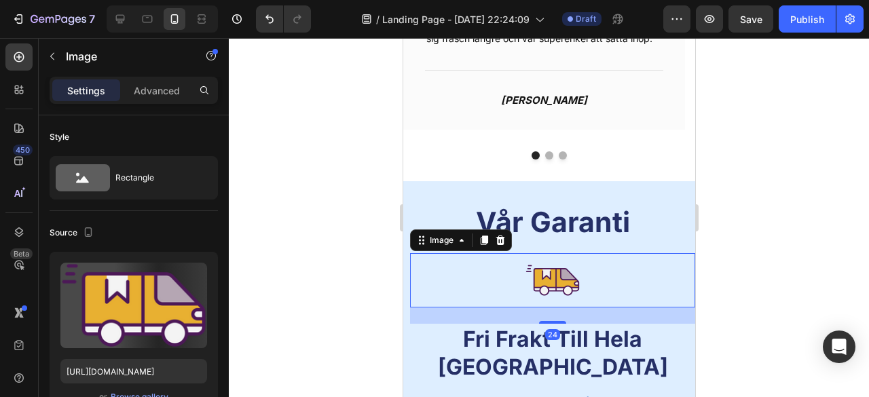
scroll to position [432, 0]
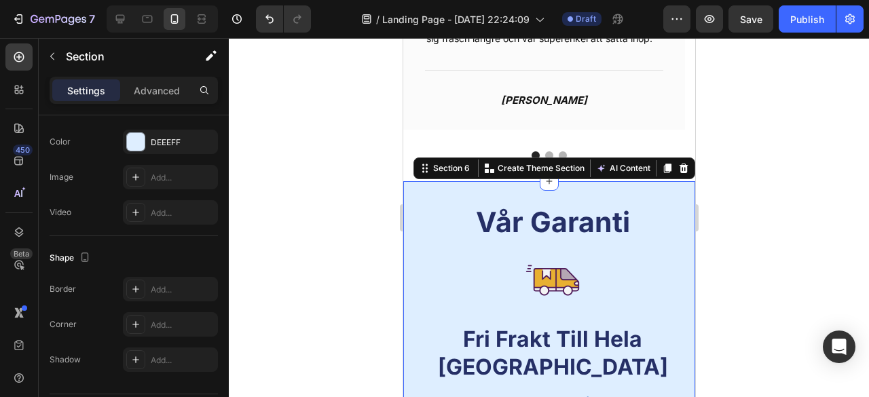
scroll to position [0, 0]
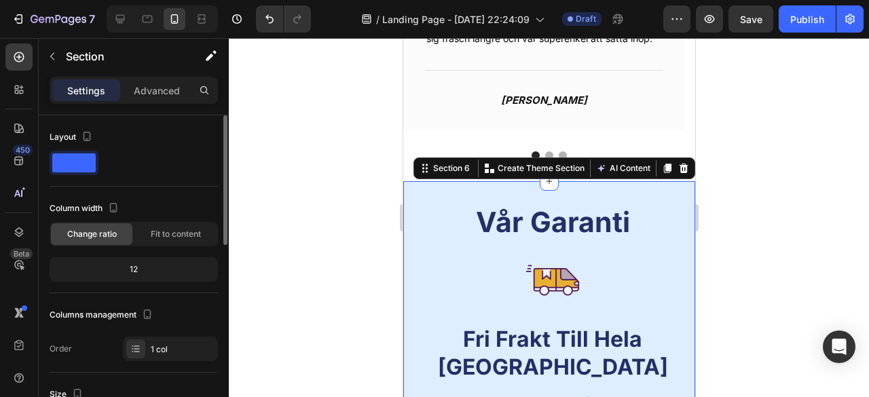
click at [72, 158] on span at bounding box center [73, 162] width 43 height 19
click at [72, 159] on span at bounding box center [73, 162] width 43 height 19
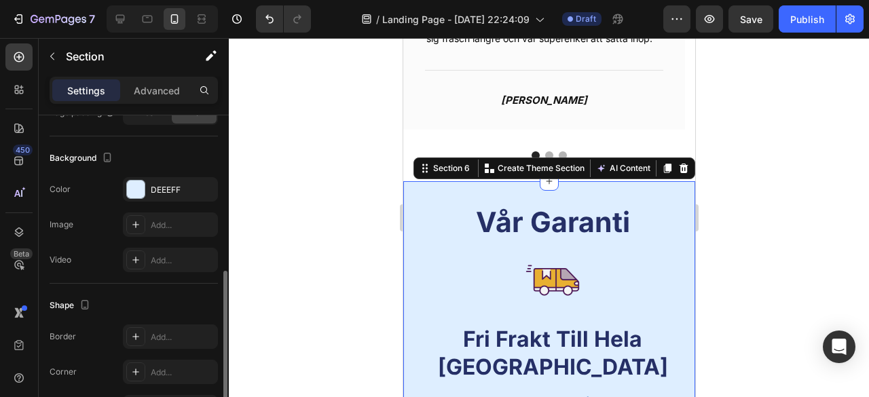
scroll to position [387, 0]
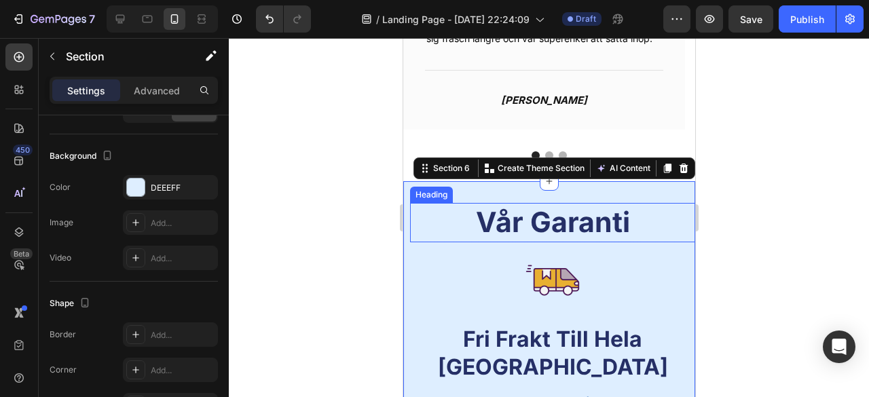
click at [645, 234] on h2 "Vår Garanti" at bounding box center [551, 222] width 285 height 39
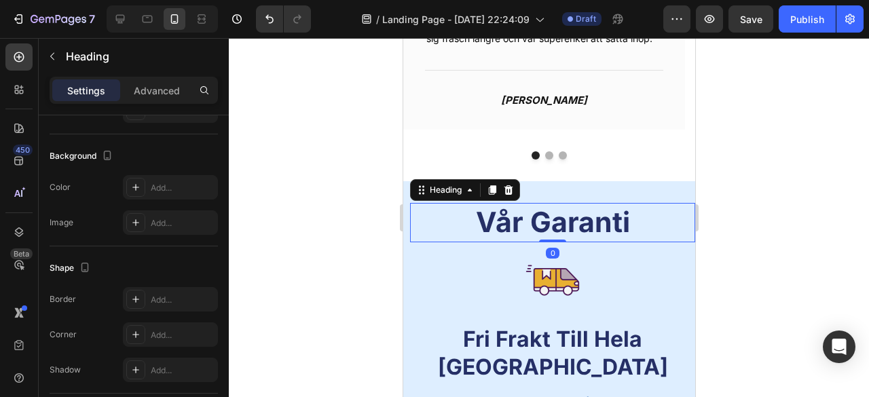
scroll to position [0, 0]
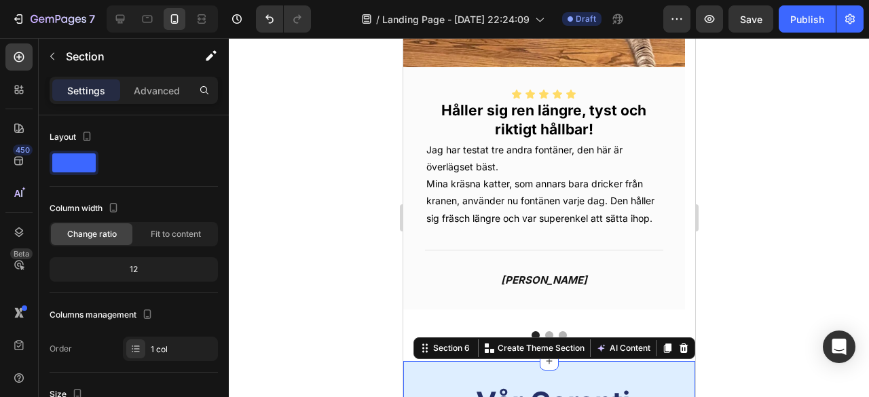
scroll to position [4593, 0]
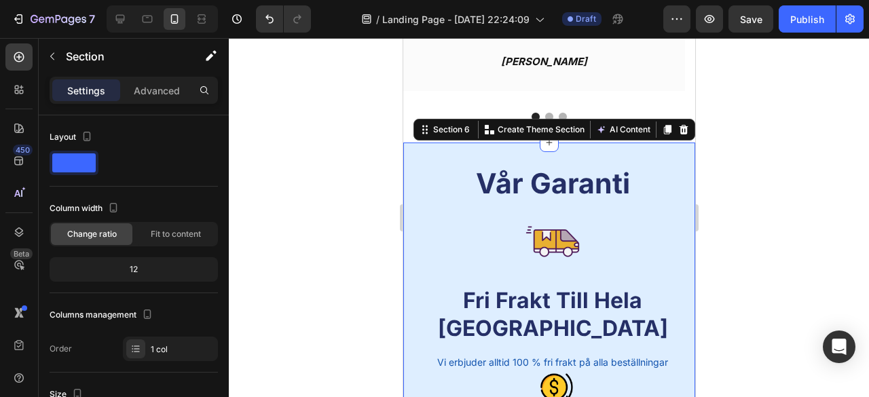
click at [72, 162] on span at bounding box center [73, 162] width 43 height 19
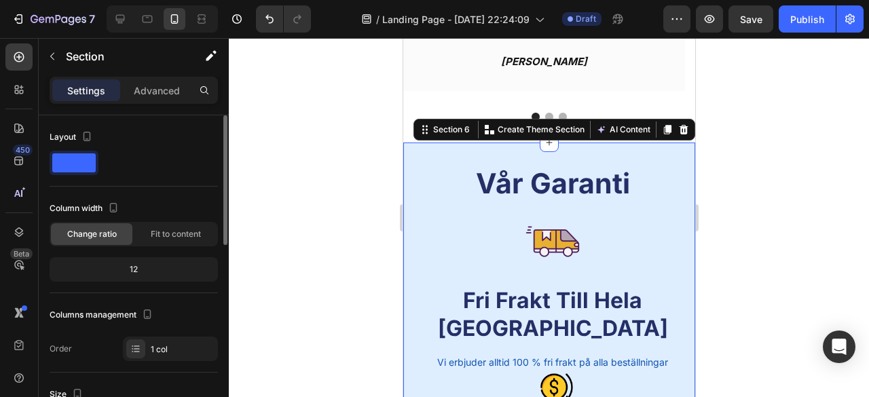
click at [72, 162] on span at bounding box center [73, 162] width 43 height 19
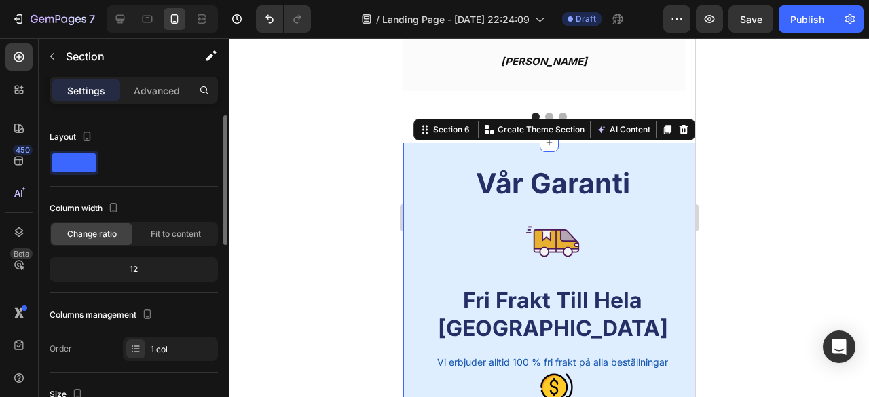
click at [72, 162] on span at bounding box center [73, 162] width 43 height 19
click at [73, 162] on span at bounding box center [73, 162] width 43 height 19
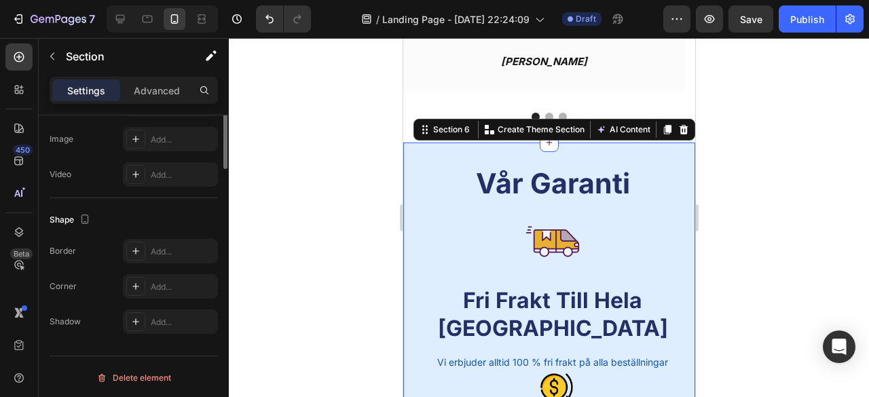
scroll to position [280, 0]
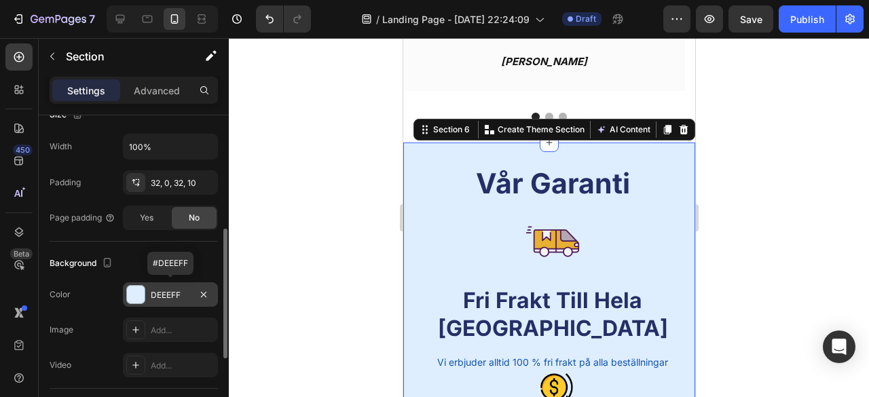
click at [170, 295] on div "DEEEFF" at bounding box center [170, 295] width 39 height 12
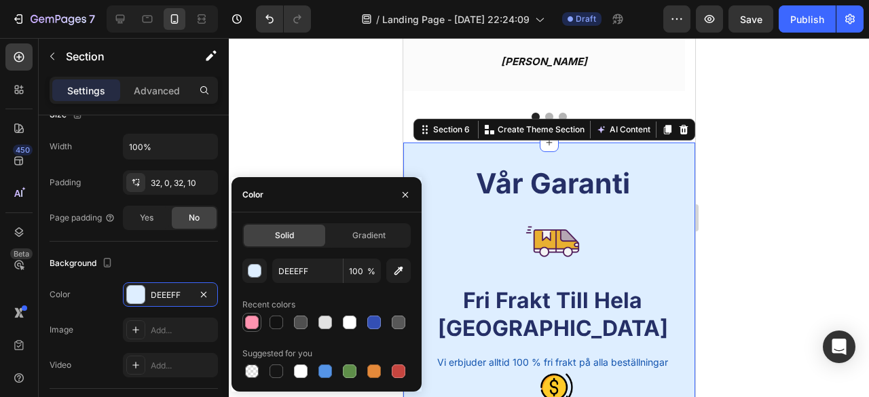
click at [246, 329] on div at bounding box center [252, 322] width 16 height 16
type input "FF93B0"
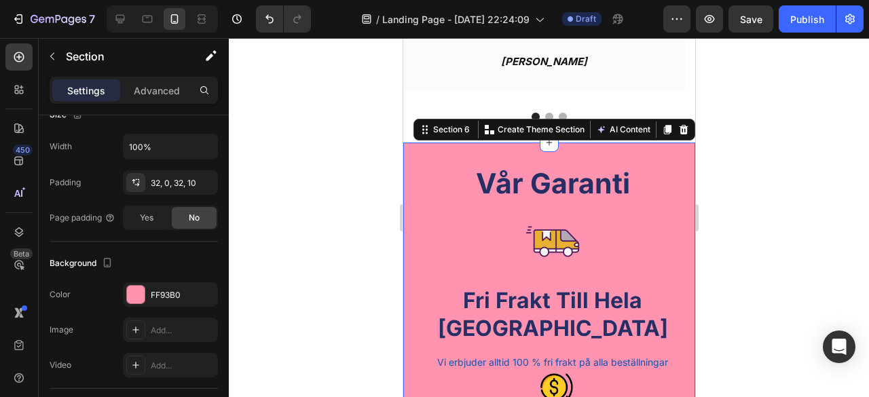
click at [314, 126] on div at bounding box center [549, 217] width 640 height 359
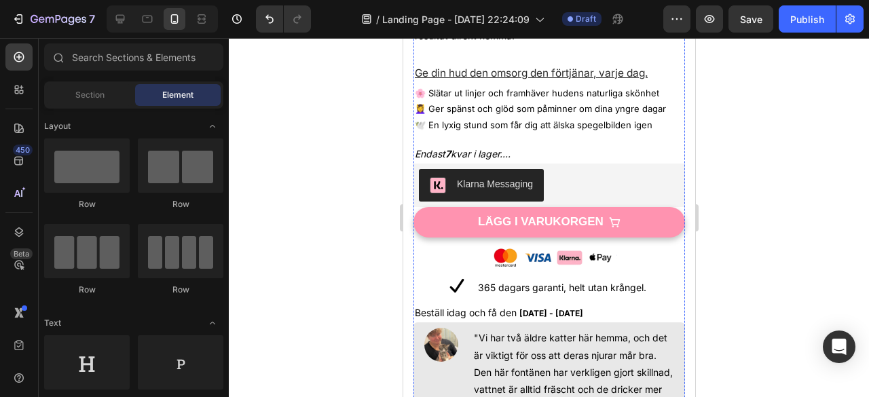
scroll to position [638, 0]
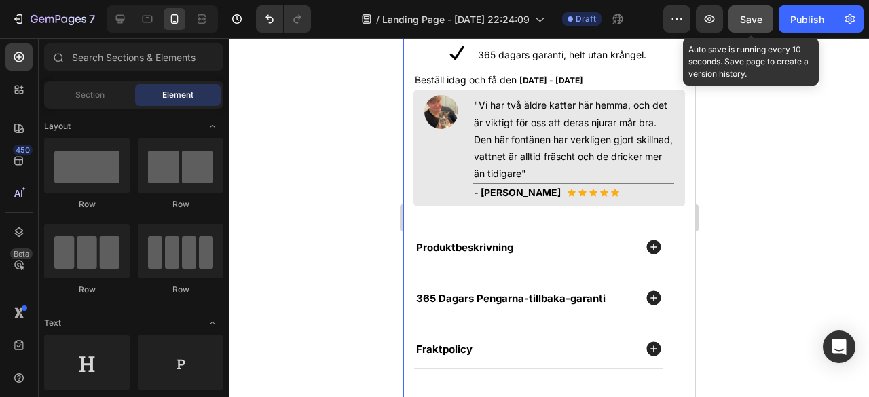
click at [752, 24] on span "Save" at bounding box center [751, 20] width 22 height 12
